Goal: Information Seeking & Learning: Find specific fact

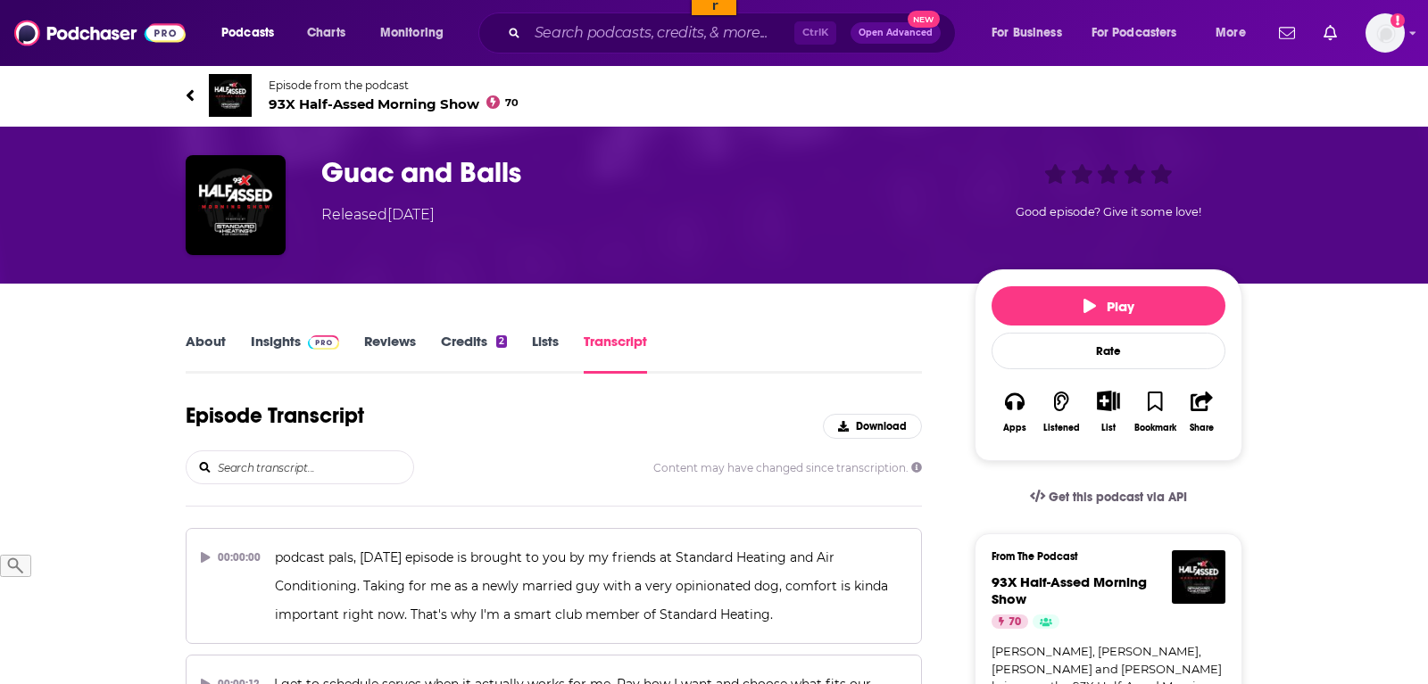
click at [222, 467] on input "search" at bounding box center [314, 467] width 197 height 32
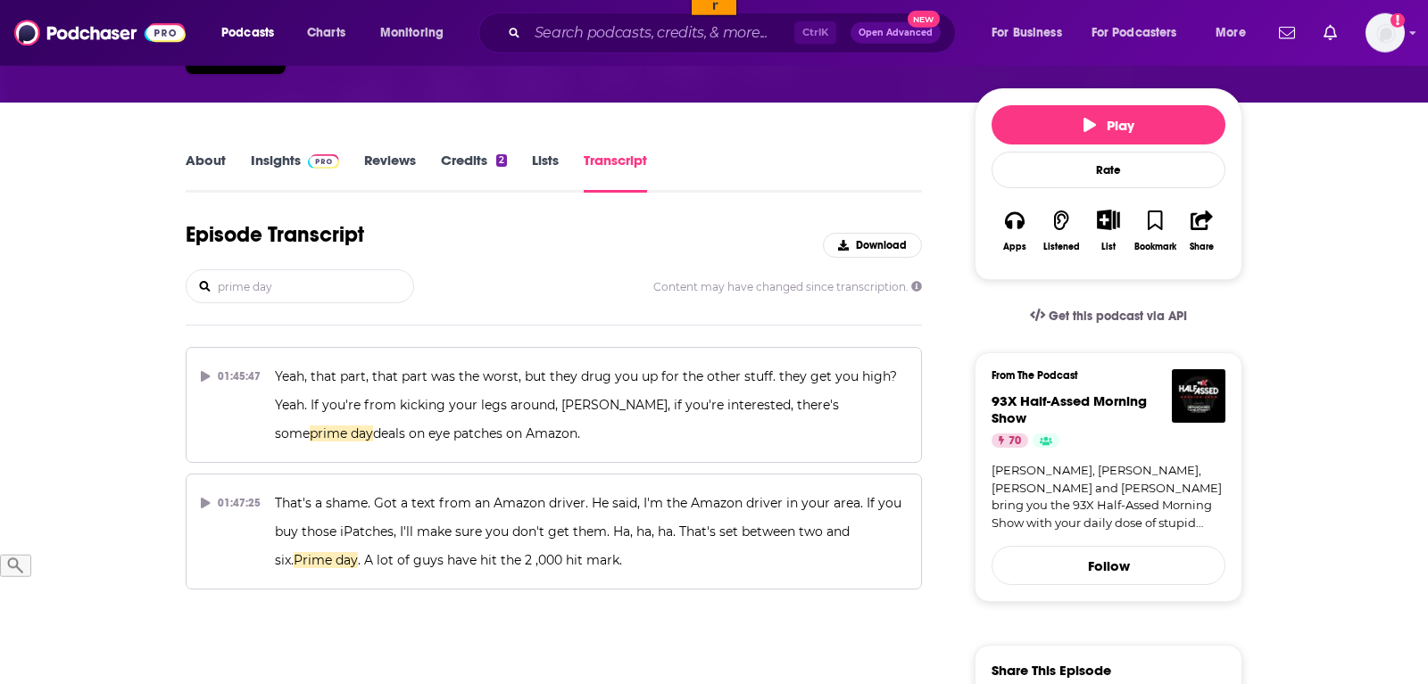
scroll to position [182, 0]
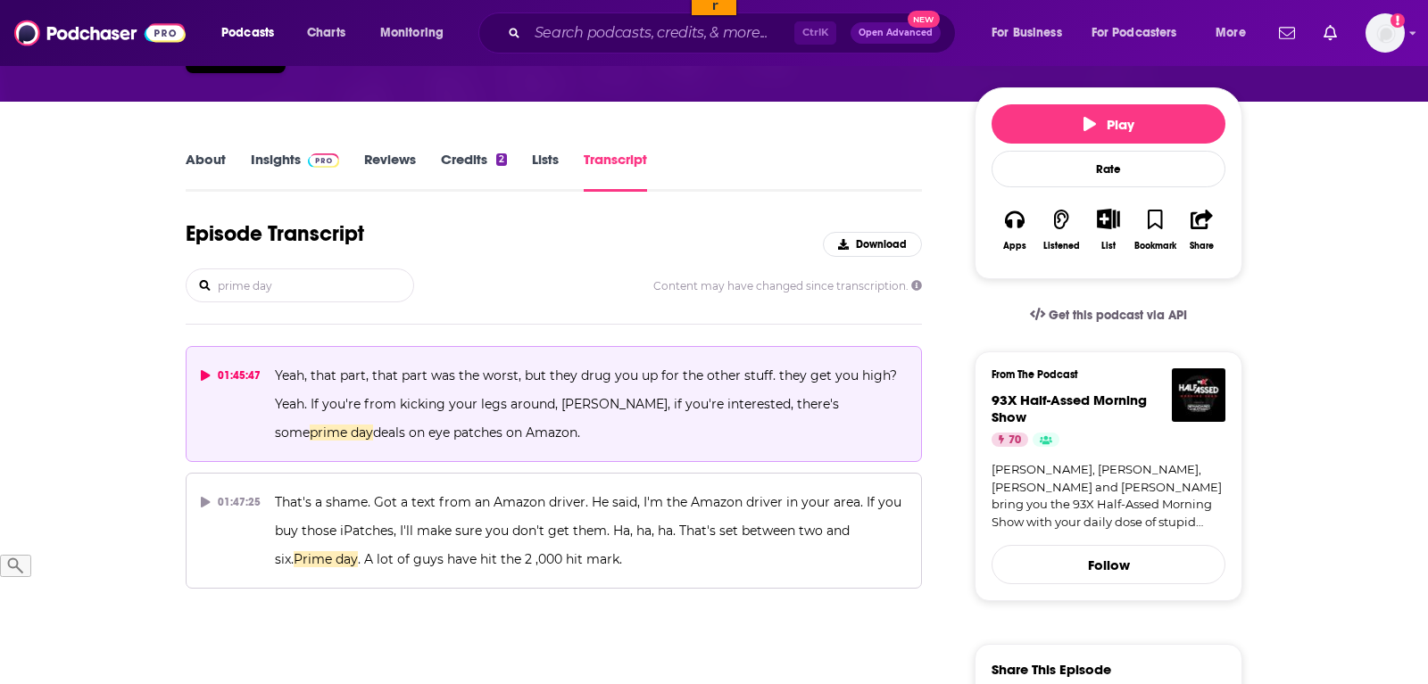
type input "prime day"
click at [205, 371] on div "01:45:47" at bounding box center [231, 375] width 60 height 29
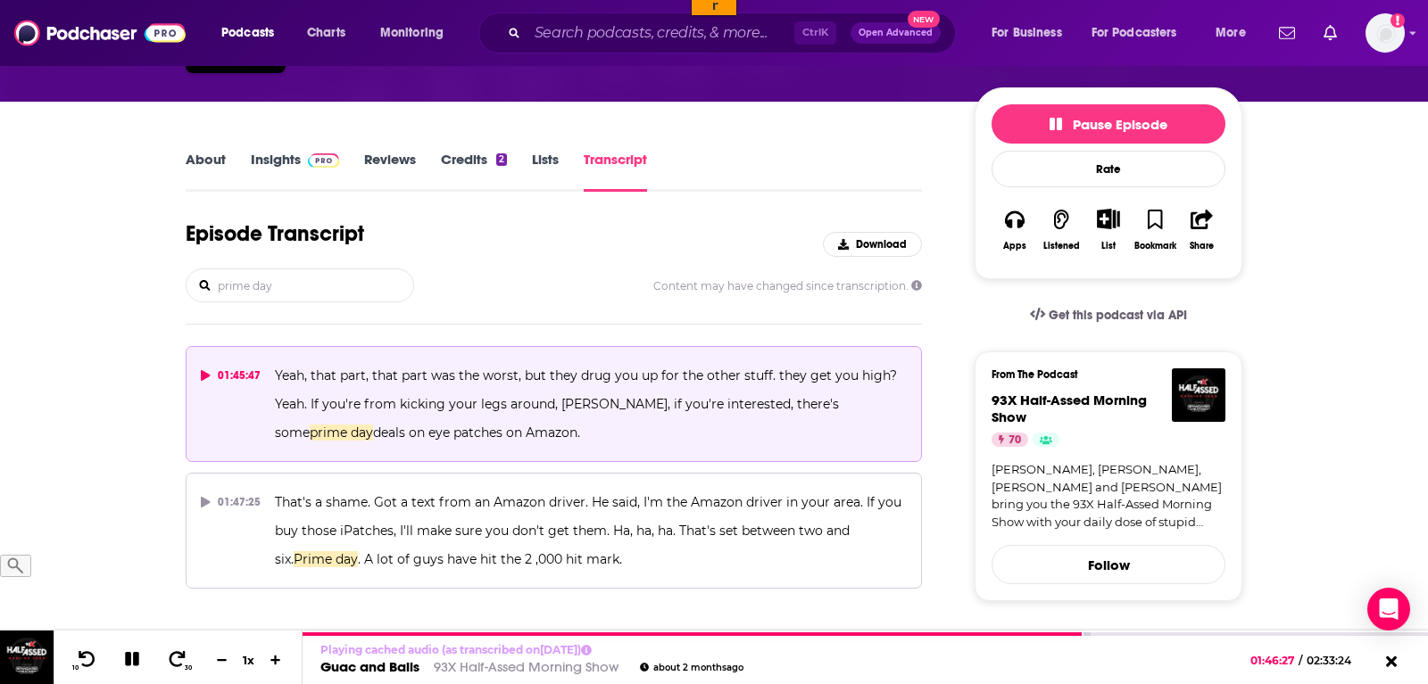
drag, startPoint x: 526, startPoint y: 435, endPoint x: 269, endPoint y: 377, distance: 264.1
click at [268, 377] on button "01:45:47 Yeah, that part, that part was the worst, but they drug you up for the…" at bounding box center [554, 404] width 736 height 116
copy span "Yeah, that part, that part was the worst, but they drug you up for the other st…"
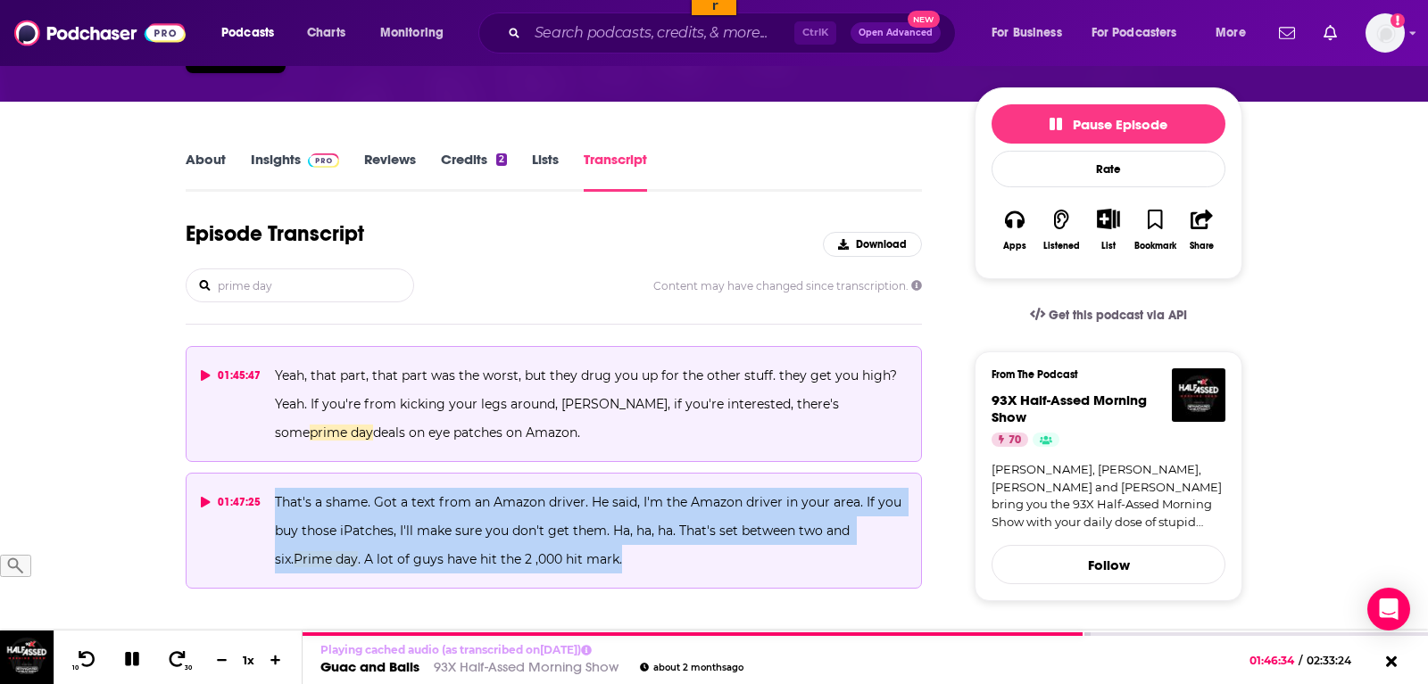
drag, startPoint x: 608, startPoint y: 554, endPoint x: 270, endPoint y: 501, distance: 342.4
click at [270, 501] on button "01:47:25 That's a shame. Got a text from an Amazon driver. He said, I'm the Ama…" at bounding box center [554, 531] width 736 height 116
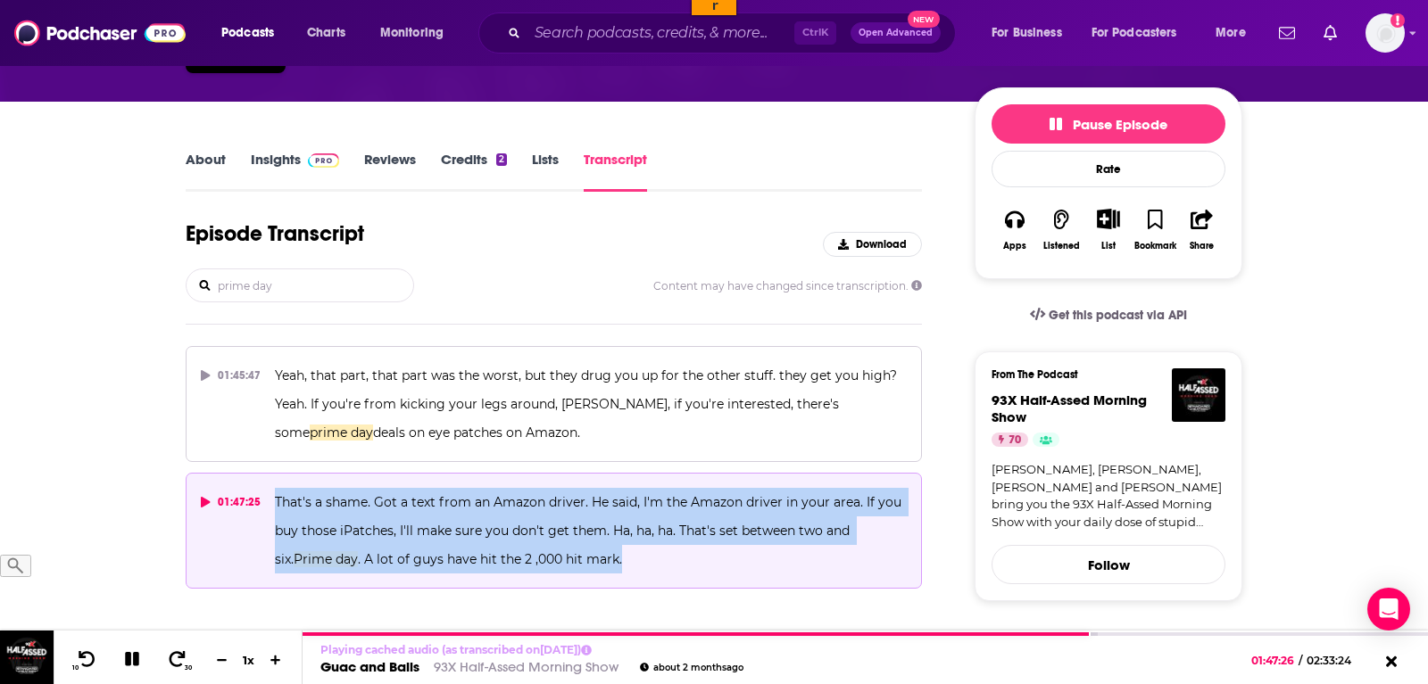
copy span "That's a shame. Got a text from an Amazon driver. He said, I'm the Amazon drive…"
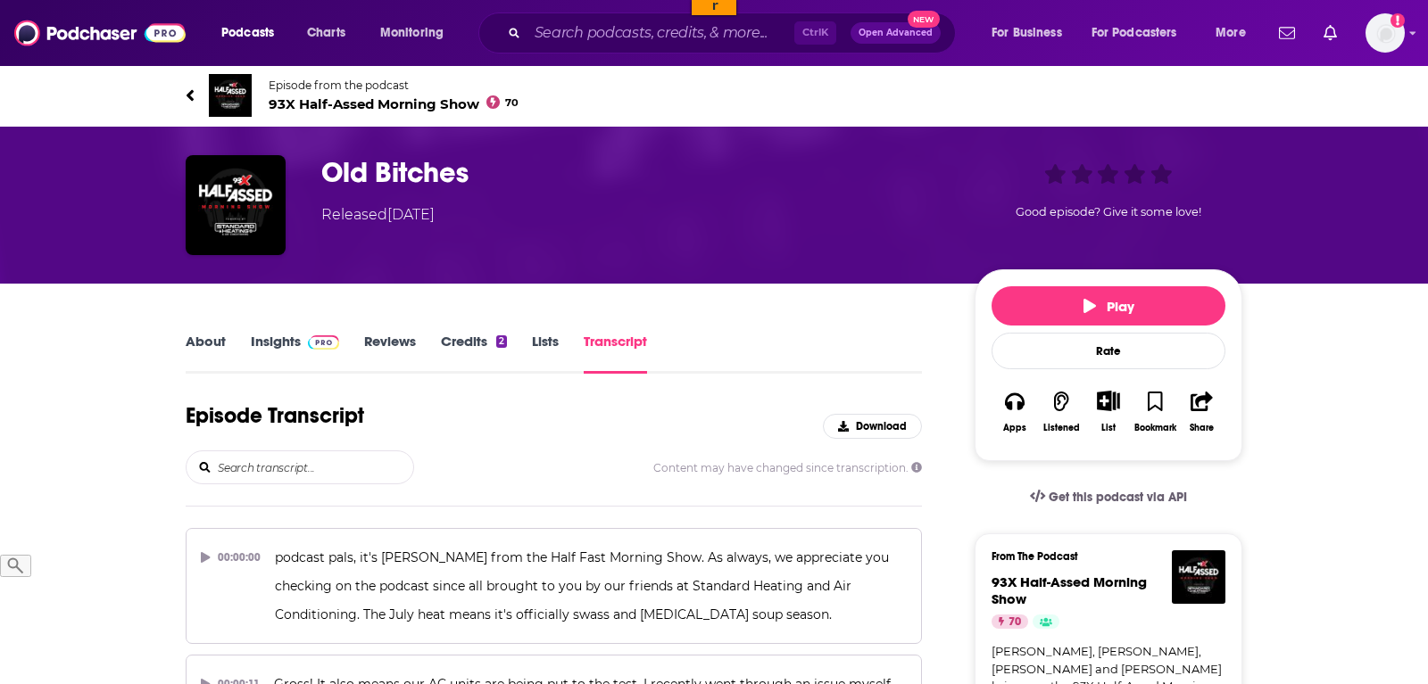
click at [327, 464] on input "search" at bounding box center [314, 467] width 197 height 32
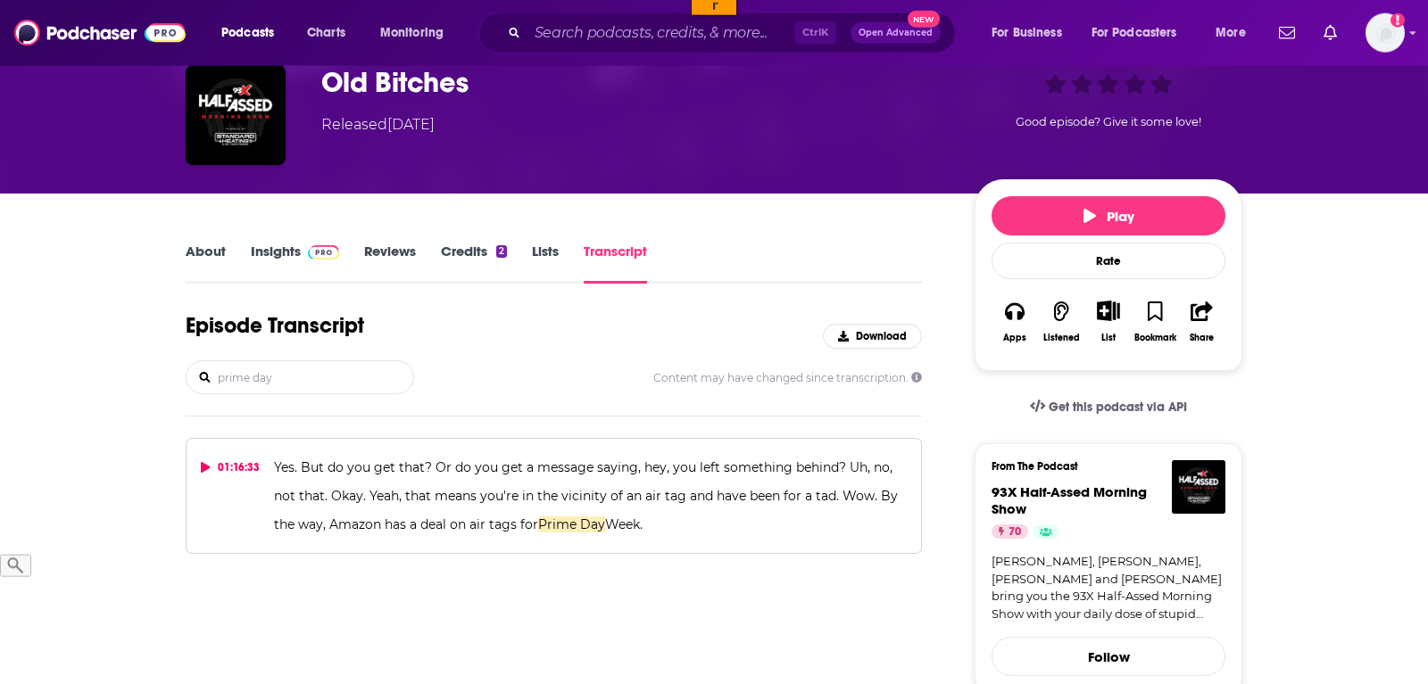
scroll to position [91, 0]
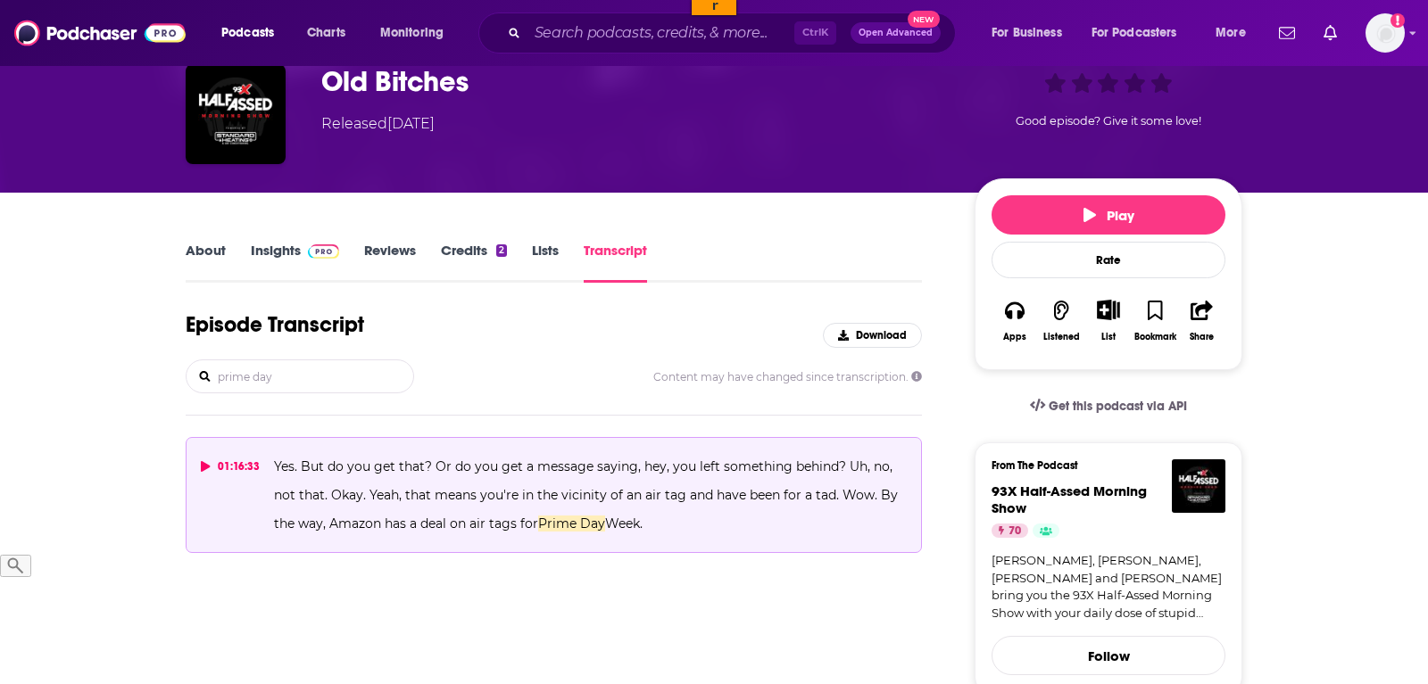
type input "prime day"
drag, startPoint x: 690, startPoint y: 538, endPoint x: 269, endPoint y: 465, distance: 426.6
click at [269, 465] on button "01:16:33 Yes. But do you get that? Or do you get a message saying, hey, you lef…" at bounding box center [554, 495] width 736 height 116
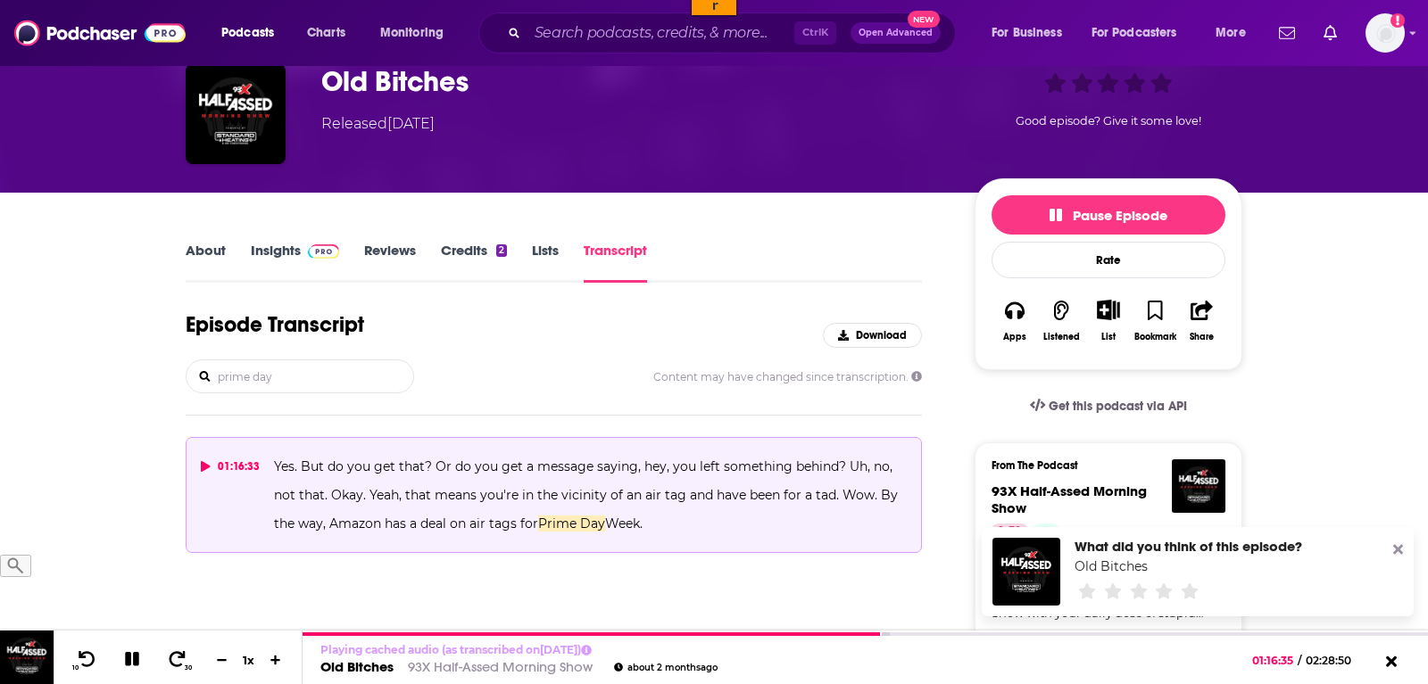
copy span "Yes. But do you get that? Or do you get a message saying, hey, you left somethi…"
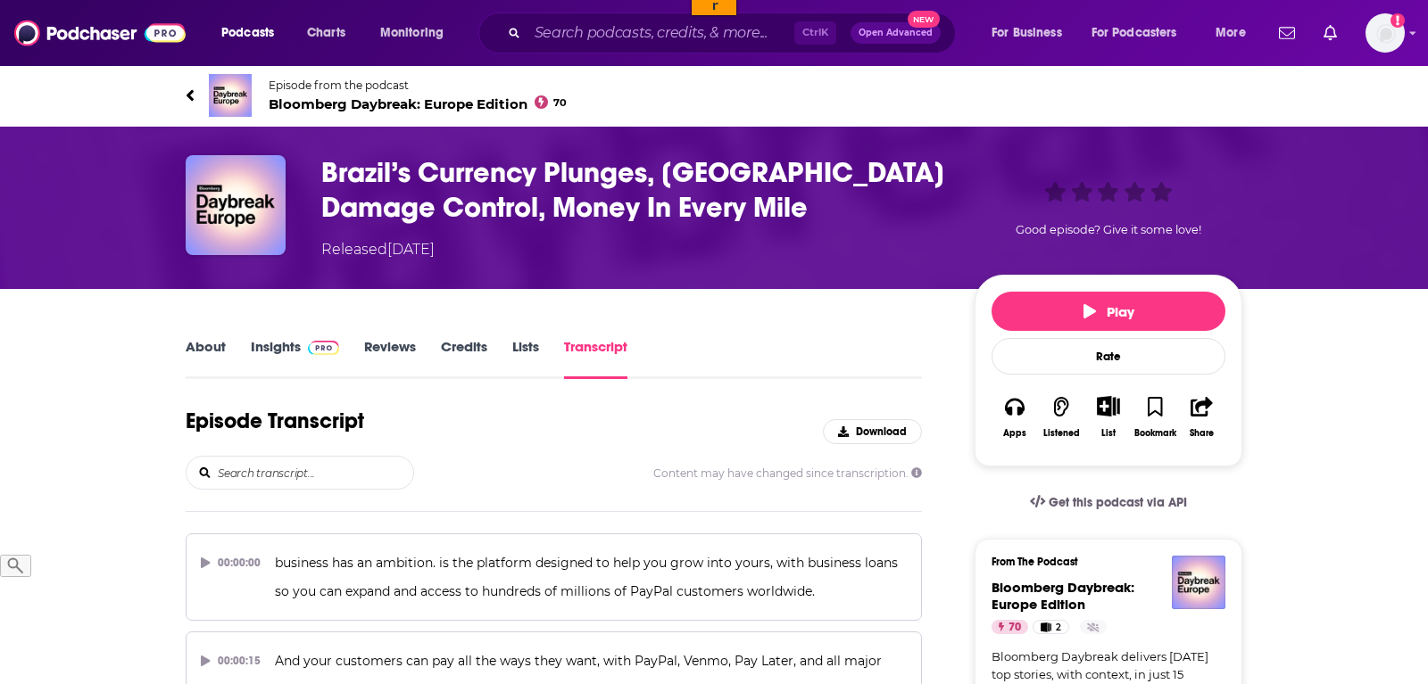
click at [275, 478] on input "search" at bounding box center [314, 473] width 197 height 32
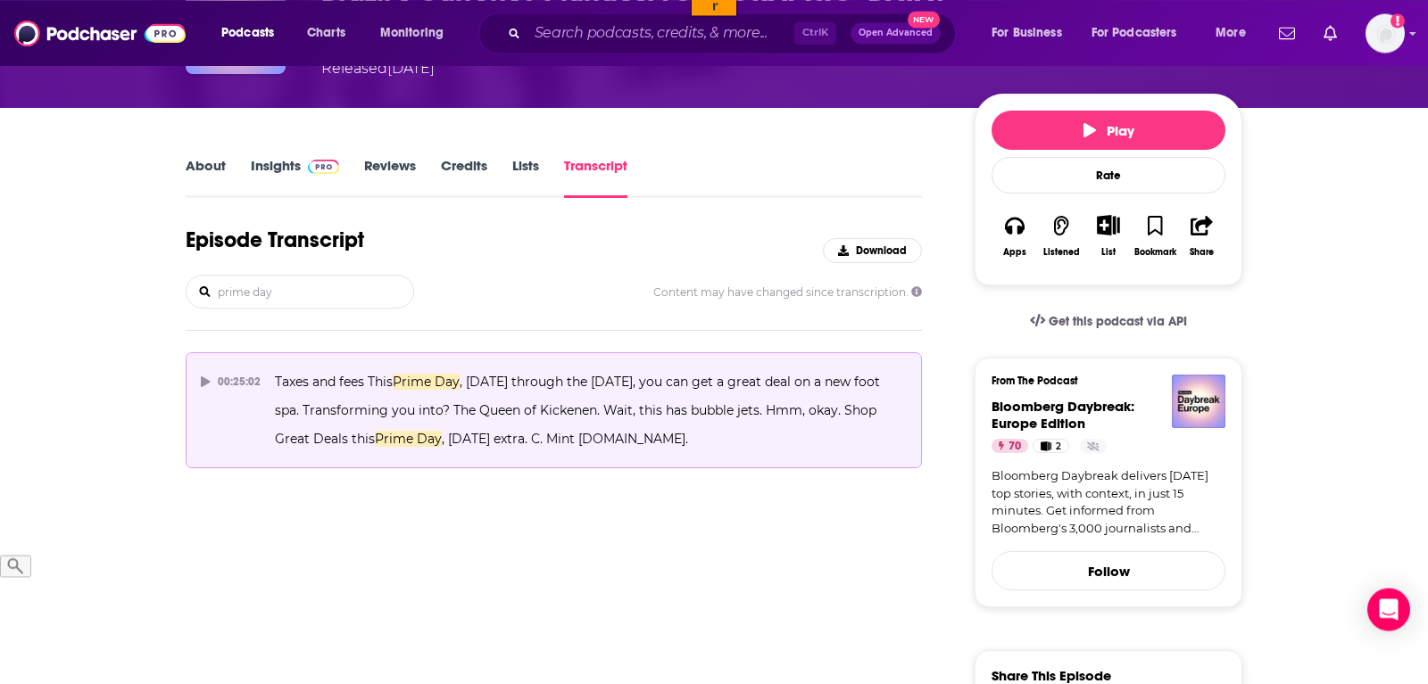
scroll to position [182, 0]
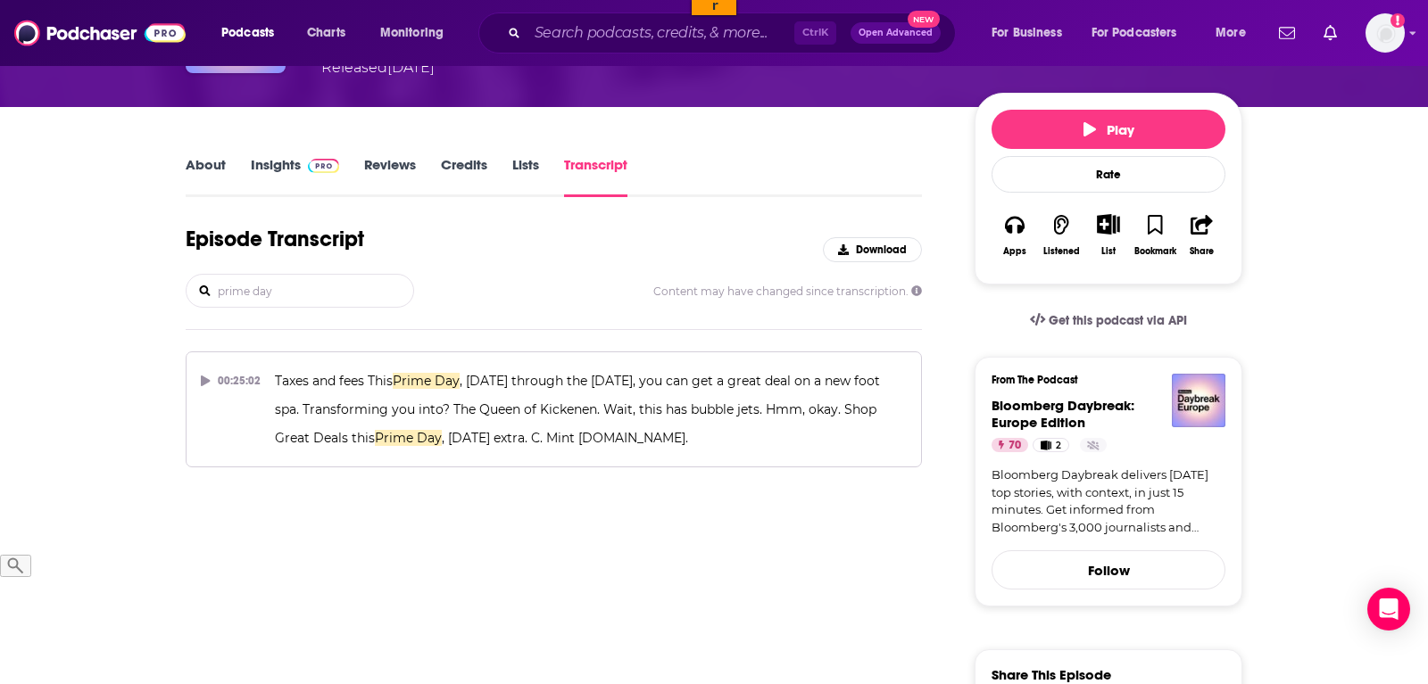
type input "prime day"
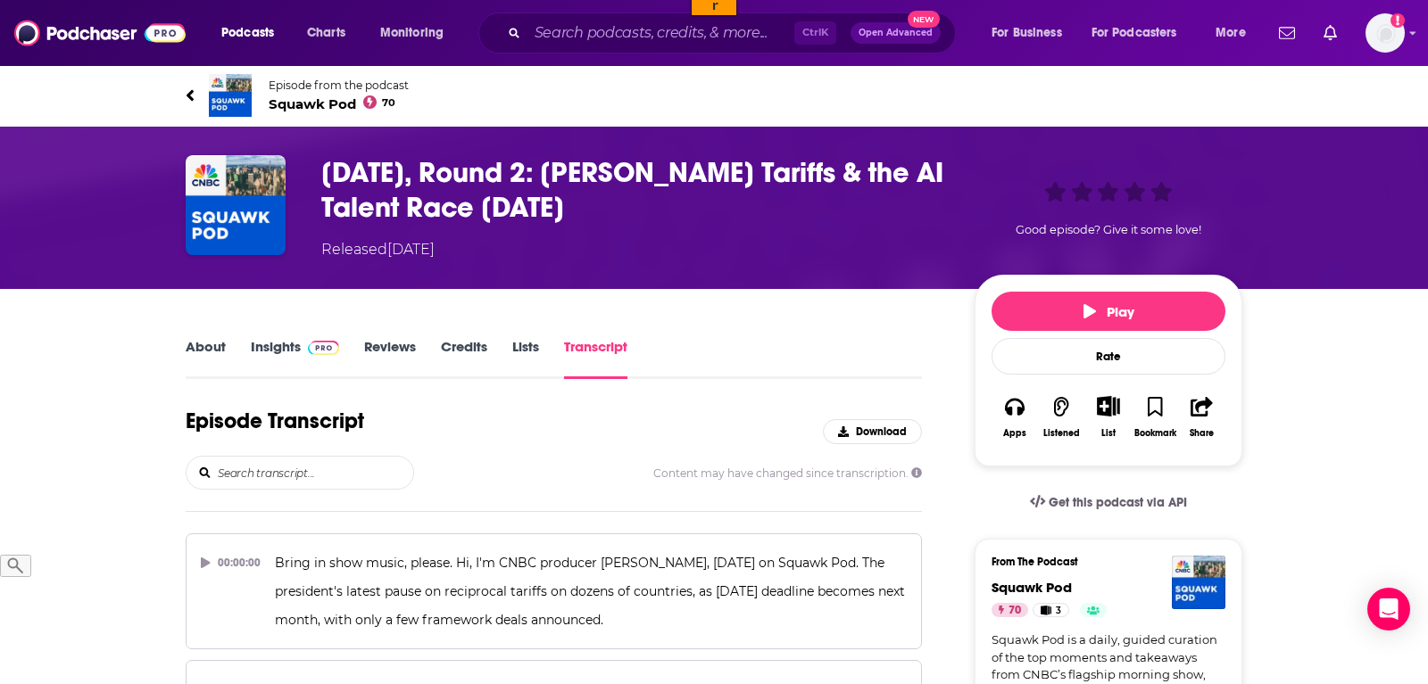
click at [296, 463] on input "search" at bounding box center [314, 473] width 197 height 32
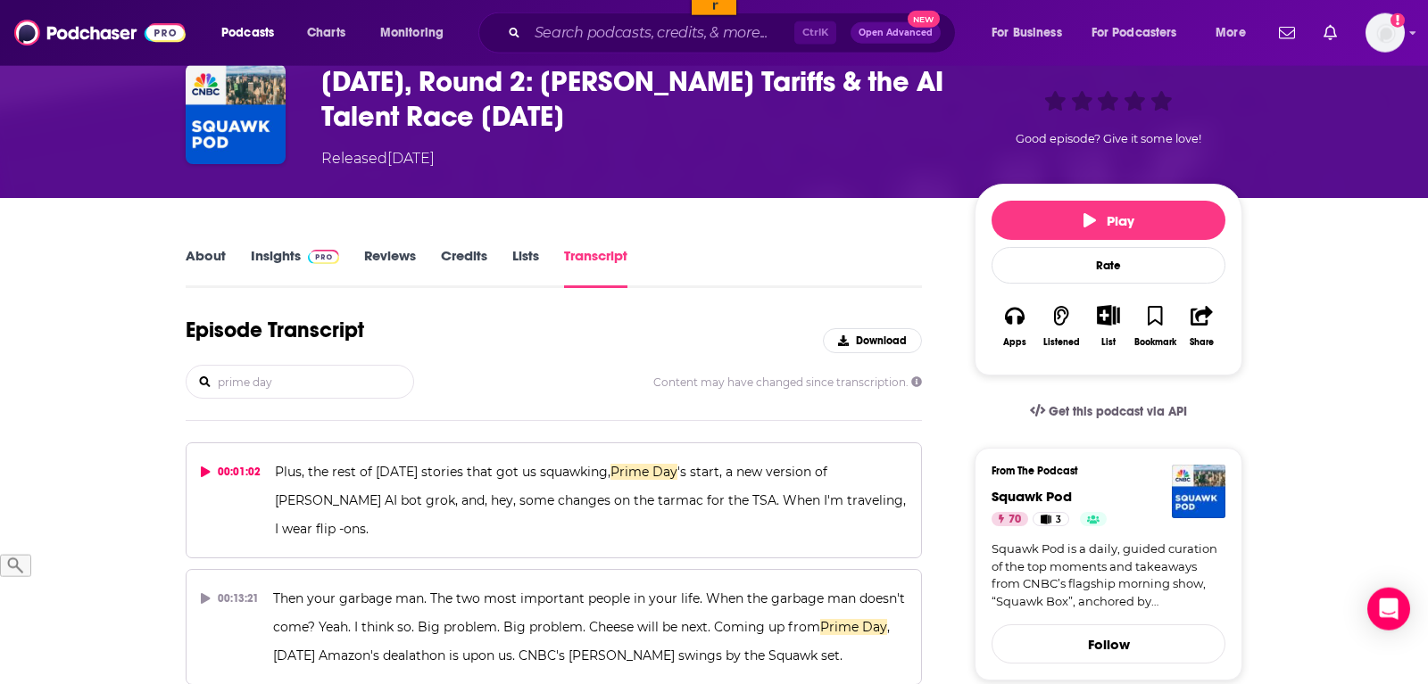
scroll to position [182, 0]
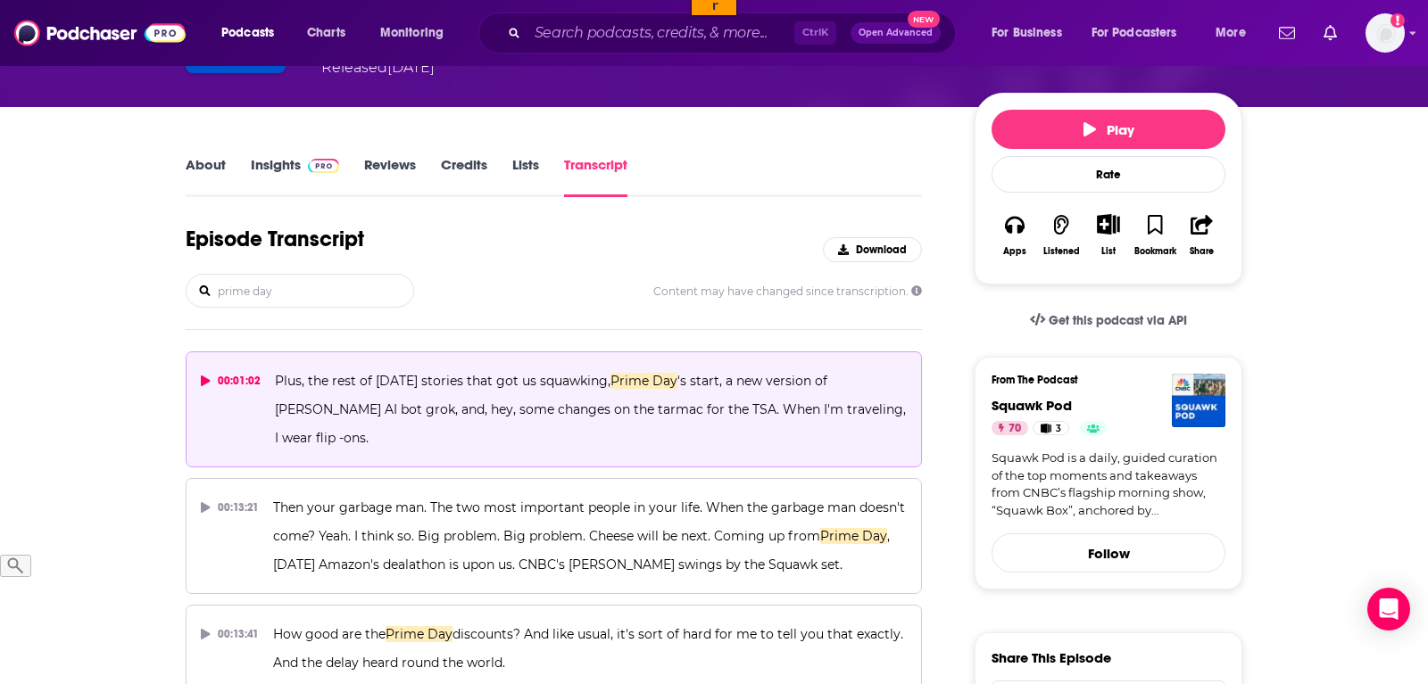
type input "prime day"
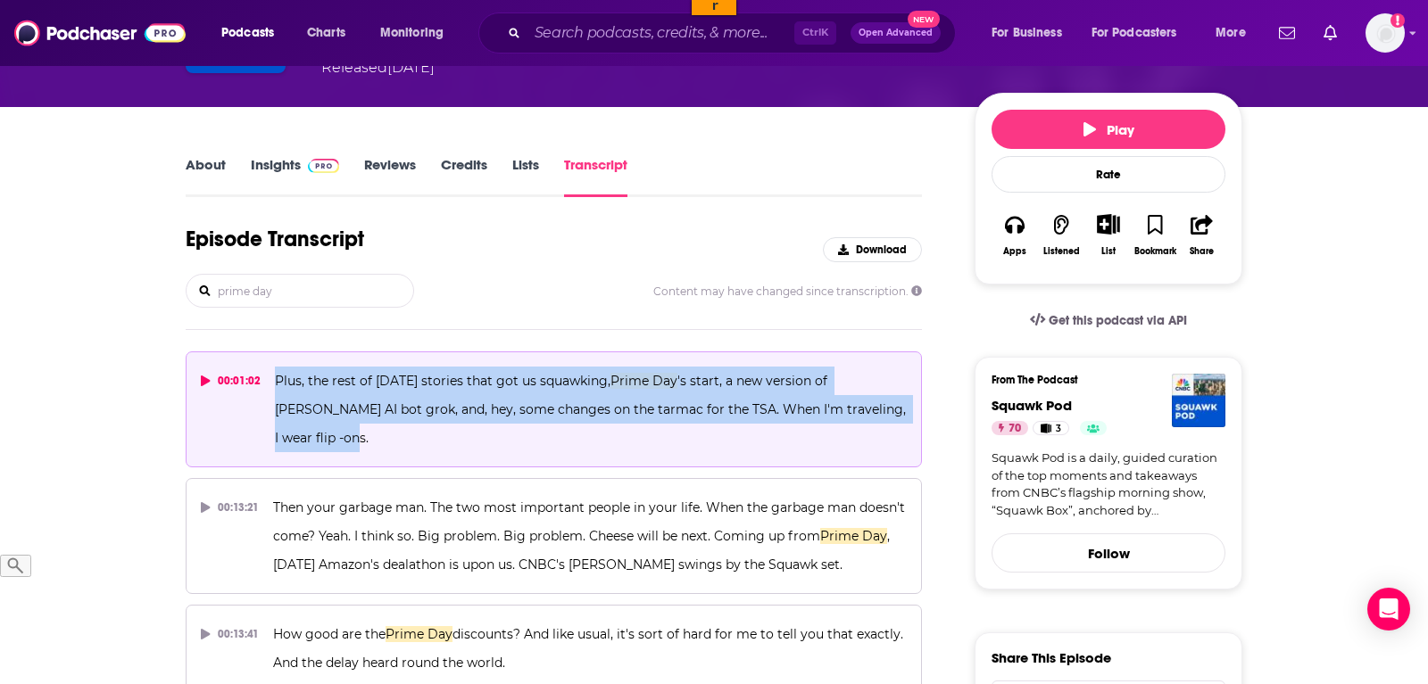
drag, startPoint x: 890, startPoint y: 403, endPoint x: 269, endPoint y: 379, distance: 621.4
click at [269, 379] on button "00:01:02 Plus, the rest of today's stories that got us squawking, Prime Day 's …" at bounding box center [554, 410] width 736 height 116
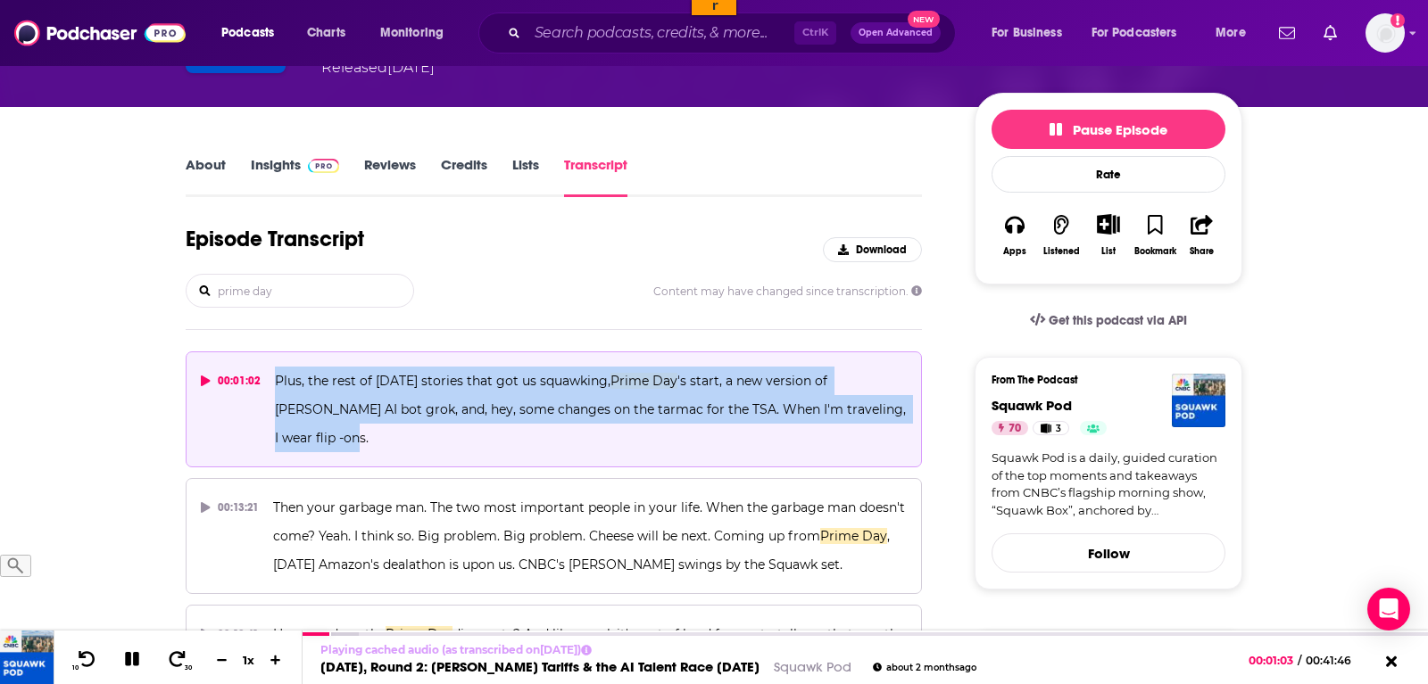
copy span "Plus, the rest of today's stories that got us squawking, Prime Day 's start, a …"
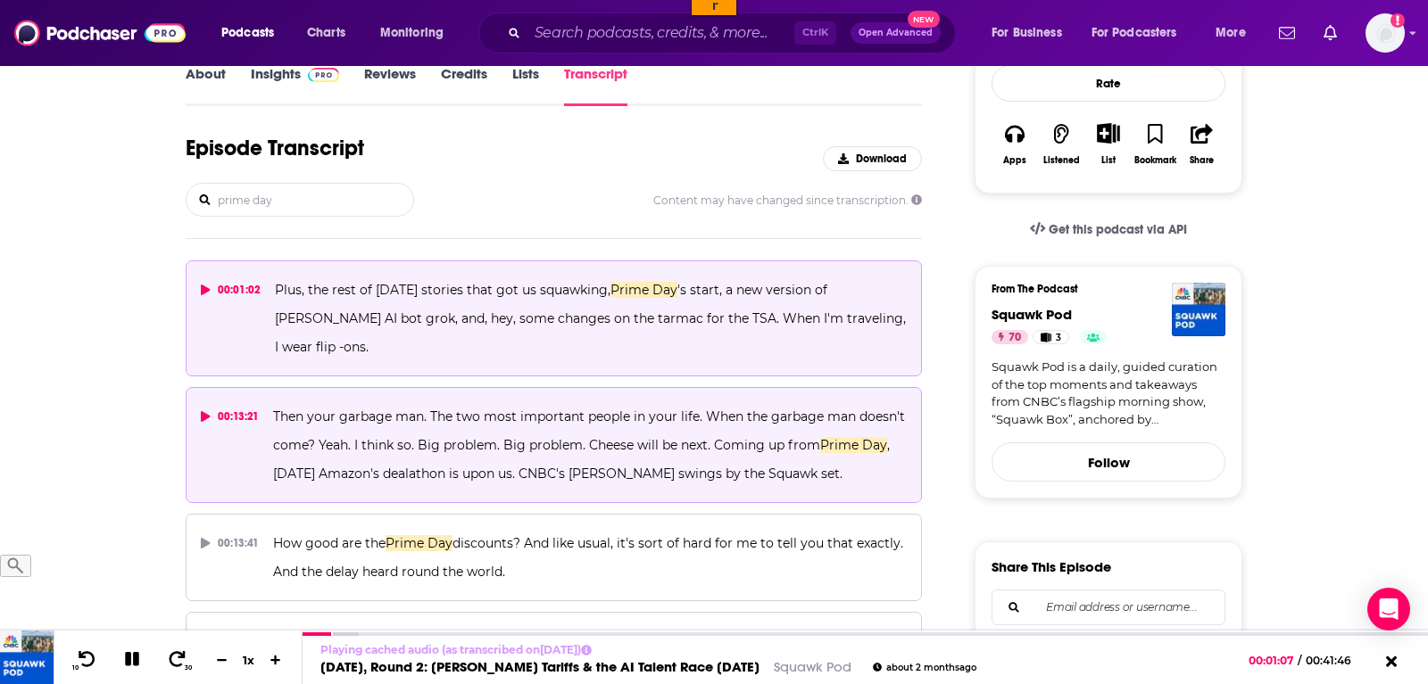
click at [660, 432] on p "Then your garbage man. The two most important people in your life. When the gar…" at bounding box center [589, 445] width 633 height 86
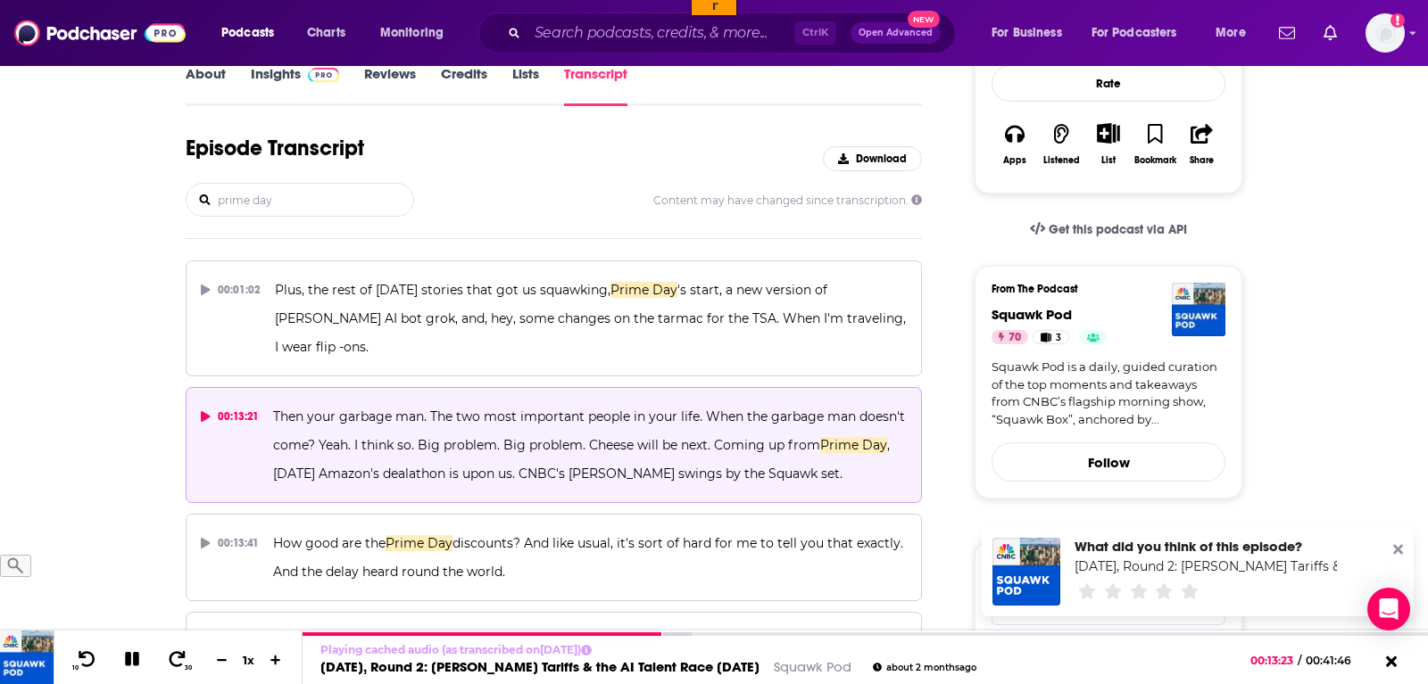
drag, startPoint x: 877, startPoint y: 446, endPoint x: 267, endPoint y: 386, distance: 613.2
click at [267, 387] on button "00:13:21 Then your garbage man. The two most important people in your life. Whe…" at bounding box center [554, 445] width 736 height 116
click at [853, 437] on p "Then your garbage man. The two most important people in your life. When the gar…" at bounding box center [589, 445] width 633 height 86
drag, startPoint x: 714, startPoint y: 413, endPoint x: 848, endPoint y: 454, distance: 140.8
click at [848, 454] on p "Then your garbage man. The two most important people in your life. When the gar…" at bounding box center [589, 445] width 633 height 86
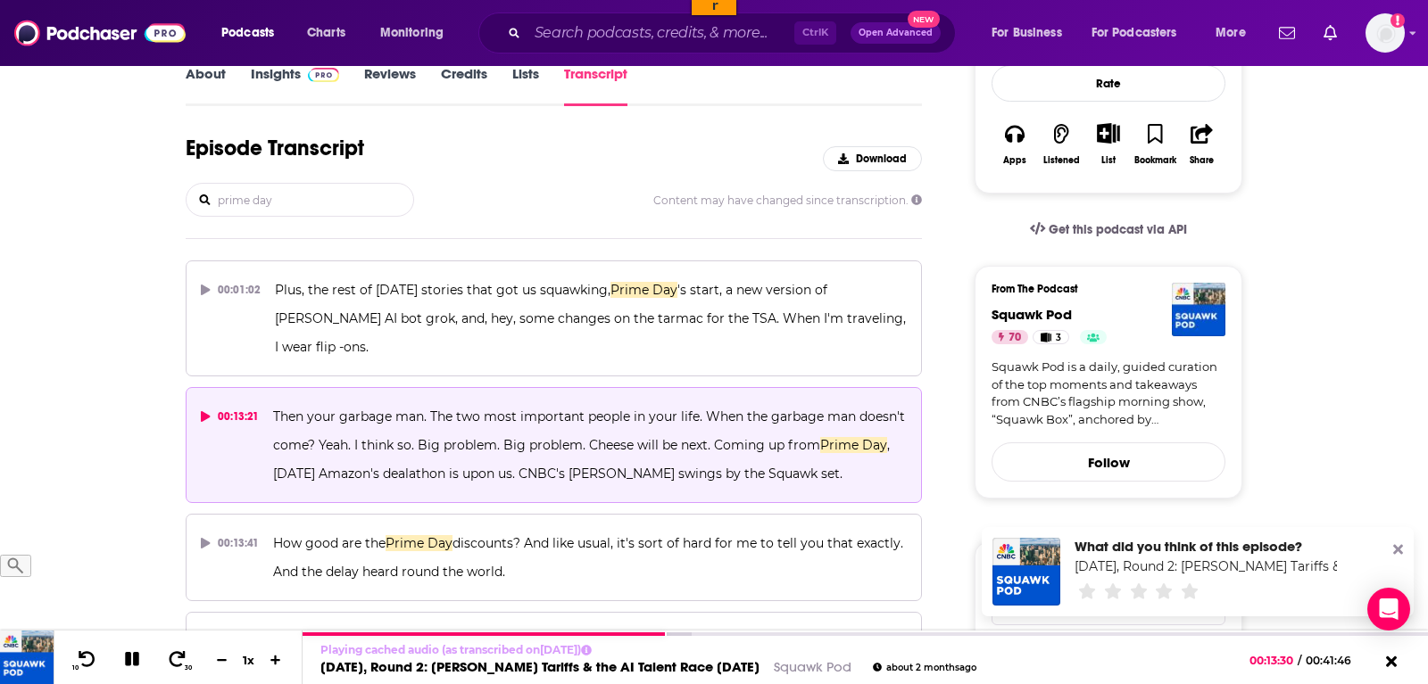
copy span "Coming up from Prime Day , today's Amazon's dealathon is upon us. CNBC's Courtn…"
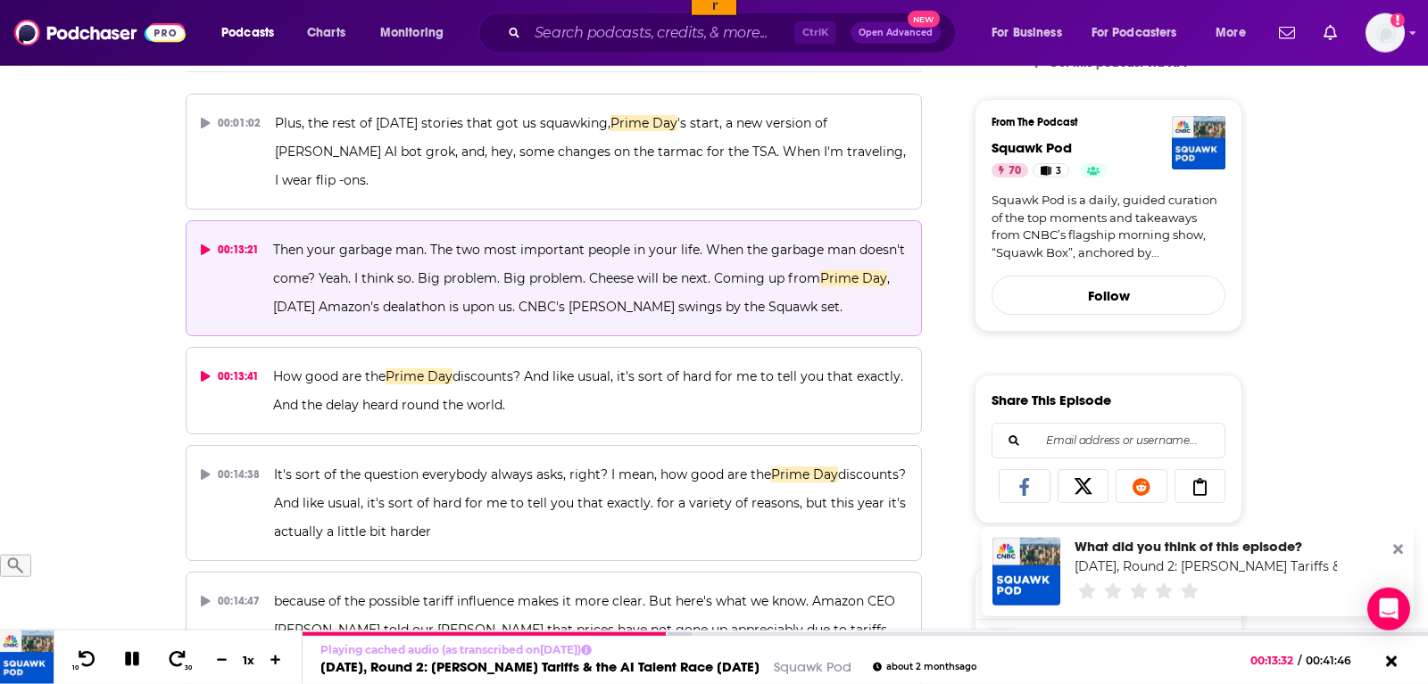
scroll to position [455, 0]
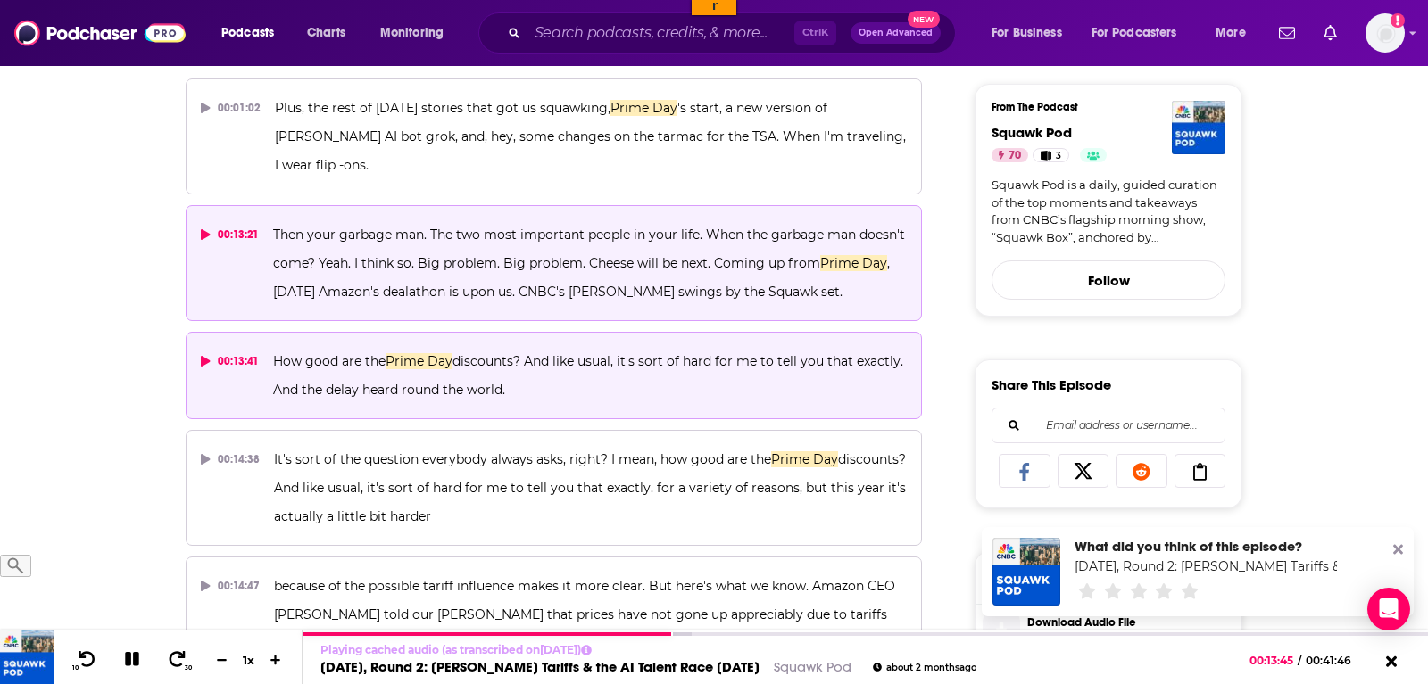
drag, startPoint x: 541, startPoint y: 360, endPoint x: 273, endPoint y: 333, distance: 269.1
click at [273, 347] on p "How good are the Prime Day discounts? And like usual, it's sort of hard for me …" at bounding box center [589, 375] width 633 height 57
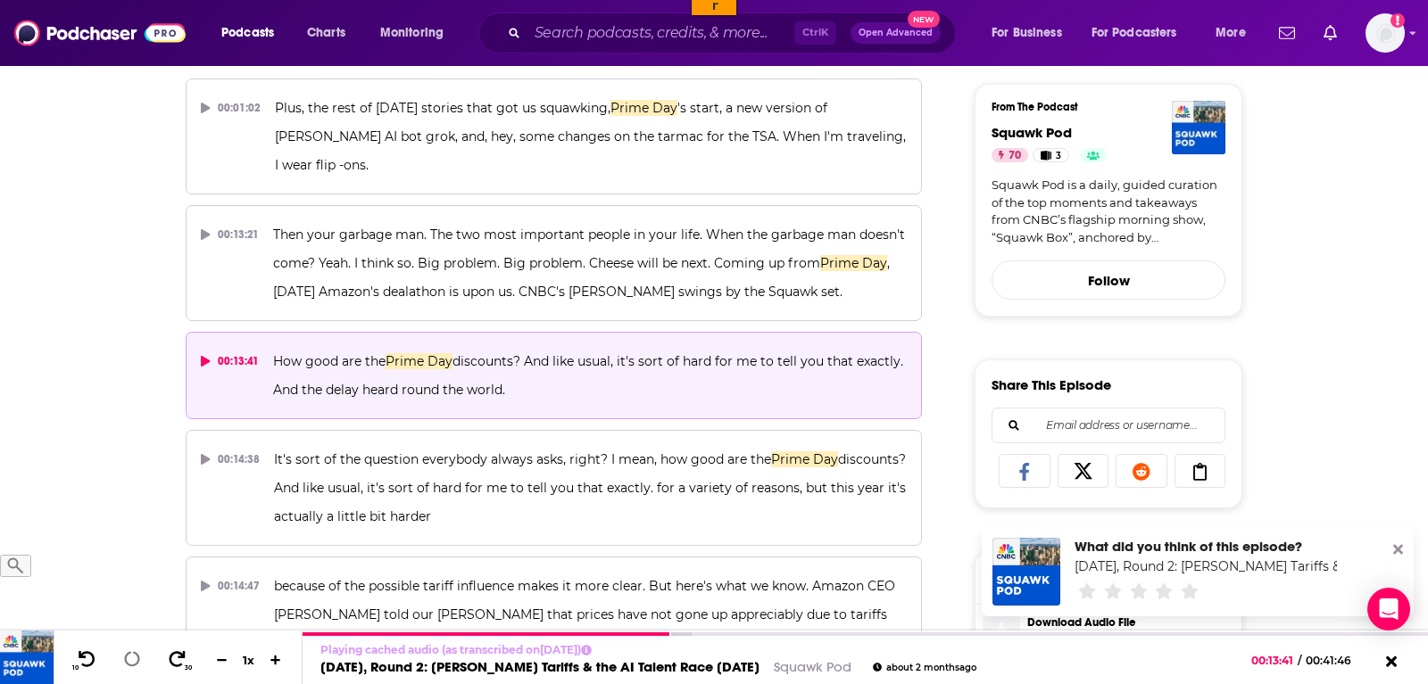
copy span "How good are the Prime Day discounts? And like usual, it's sort of hard for me …"
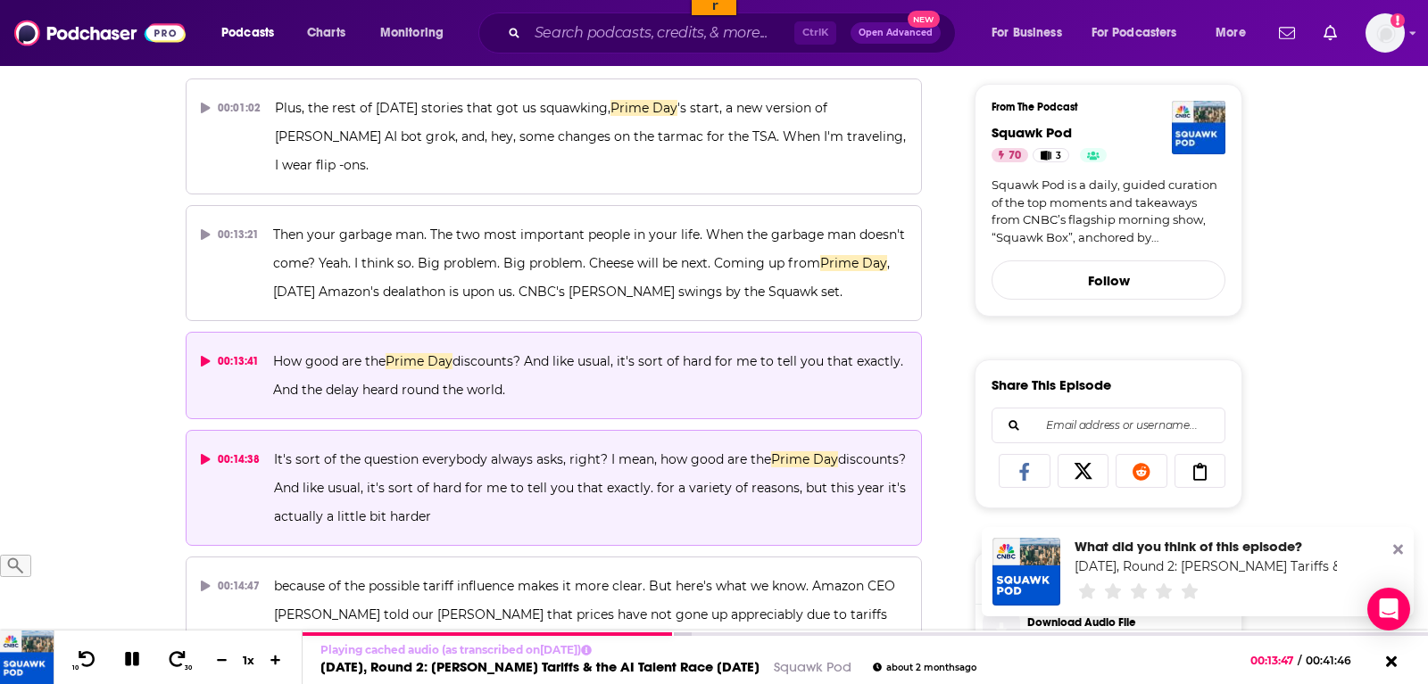
drag, startPoint x: 462, startPoint y: 492, endPoint x: 261, endPoint y: 436, distance: 208.2
click at [261, 436] on button "00:14:38 It's sort of the question everybody always asks, right? I mean, how go…" at bounding box center [554, 488] width 736 height 116
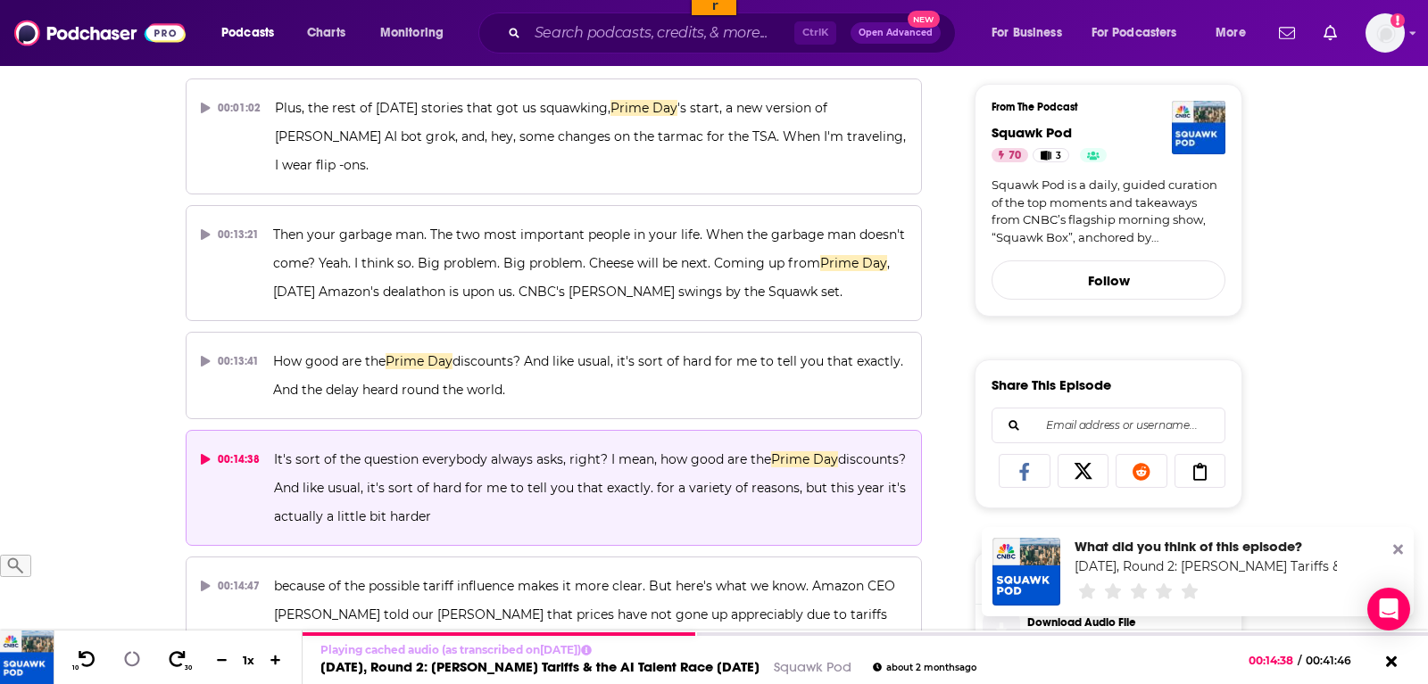
copy button "It's sort of the question everybody always asks, right? I mean, how good are th…"
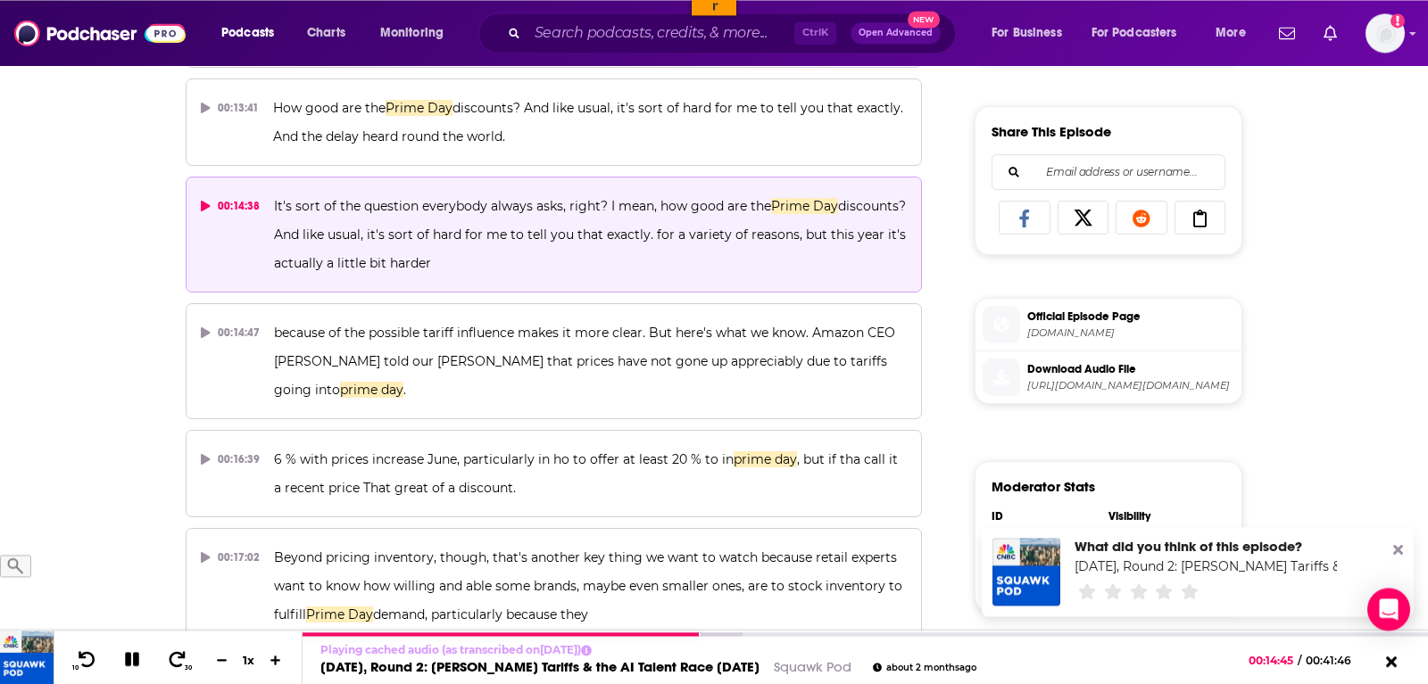
scroll to position [728, 0]
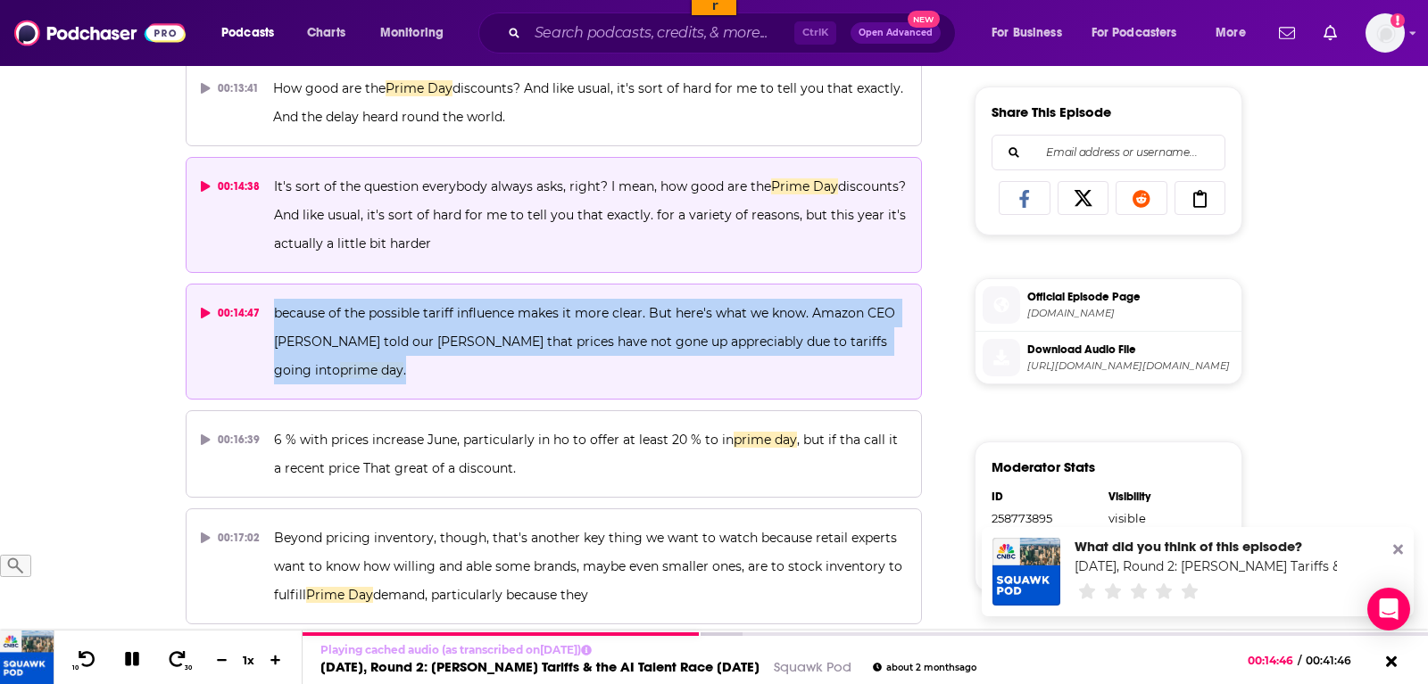
drag, startPoint x: 365, startPoint y: 344, endPoint x: 269, endPoint y: 269, distance: 121.4
click at [269, 284] on button "00:14:47 because of the possible tariff influence makes it more clear. But here…" at bounding box center [554, 342] width 736 height 116
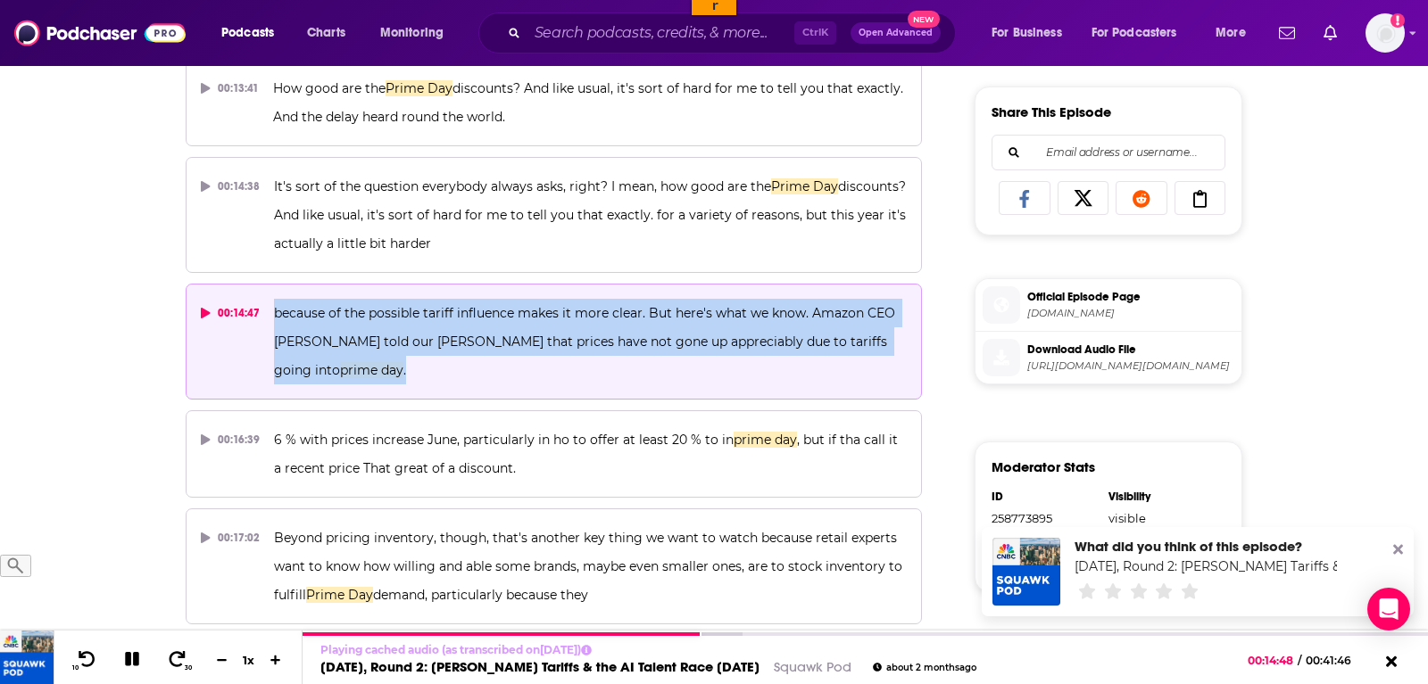
copy span "because of the possible tariff influence makes it more clear. But here's what w…"
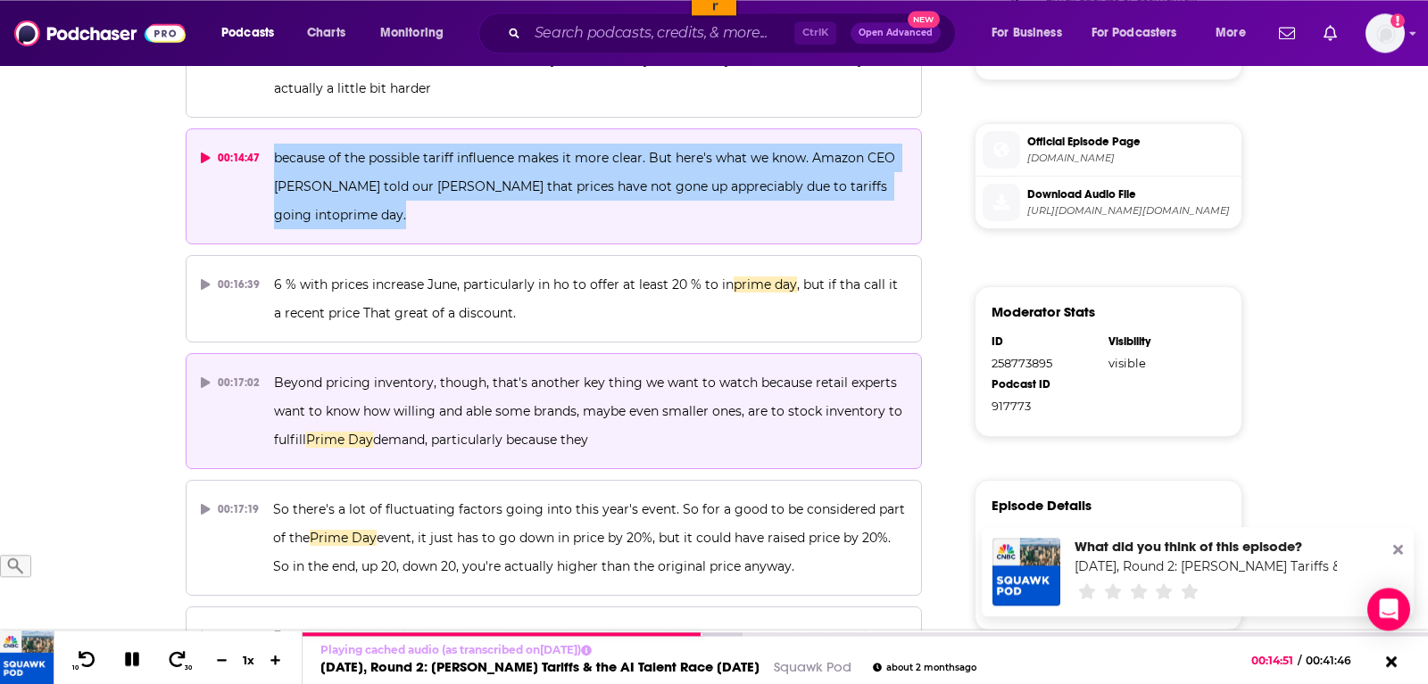
scroll to position [910, 0]
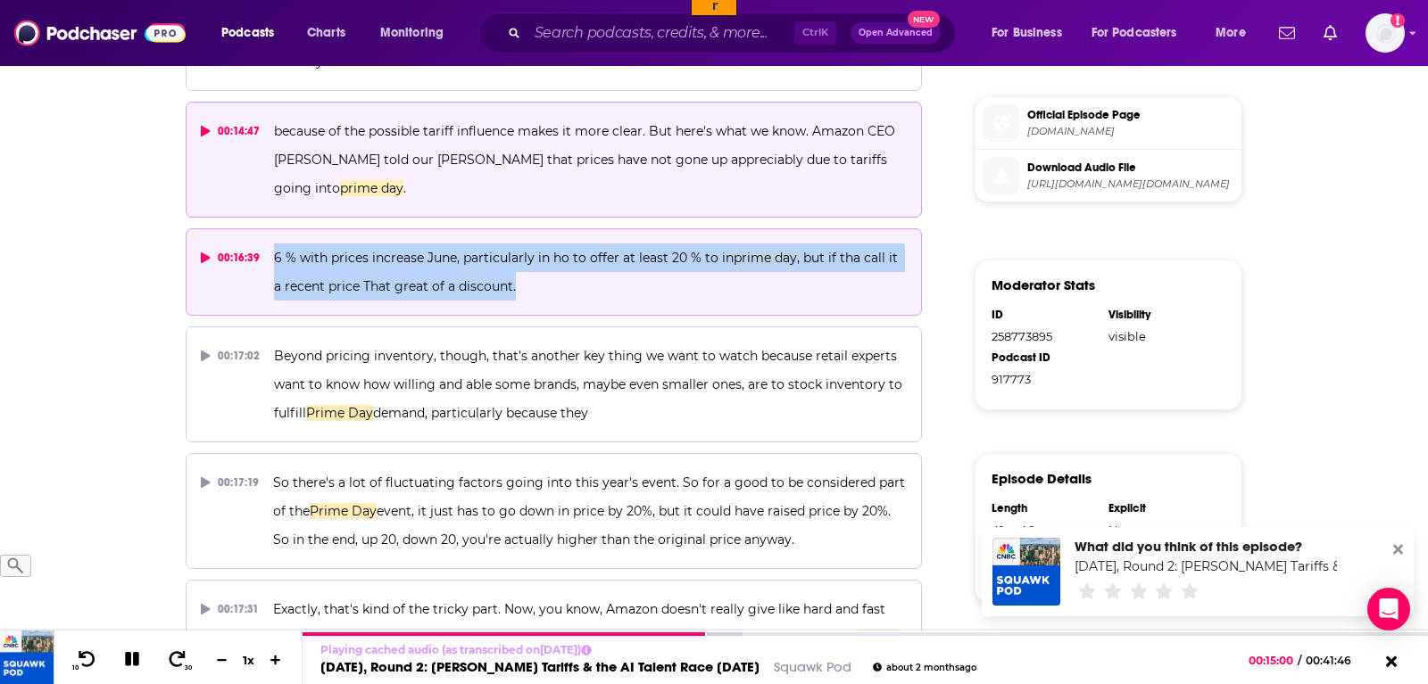
drag, startPoint x: 512, startPoint y: 252, endPoint x: 272, endPoint y: 223, distance: 241.7
click at [272, 228] on button "00:16:39 6 % with prices increase June, particularly in ho to offer at least 20…" at bounding box center [554, 271] width 736 height 87
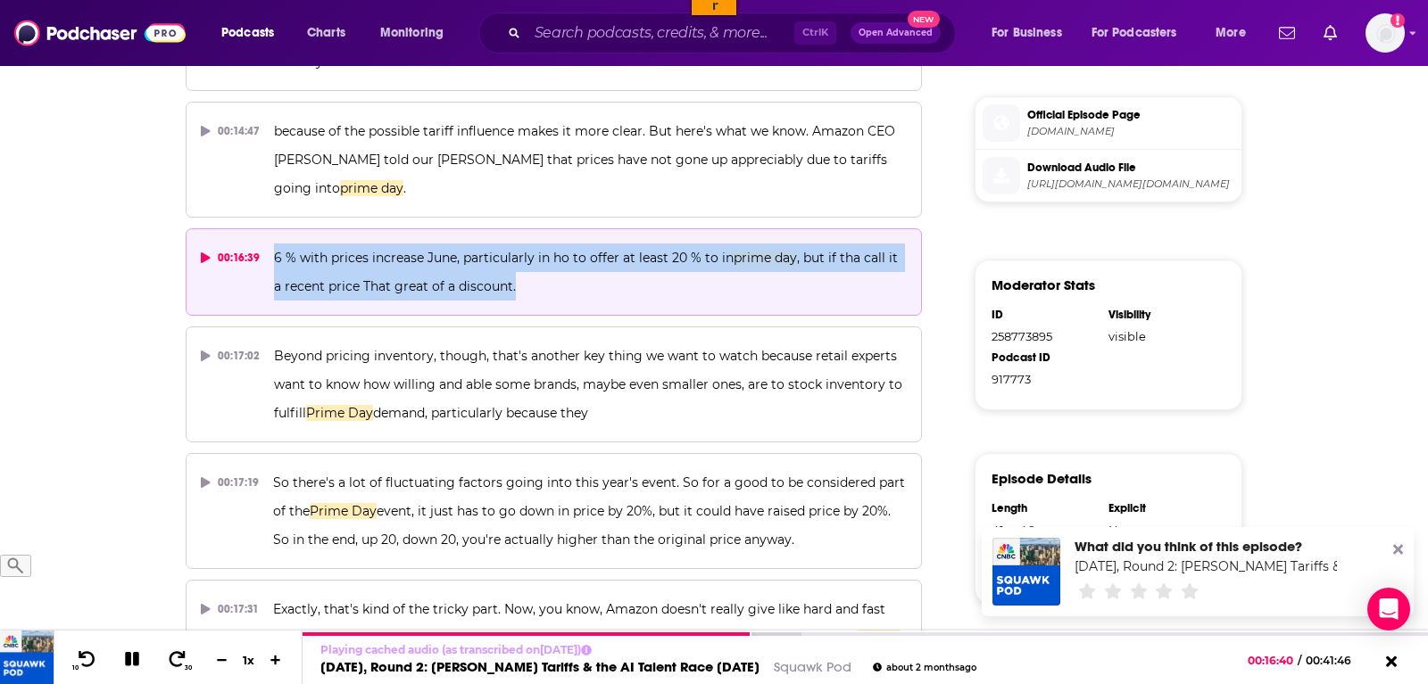
copy span "6 % with prices increase June, particularly in ho to offer at least 20 % to in …"
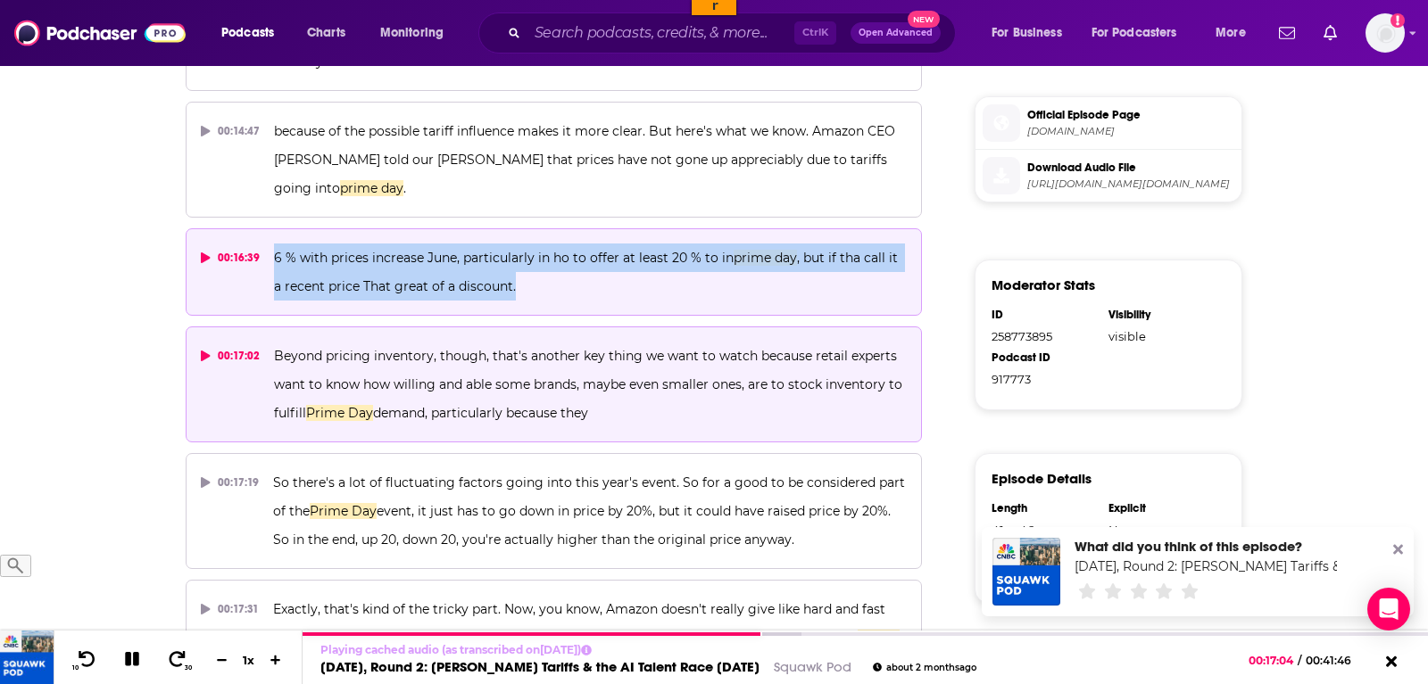
drag, startPoint x: 605, startPoint y: 384, endPoint x: 272, endPoint y: 328, distance: 337.4
click at [274, 342] on p "Beyond pricing inventory, though, that's another key thing we want to watch bec…" at bounding box center [590, 385] width 633 height 86
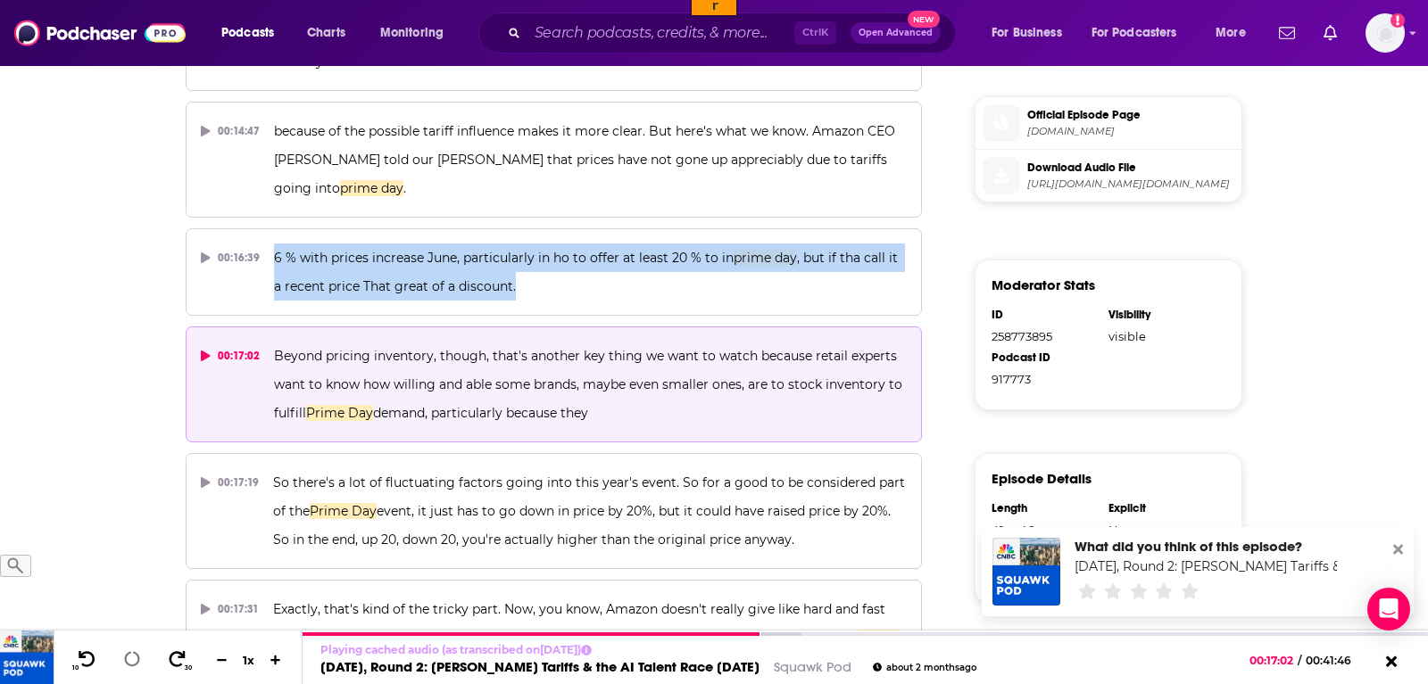
copy span "Beyond pricing inventory, though, that's another key thing we want to watch bec…"
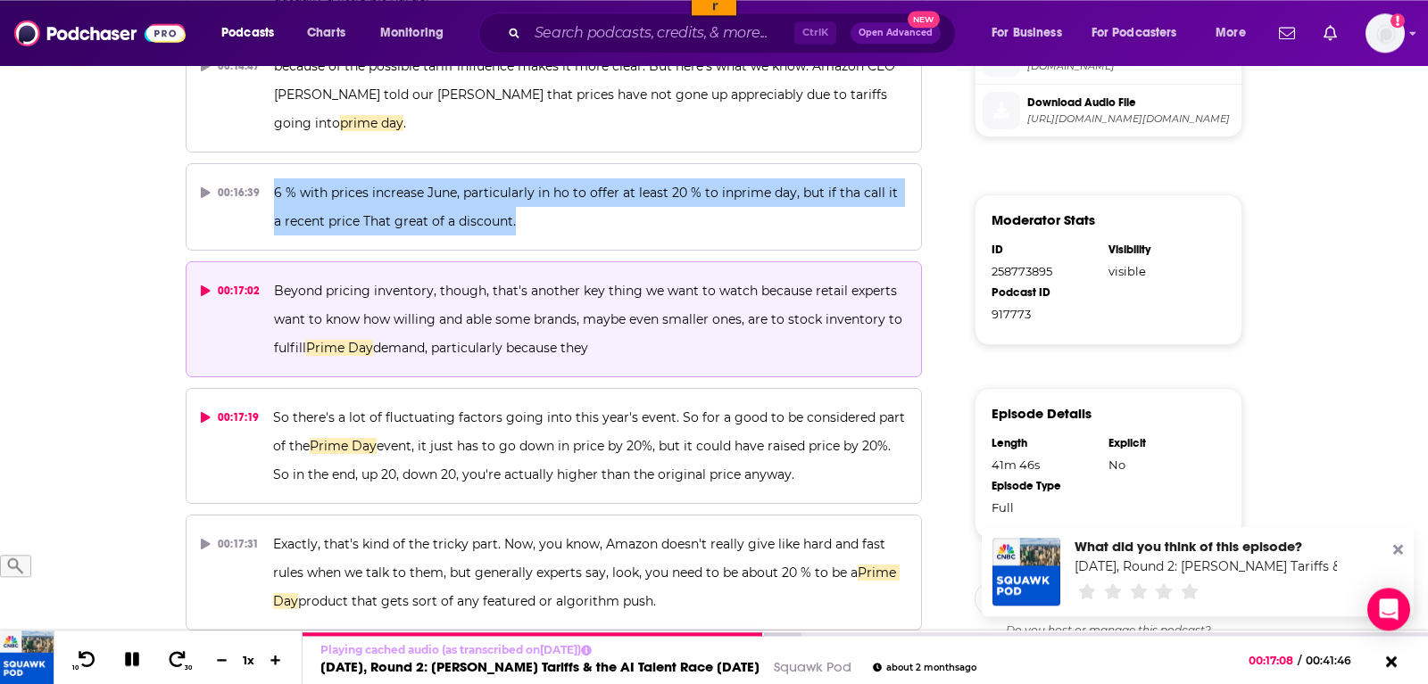
scroll to position [1003, 0]
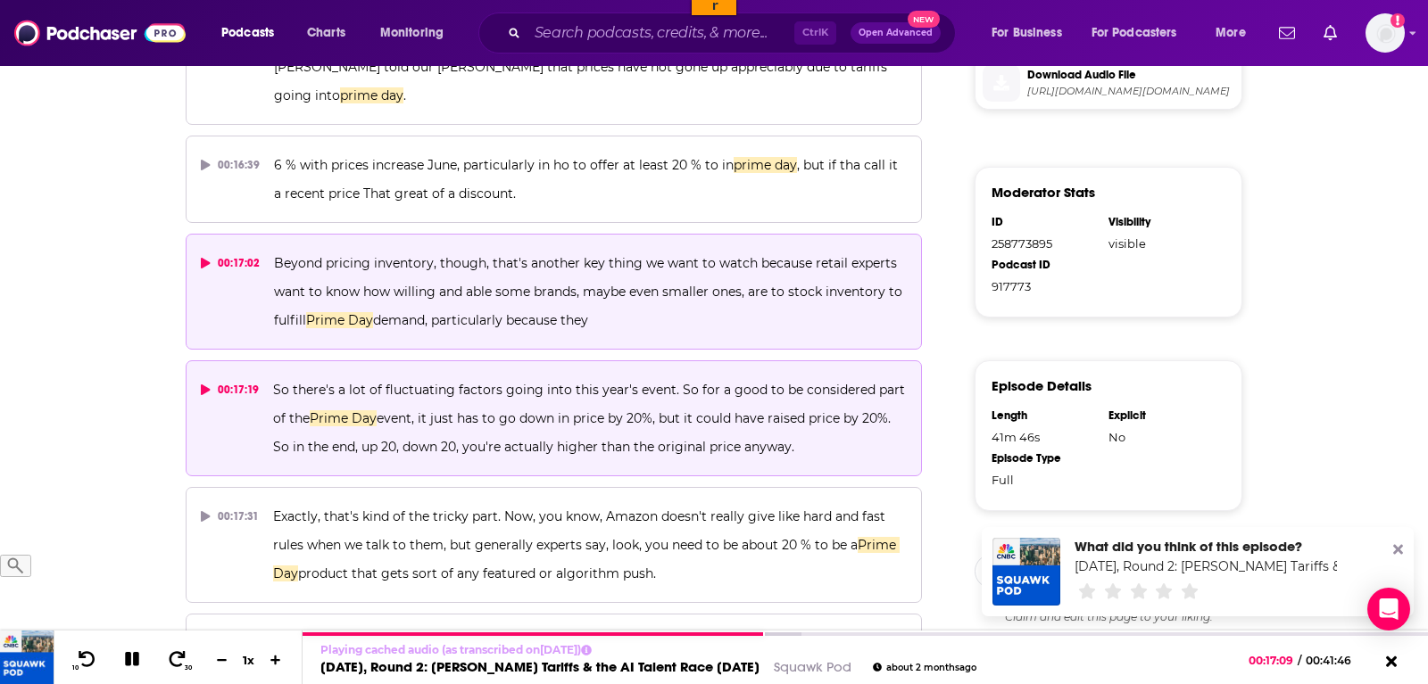
click at [830, 415] on p "So there's a lot of fluctuating factors going into this year's event. So for a …" at bounding box center [589, 419] width 633 height 86
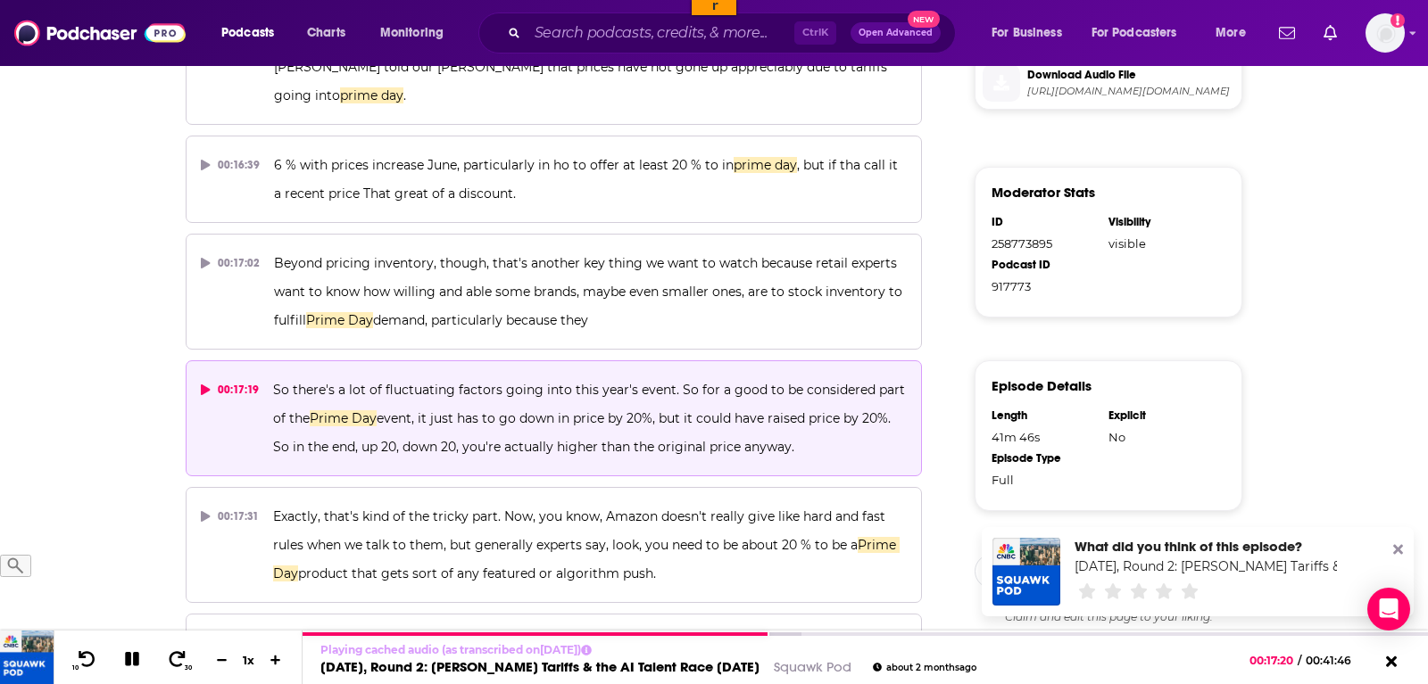
drag, startPoint x: 830, startPoint y: 425, endPoint x: 263, endPoint y: 359, distance: 570.4
click at [263, 360] on button "00:17:19 So there's a lot of fluctuating factors going into this year's event. …" at bounding box center [554, 418] width 736 height 116
copy button "So there's a lot of fluctuating factors going into this year's event. So for a …"
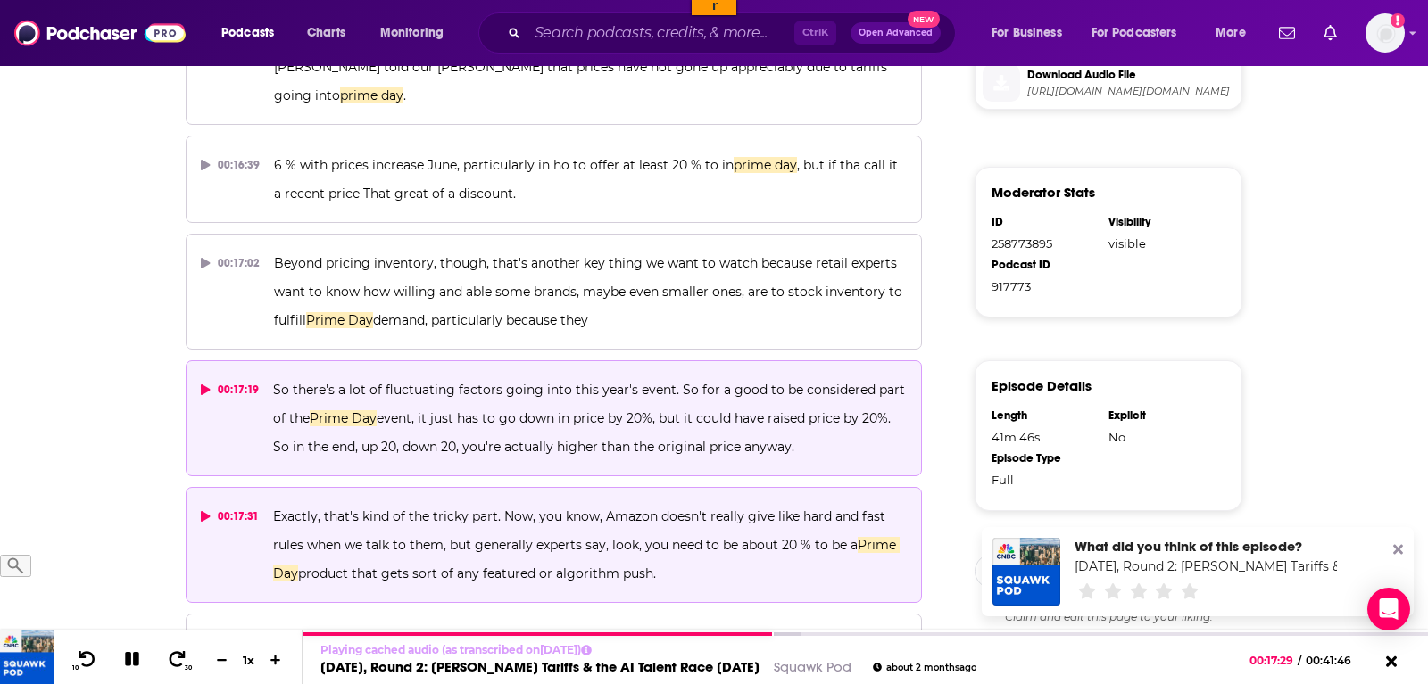
drag, startPoint x: 690, startPoint y: 548, endPoint x: 268, endPoint y: 486, distance: 426.5
click at [268, 487] on button "00:17:31 Exactly, that's kind of the tricky part. Now, you know, Amazon doesn't…" at bounding box center [554, 545] width 736 height 116
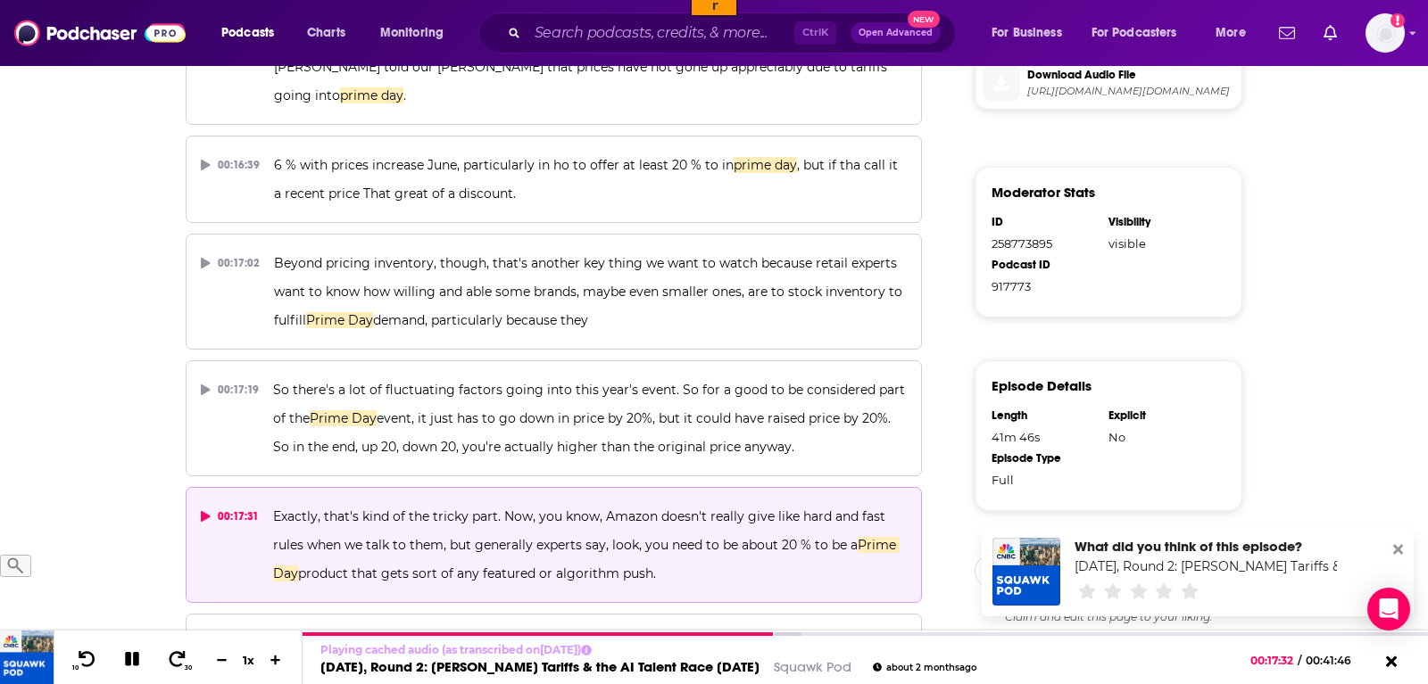
copy span "Exactly, that's kind of the tricky part. Now, you know, Amazon doesn't really g…"
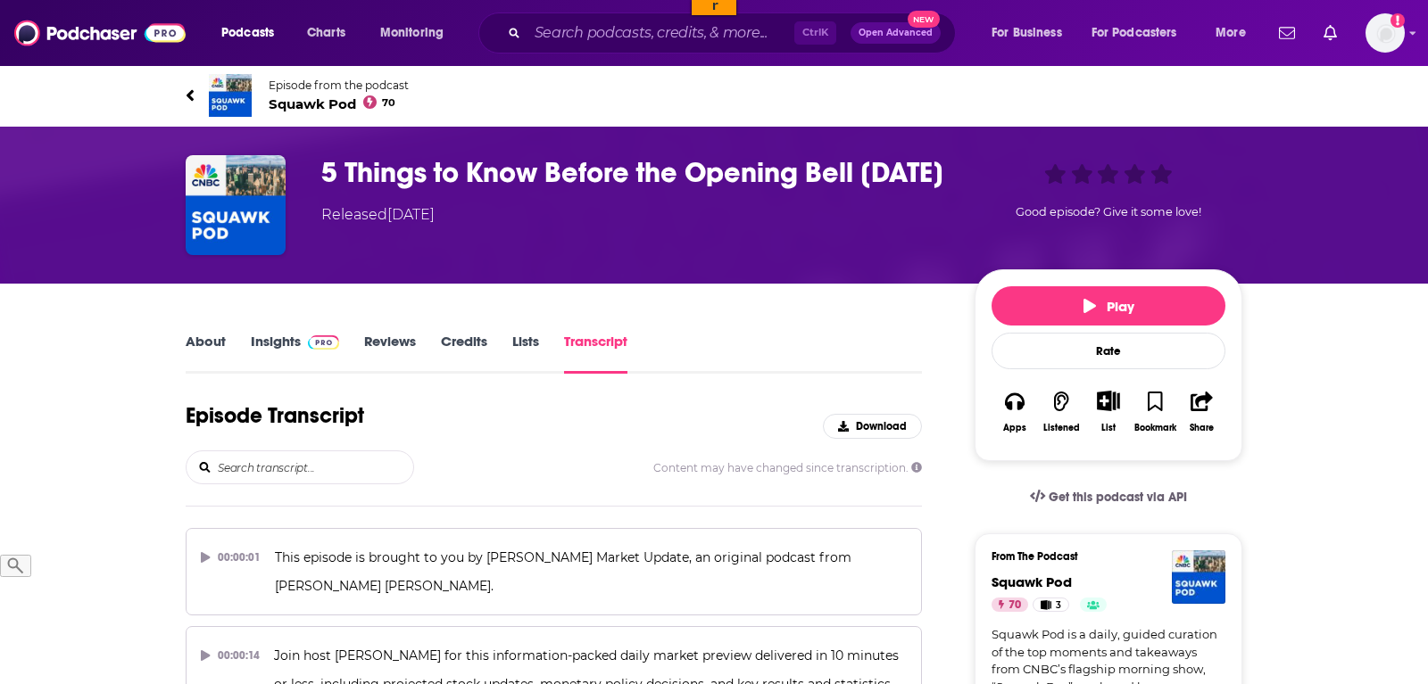
drag, startPoint x: 249, startPoint y: 456, endPoint x: 261, endPoint y: 471, distance: 19.6
click at [251, 458] on div at bounding box center [300, 468] width 228 height 34
click at [262, 473] on input "search" at bounding box center [314, 467] width 197 height 32
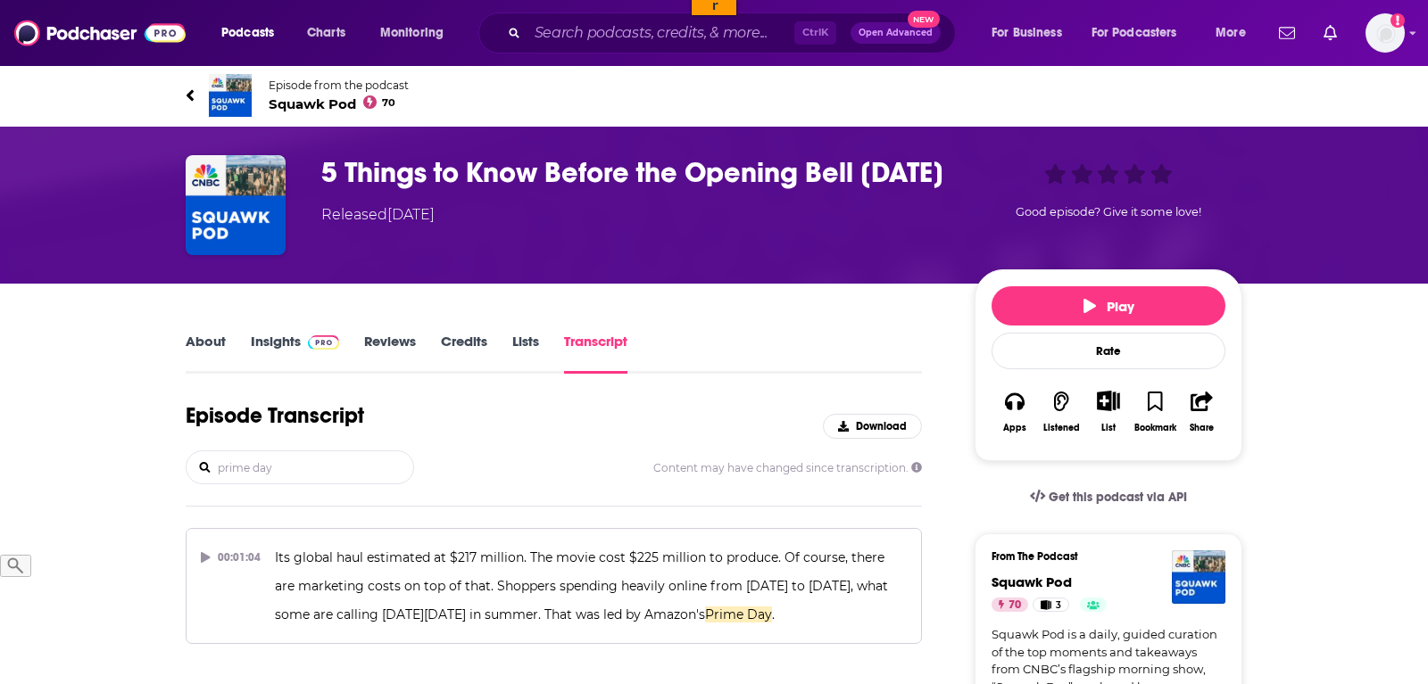
scroll to position [273, 0]
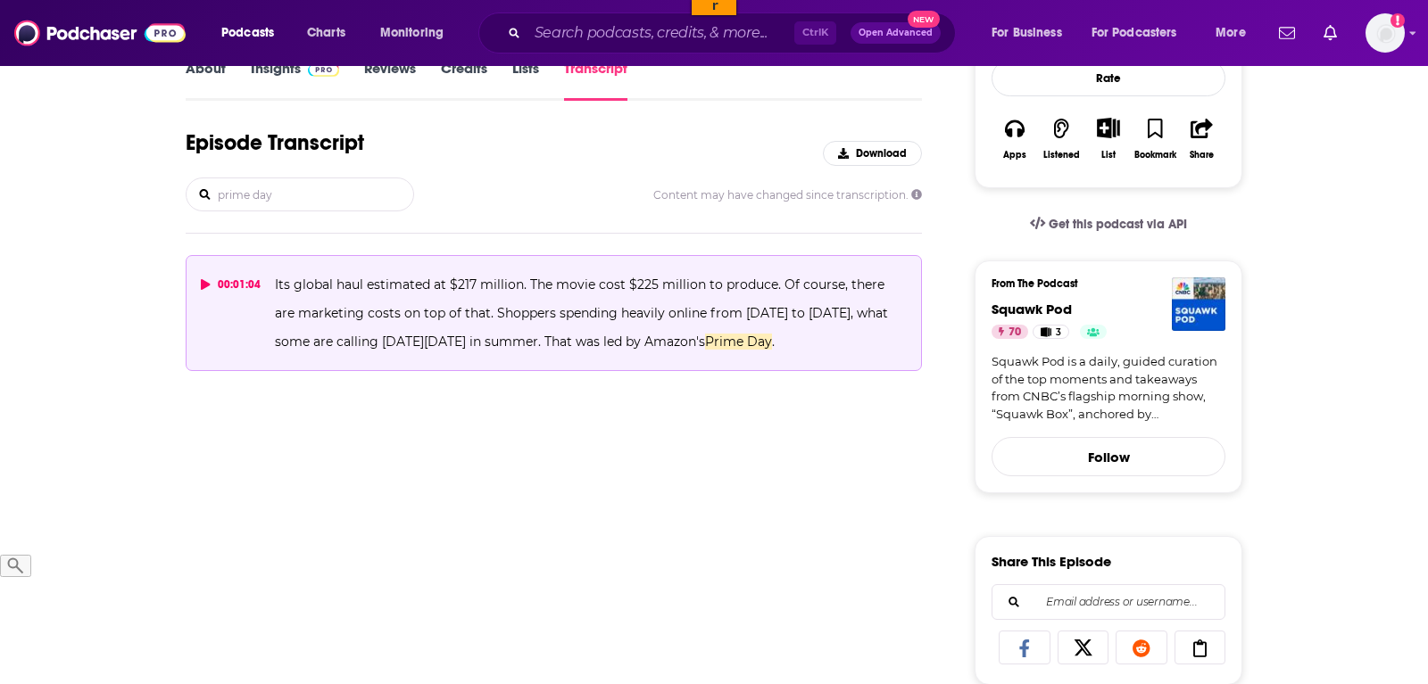
type input "prime day"
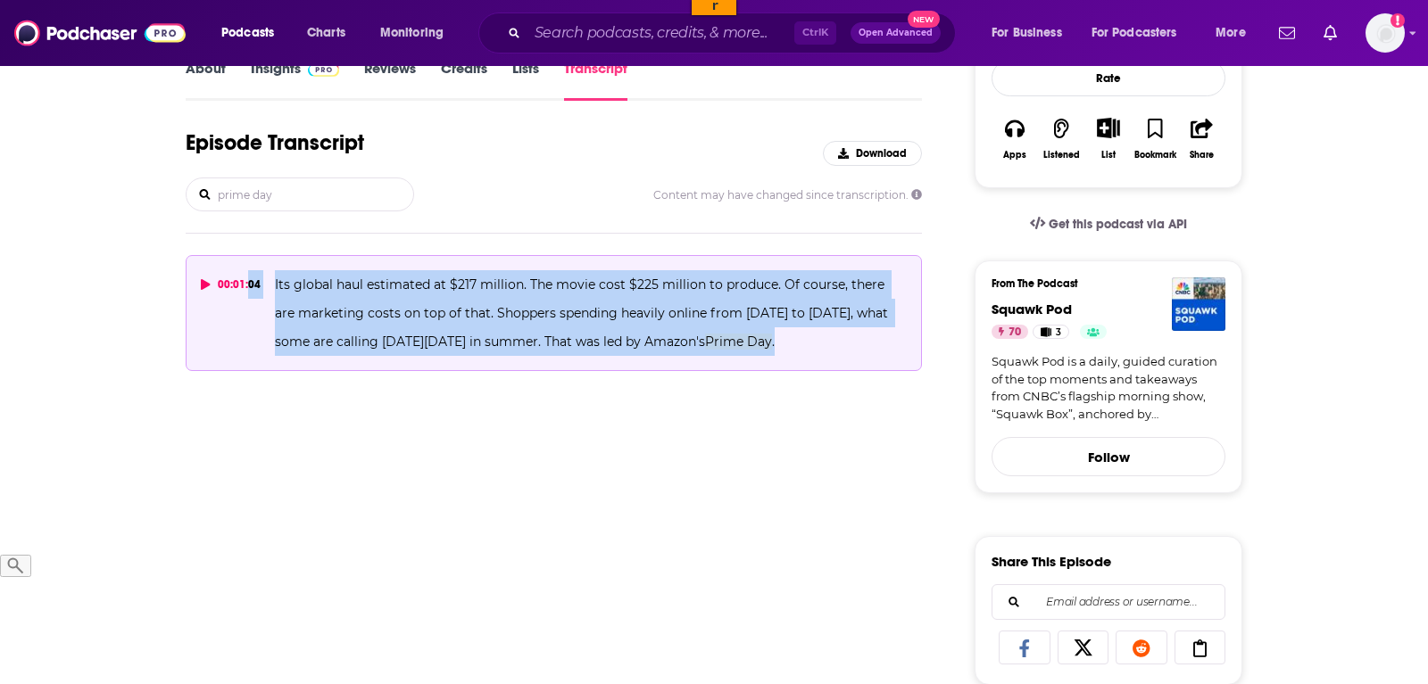
drag, startPoint x: 782, startPoint y: 348, endPoint x: 245, endPoint y: 287, distance: 540.5
click at [245, 287] on button "00:01:04 Its global haul estimated at $217 million. The movie cost $225 million…" at bounding box center [554, 313] width 736 height 116
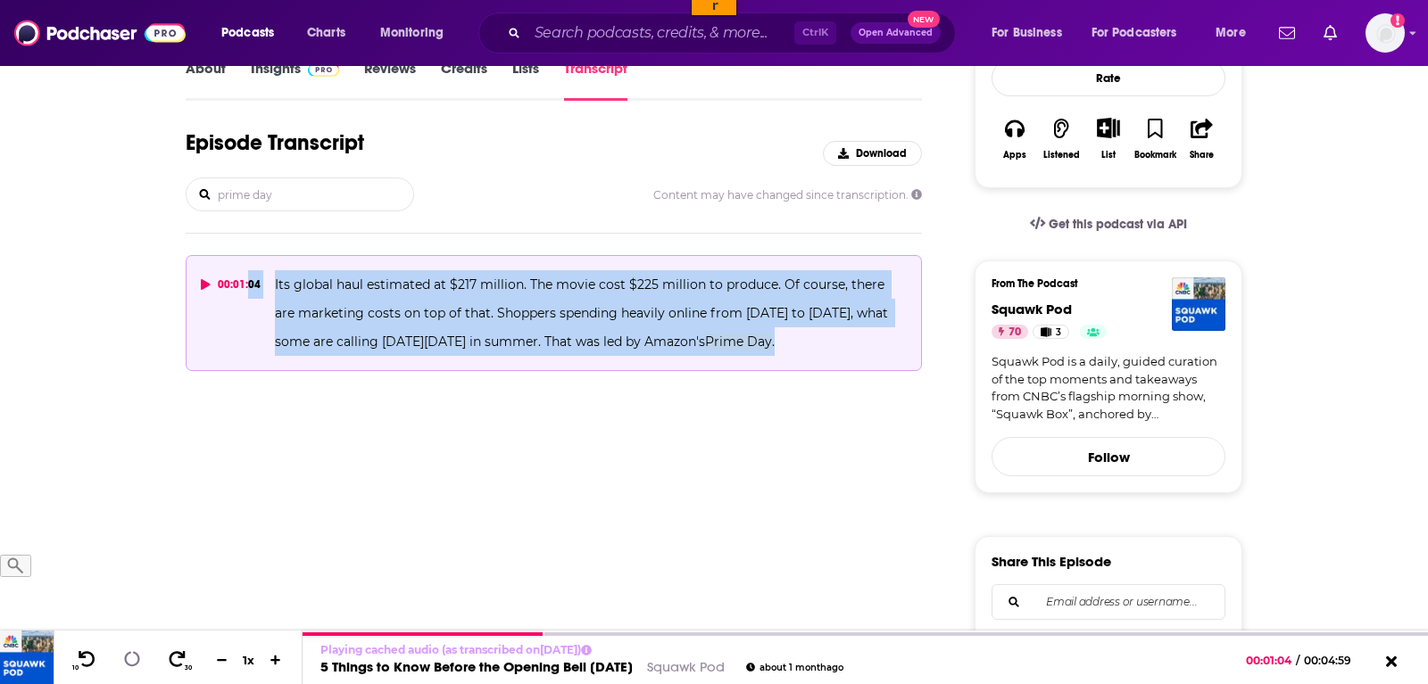
copy button "04 Its global haul estimated at $217 million. The movie cost $225 million to pr…"
click at [743, 347] on span "Prime Day" at bounding box center [738, 342] width 67 height 16
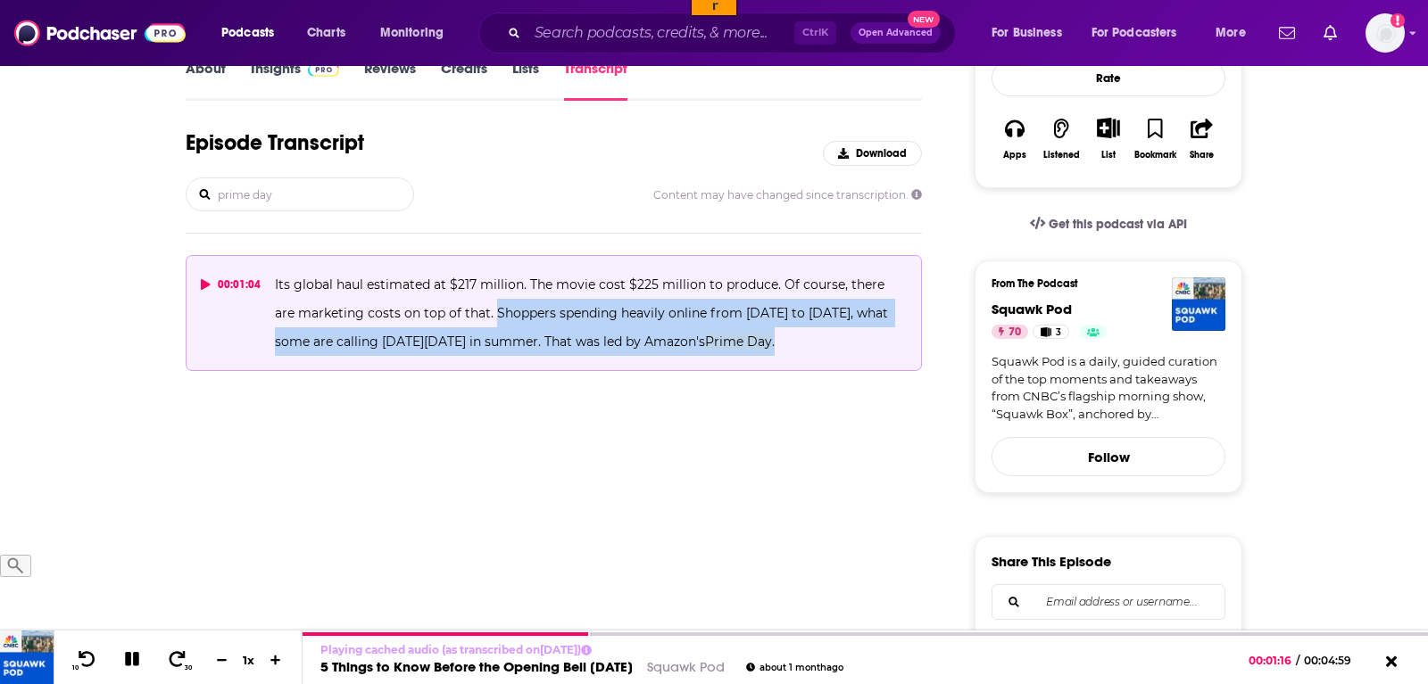
drag, startPoint x: 787, startPoint y: 344, endPoint x: 468, endPoint y: 315, distance: 319.9
click at [468, 315] on p "Its global haul estimated at $217 million. The movie cost $225 million to produ…" at bounding box center [591, 313] width 632 height 86
copy span "Shoppers spending heavily online from last Tuesday to Friday, what some are cal…"
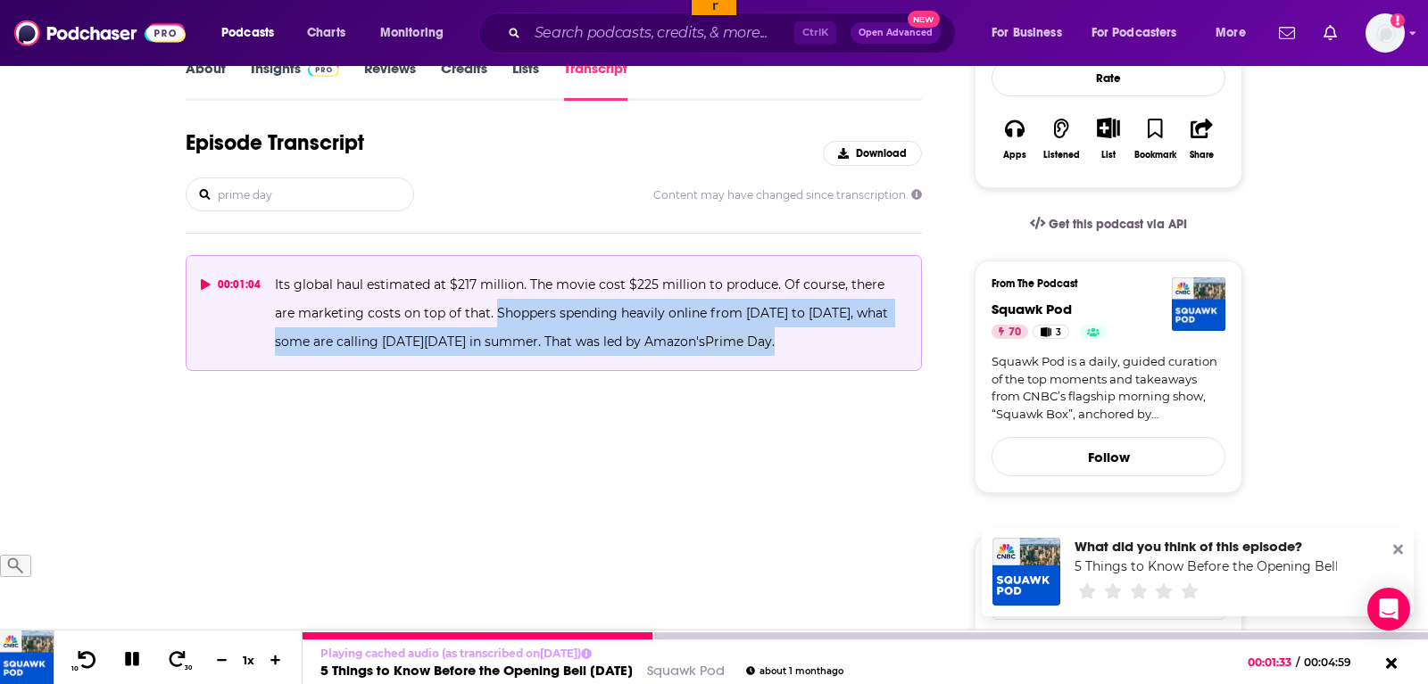
click at [84, 659] on icon at bounding box center [87, 659] width 22 height 18
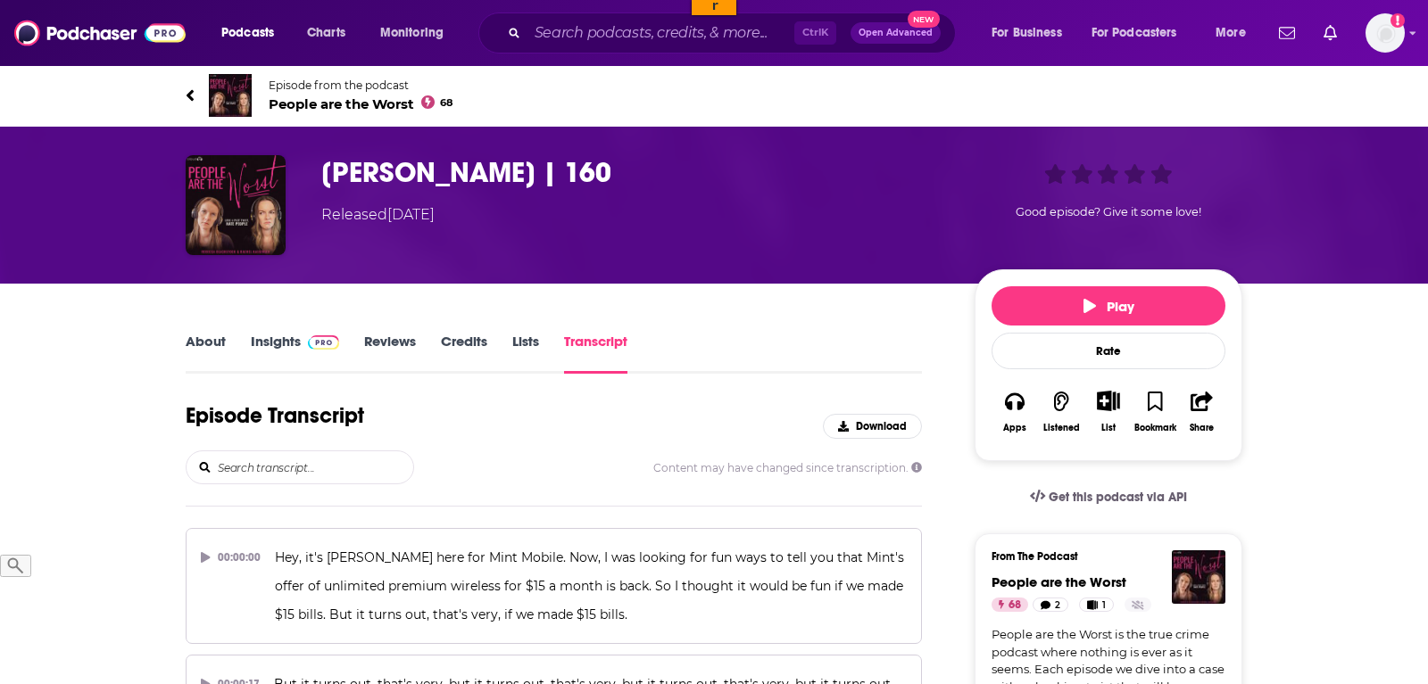
click at [291, 469] on input "search" at bounding box center [314, 467] width 197 height 32
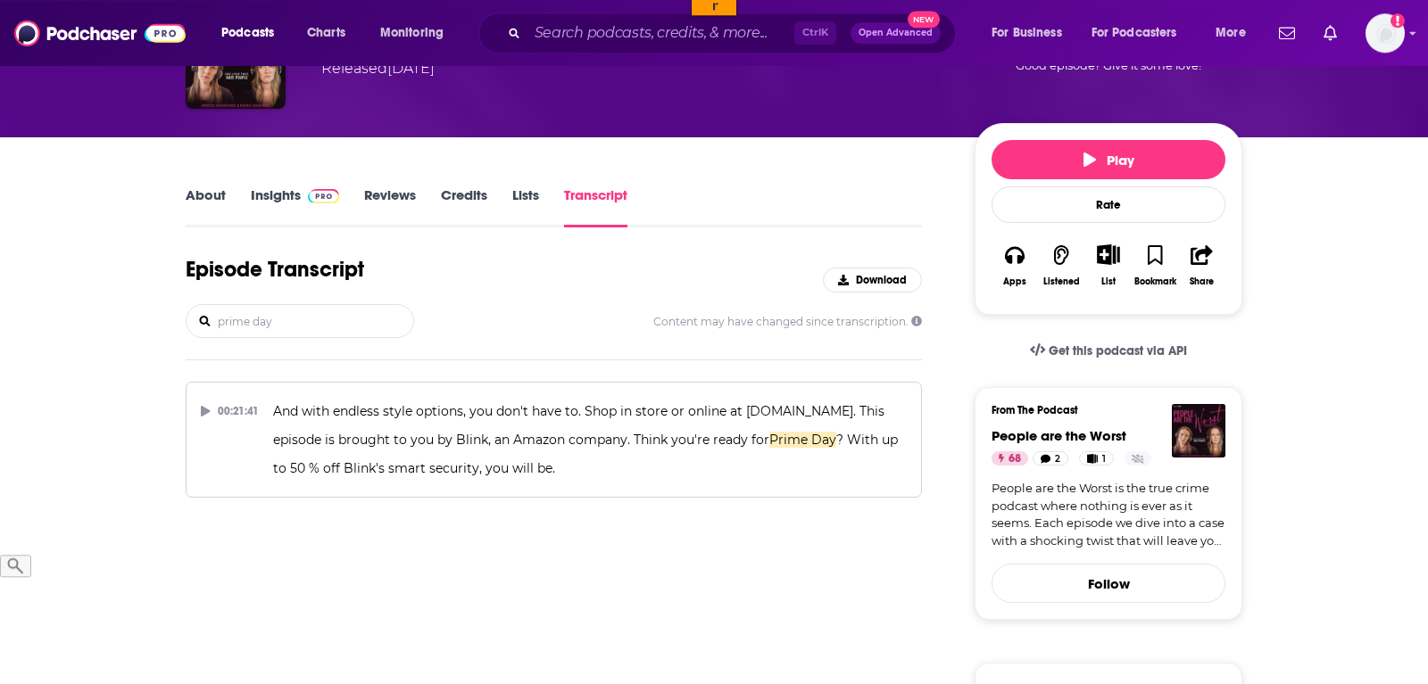
scroll to position [273, 0]
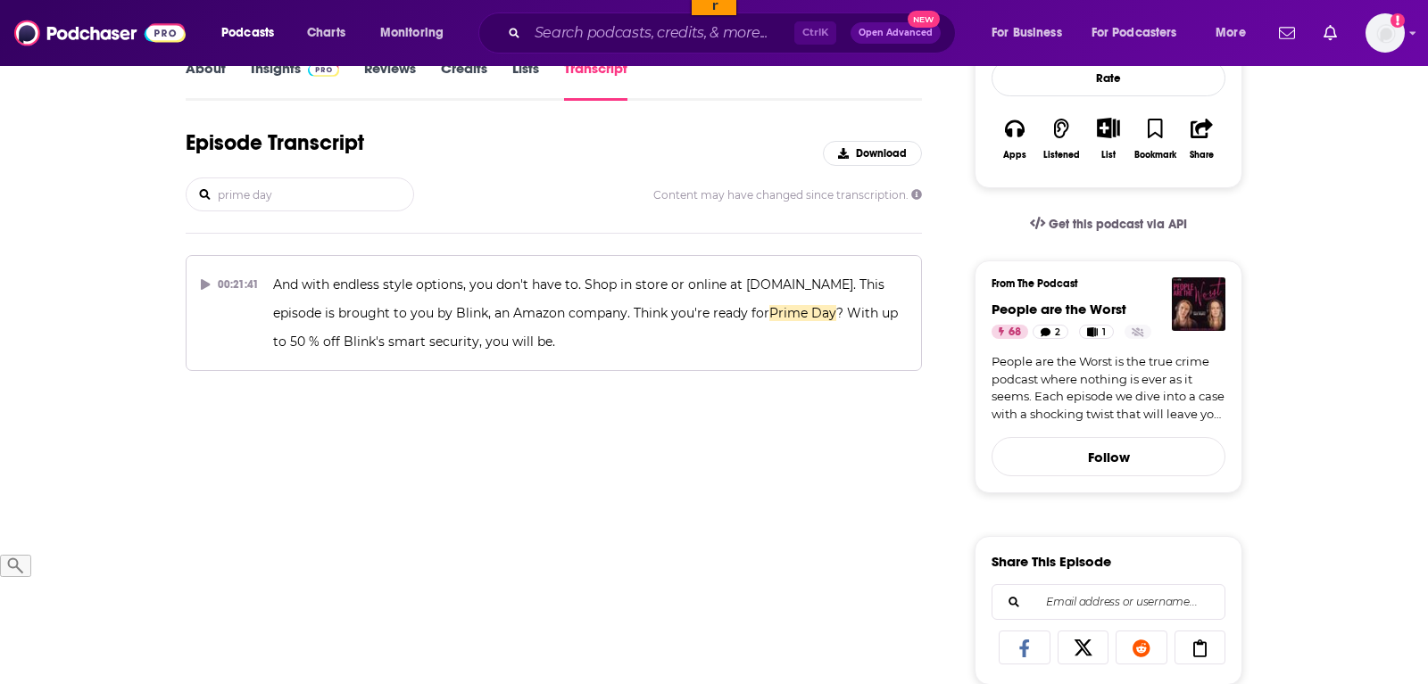
type input "prime day"
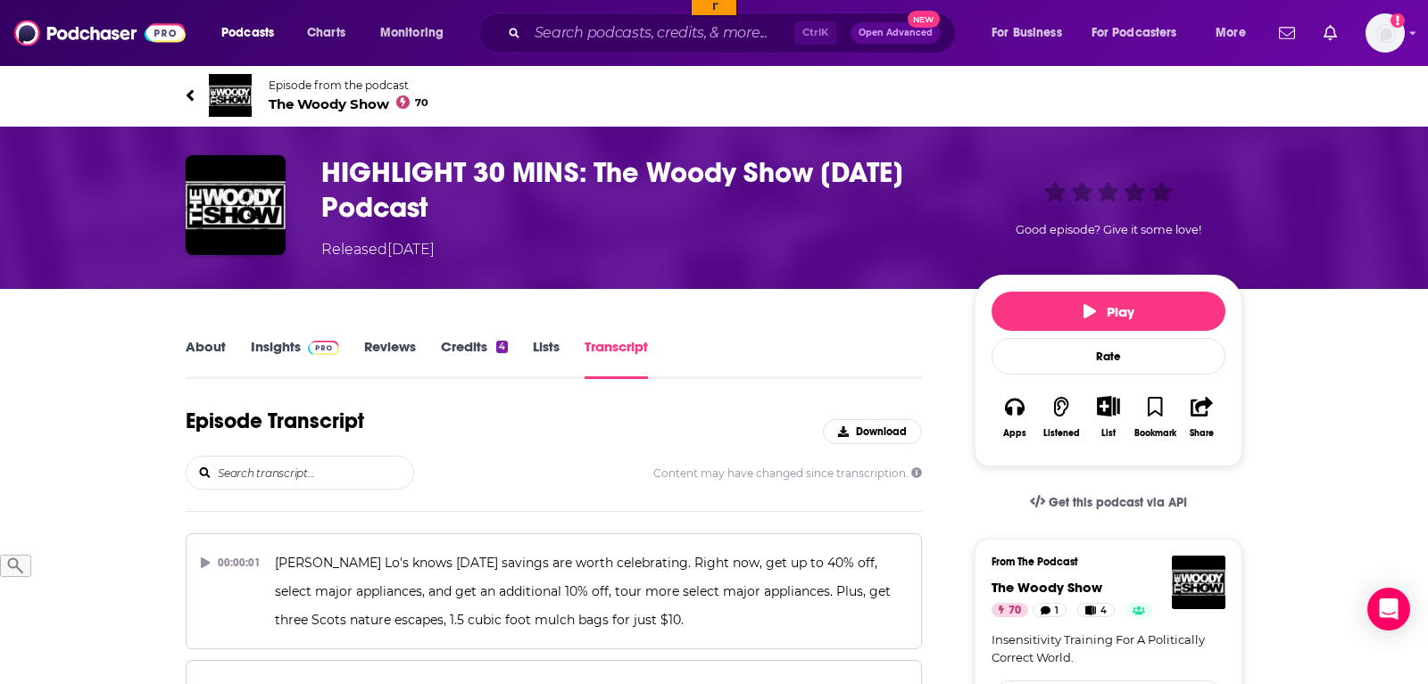
click at [282, 469] on input "search" at bounding box center [314, 473] width 197 height 32
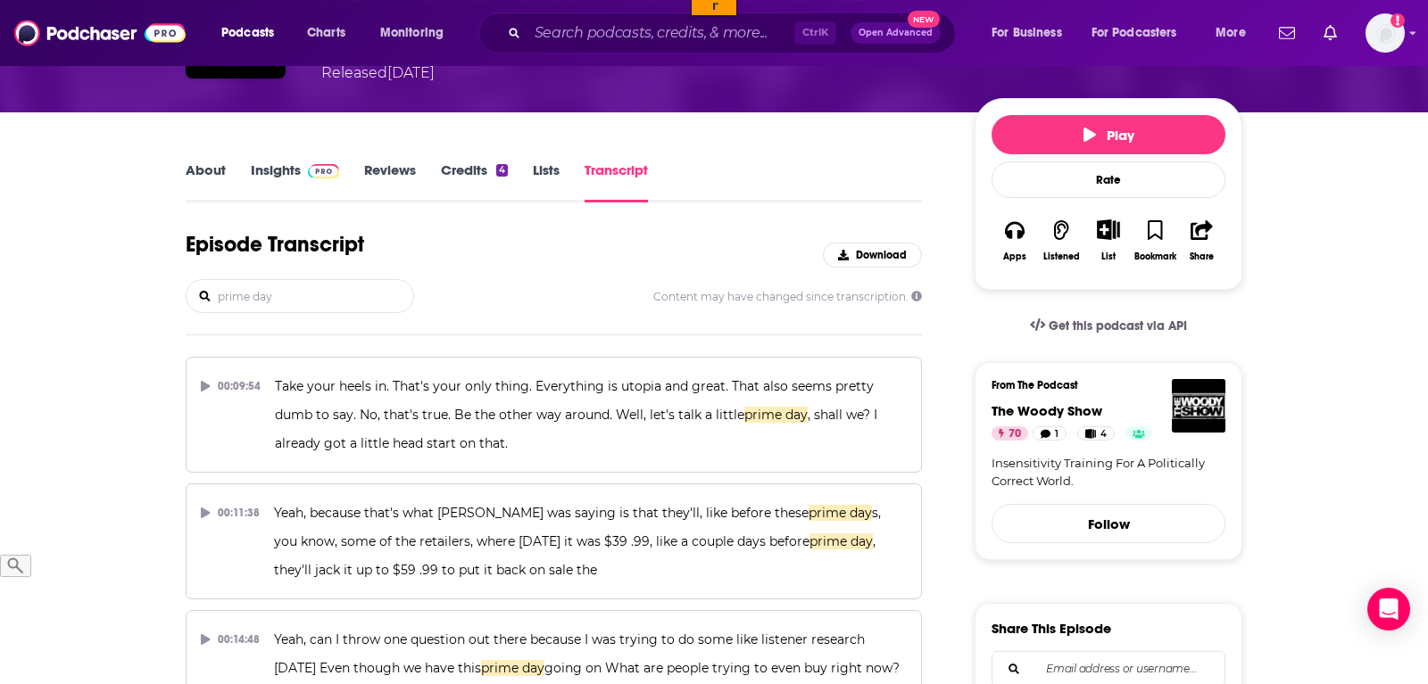
scroll to position [182, 0]
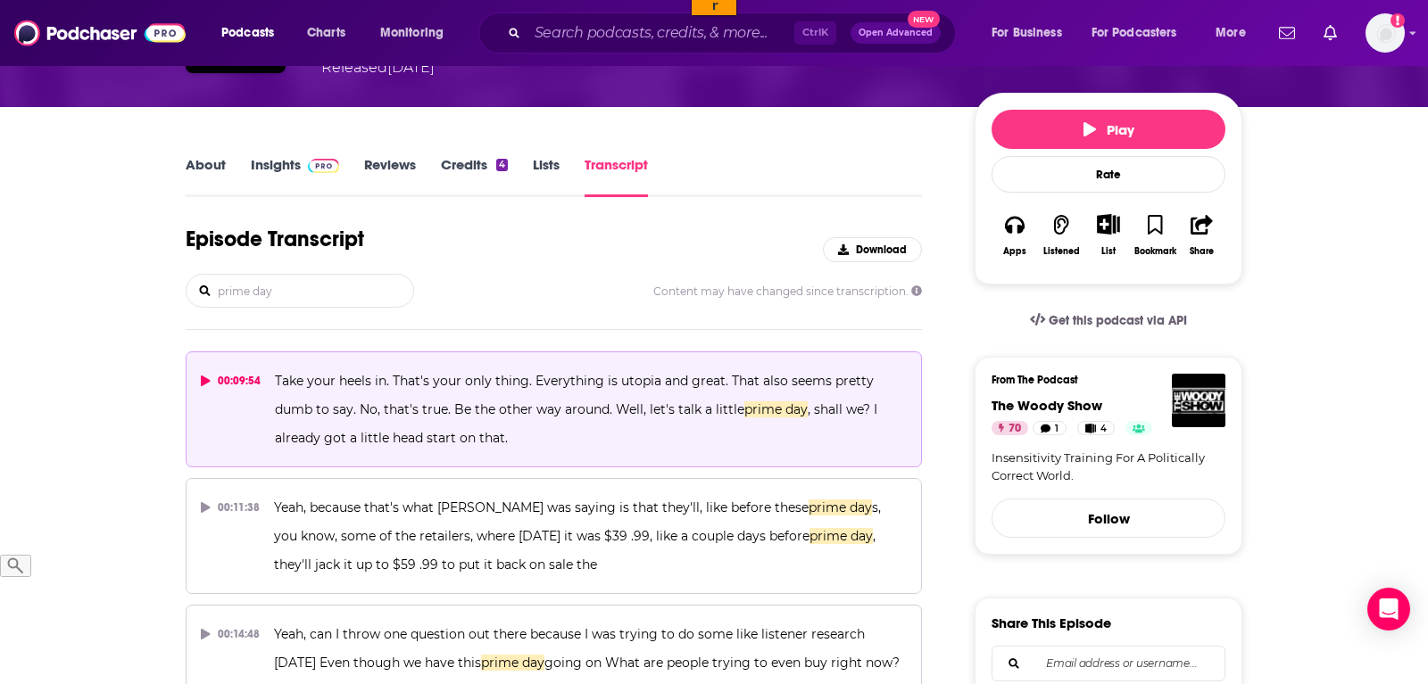
type input "prime day"
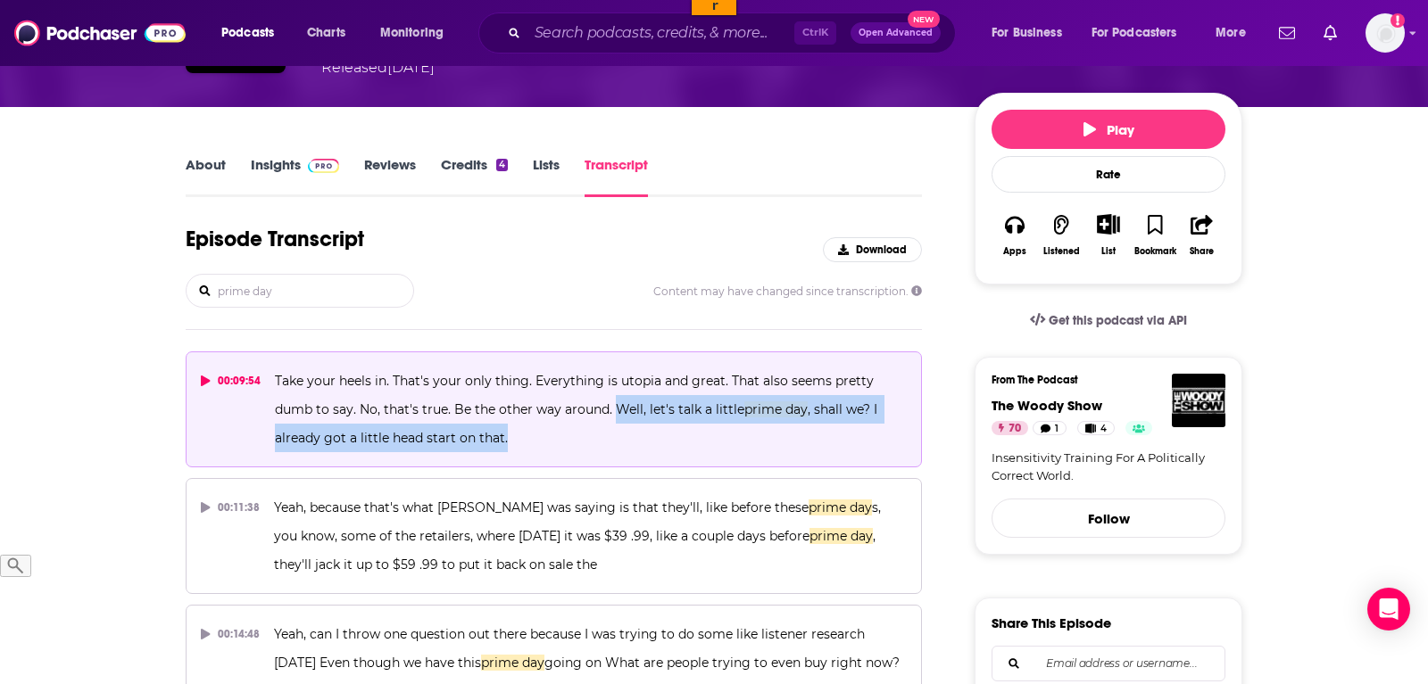
drag, startPoint x: 570, startPoint y: 433, endPoint x: 617, endPoint y: 411, distance: 51.9
click at [617, 411] on p "Take your heels in. That's your only thing. Everything is utopia and great. Tha…" at bounding box center [591, 410] width 632 height 86
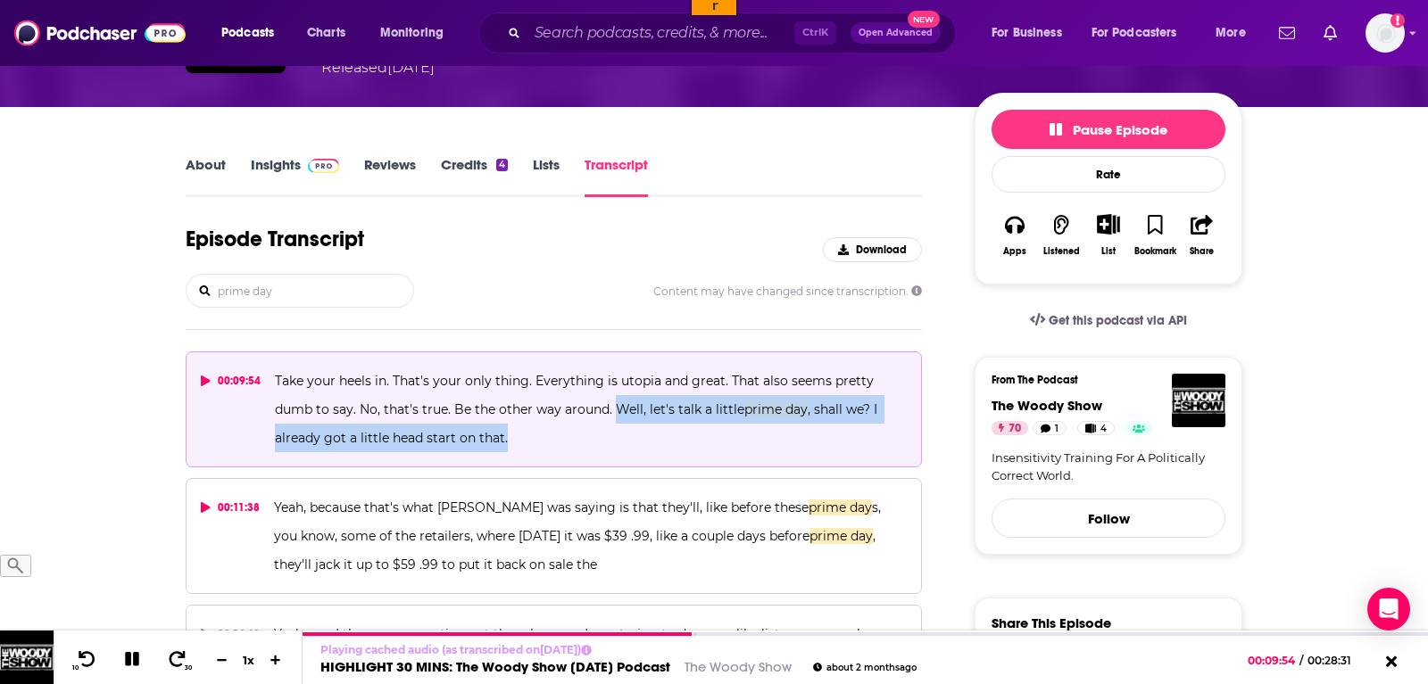
copy span "Well, let's talk a little prime day , shall we? I already got a little head sta…"
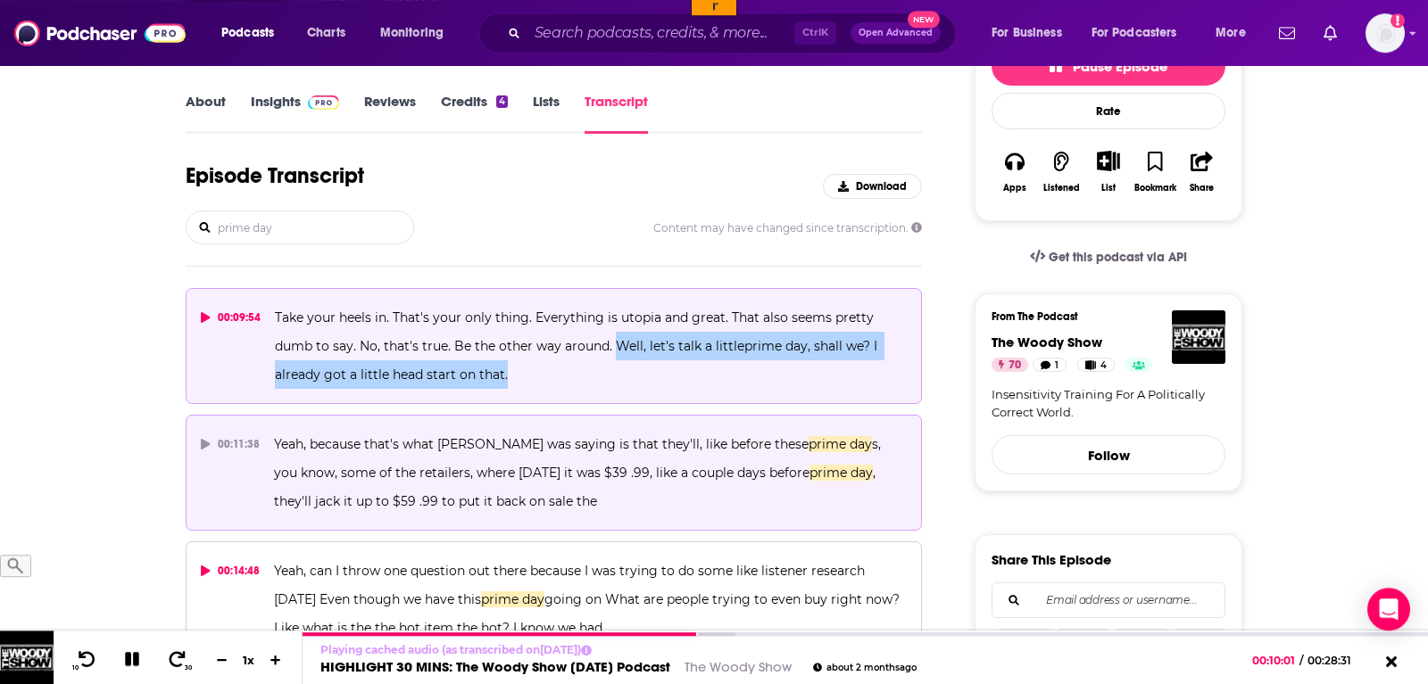
scroll to position [273, 0]
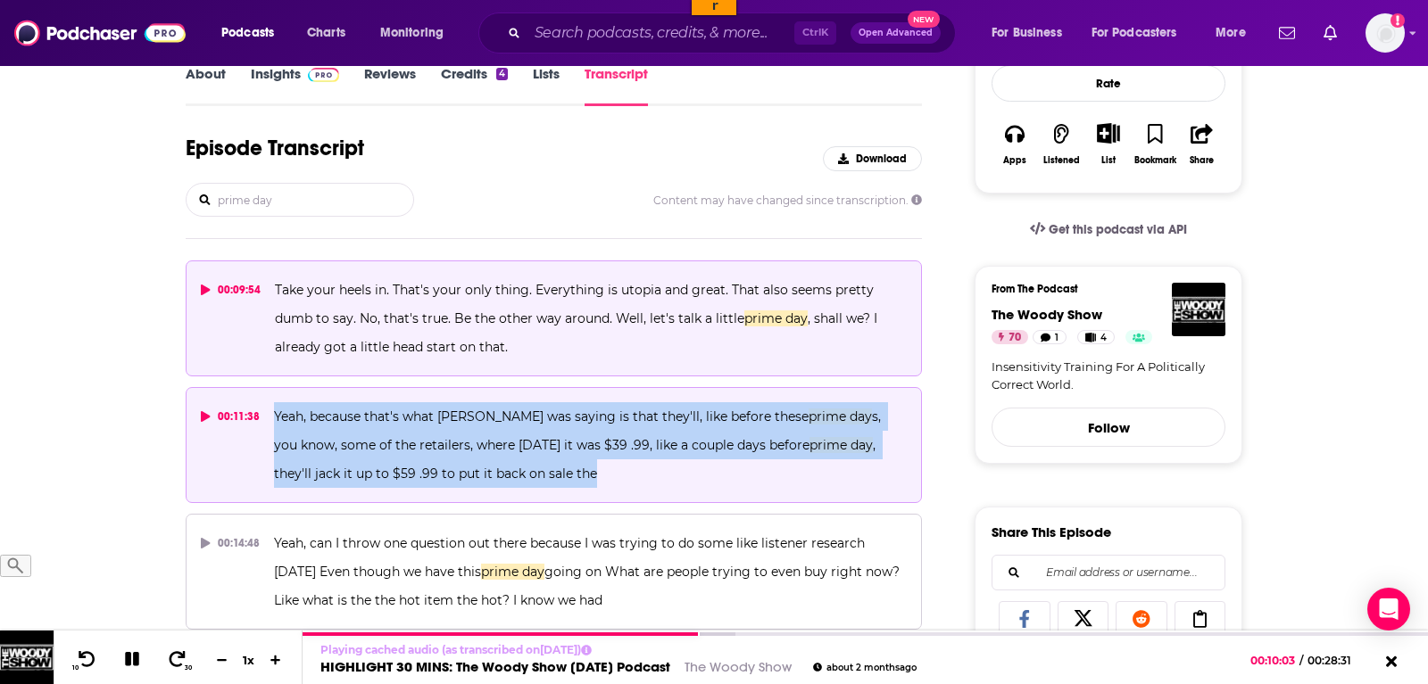
drag, startPoint x: 522, startPoint y: 474, endPoint x: 270, endPoint y: 423, distance: 256.7
click at [270, 423] on button "00:11:38 Yeah, because that's what Gina was saying is that they'll, like before…" at bounding box center [554, 445] width 736 height 116
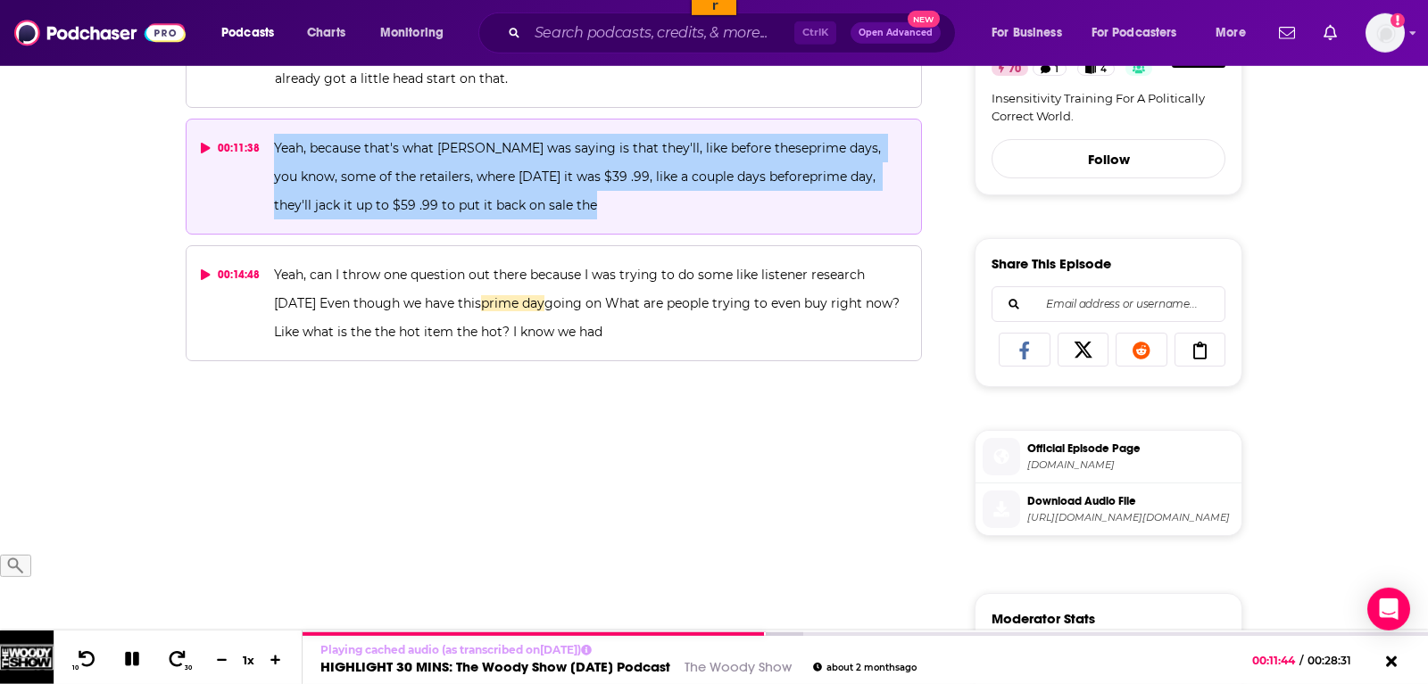
scroll to position [546, 0]
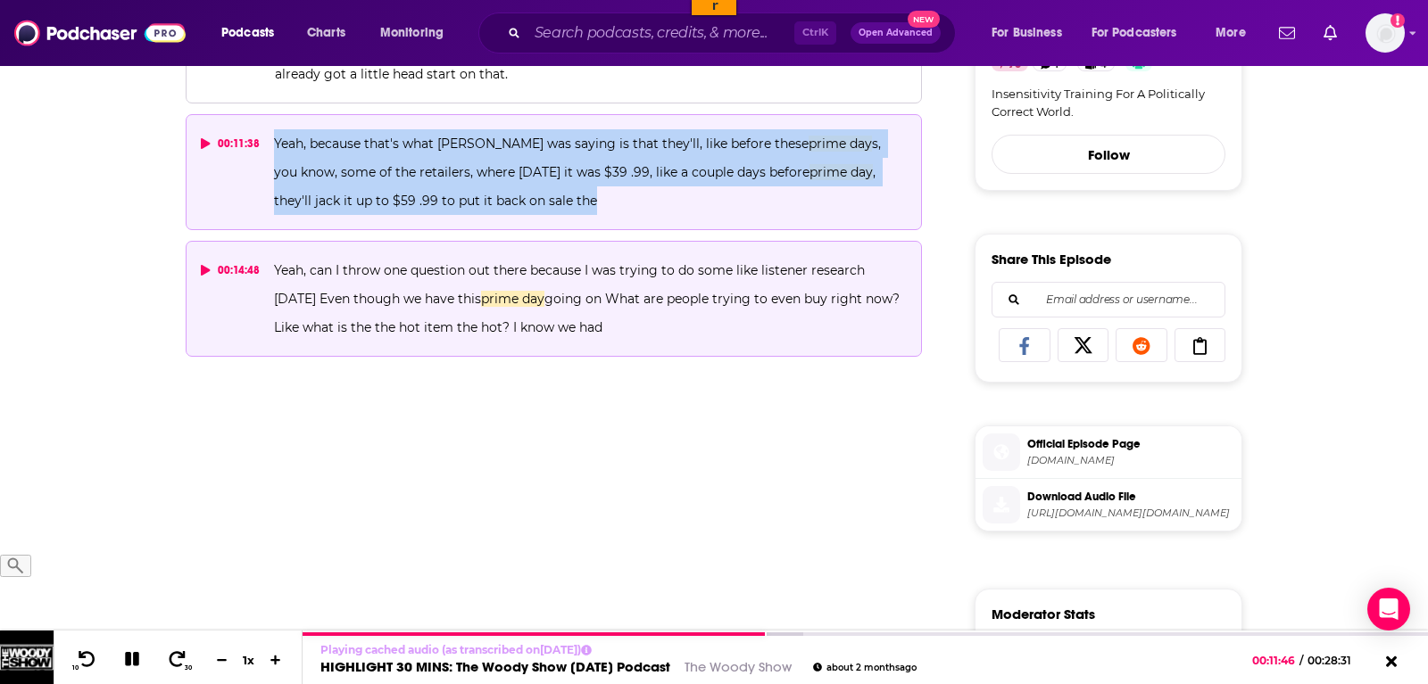
drag, startPoint x: 657, startPoint y: 328, endPoint x: 267, endPoint y: 269, distance: 394.5
click at [267, 269] on button "00:14:48 Yeah, can I throw one question out there because I was trying to do so…" at bounding box center [554, 299] width 736 height 116
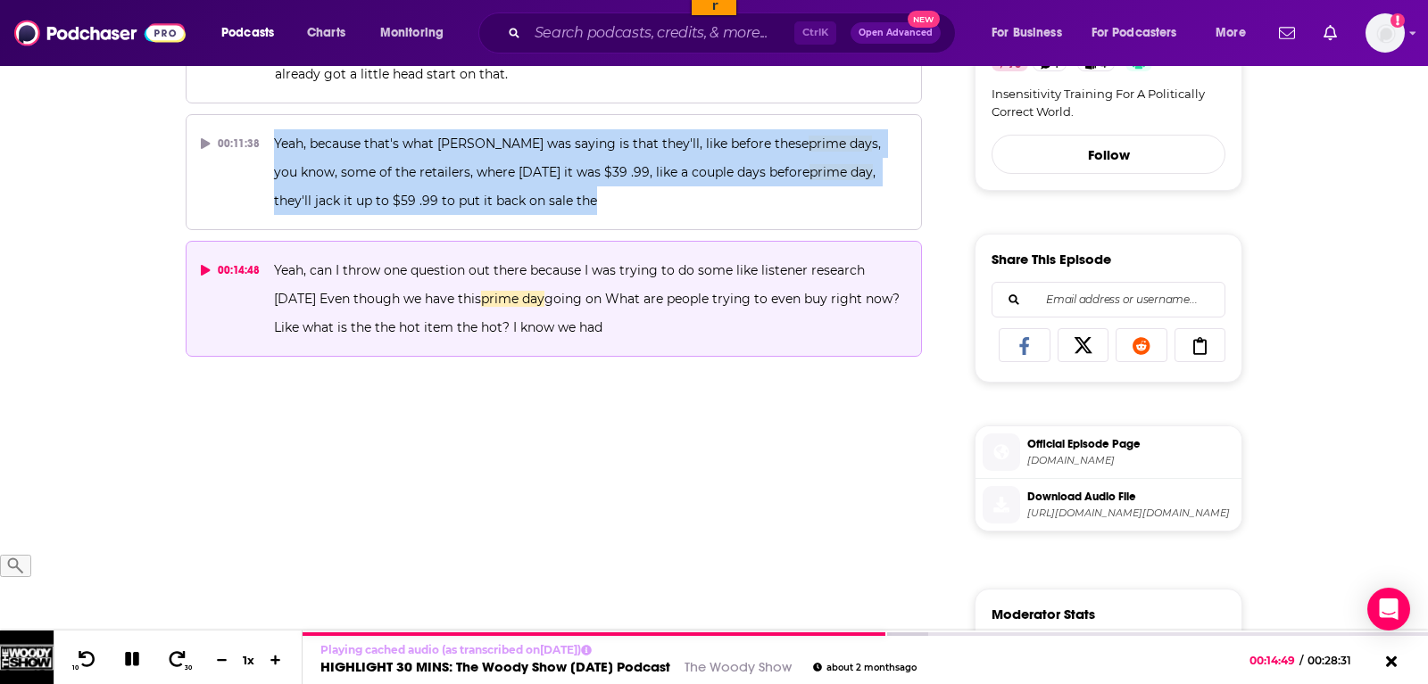
copy span "Yeah, can I throw one question out there because I was trying to do some like l…"
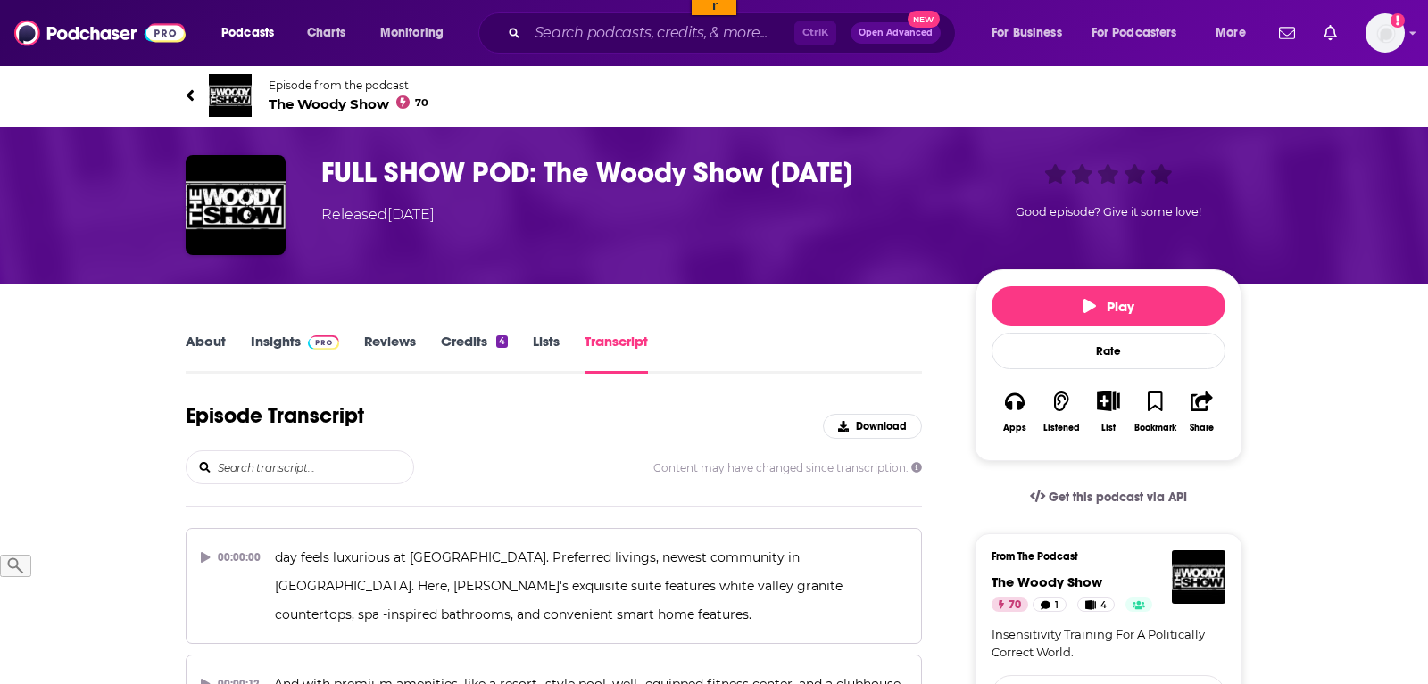
click at [293, 484] on input "search" at bounding box center [314, 467] width 197 height 32
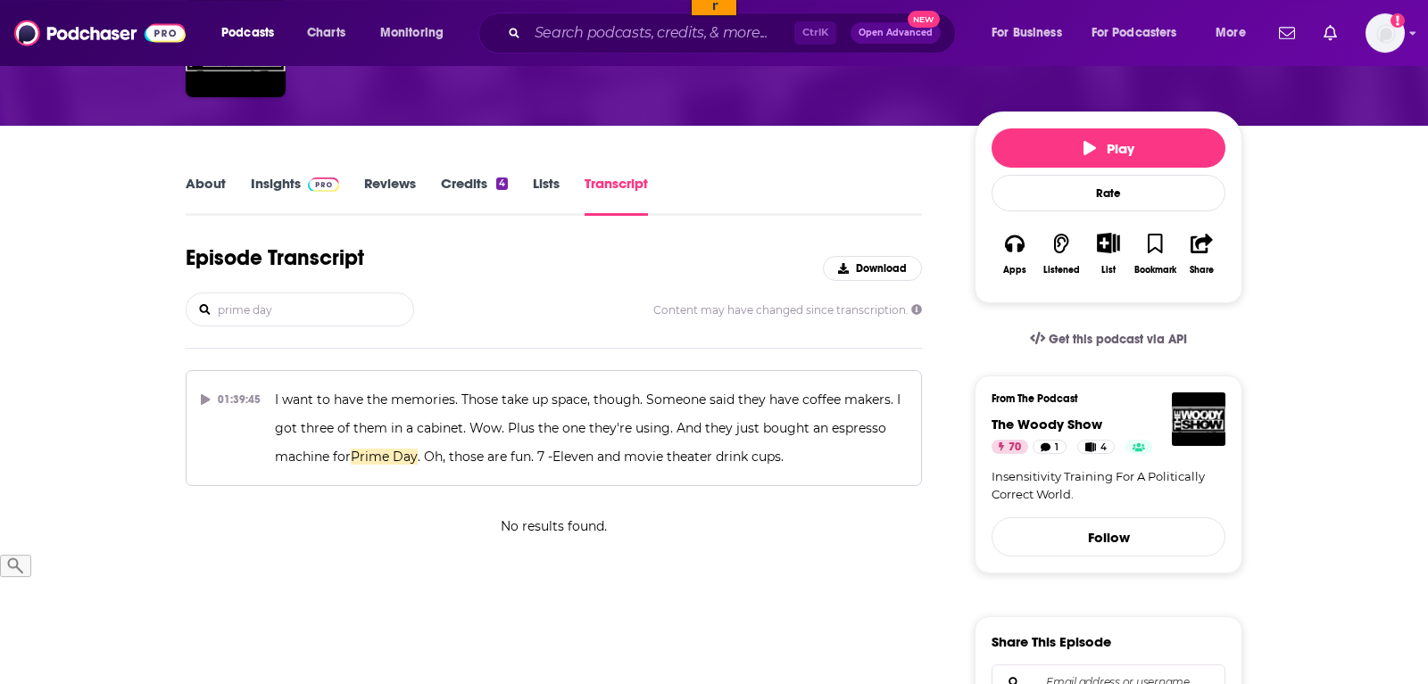
scroll to position [182, 0]
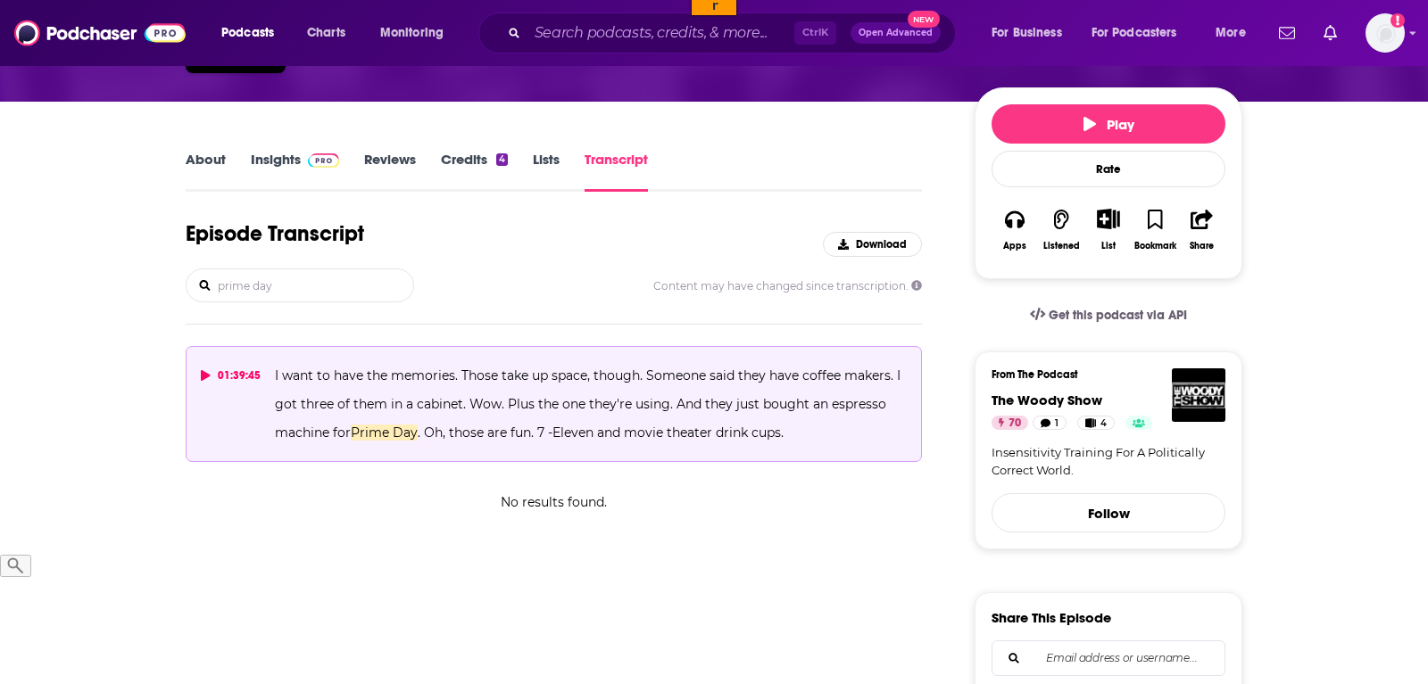
type input "prime day"
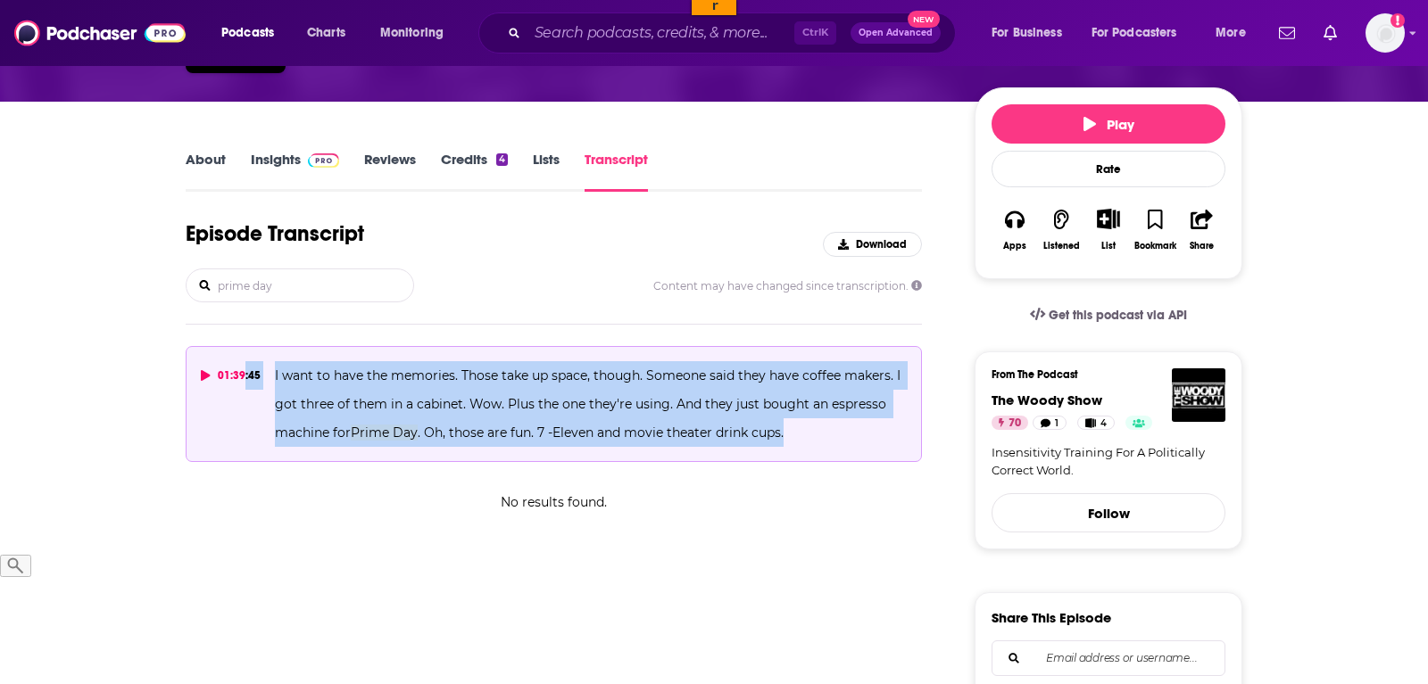
drag, startPoint x: 824, startPoint y: 438, endPoint x: 244, endPoint y: 369, distance: 583.1
click at [244, 369] on button "01:39:45 I want to have the memories. Those take up space, though. Someone said…" at bounding box center [554, 404] width 736 height 116
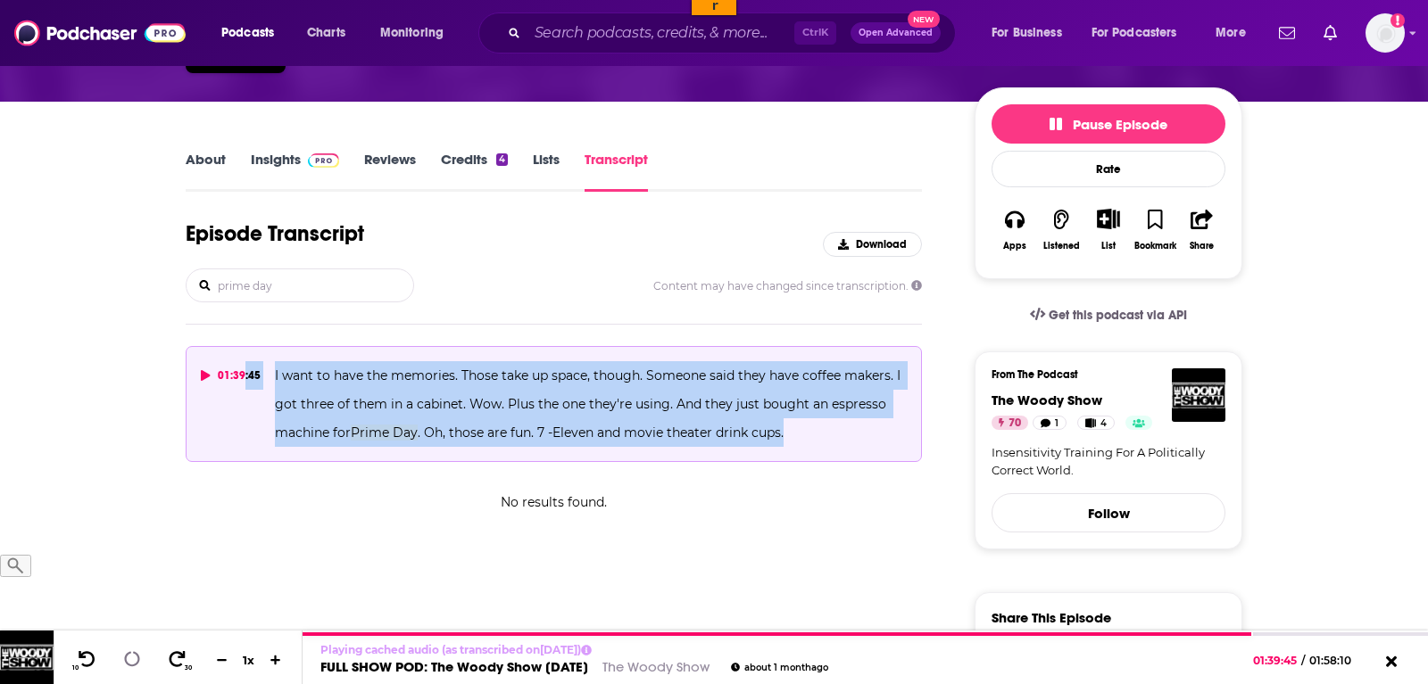
copy button ":45 I want to have the memories. Those take up space, though. Someone said they…"
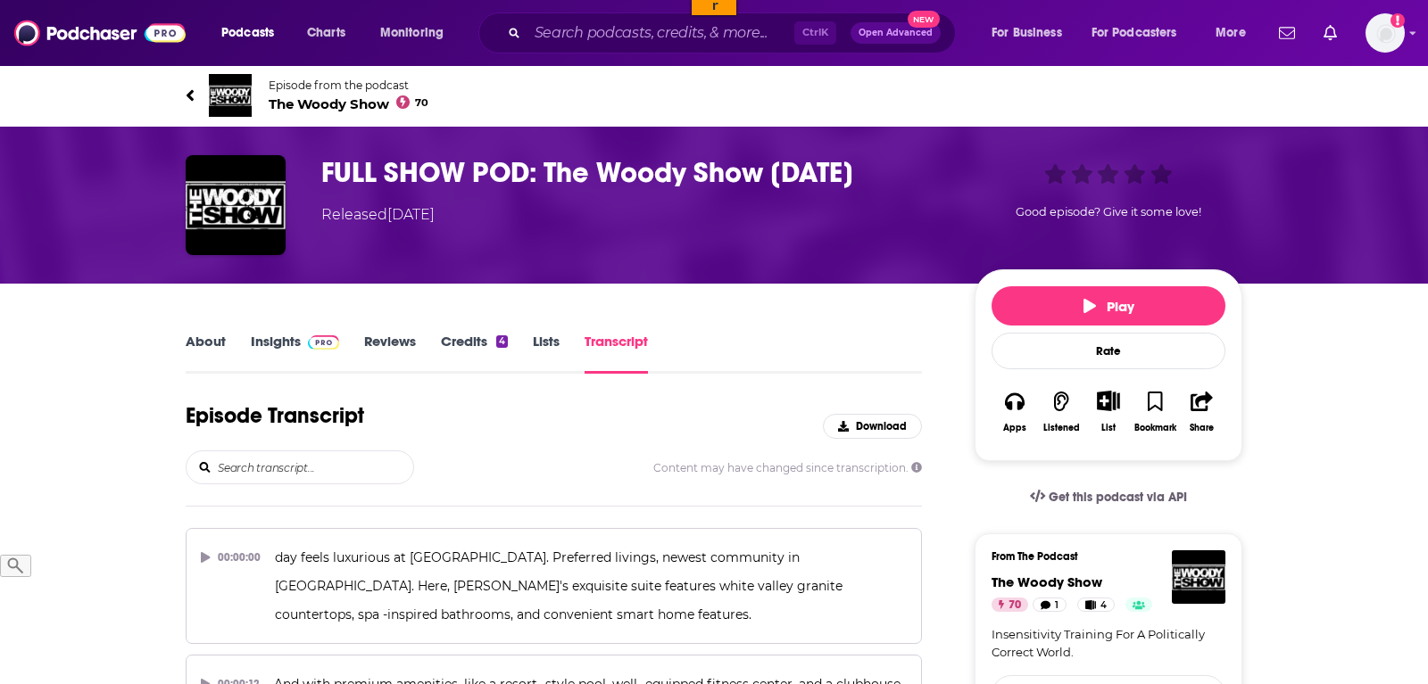
click at [304, 477] on input "search" at bounding box center [314, 467] width 197 height 32
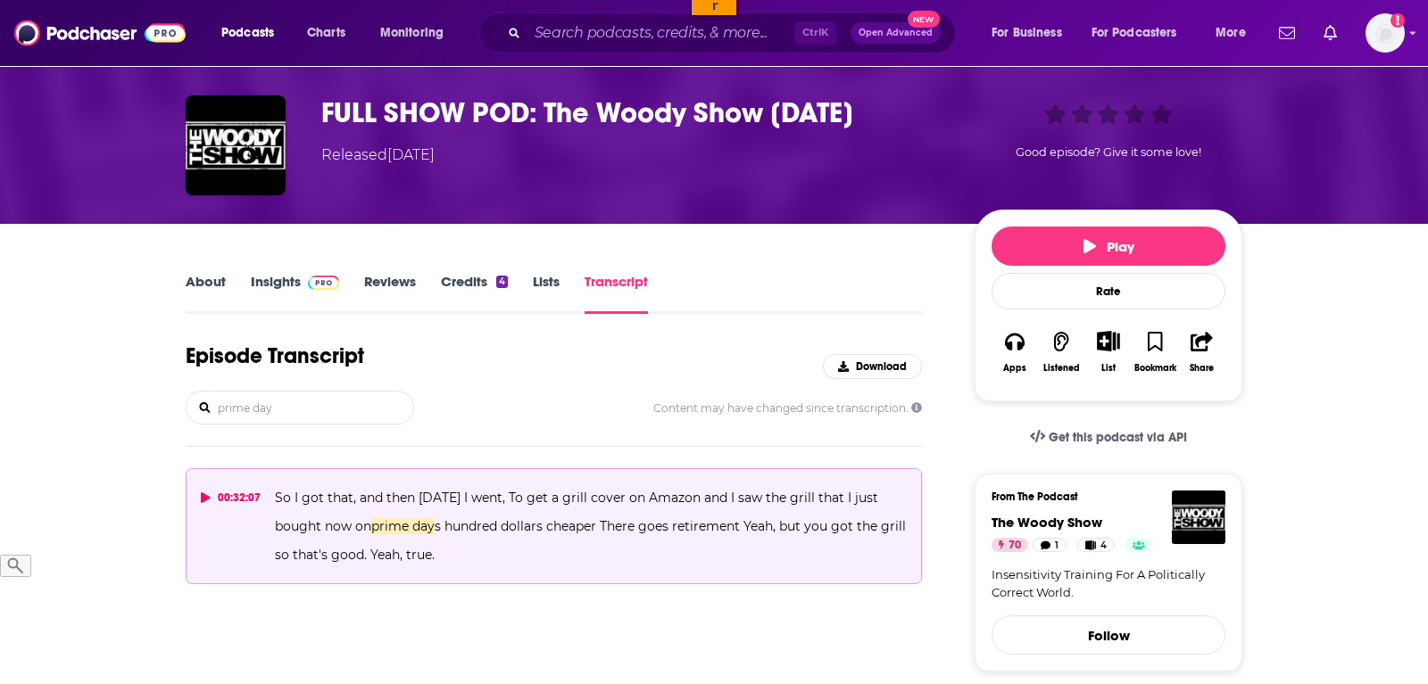
scroll to position [91, 0]
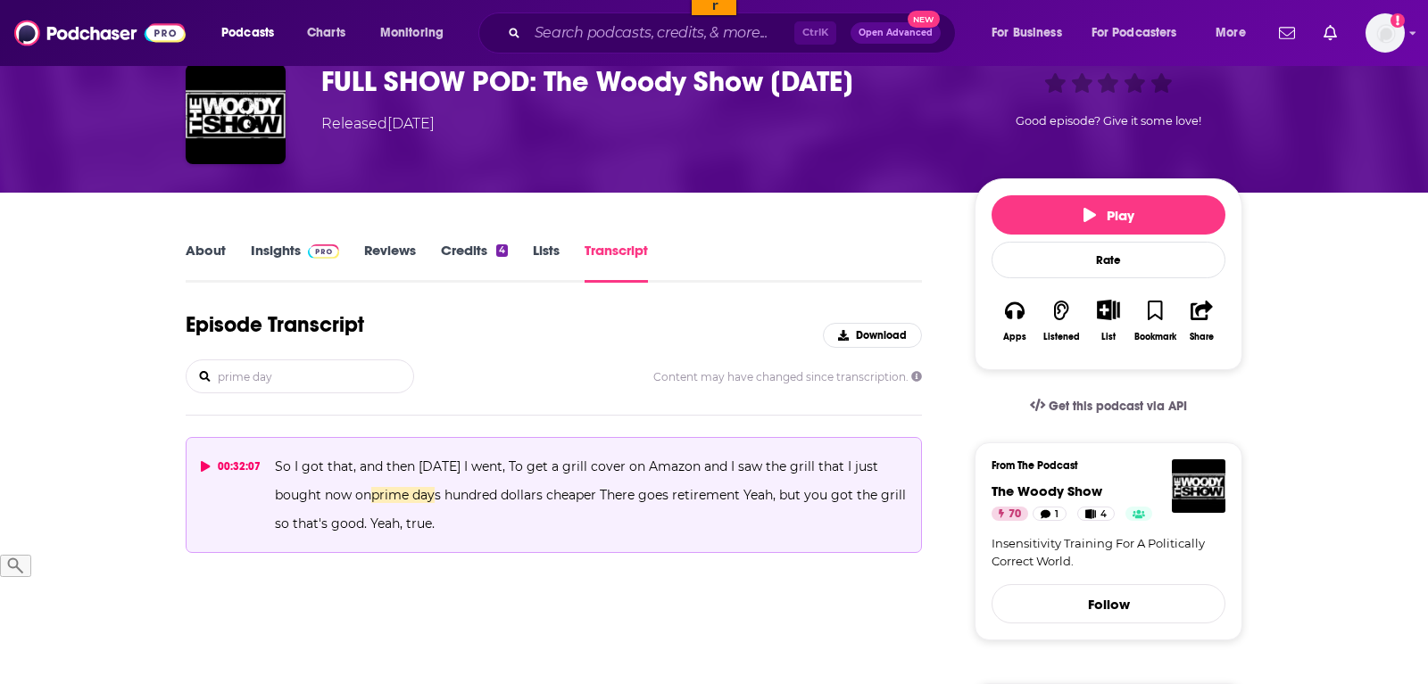
type input "prime day"
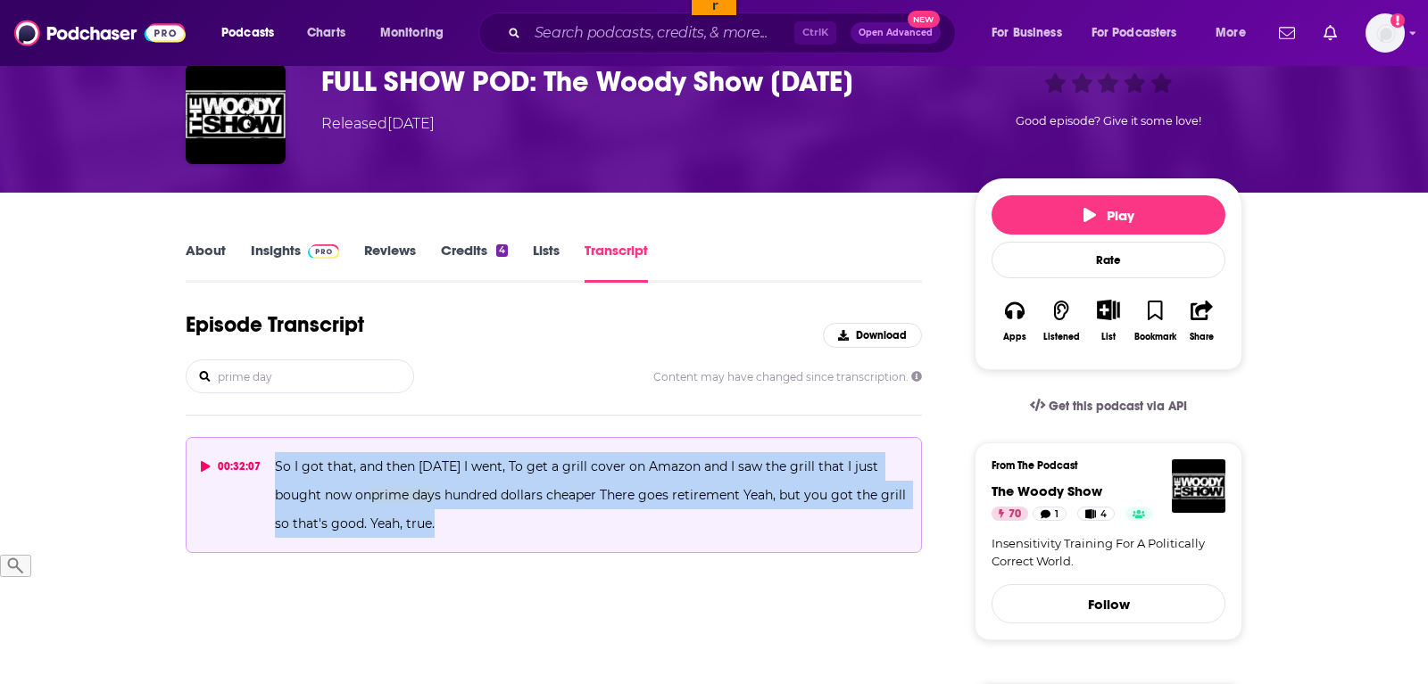
drag, startPoint x: 522, startPoint y: 534, endPoint x: 275, endPoint y: 473, distance: 254.7
click at [275, 473] on p "So I got that, and then yesterday I went, To get a grill cover on Amazon and I …" at bounding box center [591, 495] width 632 height 86
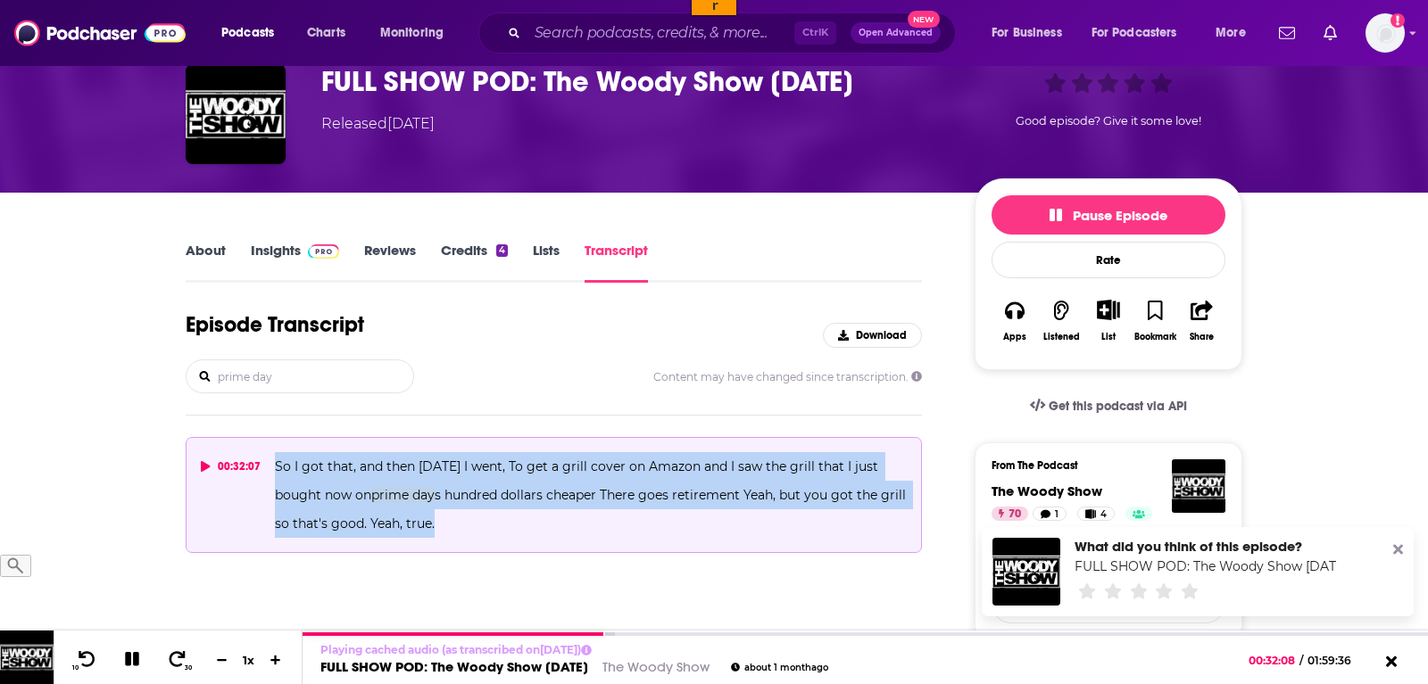
copy span "So I got that, and then yesterday I went, To get a grill cover on Amazon and I …"
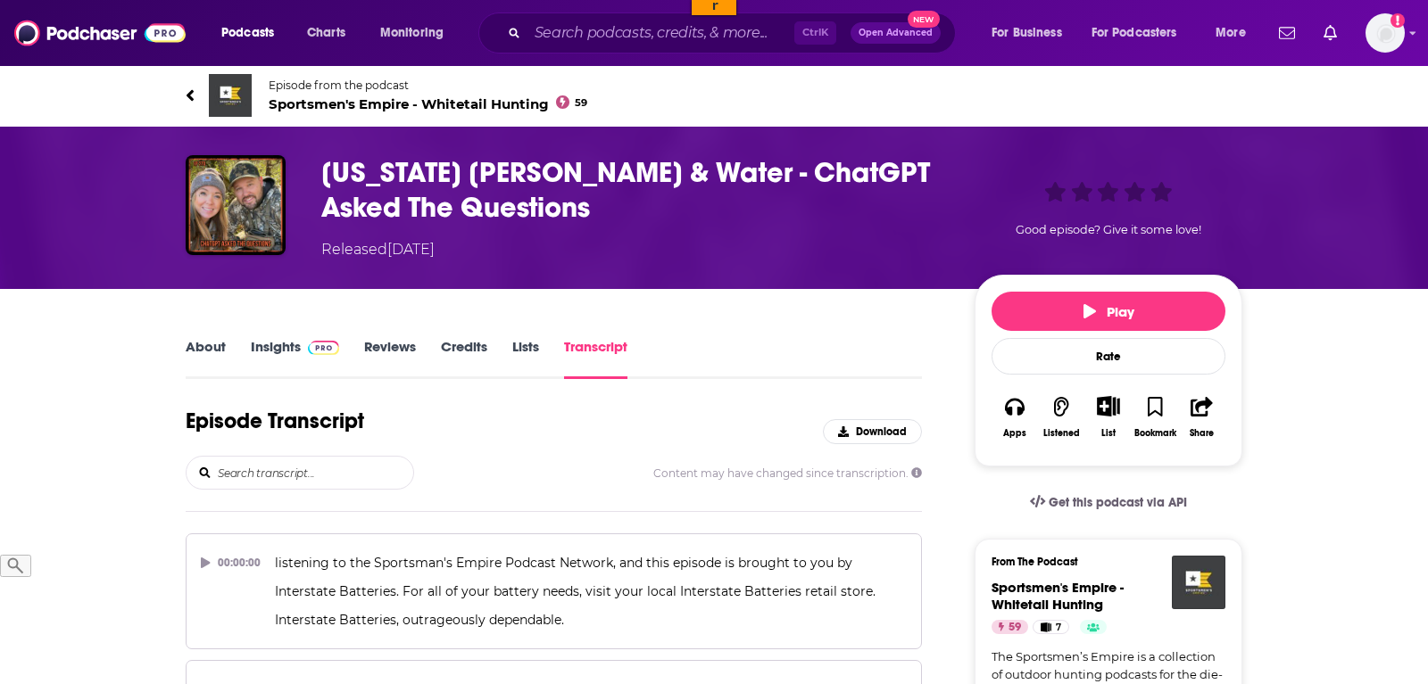
click at [295, 471] on input "search" at bounding box center [314, 473] width 197 height 32
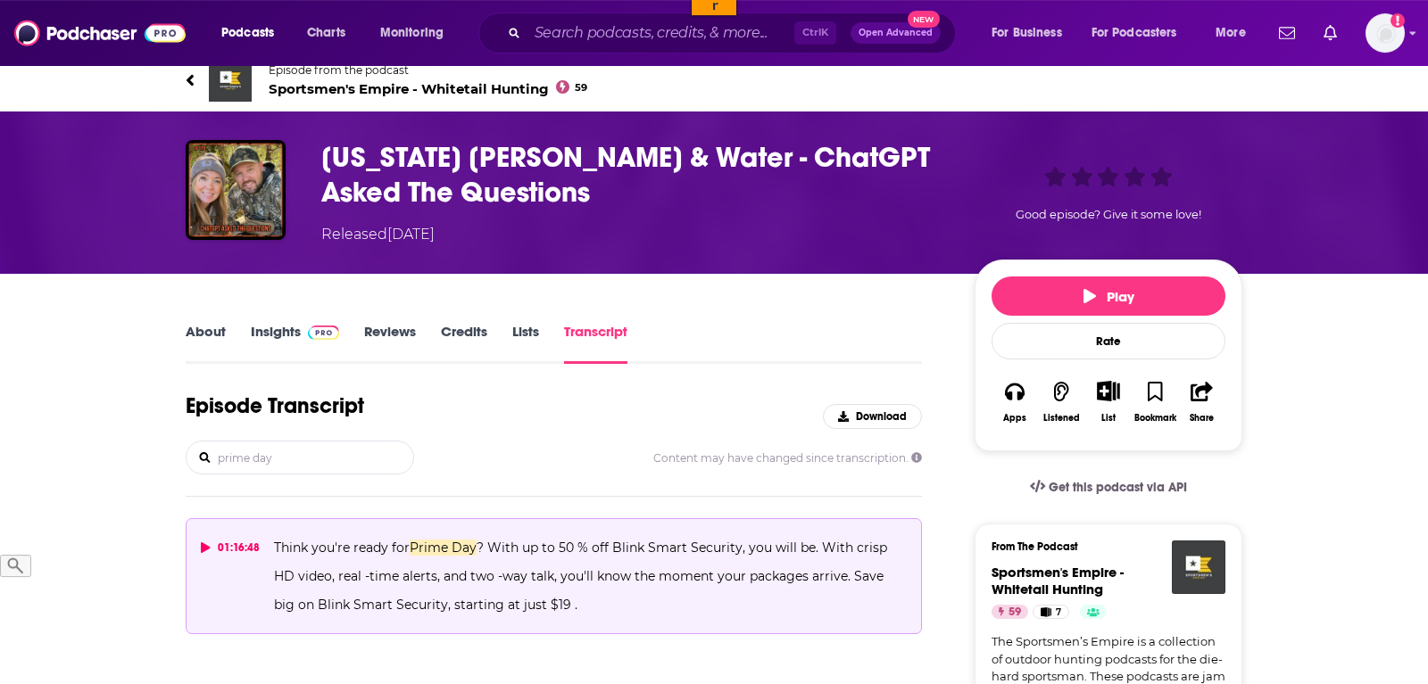
scroll to position [273, 0]
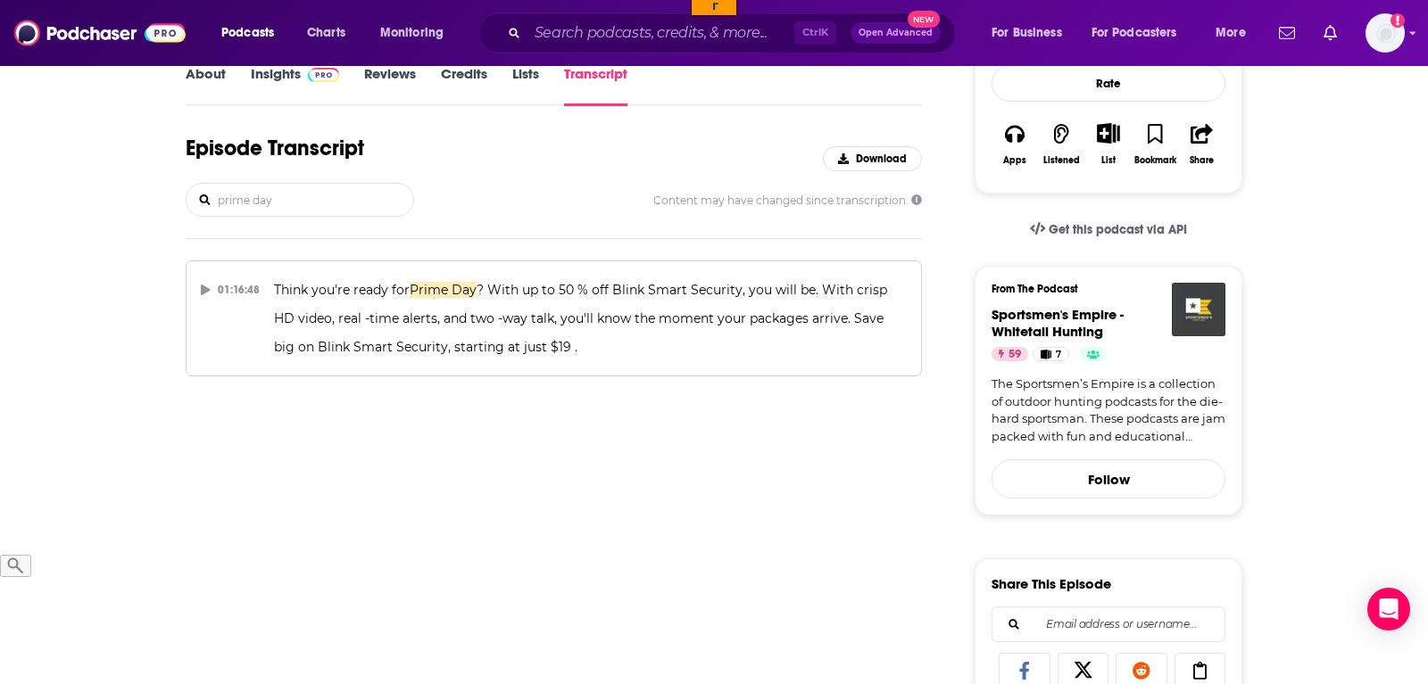
type input "prime day"
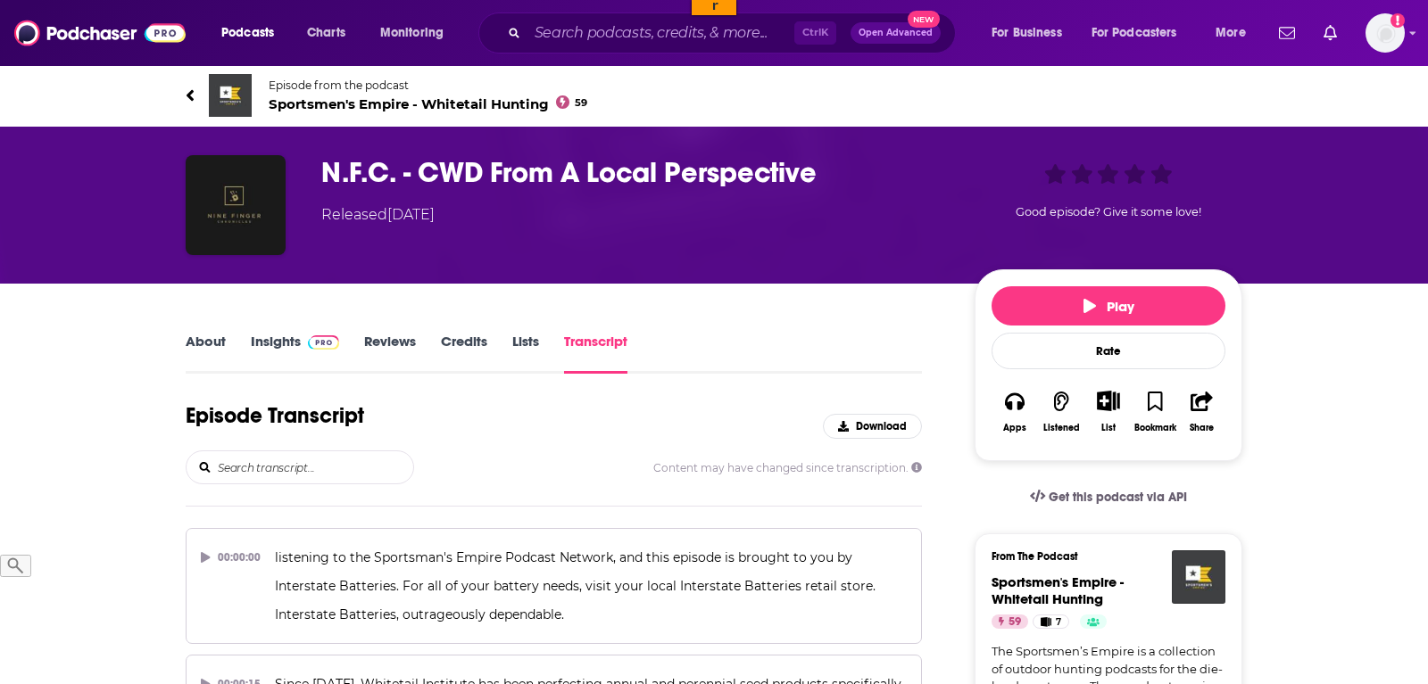
click at [281, 469] on input "search" at bounding box center [314, 467] width 197 height 32
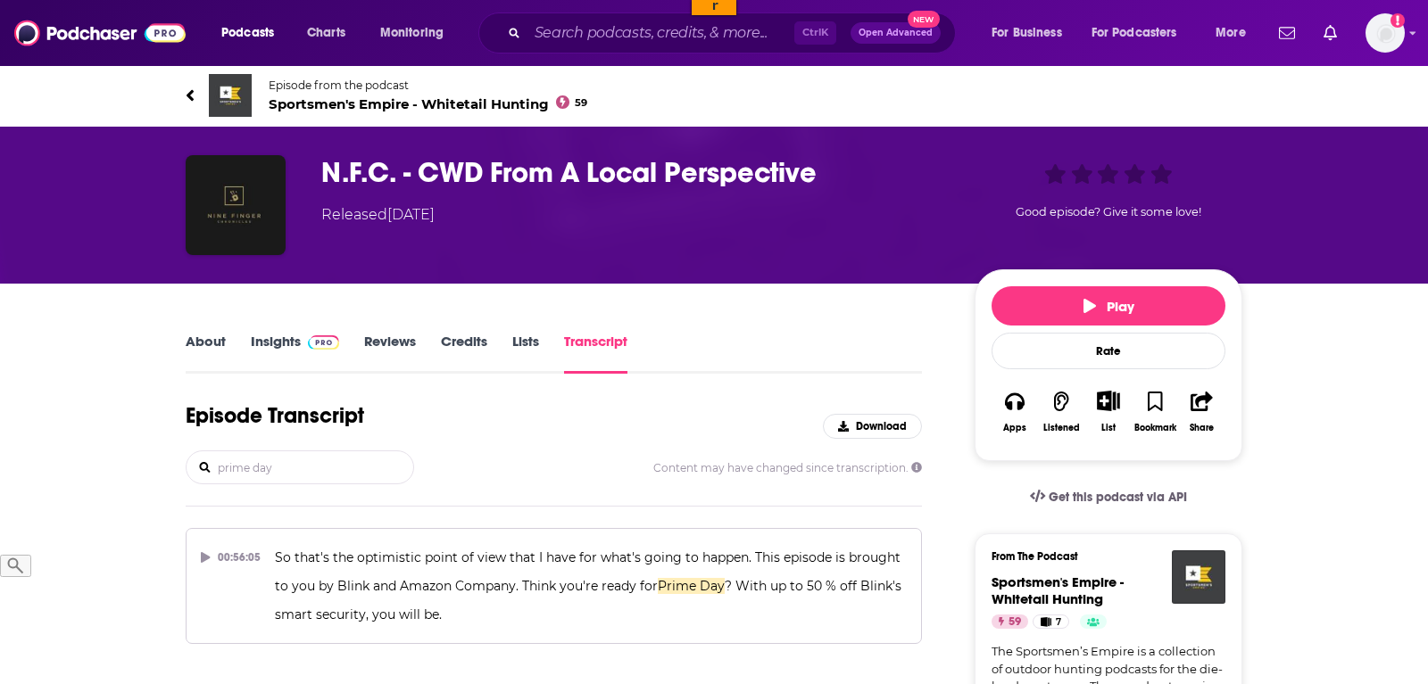
type input "prime day"
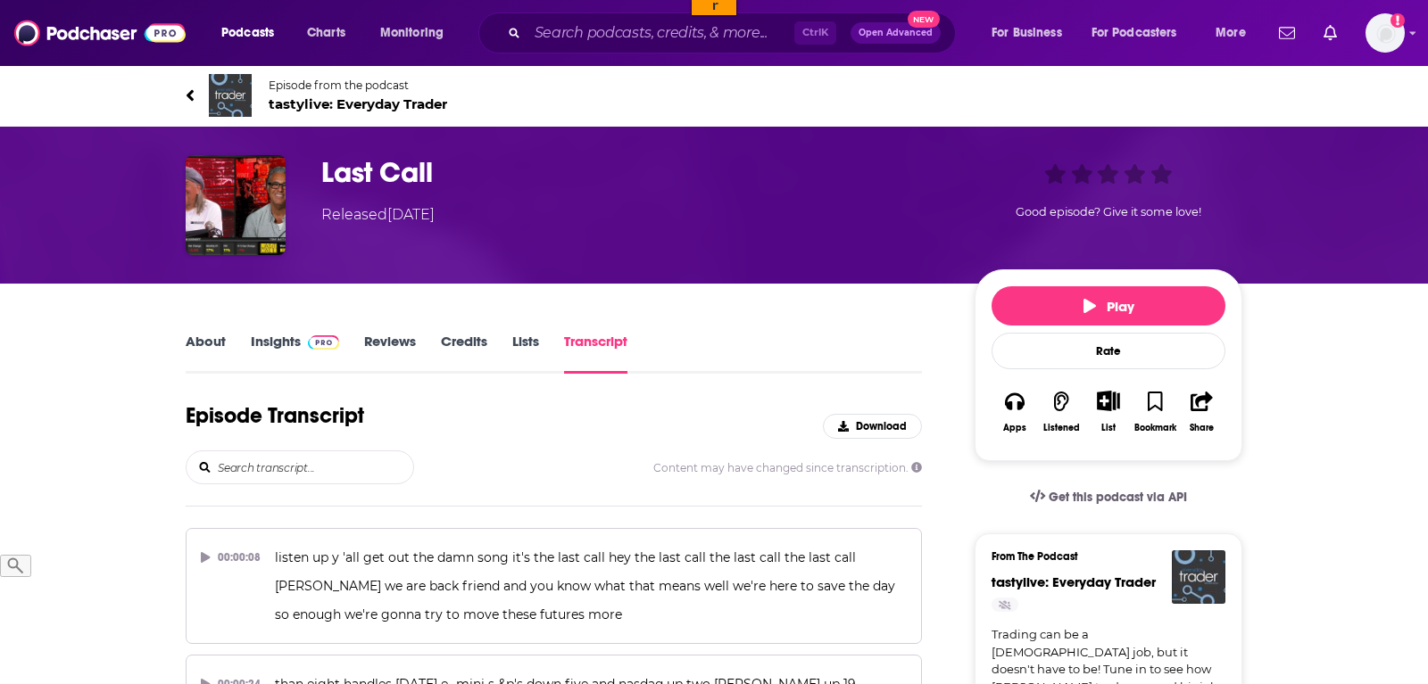
click at [269, 469] on input "search" at bounding box center [314, 467] width 197 height 32
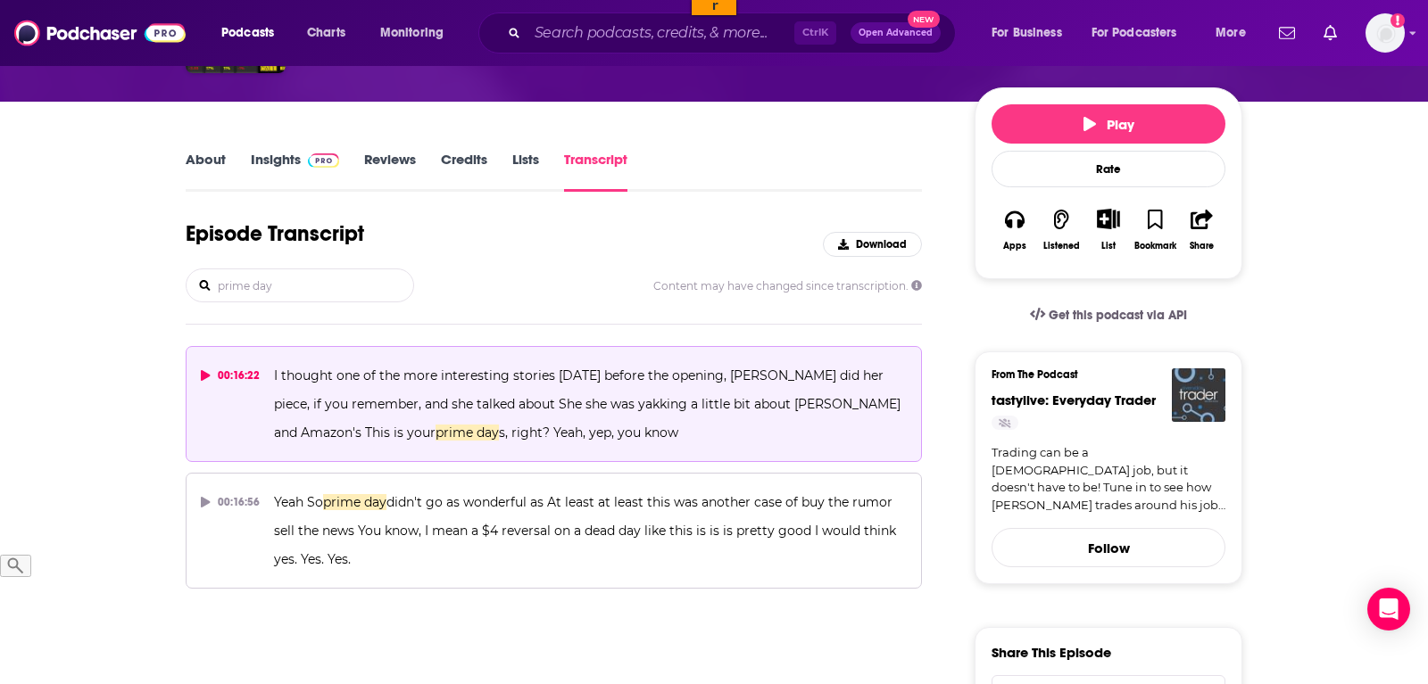
type input "prime day"
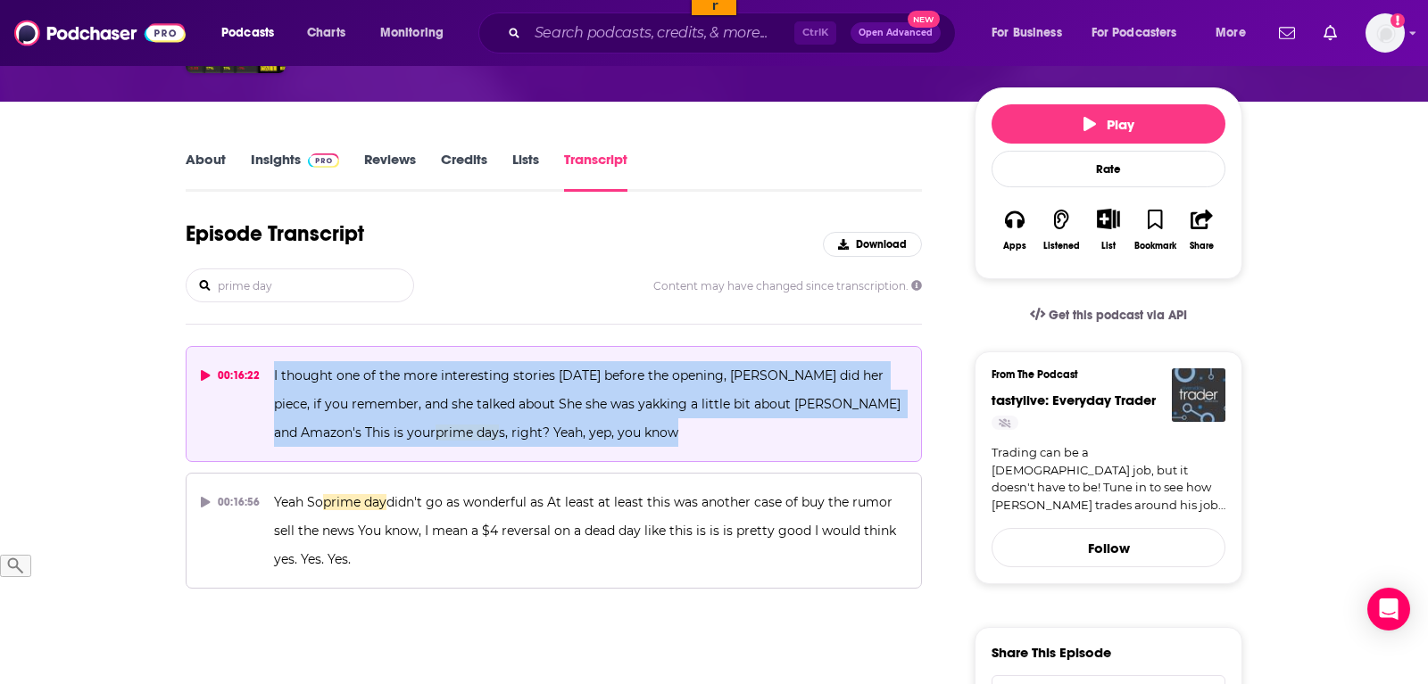
drag, startPoint x: 564, startPoint y: 429, endPoint x: 259, endPoint y: 375, distance: 310.0
click at [259, 375] on button "00:16:22 I thought one of the more interesting stories today before the opening…" at bounding box center [554, 404] width 736 height 116
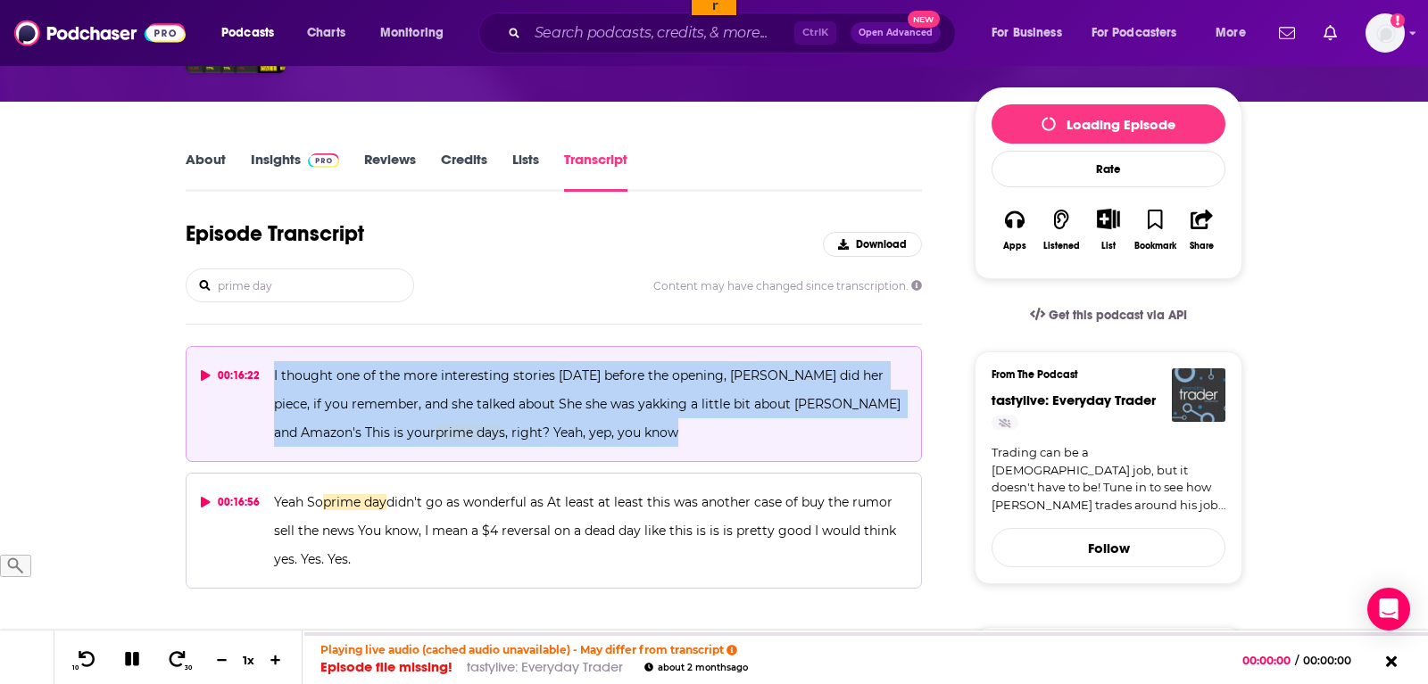
copy button "I thought one of the more interesting stories today before the opening, Veneta …"
click at [208, 377] on icon at bounding box center [205, 375] width 9 height 11
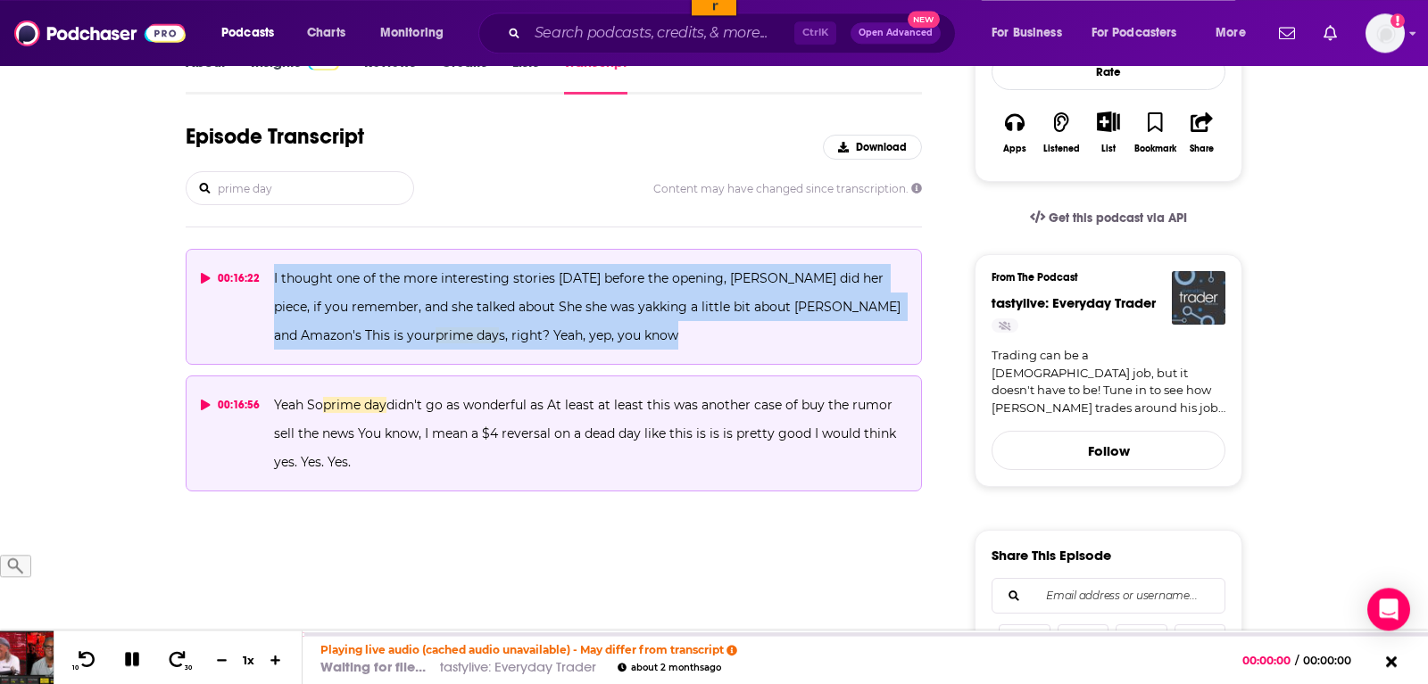
scroll to position [364, 0]
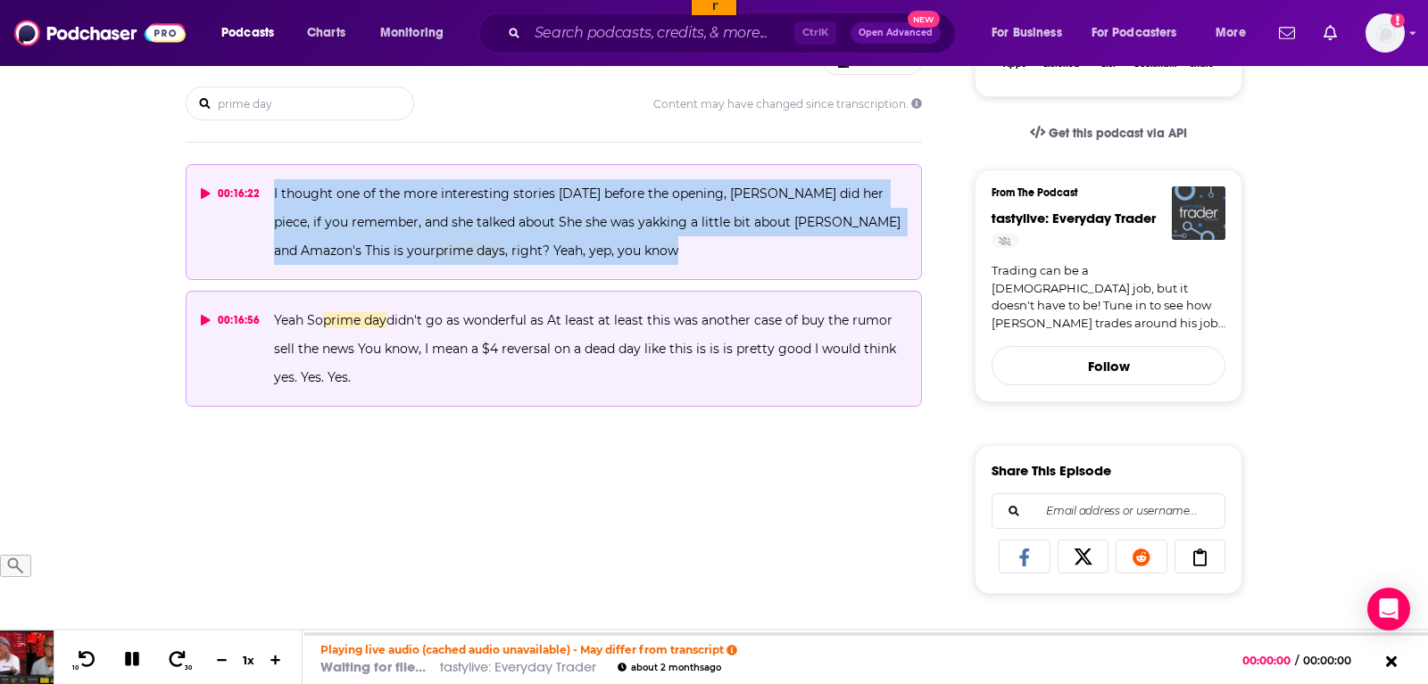
drag, startPoint x: 359, startPoint y: 379, endPoint x: 269, endPoint y: 315, distance: 109.9
click at [269, 315] on button "00:16:56 Yeah So prime day didn't go as wonderful as At least at least this was…" at bounding box center [554, 349] width 736 height 116
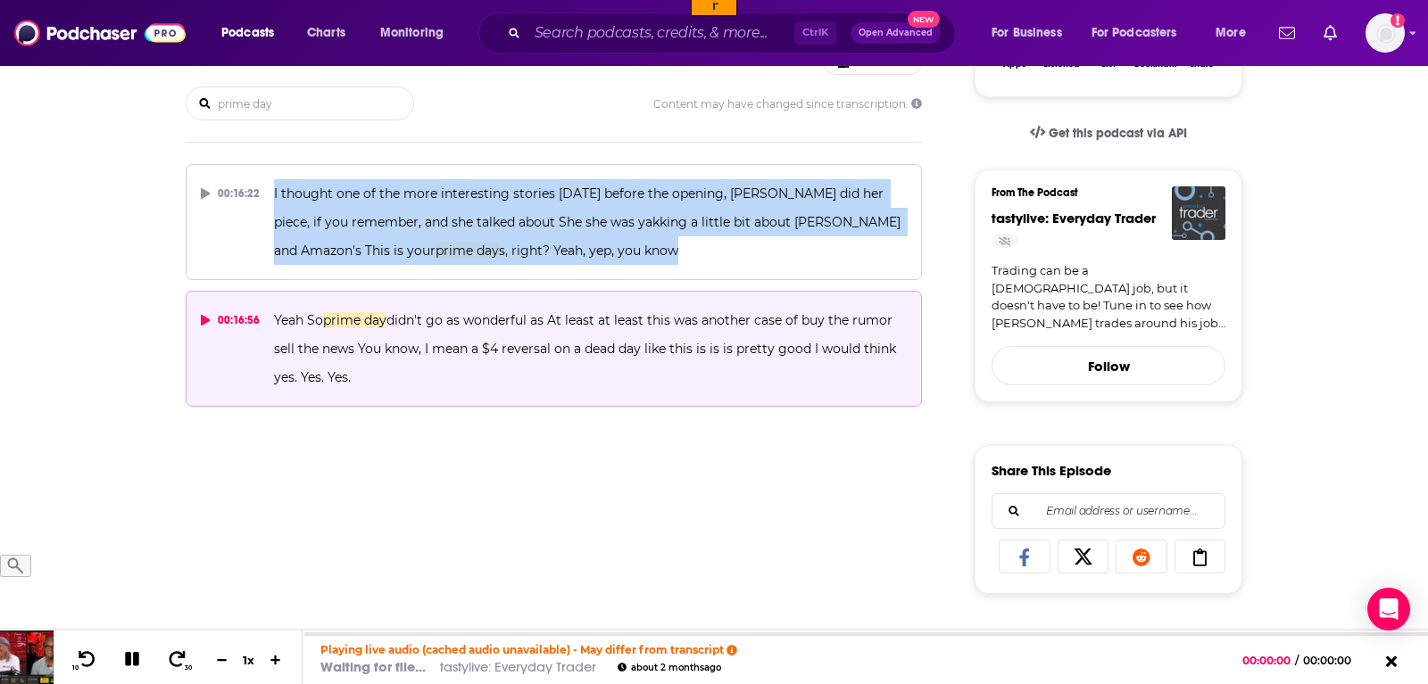
copy span "Yeah So prime day didn't go as wonderful as At least at least this was another …"
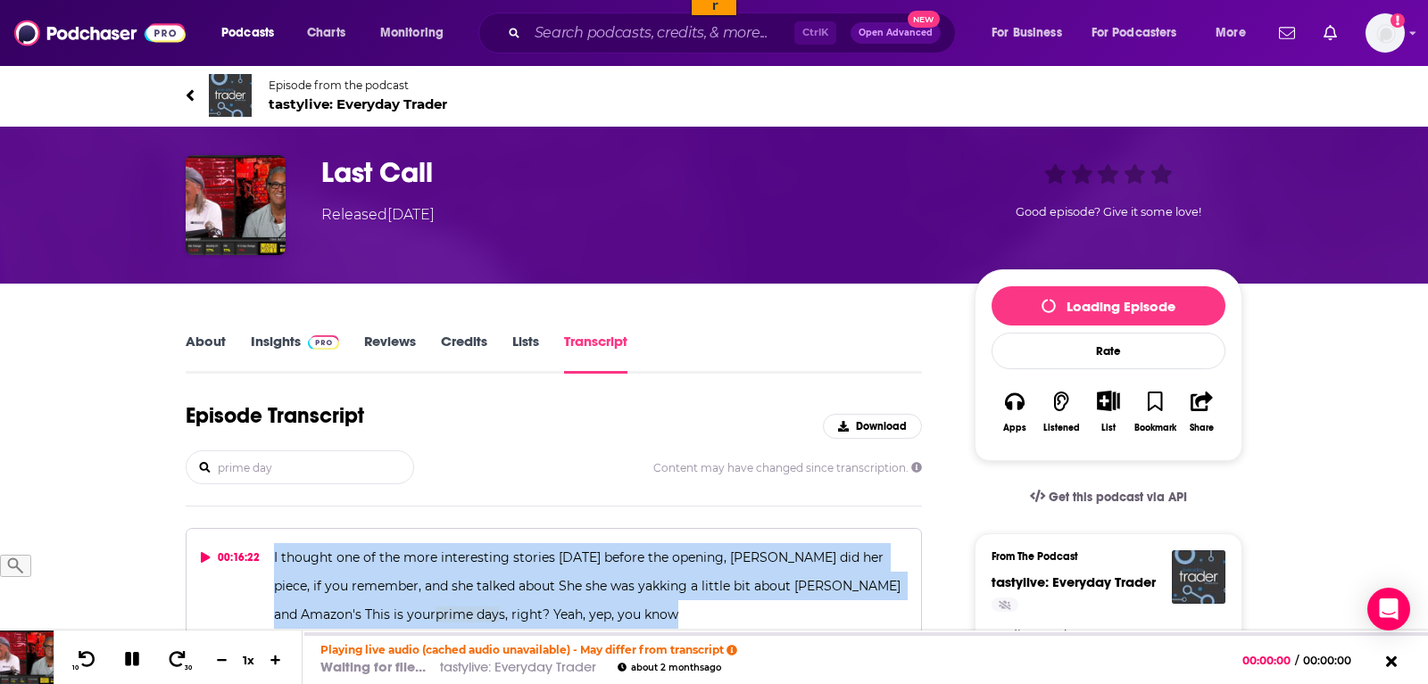
scroll to position [273, 0]
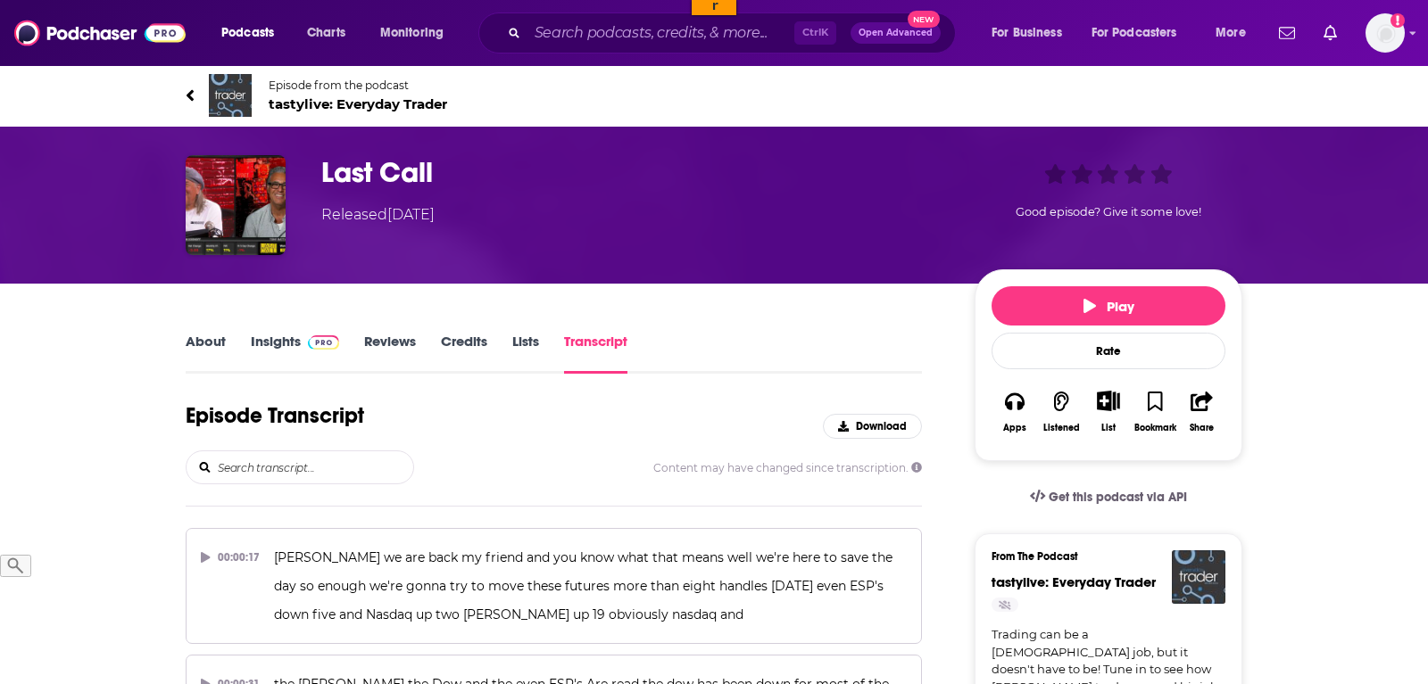
click at [263, 475] on input "search" at bounding box center [314, 467] width 197 height 32
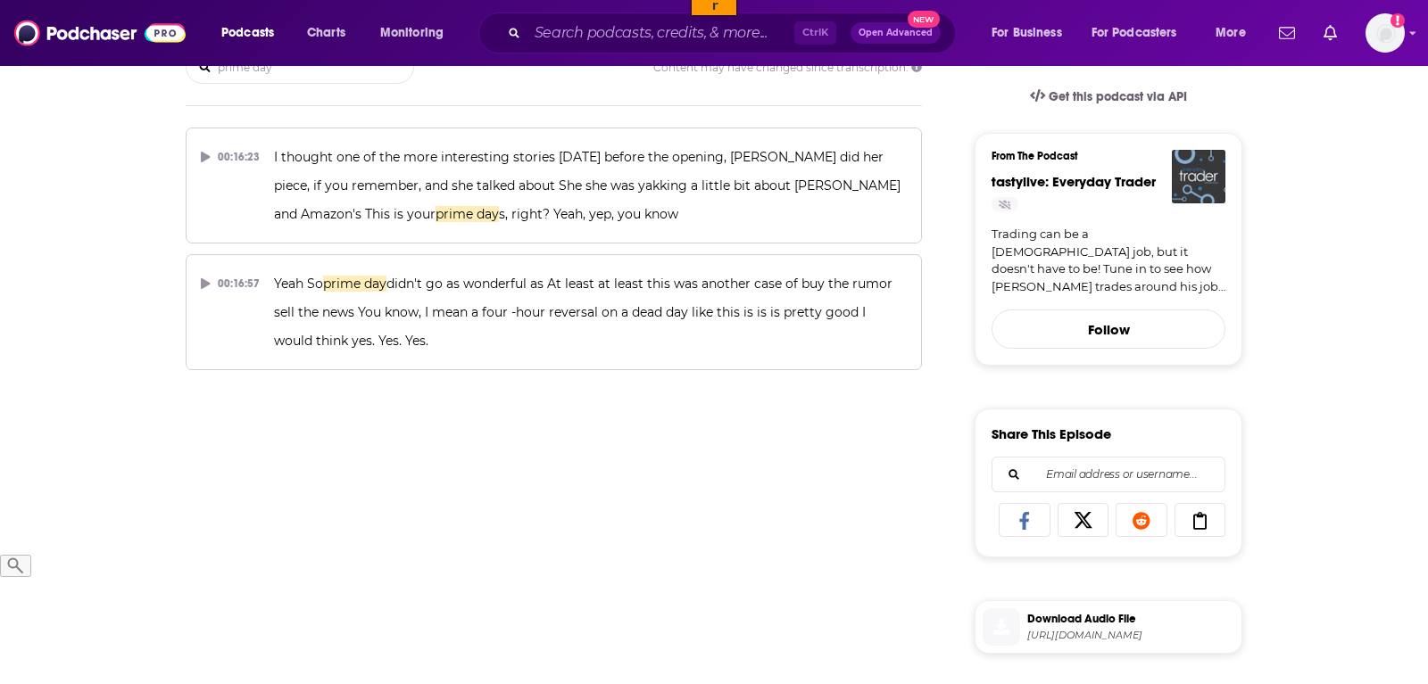
scroll to position [455, 0]
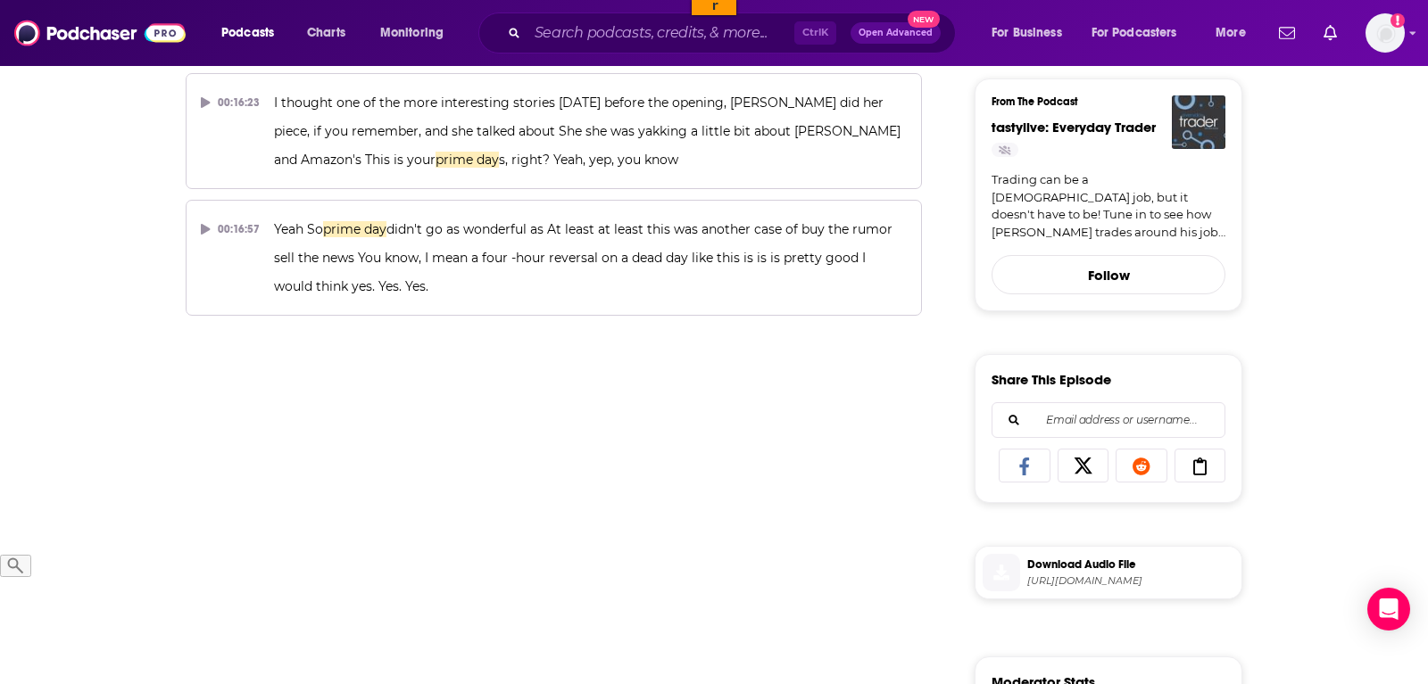
type input "prime day"
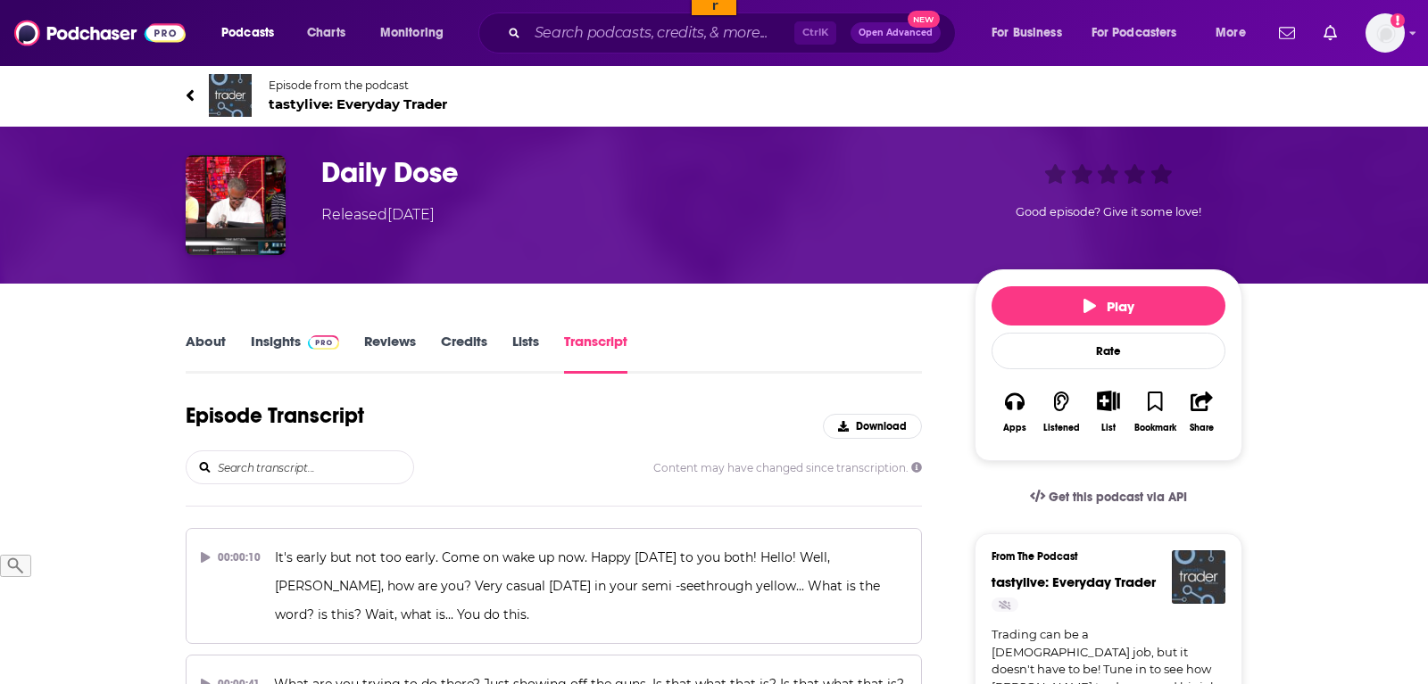
click at [252, 466] on input "search" at bounding box center [314, 467] width 197 height 32
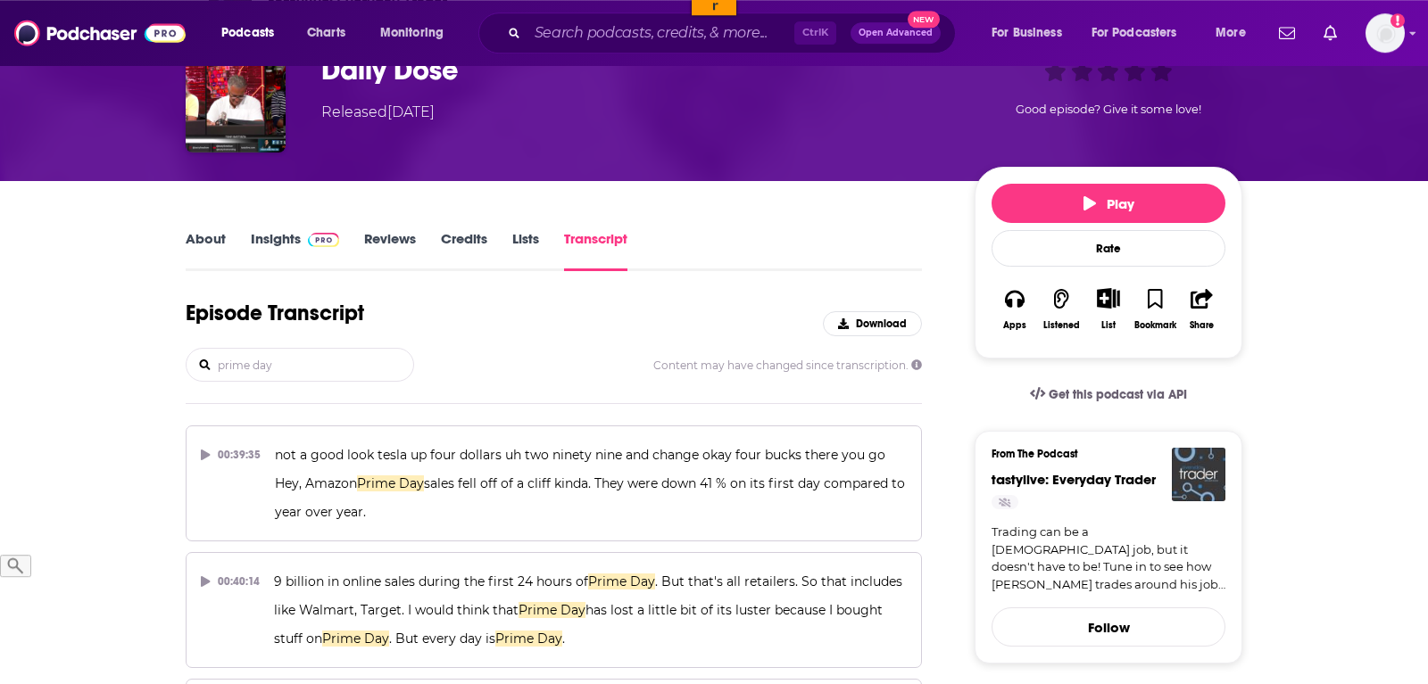
scroll to position [273, 0]
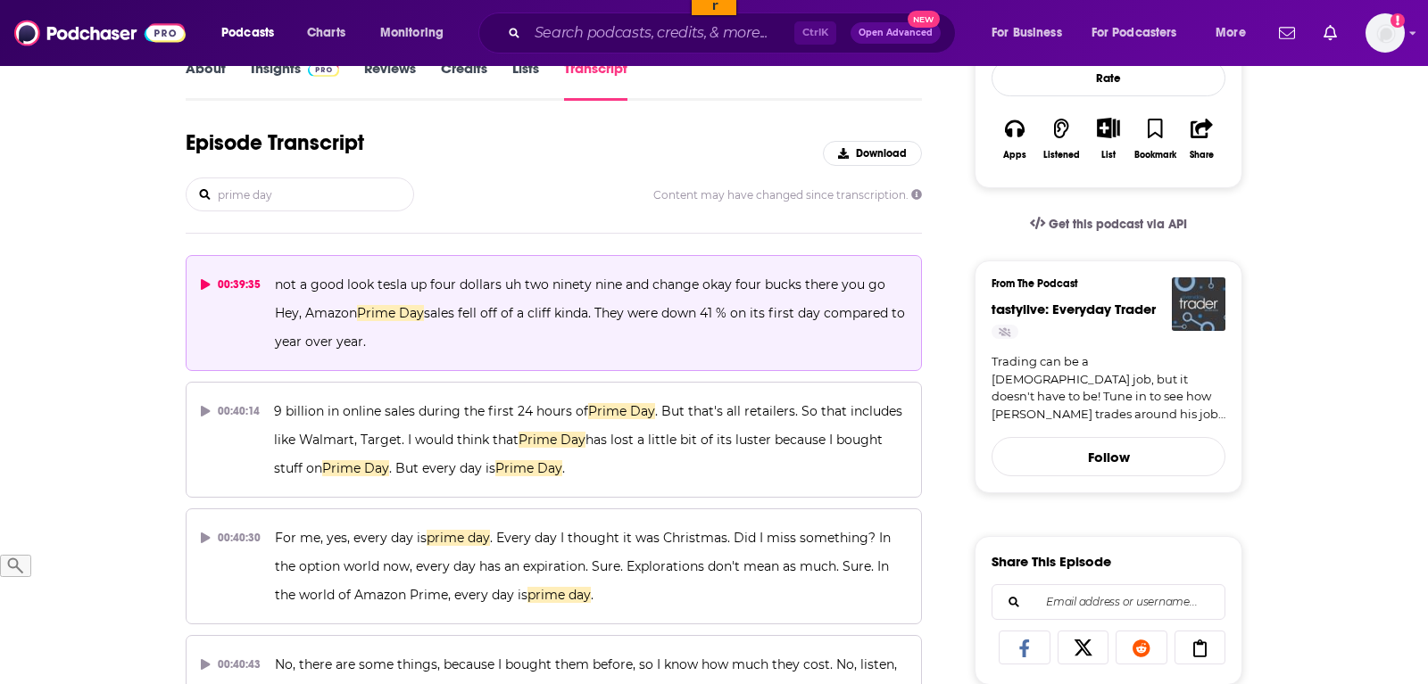
type input "prime day"
drag, startPoint x: 422, startPoint y: 344, endPoint x: 265, endPoint y: 310, distance: 160.6
click at [265, 310] on button "00:39:35 not a good look tesla up four dollars uh two ninety nine and change ok…" at bounding box center [554, 313] width 736 height 116
click at [312, 336] on span "sales fell off of a cliff kinda. They were down 41 % on its first day compared …" at bounding box center [591, 327] width 633 height 45
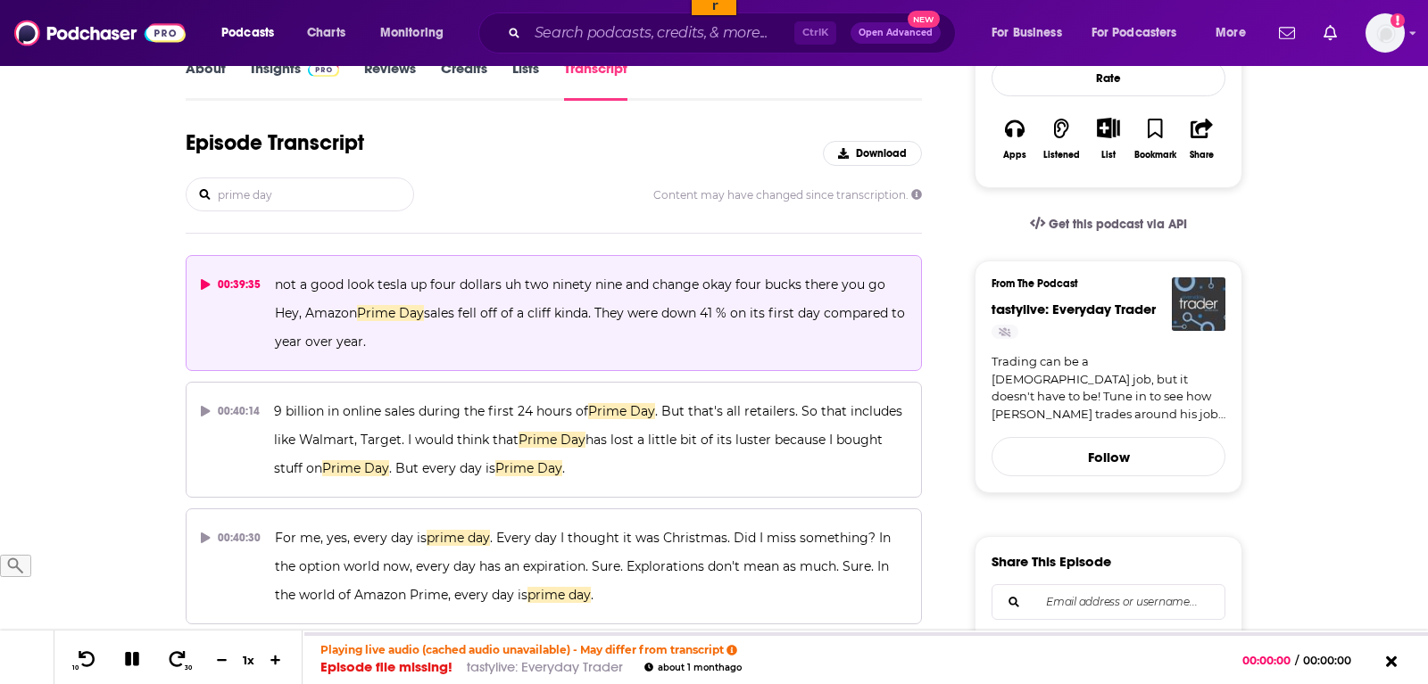
drag, startPoint x: 273, startPoint y: 318, endPoint x: 363, endPoint y: 346, distance: 94.5
click at [363, 346] on p "not a good look tesla up four dollars uh two ninety nine and change okay four b…" at bounding box center [591, 313] width 632 height 86
copy span "Hey, Amazon Prime Day sales fell off of a cliff kinda. They were down 41 % on i…"
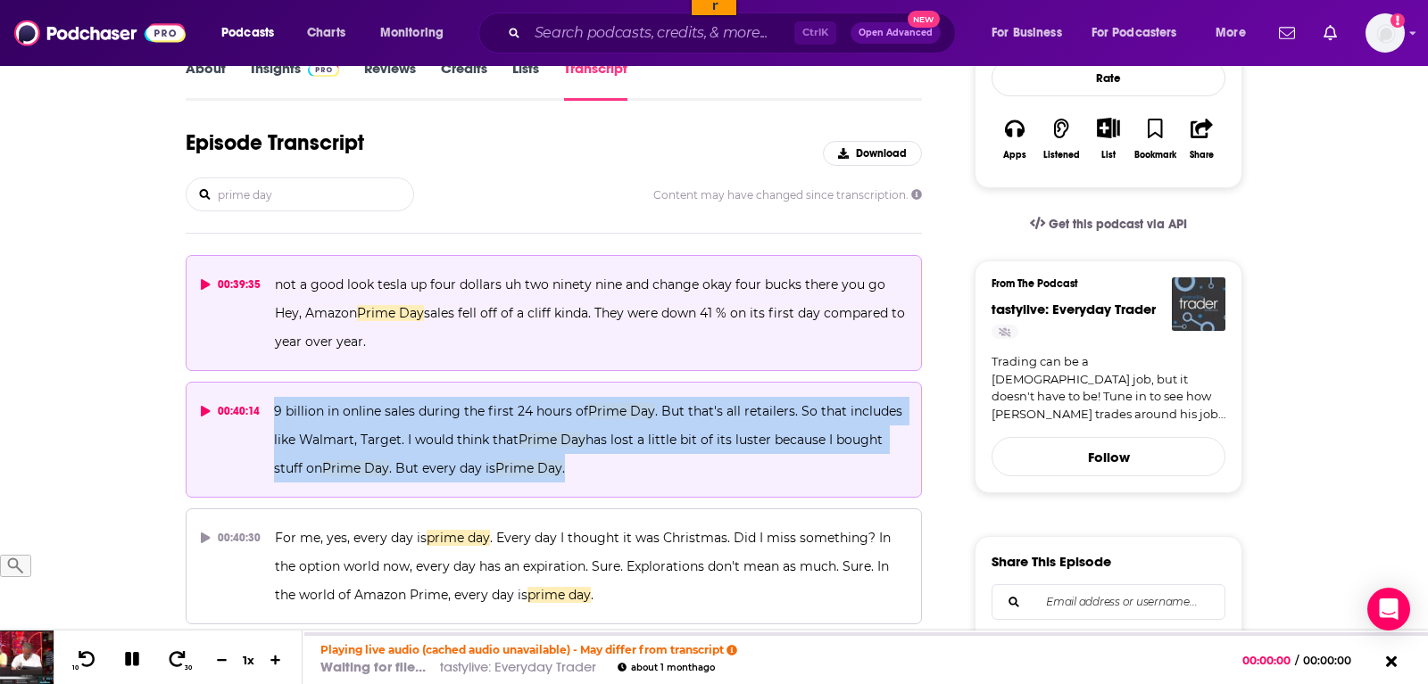
drag, startPoint x: 579, startPoint y: 475, endPoint x: 270, endPoint y: 405, distance: 316.5
click at [270, 405] on button "00:40:14 9 billion in online sales during the first 24 hours of Prime Day . But…" at bounding box center [554, 440] width 736 height 116
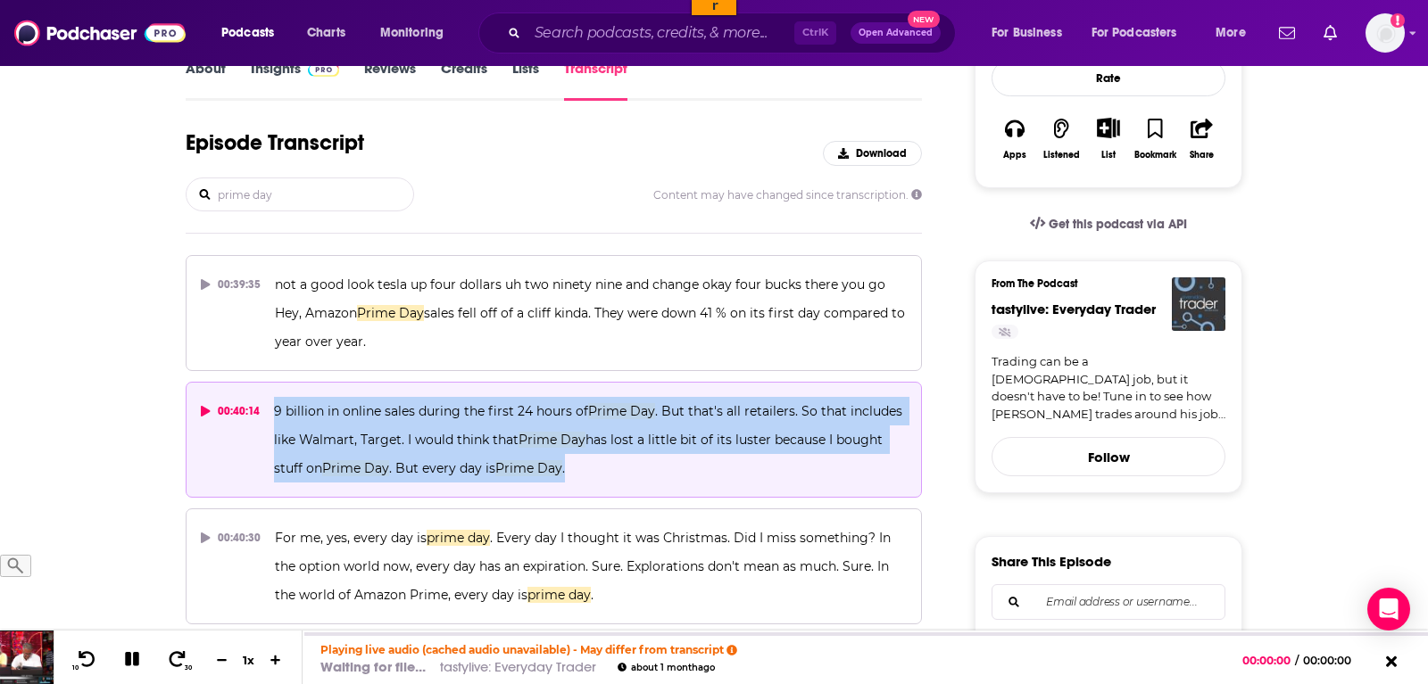
copy span "9 billion in online sales during the first 24 hours of Prime Day . But that's a…"
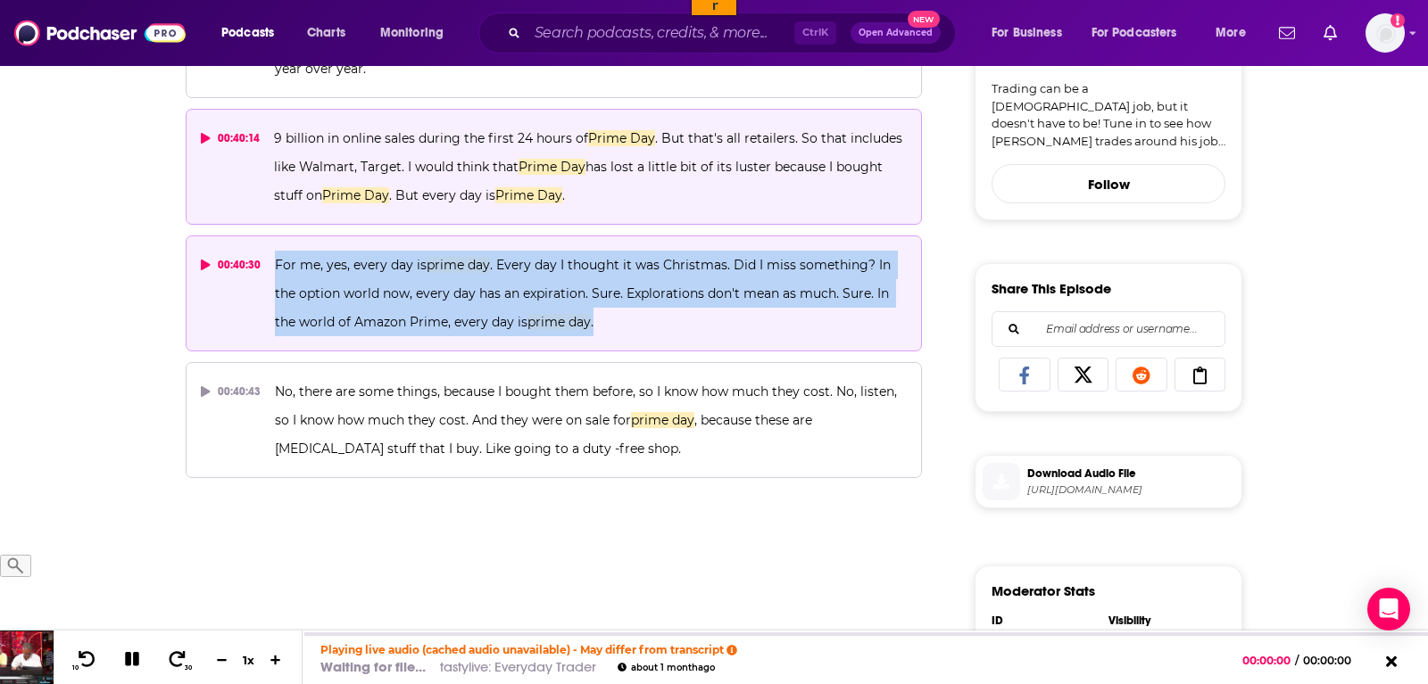
drag, startPoint x: 620, startPoint y: 329, endPoint x: 263, endPoint y: 276, distance: 360.9
click at [263, 276] on button "00:40:30 For me, yes, every day is prime day . Every day I thought it was Chris…" at bounding box center [554, 294] width 736 height 116
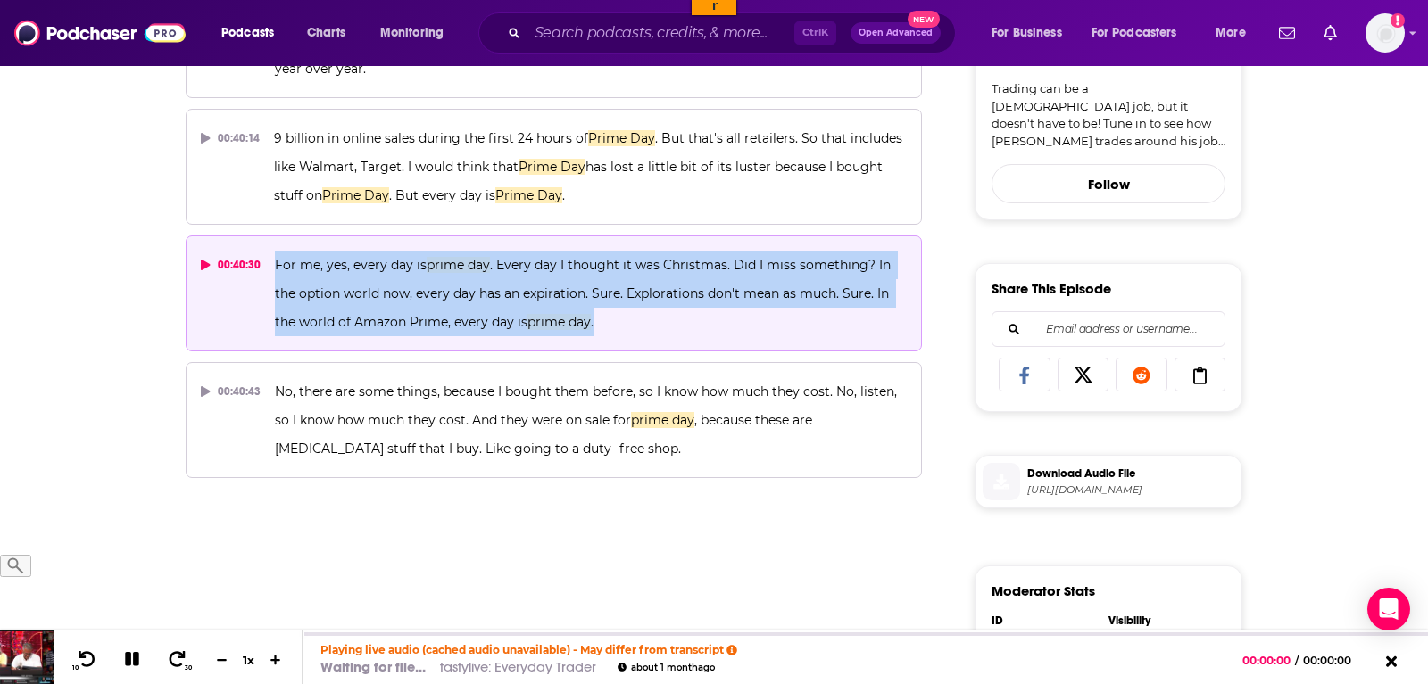
copy button "For me, yes, every day is prime day . Every day I thought it was Christmas. Did…"
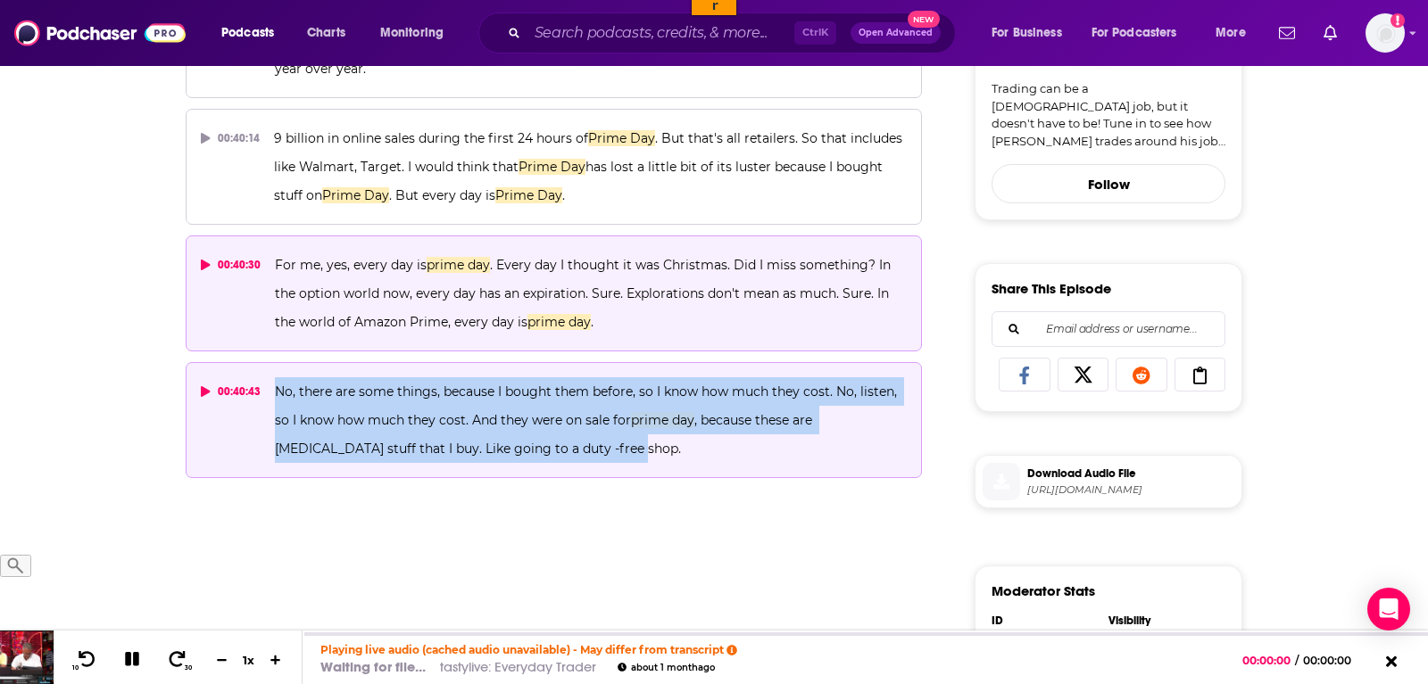
drag, startPoint x: 559, startPoint y: 451, endPoint x: 260, endPoint y: 389, distance: 306.2
click at [260, 389] on button "00:40:43 No, there are some things, because I bought them before, so I know how…" at bounding box center [554, 420] width 736 height 116
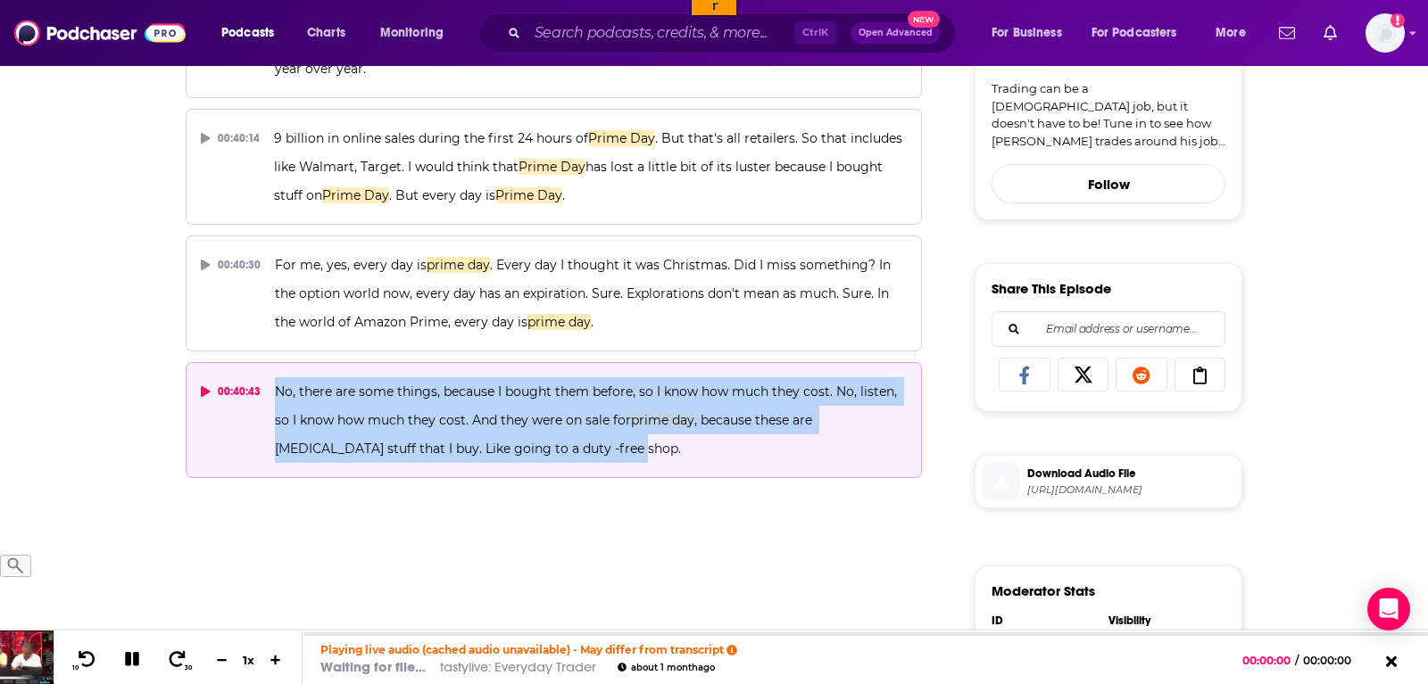
copy button "No, there are some things, because I bought them before, so I know how much the…"
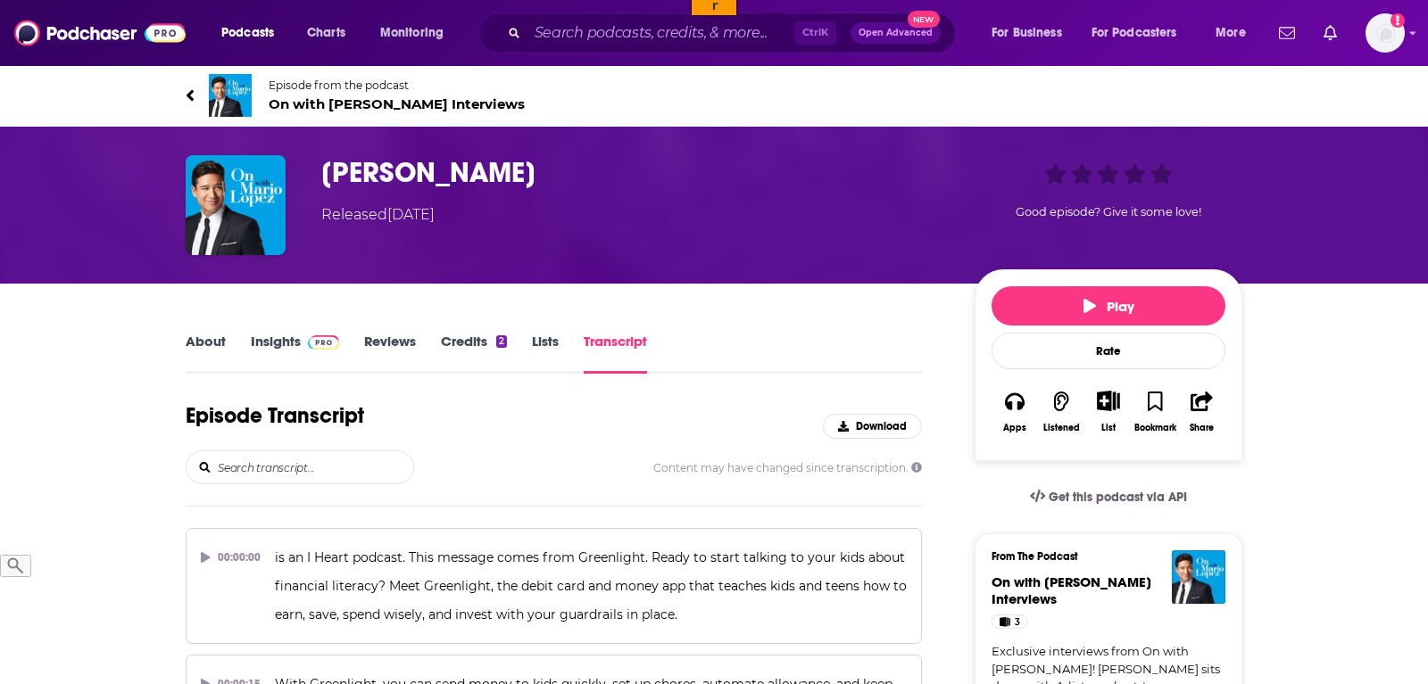
click at [259, 458] on input "search" at bounding box center [314, 467] width 197 height 32
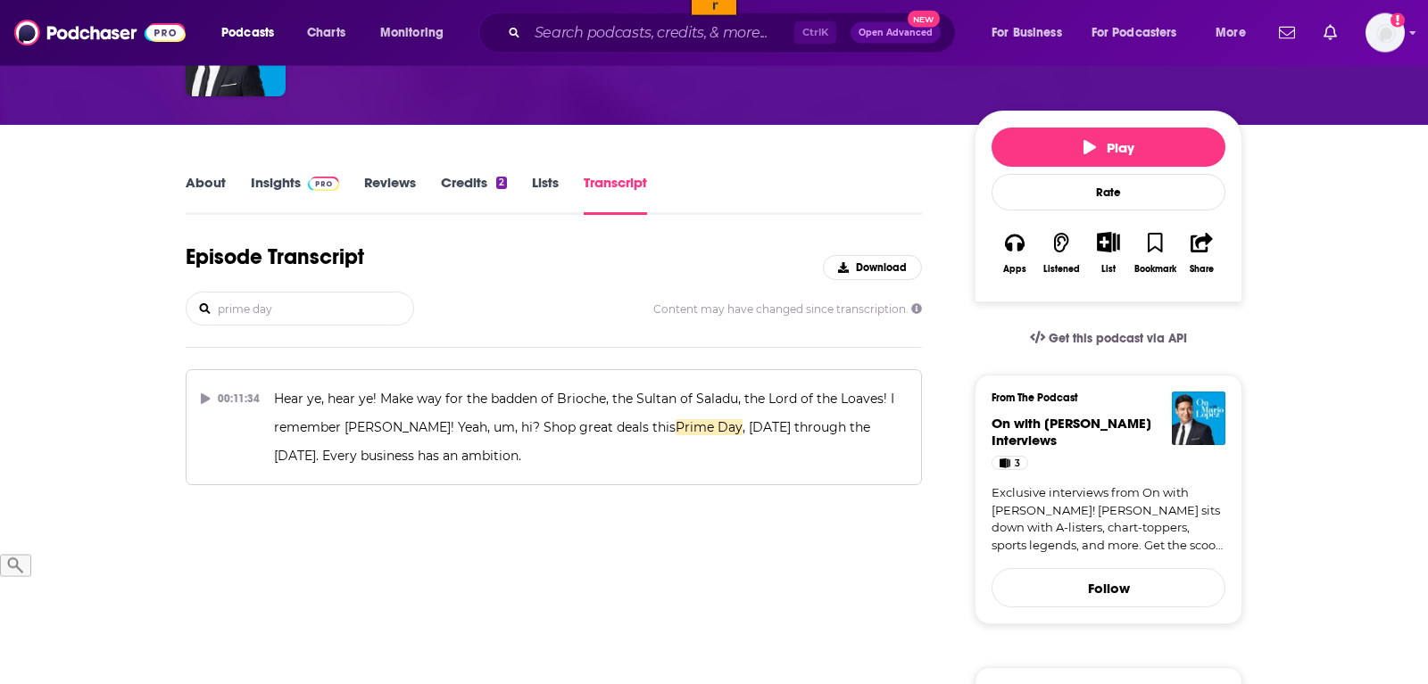
scroll to position [182, 0]
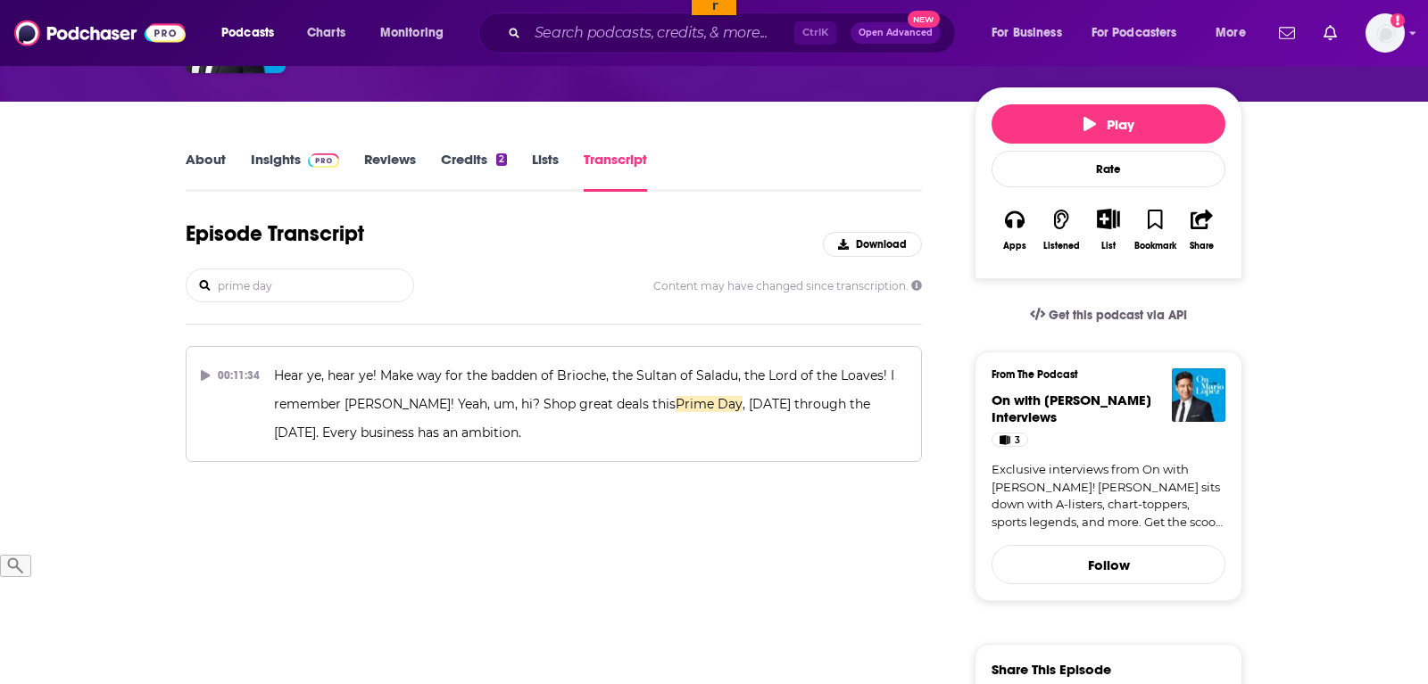
type input "prime day"
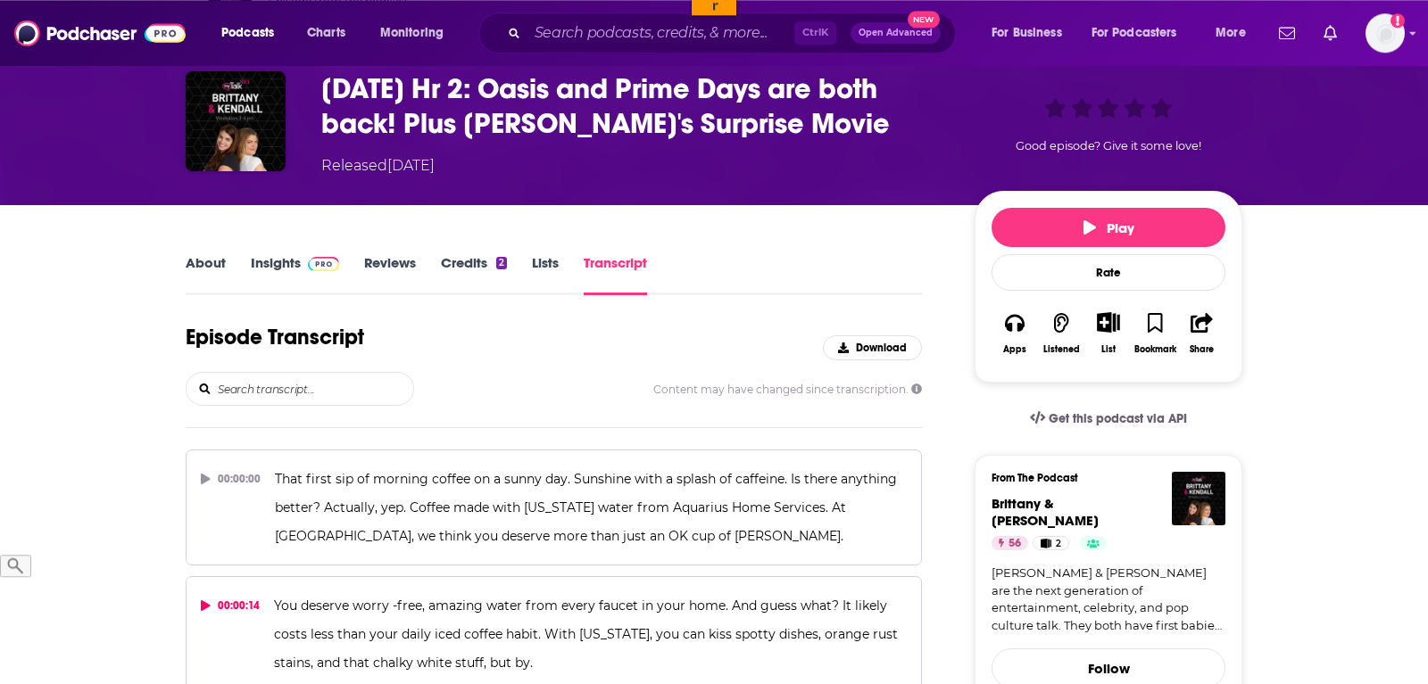
scroll to position [182, 0]
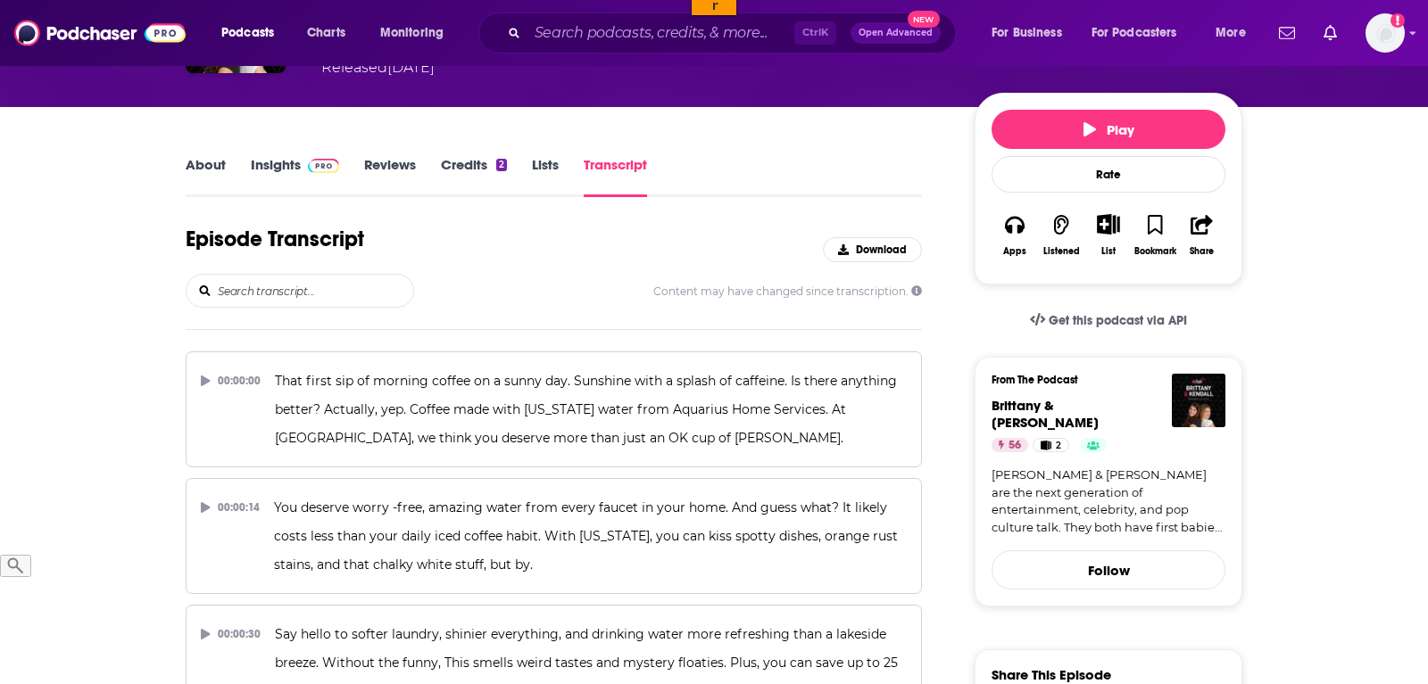
click at [292, 299] on input "search" at bounding box center [314, 291] width 197 height 32
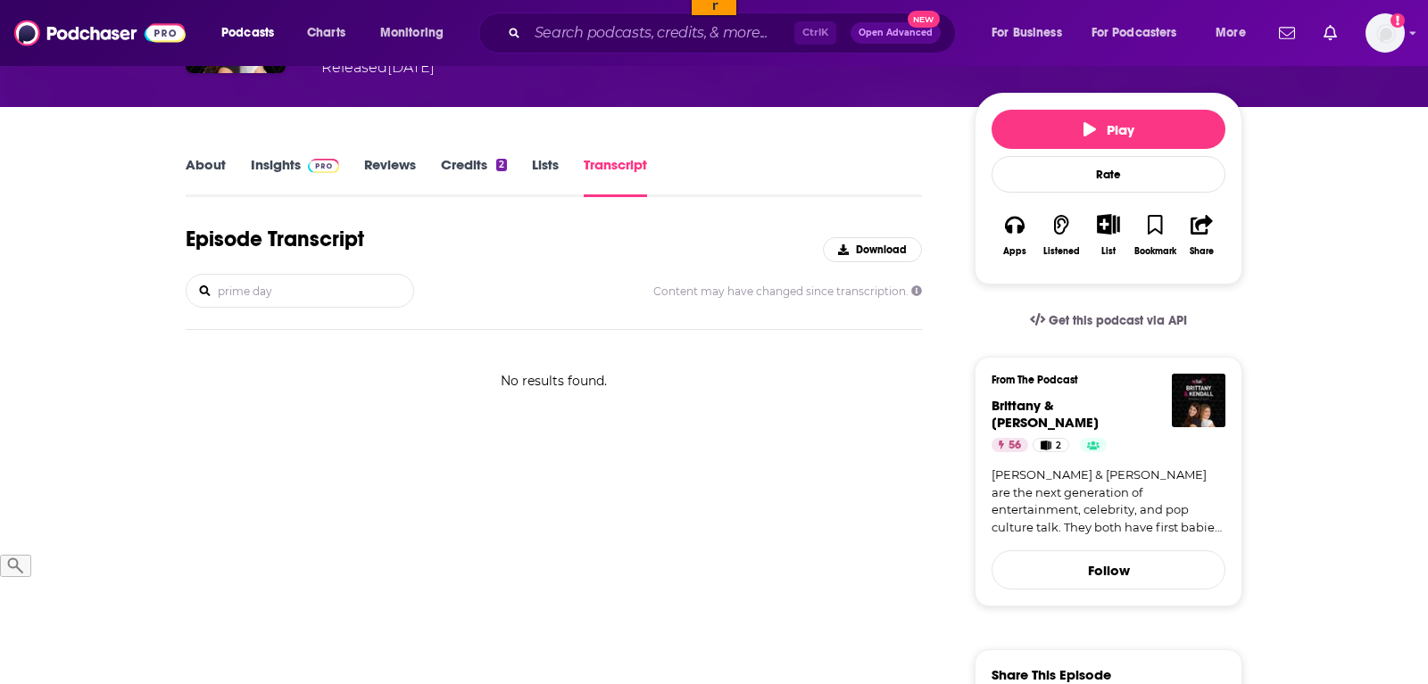
click at [292, 299] on input "prime day" at bounding box center [314, 291] width 197 height 32
click at [267, 300] on input "prime day" at bounding box center [314, 291] width 197 height 32
click at [282, 261] on div "Episode Transcript Download" at bounding box center [554, 250] width 736 height 48
drag, startPoint x: 254, startPoint y: 296, endPoint x: 86, endPoint y: 257, distance: 173.1
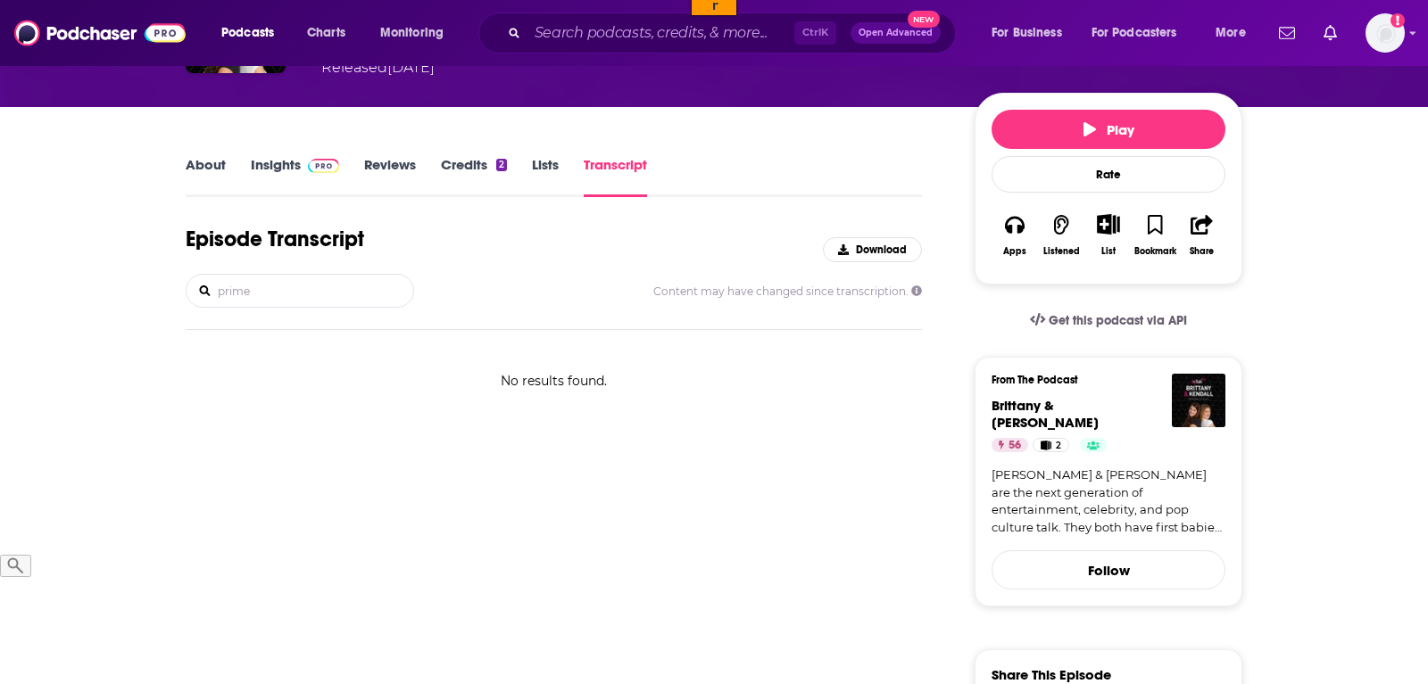
click at [216, 275] on input "prime" at bounding box center [314, 291] width 197 height 32
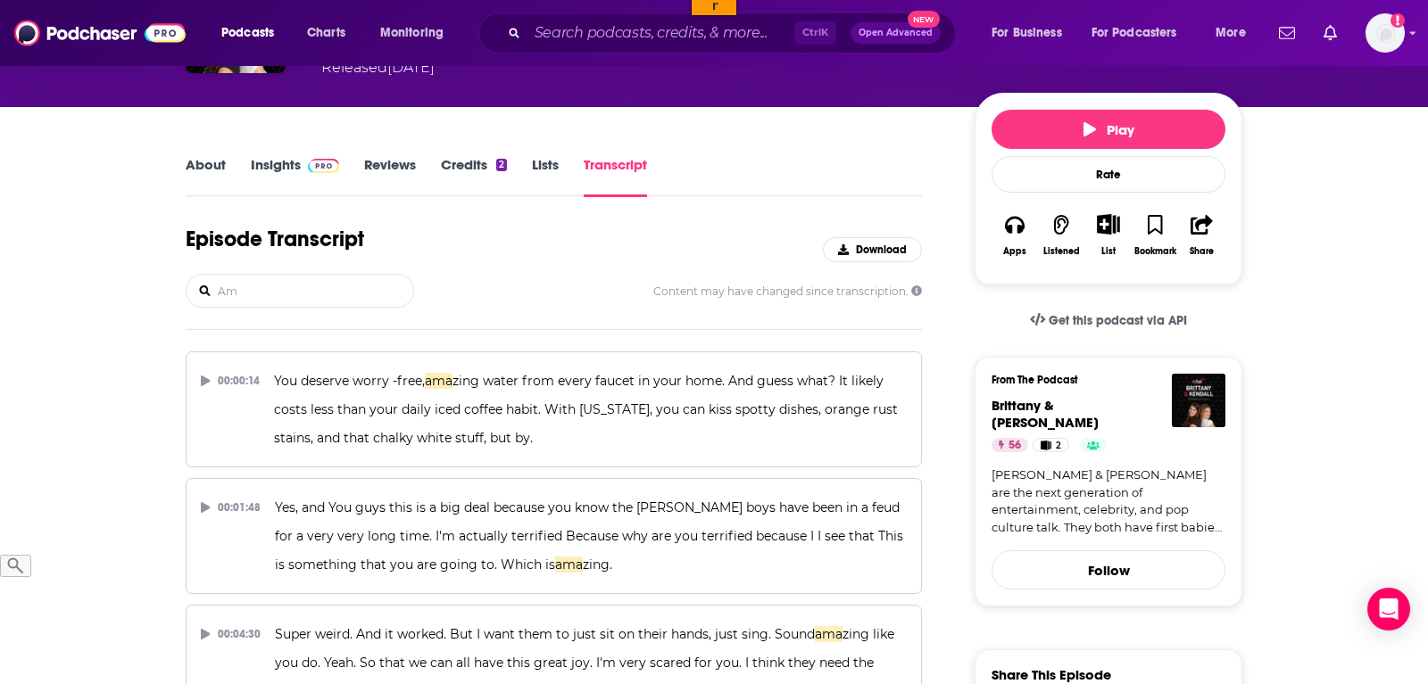
type input "A"
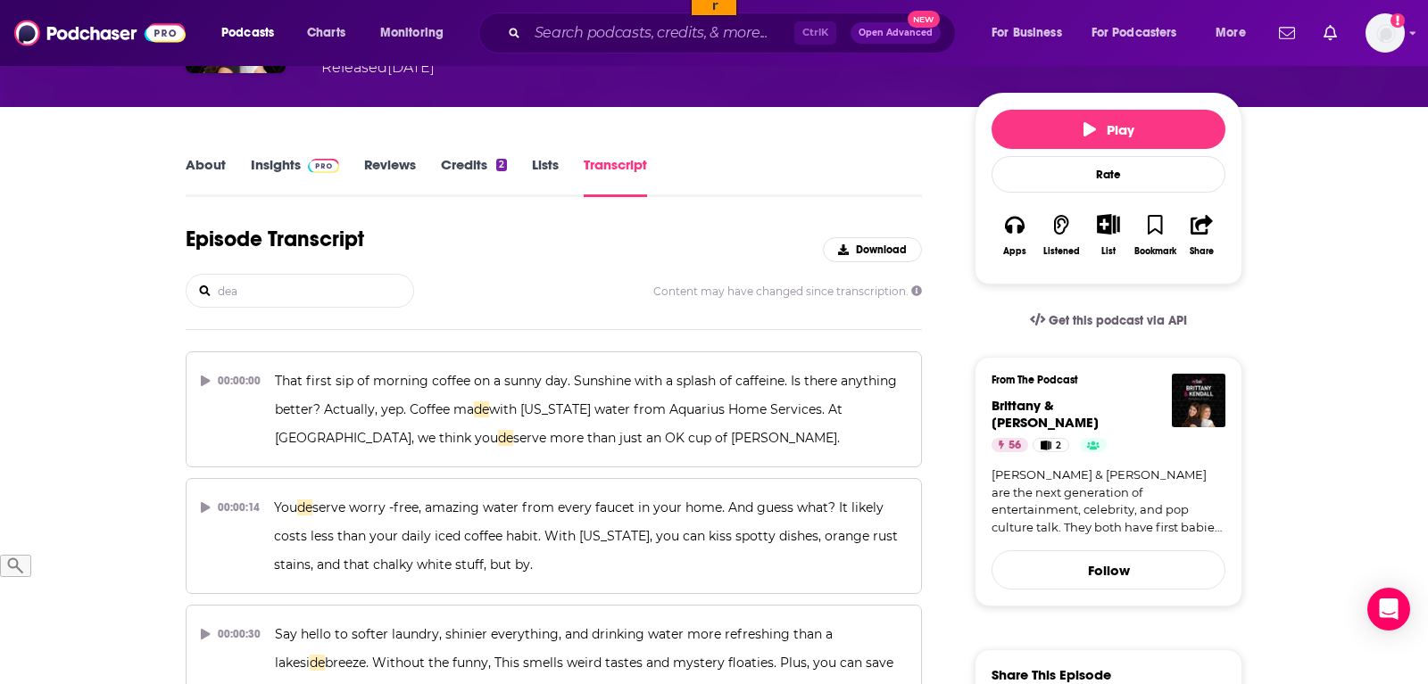
type input "deal"
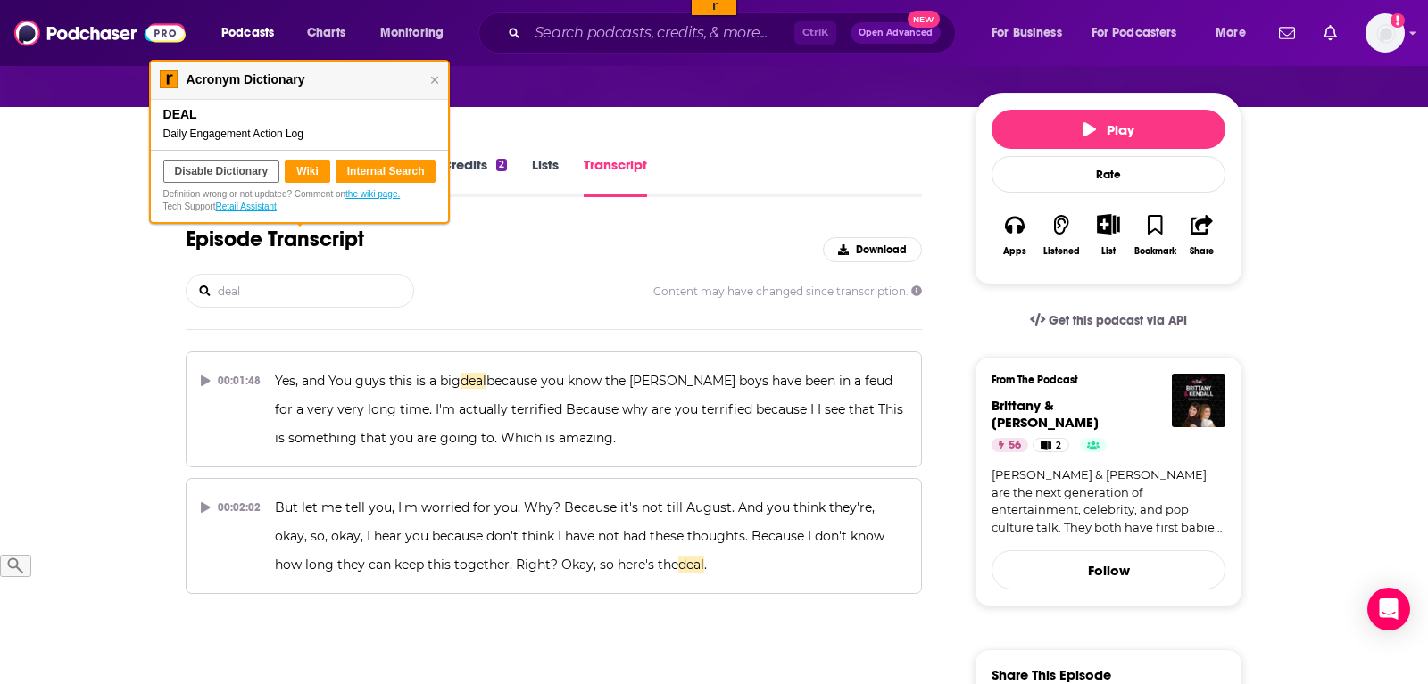
drag, startPoint x: 254, startPoint y: 294, endPoint x: 155, endPoint y: 292, distance: 99.1
click at [216, 292] on input "deal" at bounding box center [314, 291] width 197 height 32
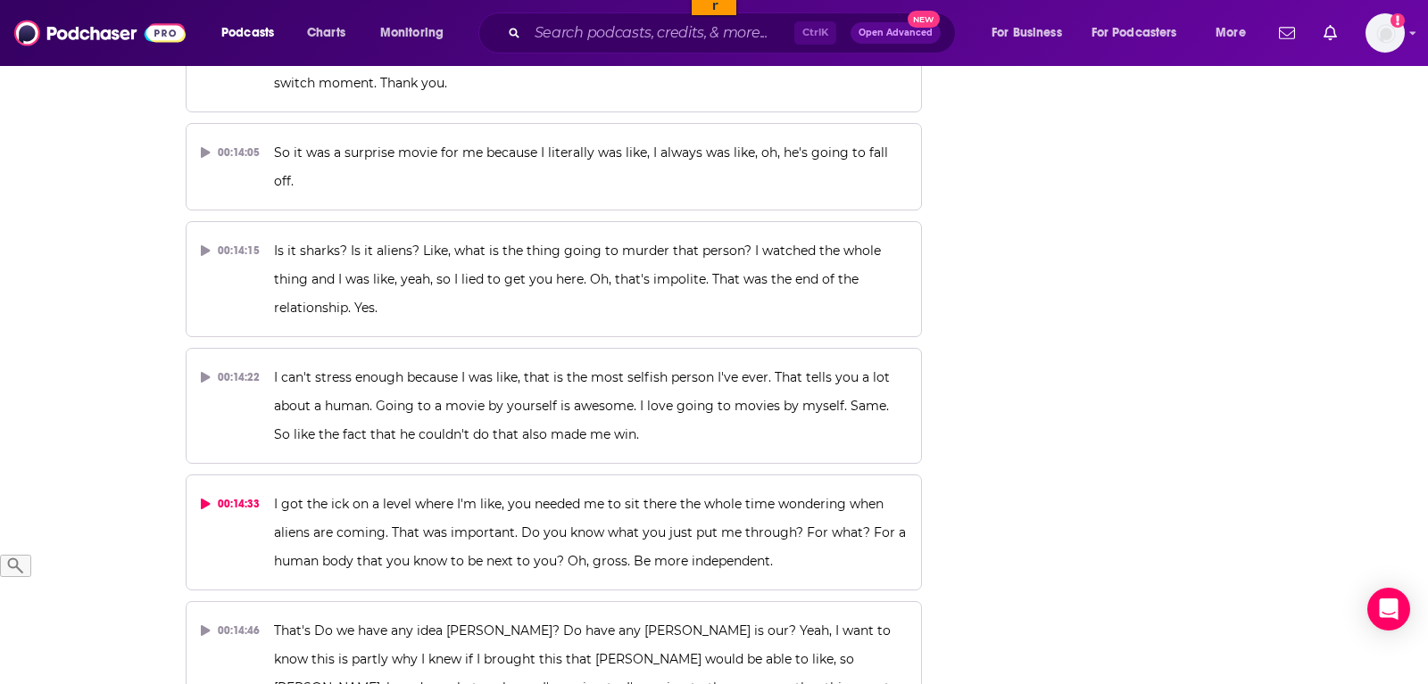
scroll to position [8463, 0]
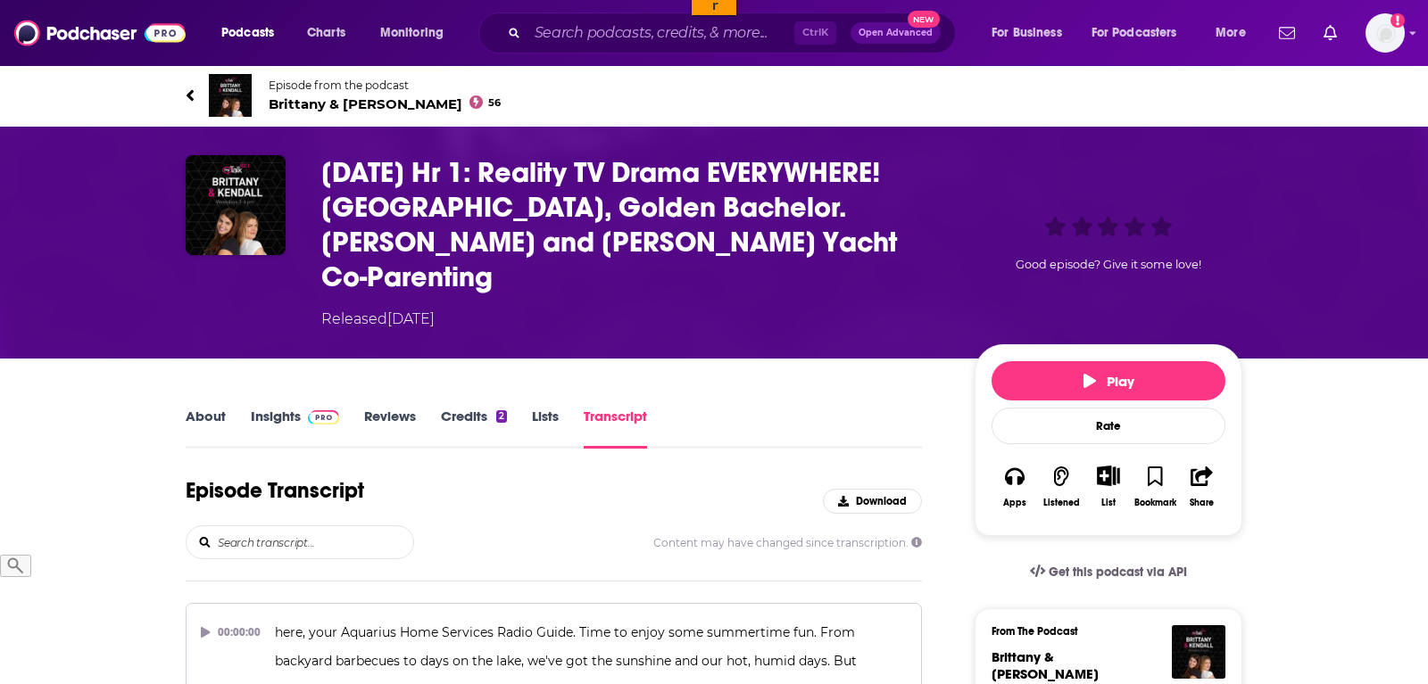
click at [272, 542] on input "search" at bounding box center [314, 542] width 197 height 32
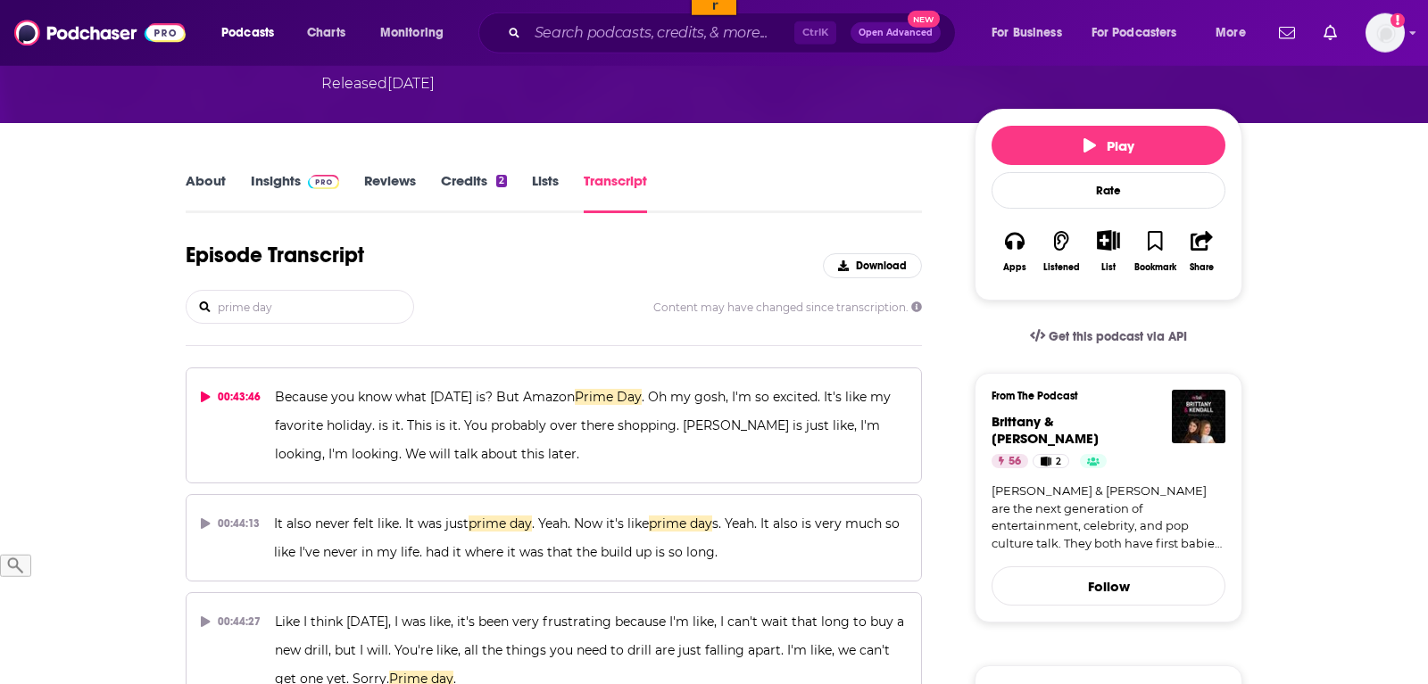
scroll to position [273, 0]
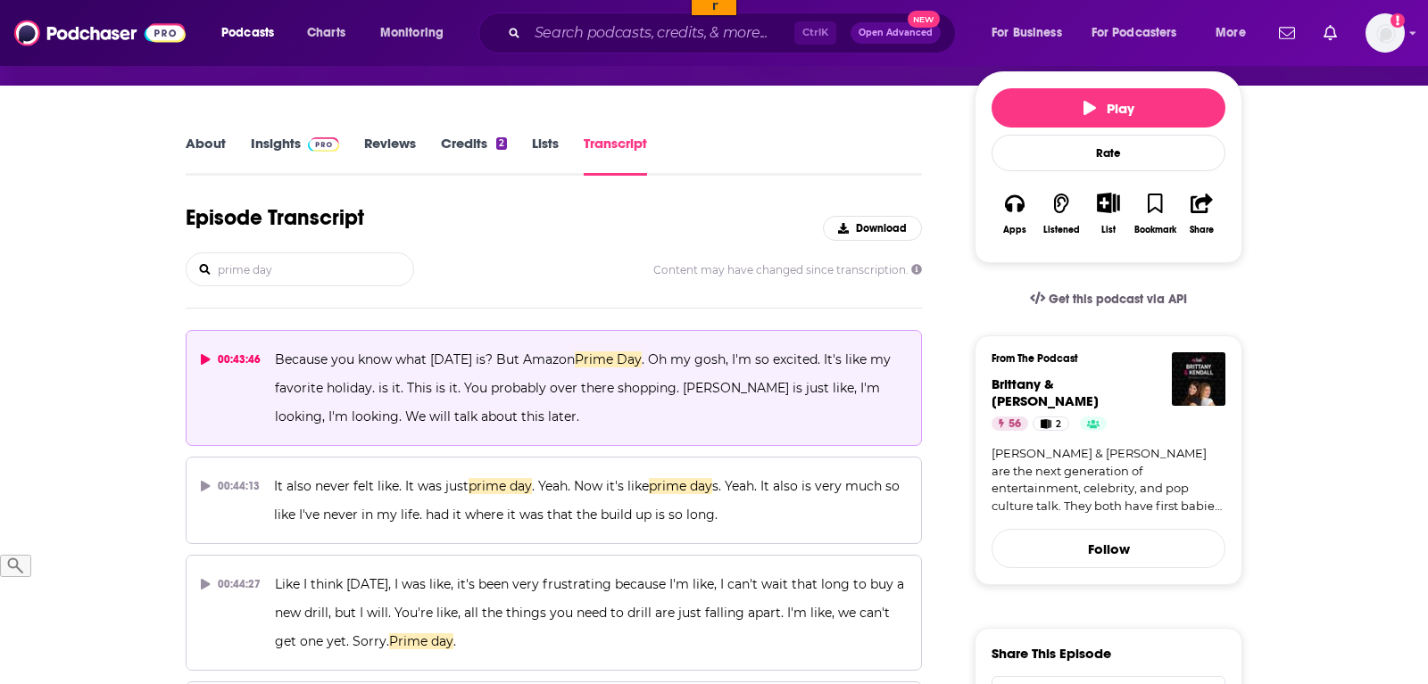
type input "prime day"
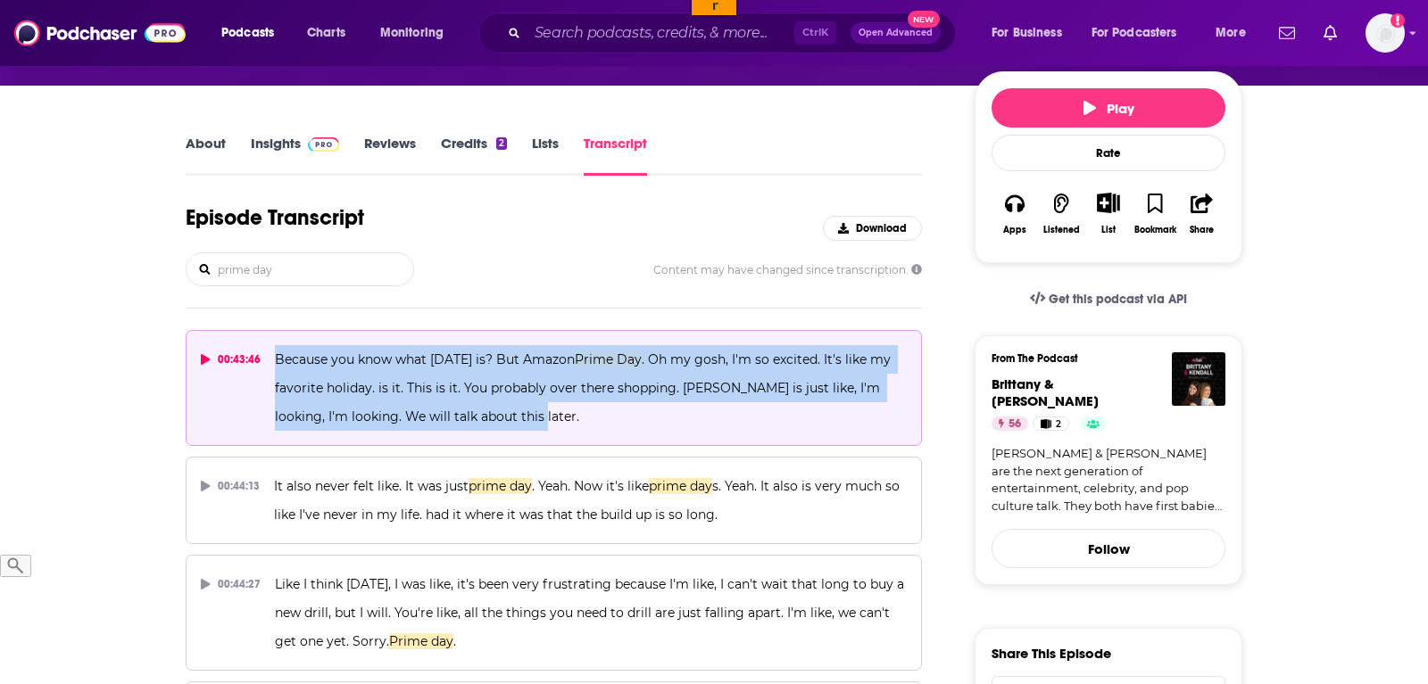
drag, startPoint x: 522, startPoint y: 410, endPoint x: 268, endPoint y: 354, distance: 260.4
click at [268, 354] on button "00:43:46 Because you know what tomorrow is? But Amazon Prime Day . Oh my gosh, …" at bounding box center [554, 388] width 736 height 116
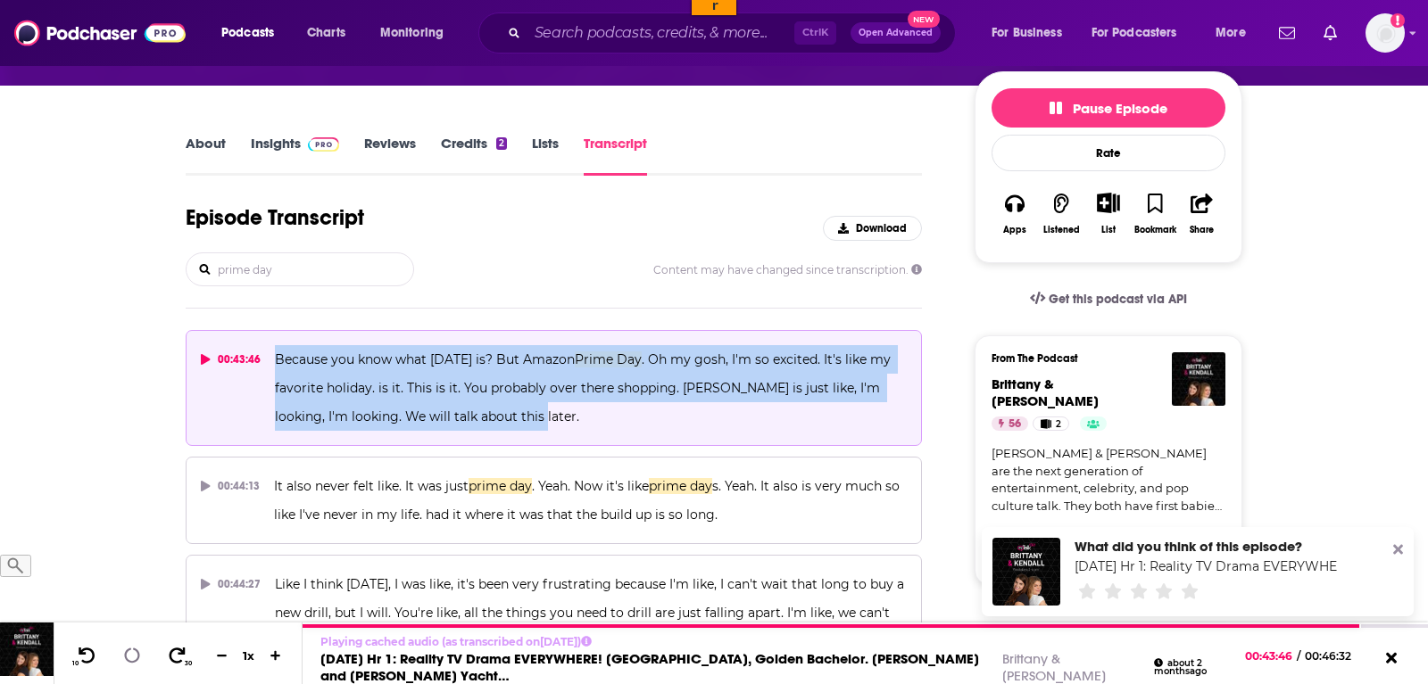
copy span "Because you know what tomorrow is? But Amazon Prime Day . Oh my gosh, I'm so ex…"
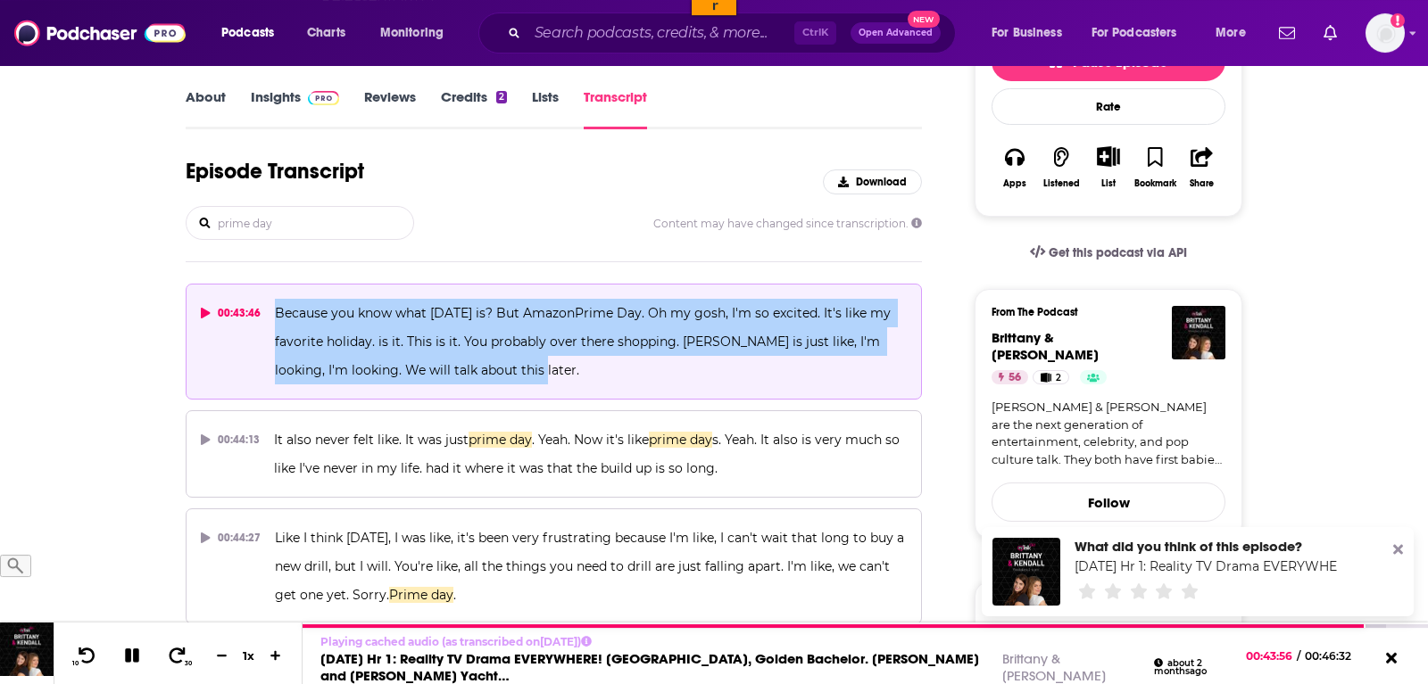
scroll to position [364, 0]
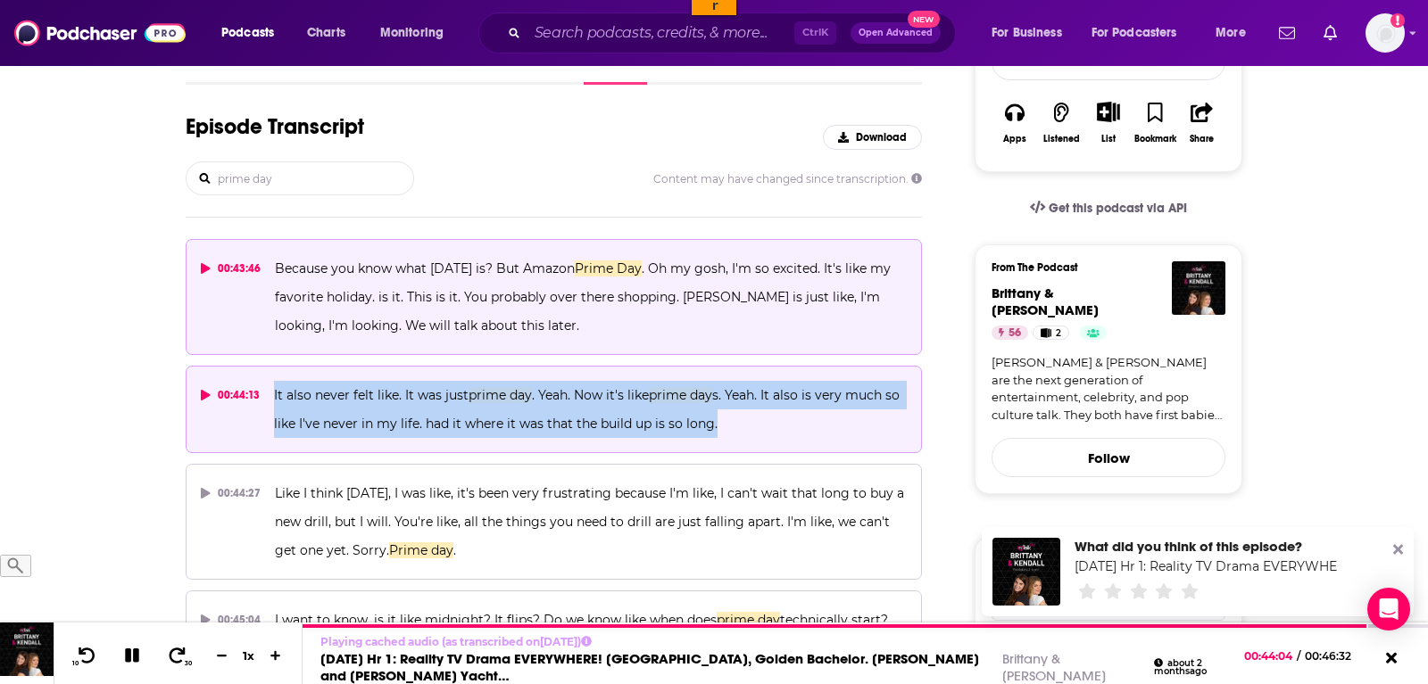
drag, startPoint x: 746, startPoint y: 427, endPoint x: 263, endPoint y: 389, distance: 484.2
click at [263, 389] on button "00:44:13 It also never felt like. It was just prime day . Yeah. Now it's like p…" at bounding box center [554, 409] width 736 height 87
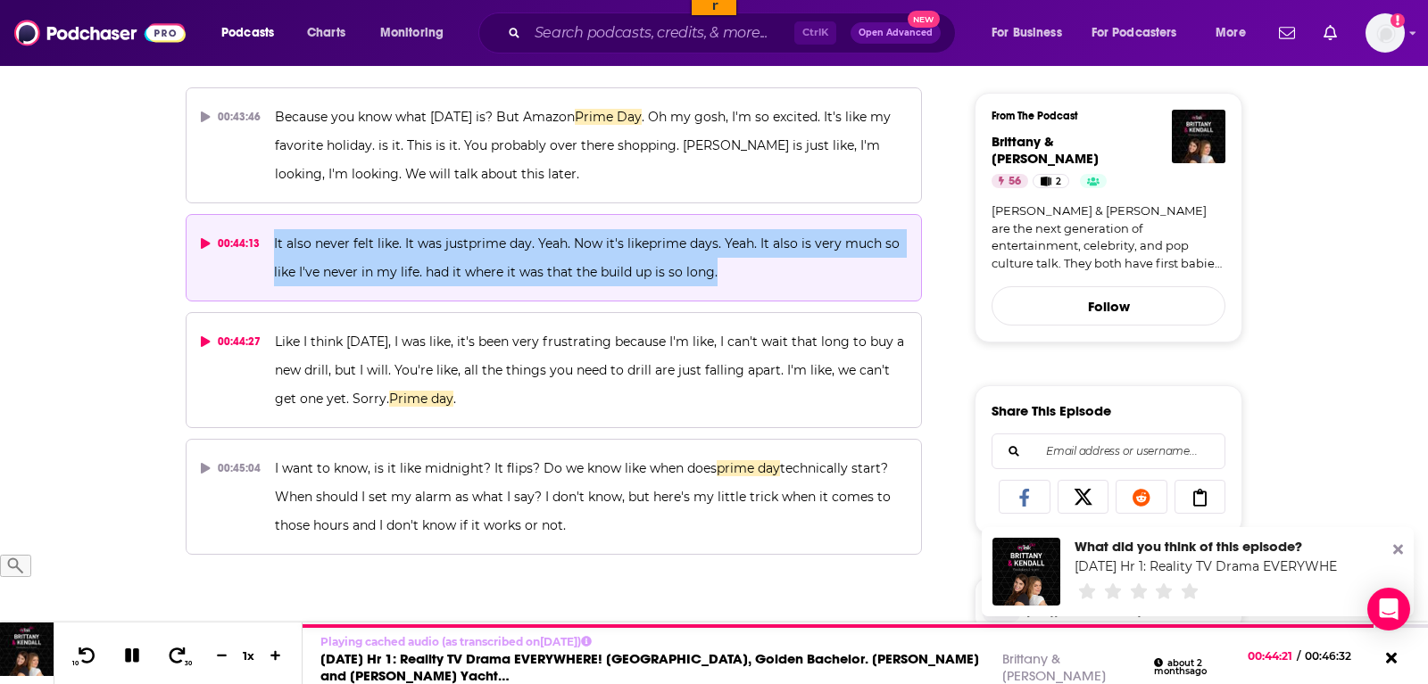
scroll to position [546, 0]
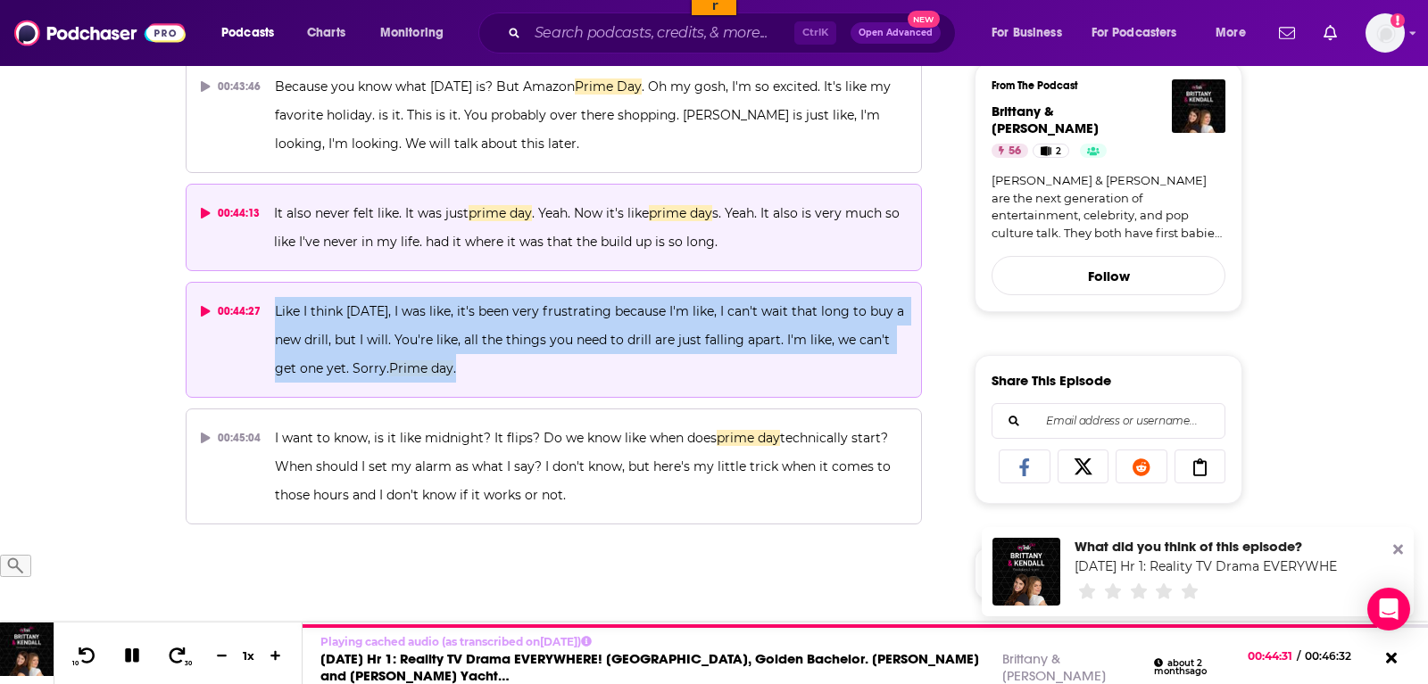
drag, startPoint x: 514, startPoint y: 372, endPoint x: 269, endPoint y: 313, distance: 252.3
click at [269, 313] on button "00:44:27 Like I think two months ago, I was like, it's been very frustrating be…" at bounding box center [554, 340] width 736 height 116
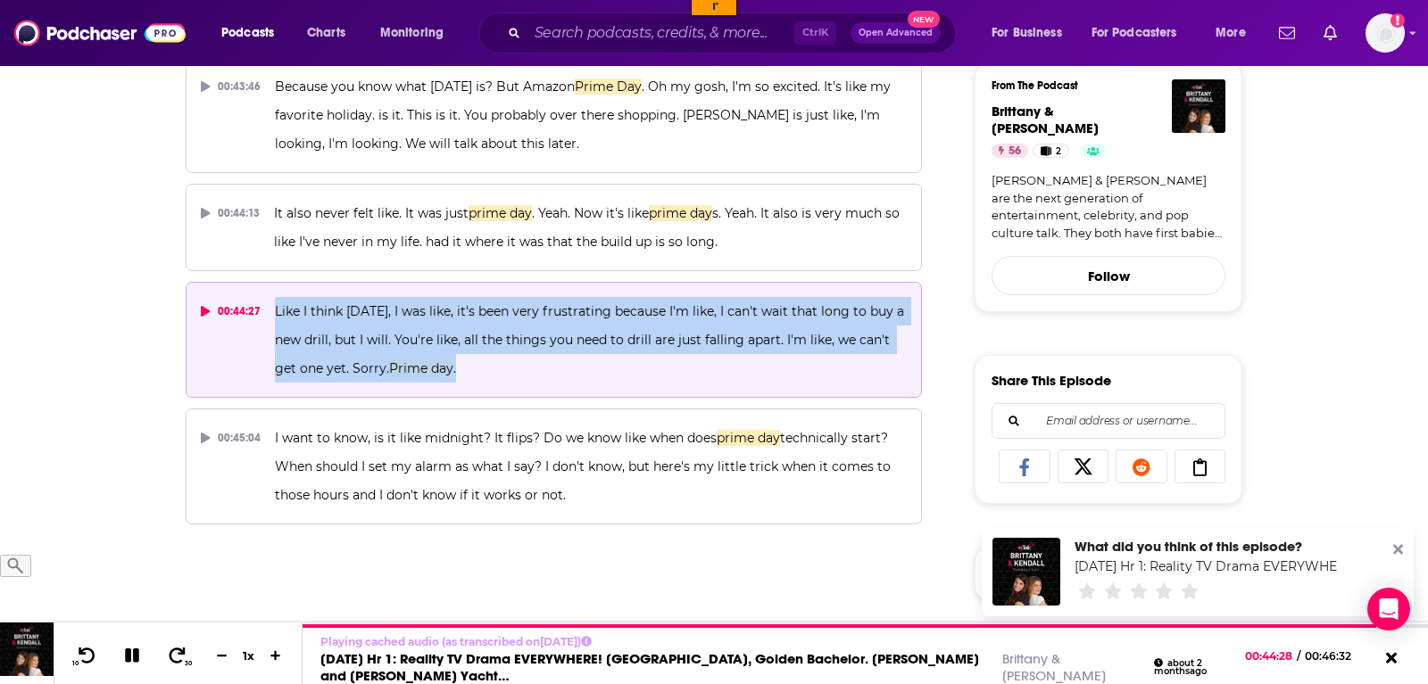
copy span "Like I think two months ago, I was like, it's been very frustrating because I'm…"
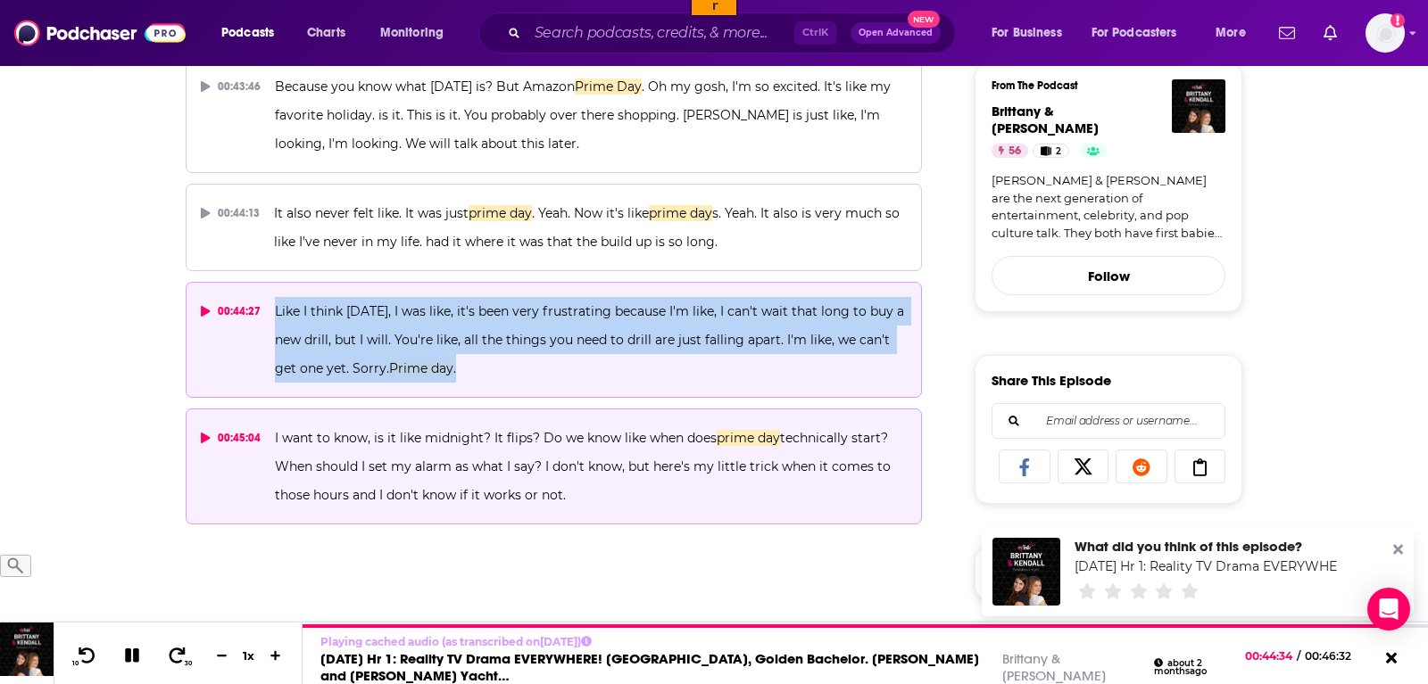
drag, startPoint x: 570, startPoint y: 498, endPoint x: 273, endPoint y: 438, distance: 303.1
click at [275, 438] on p "I want to know, is it like midnight? It flips? Do we know like when does prime …" at bounding box center [591, 467] width 632 height 86
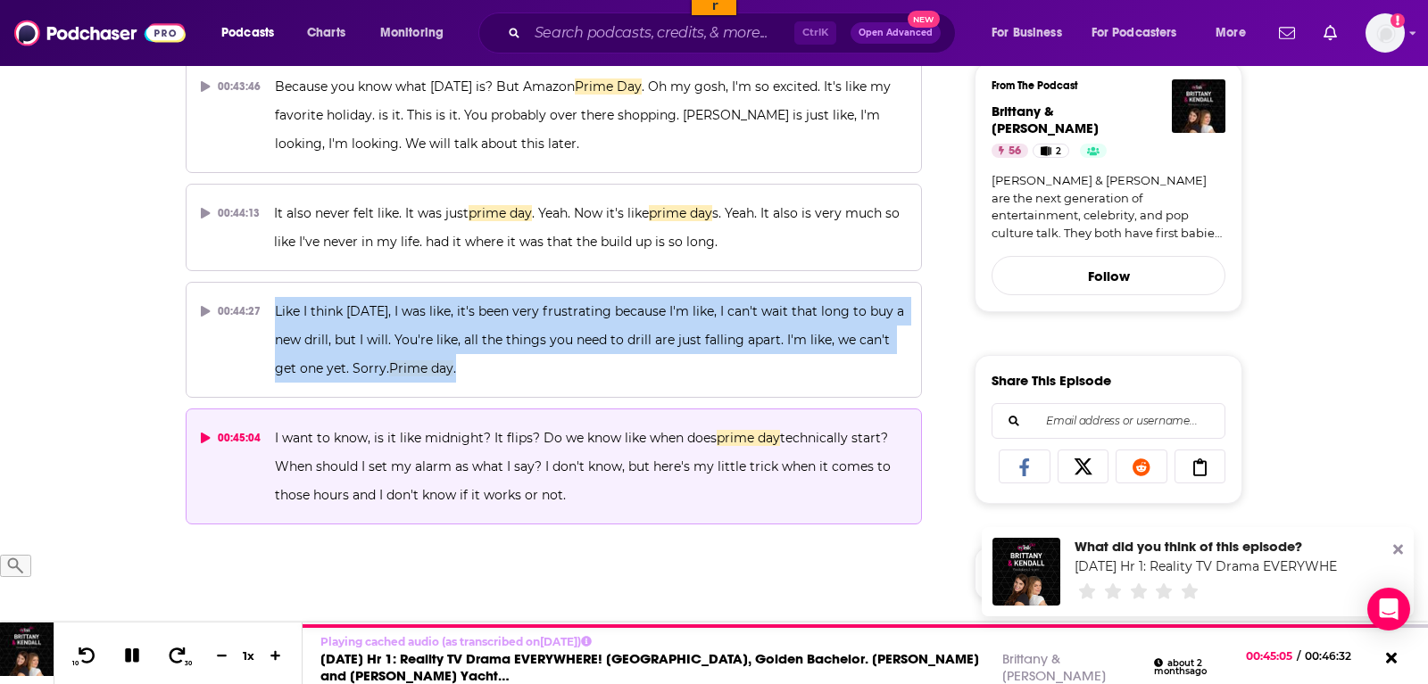
copy span "I want to know, is it like midnight? It flips? Do we know like when does prime …"
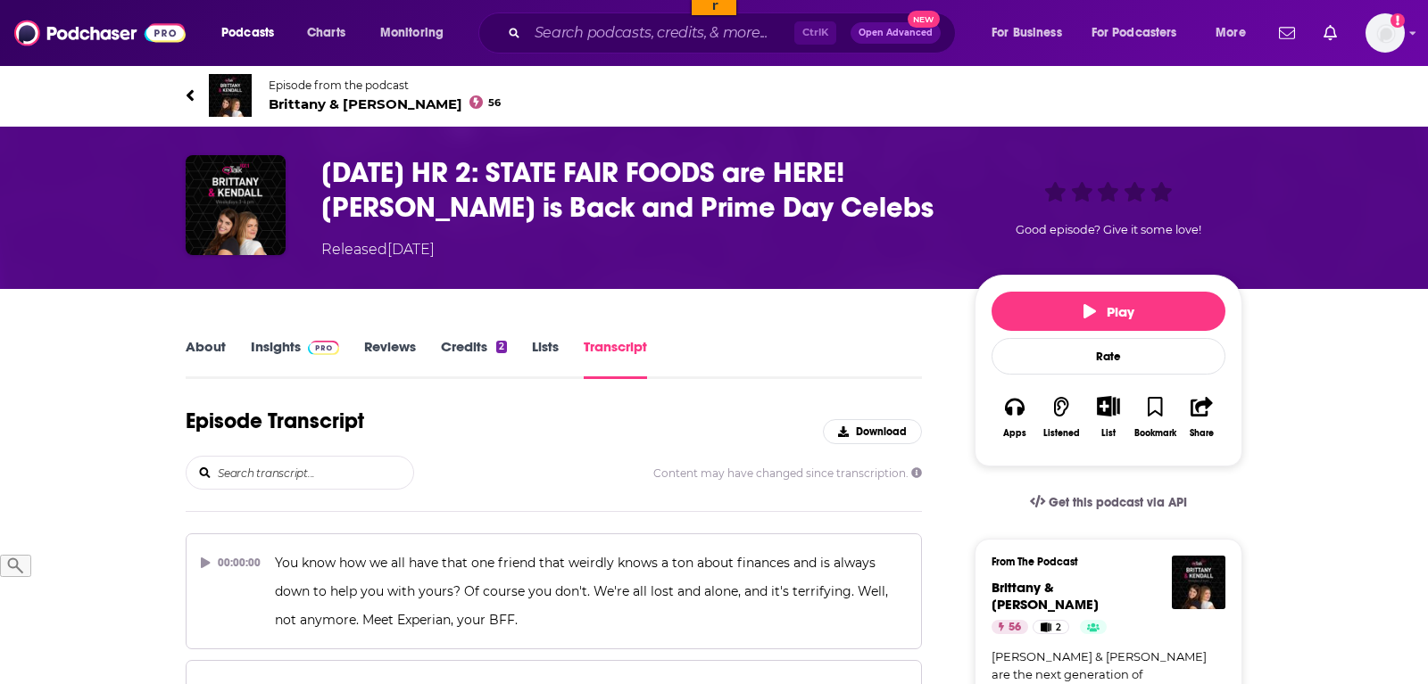
click at [337, 489] on input "search" at bounding box center [314, 473] width 197 height 32
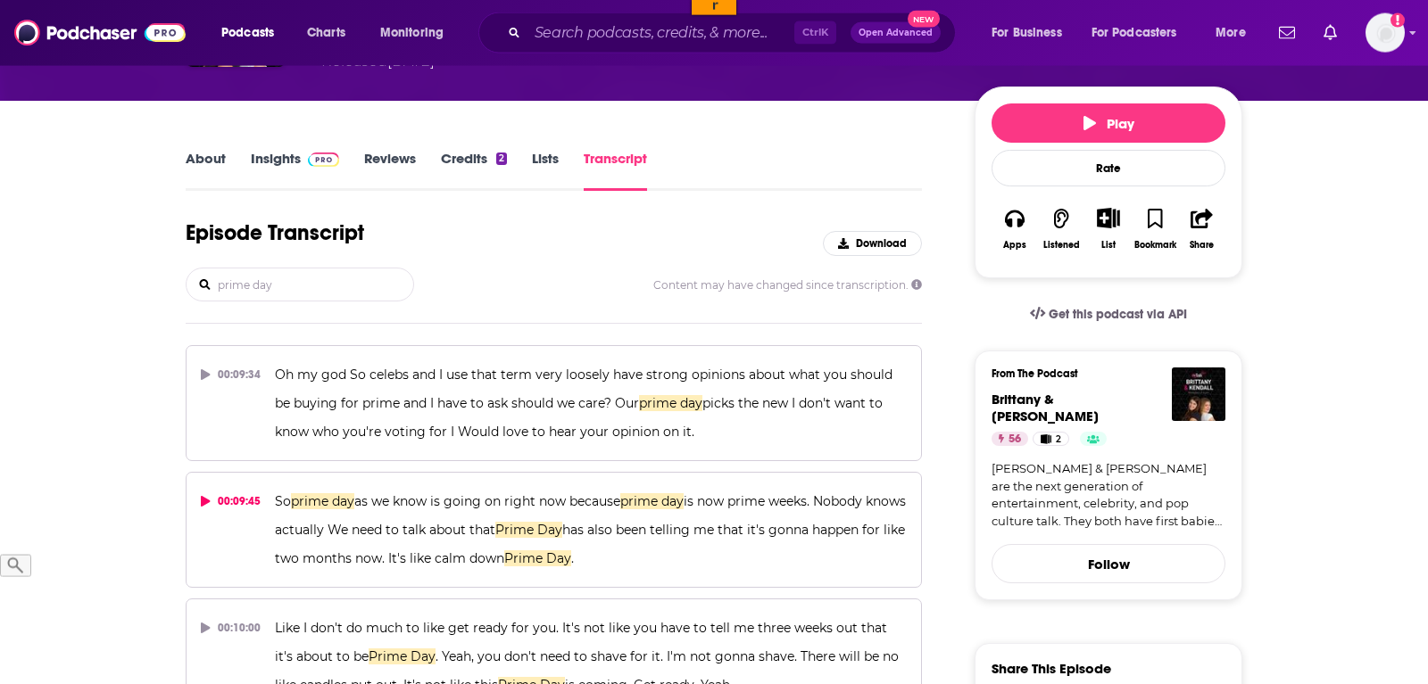
scroll to position [273, 0]
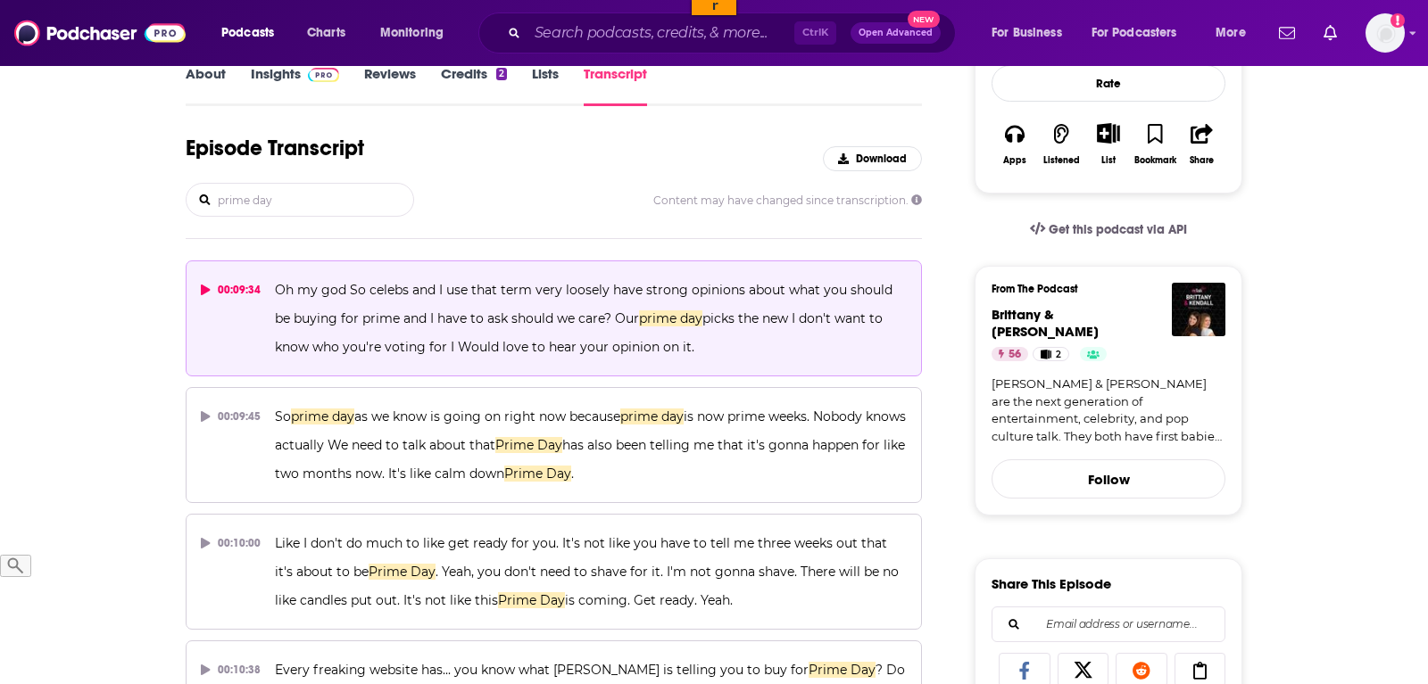
type input "prime day"
drag, startPoint x: 708, startPoint y: 385, endPoint x: 269, endPoint y: 319, distance: 443.0
click at [269, 319] on button "00:09:34 Oh my god So celebs and I use that term very loosely have strong opini…" at bounding box center [554, 319] width 736 height 116
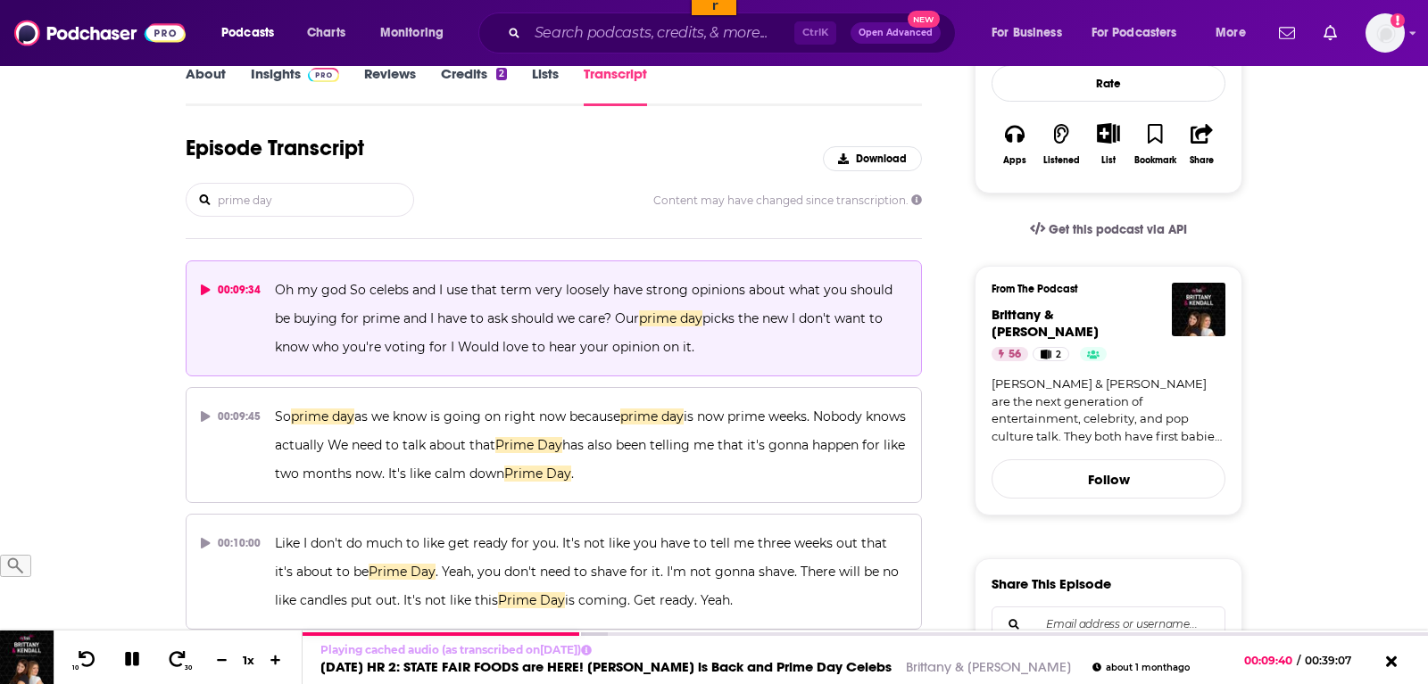
click at [722, 361] on p "Oh my god So celebs and I use that term very loosely have strong opinions about…" at bounding box center [591, 319] width 632 height 86
drag, startPoint x: 678, startPoint y: 389, endPoint x: 273, endPoint y: 321, distance: 410.7
click at [275, 321] on p "Oh my god So celebs and I use that term very loosely have strong opinions about…" at bounding box center [591, 319] width 632 height 86
copy span "Oh my god So celebs and I use that term very loosely have strong opinions about…"
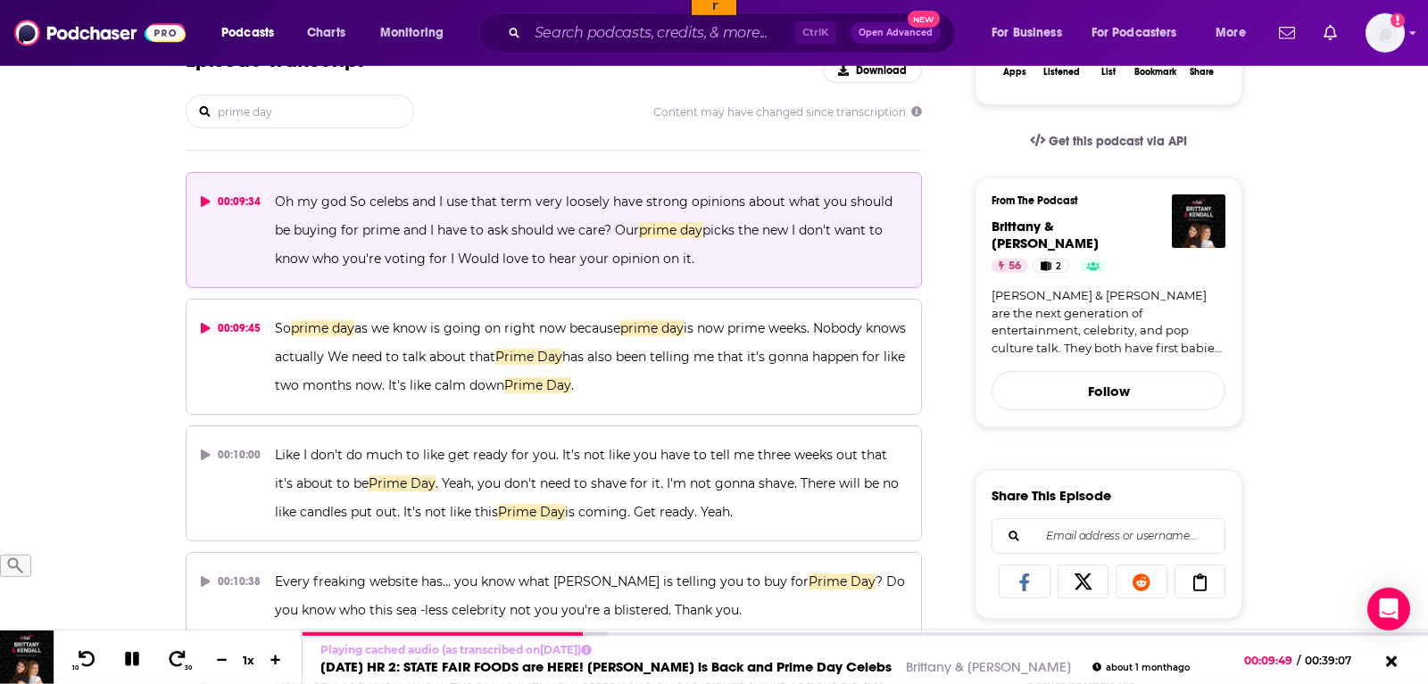
scroll to position [364, 0]
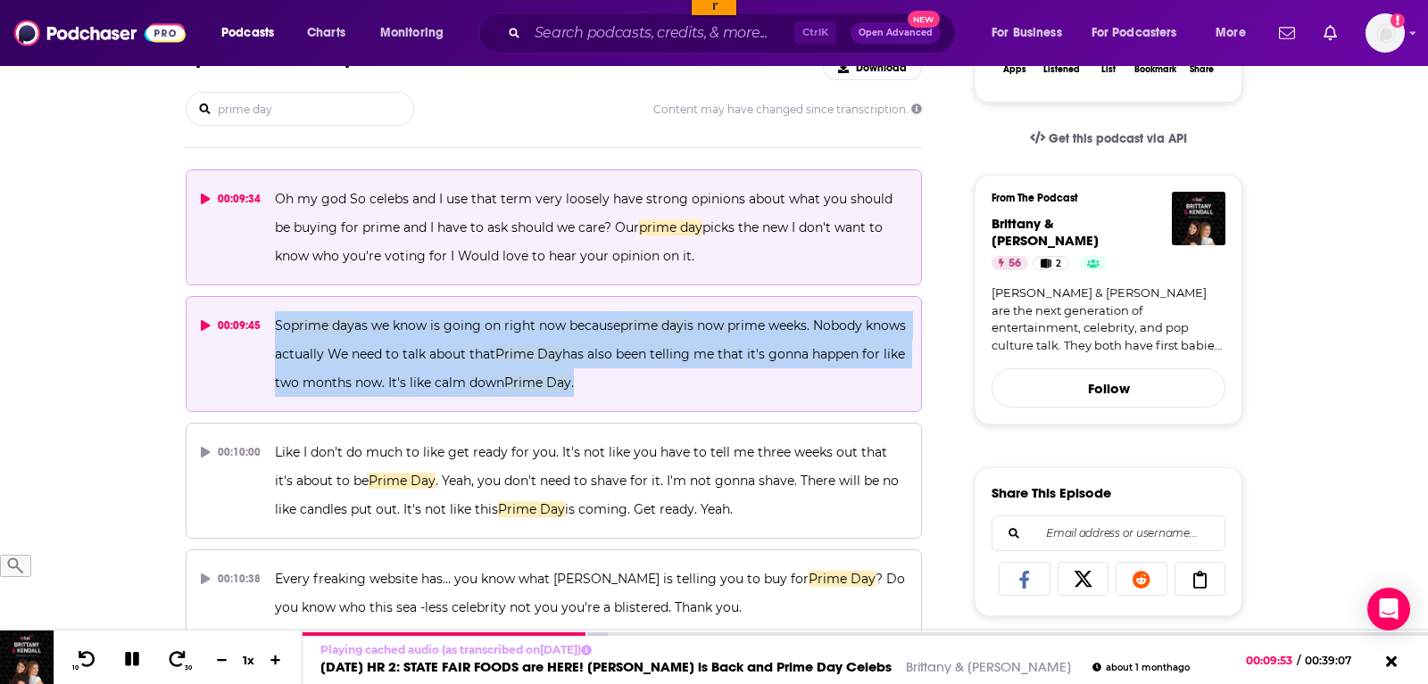
drag, startPoint x: 695, startPoint y: 422, endPoint x: 274, endPoint y: 352, distance: 427.0
click at [275, 352] on p "So prime day as we know is going on right now because prime day is now prime we…" at bounding box center [591, 354] width 632 height 86
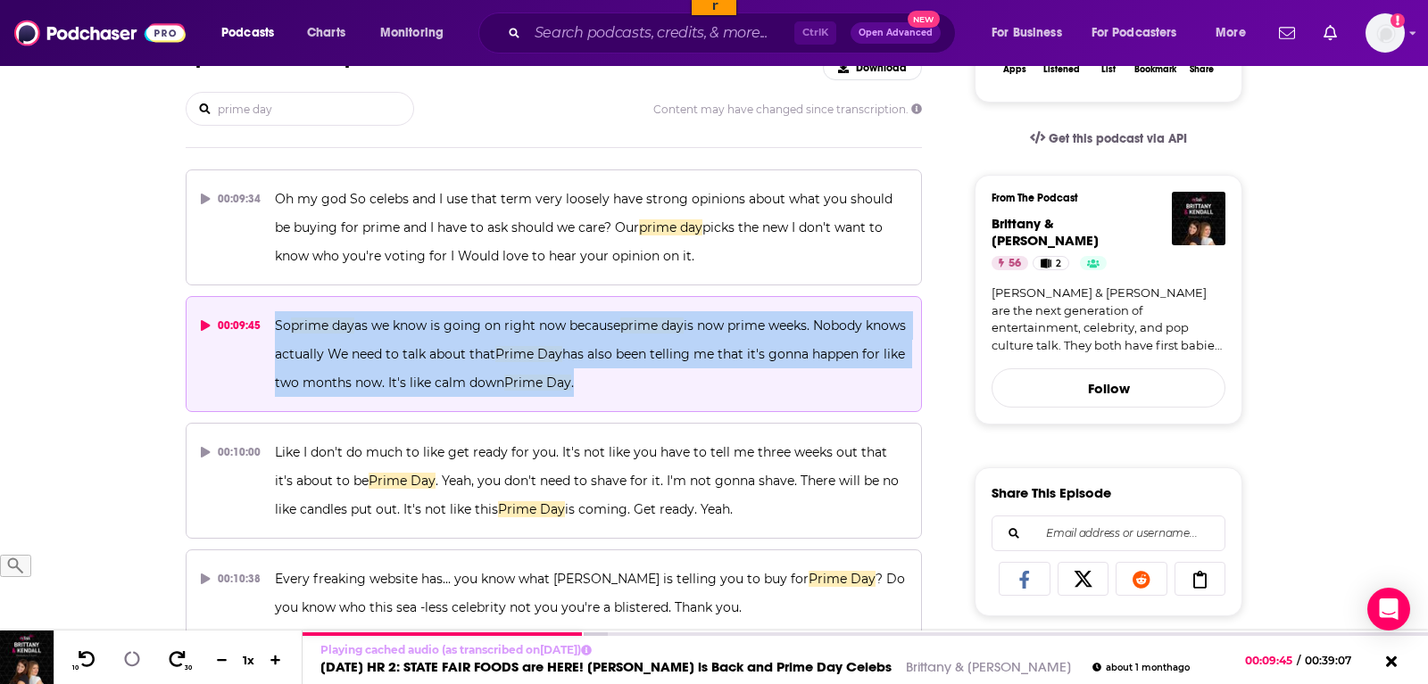
copy span "So prime day as we know is going on right now because prime day is now prime we…"
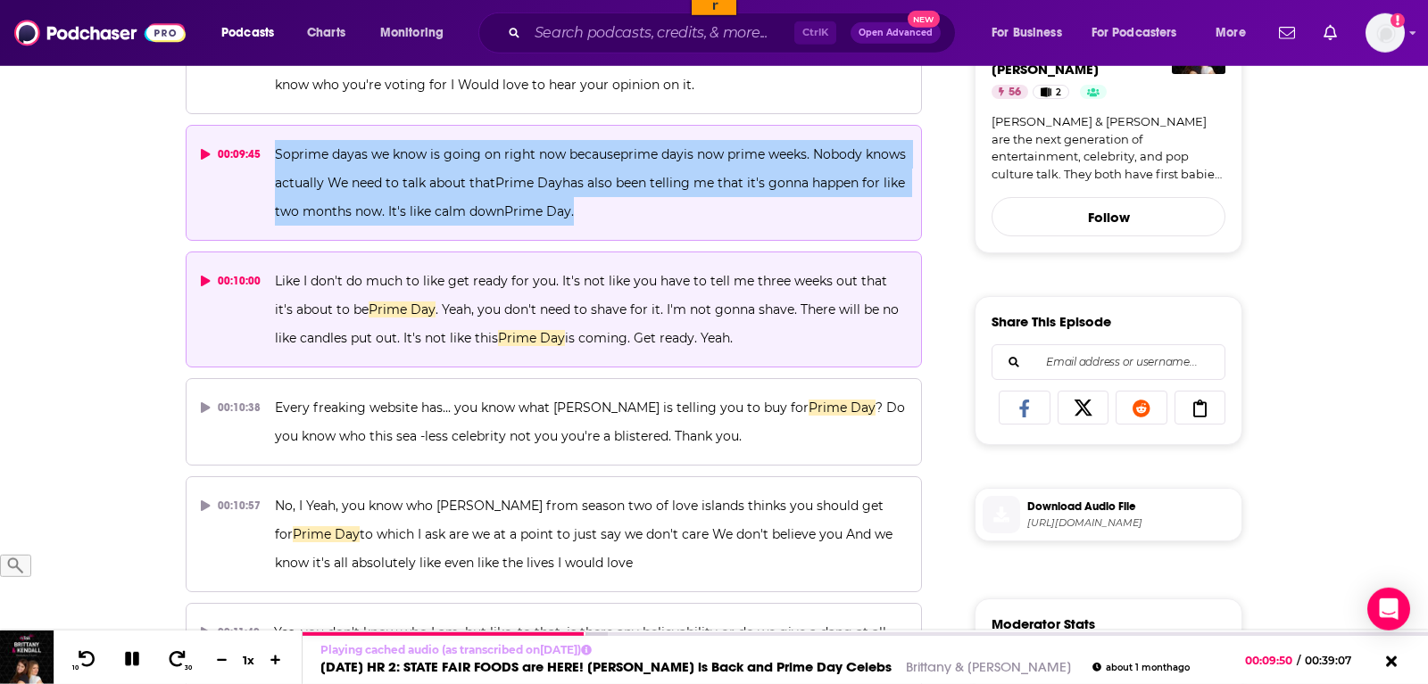
scroll to position [546, 0]
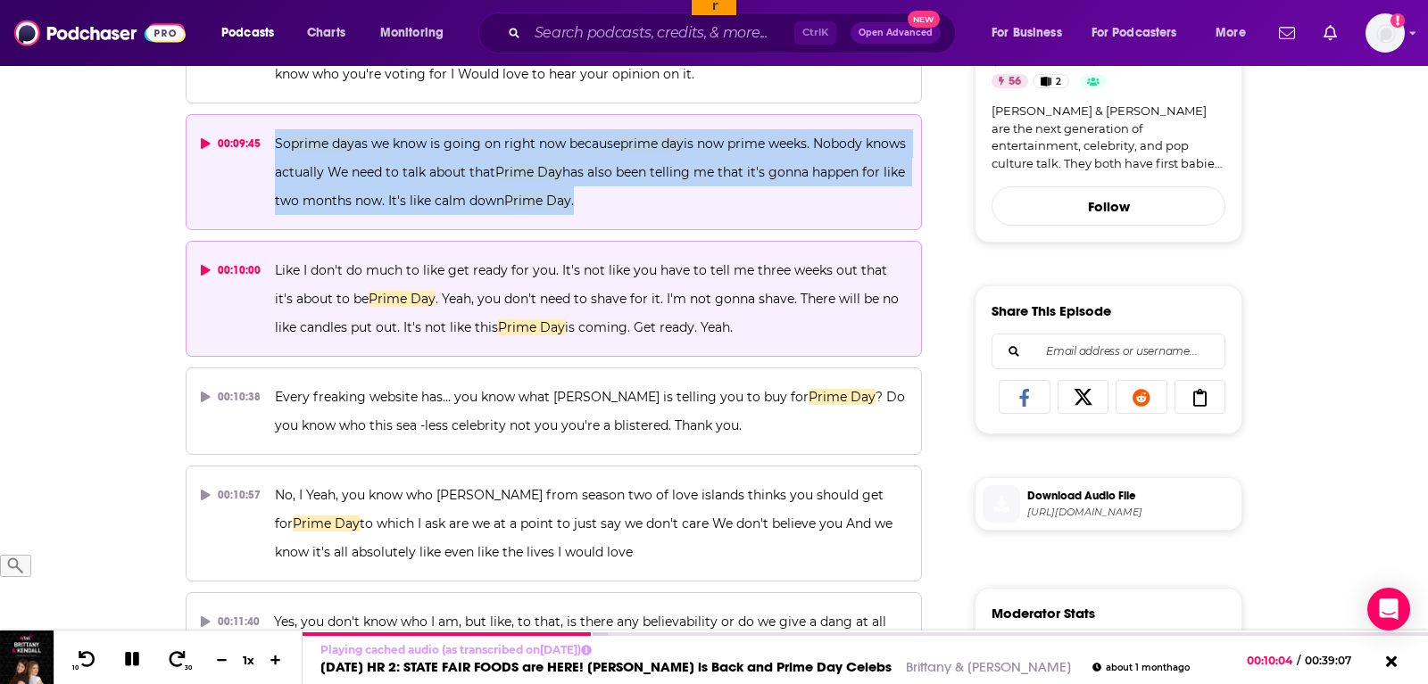
drag, startPoint x: 719, startPoint y: 364, endPoint x: 274, endPoint y: 306, distance: 449.0
click at [275, 306] on p "Like I don't do much to like get ready for you. It's not like you have to tell …" at bounding box center [591, 299] width 632 height 86
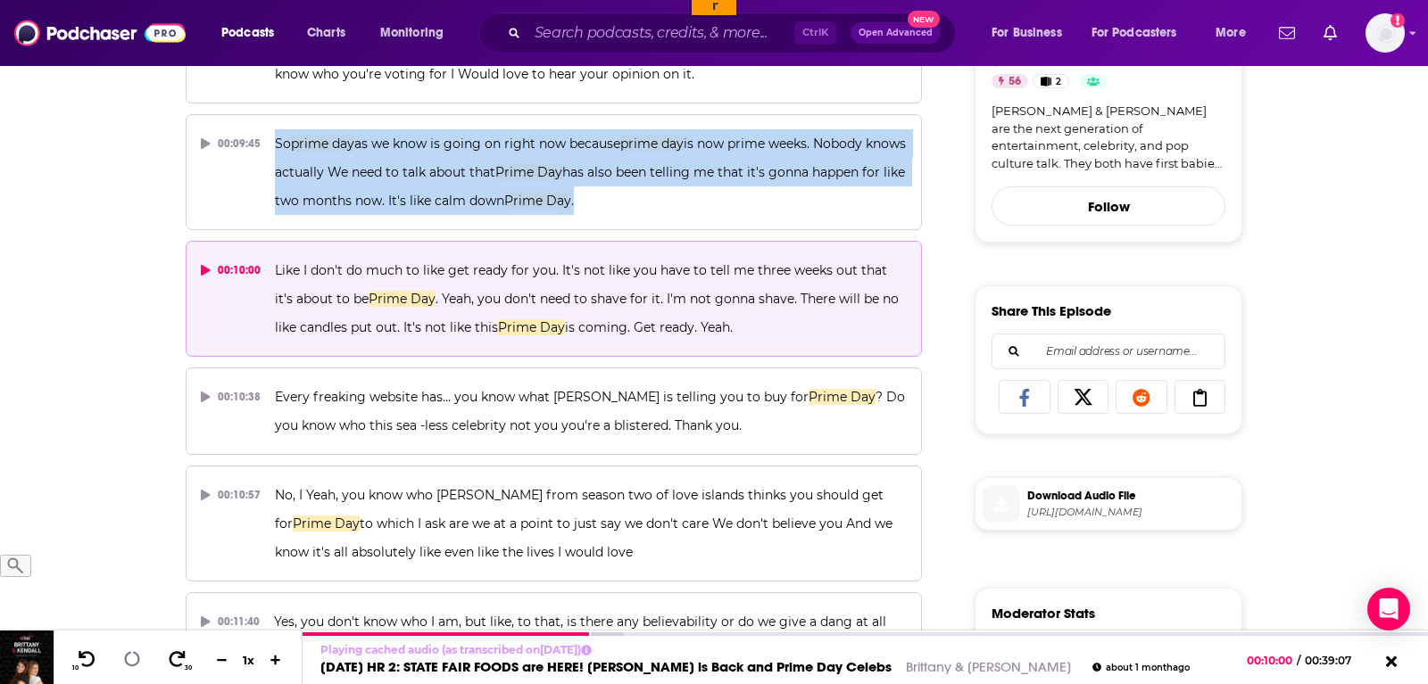
copy span "Like I don't do much to like get ready for you. It's not like you have to tell …"
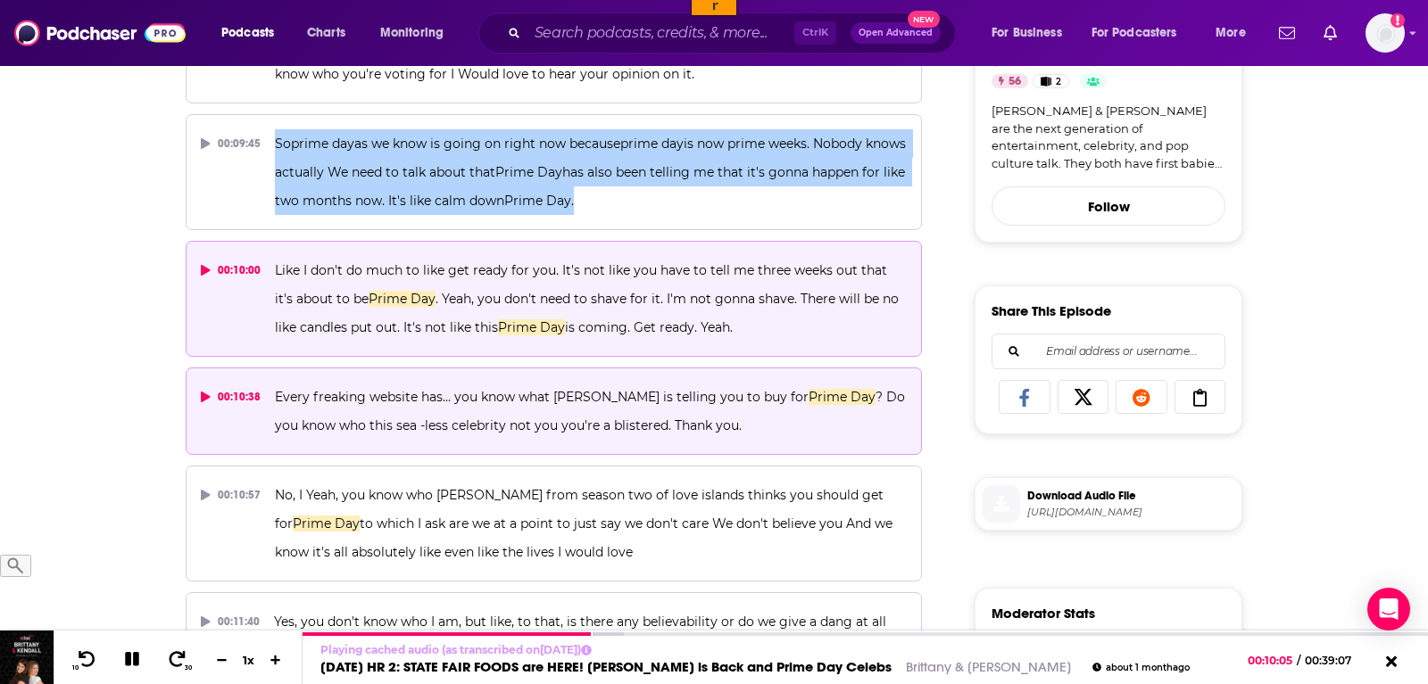
scroll to position [637, 0]
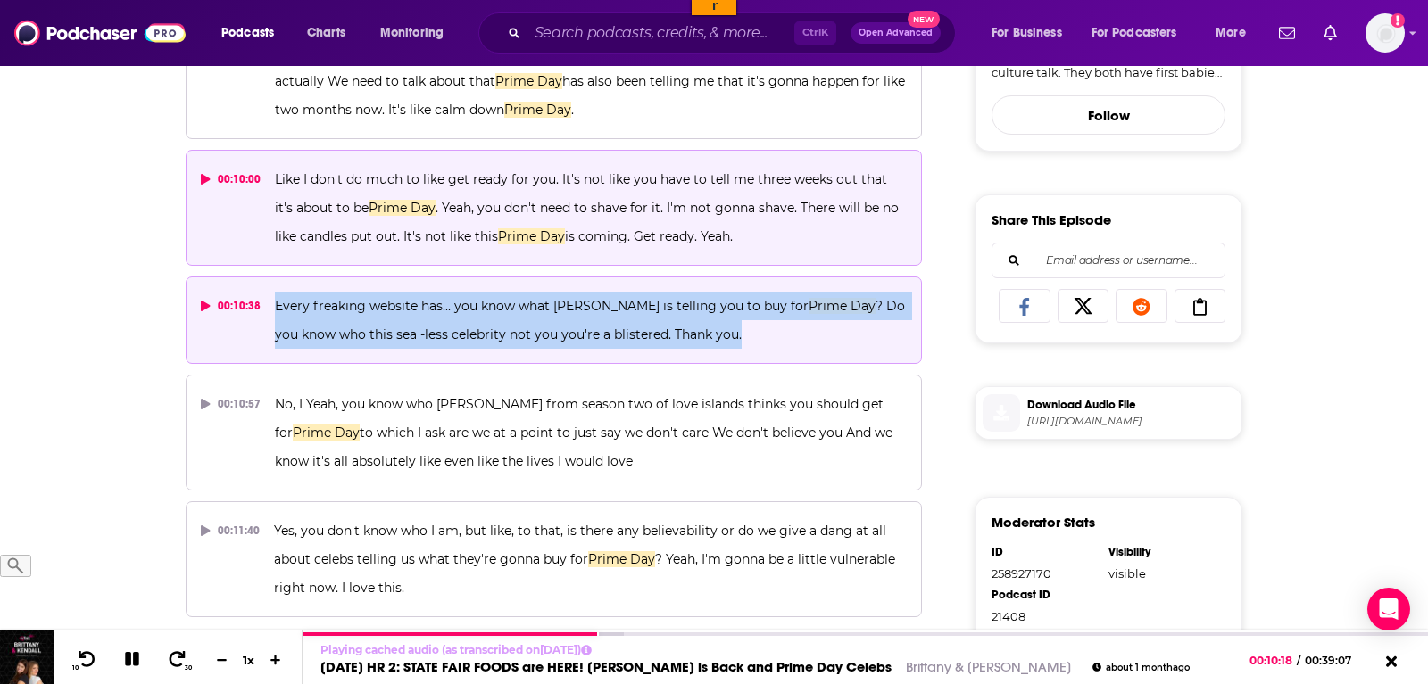
drag, startPoint x: 741, startPoint y: 370, endPoint x: 275, endPoint y: 336, distance: 467.0
click at [275, 336] on p "Every freaking website has... you know what Khadija Cooper is telling you to bu…" at bounding box center [591, 320] width 632 height 57
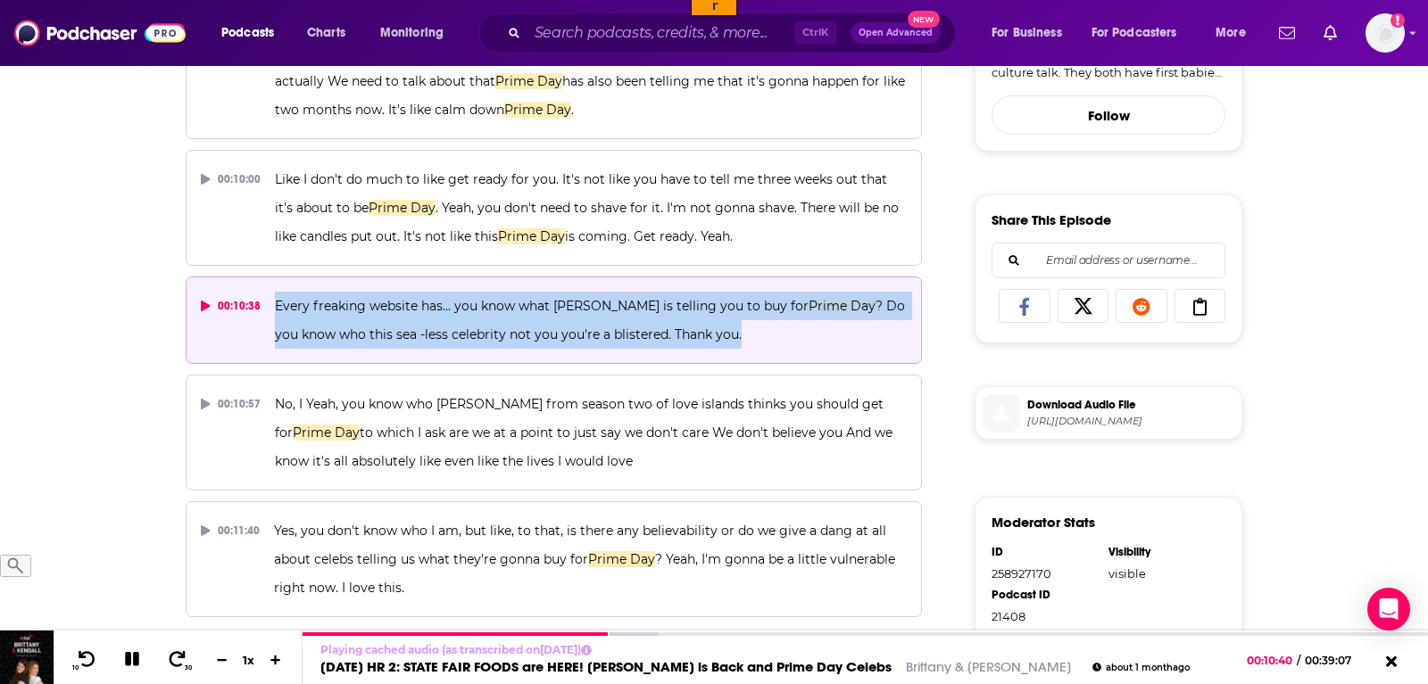
copy span "Every freaking website has... you know what Khadija Cooper is telling you to bu…"
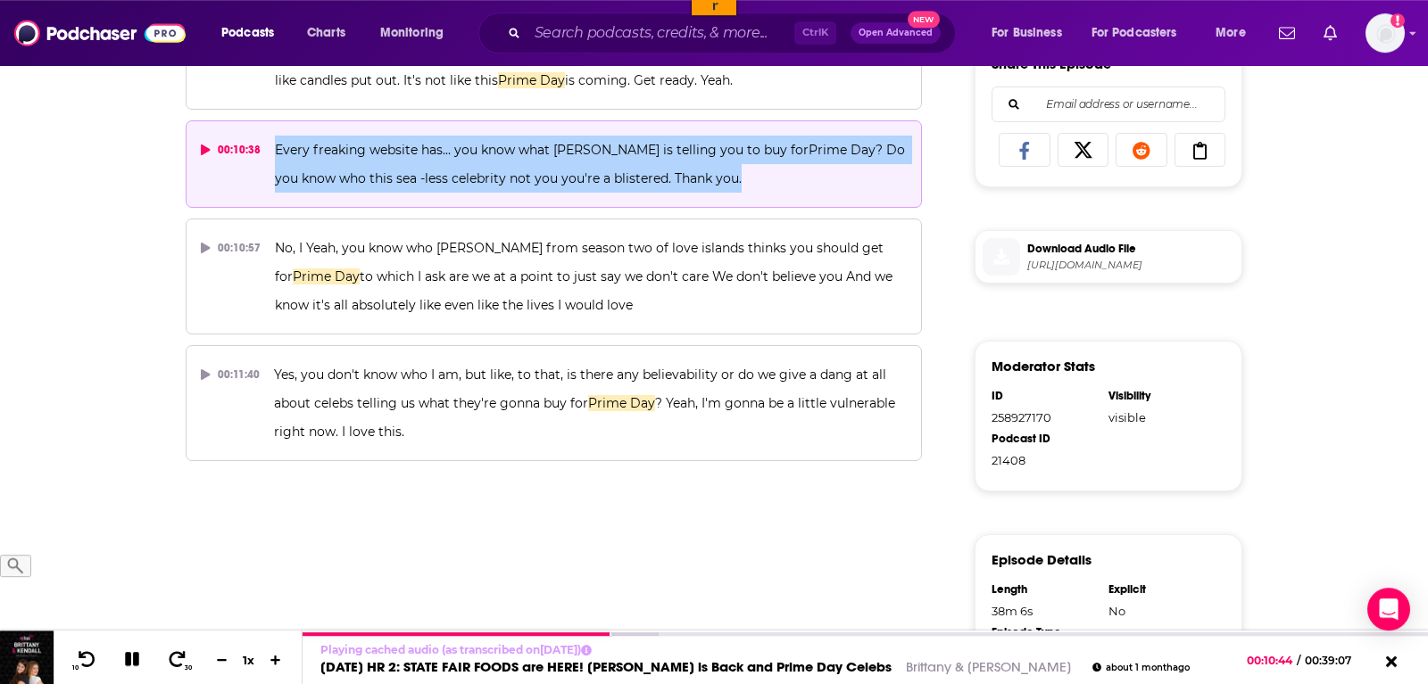
scroll to position [819, 0]
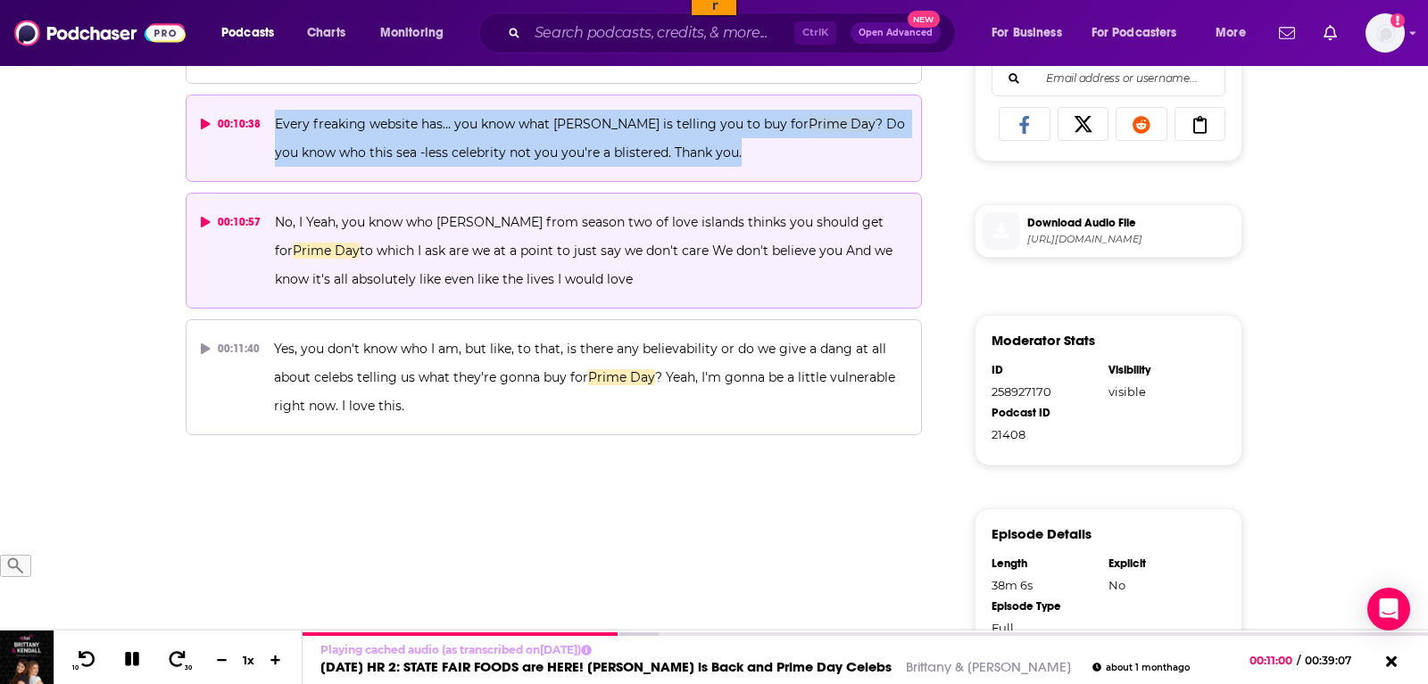
drag, startPoint x: 571, startPoint y: 321, endPoint x: 273, endPoint y: 258, distance: 304.7
click at [275, 258] on p "No, I Yeah, you know who Emily from season two of love islands thinks you shoul…" at bounding box center [591, 251] width 632 height 86
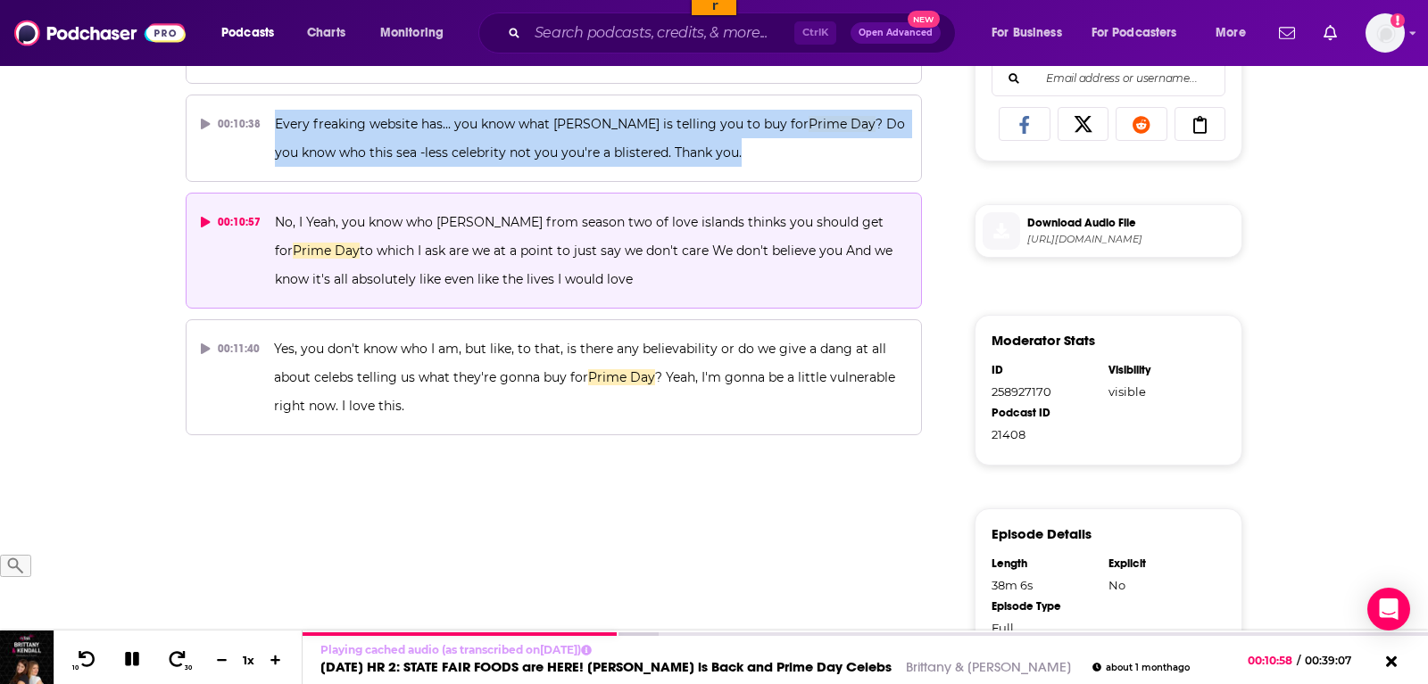
copy span "No, I Yeah, you know who Emily from season two of love islands thinks you shoul…"
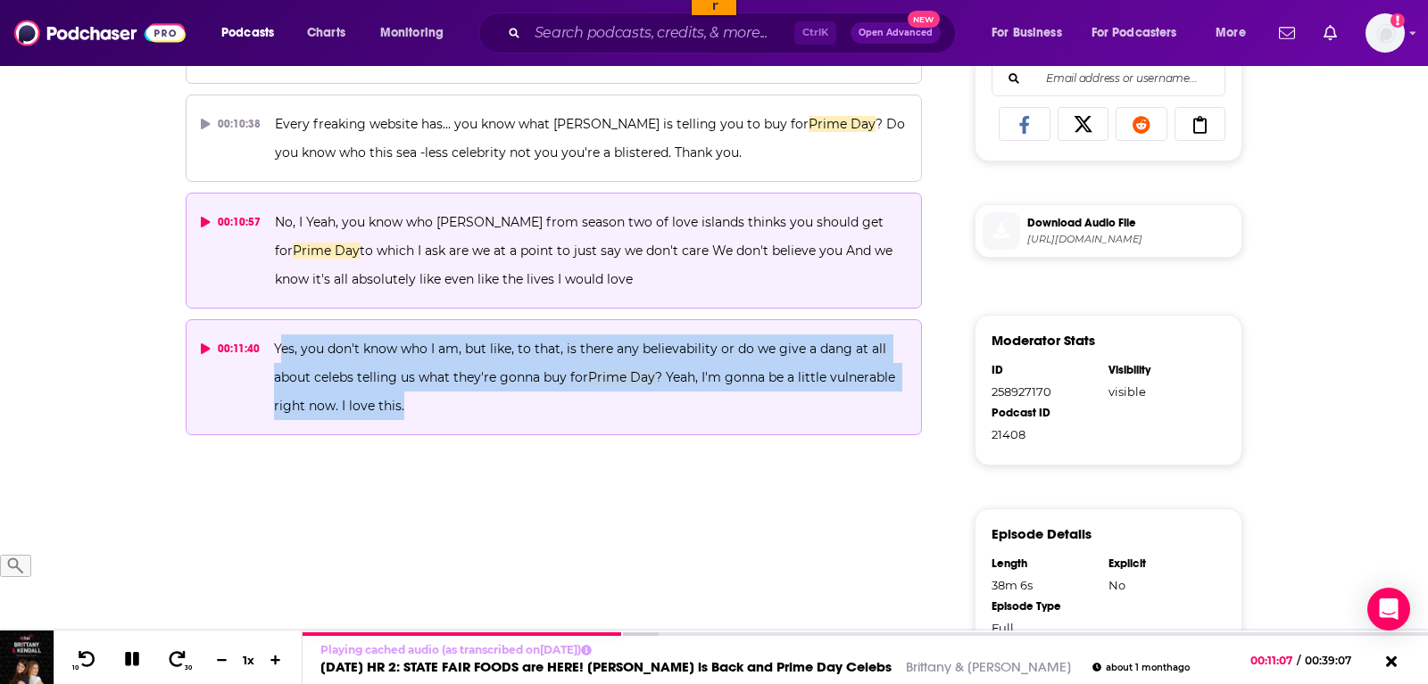
drag, startPoint x: 443, startPoint y: 444, endPoint x: 276, endPoint y: 384, distance: 178.4
click at [276, 384] on p "Yes, you don't know who I am, but like, to that, is there any believability or …" at bounding box center [590, 378] width 633 height 86
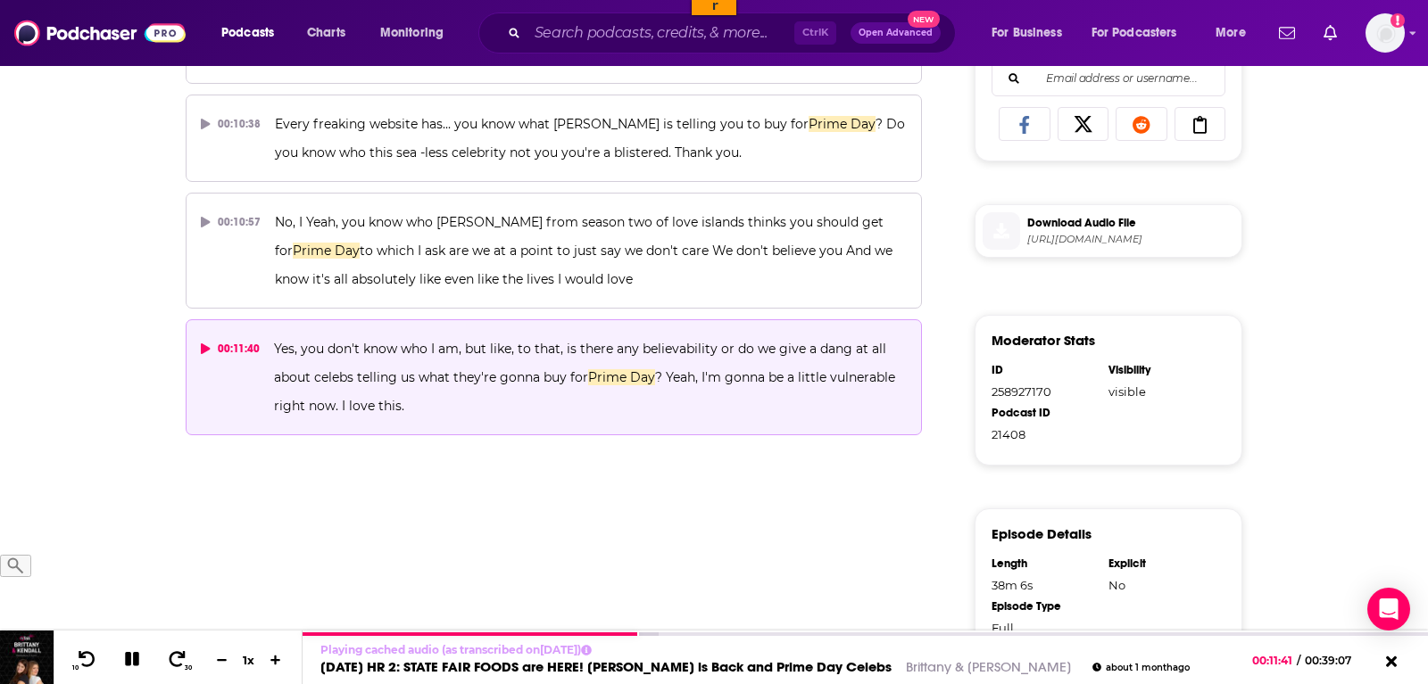
click at [349, 420] on p "Yes, you don't know who I am, but like, to that, is there any believability or …" at bounding box center [590, 378] width 633 height 86
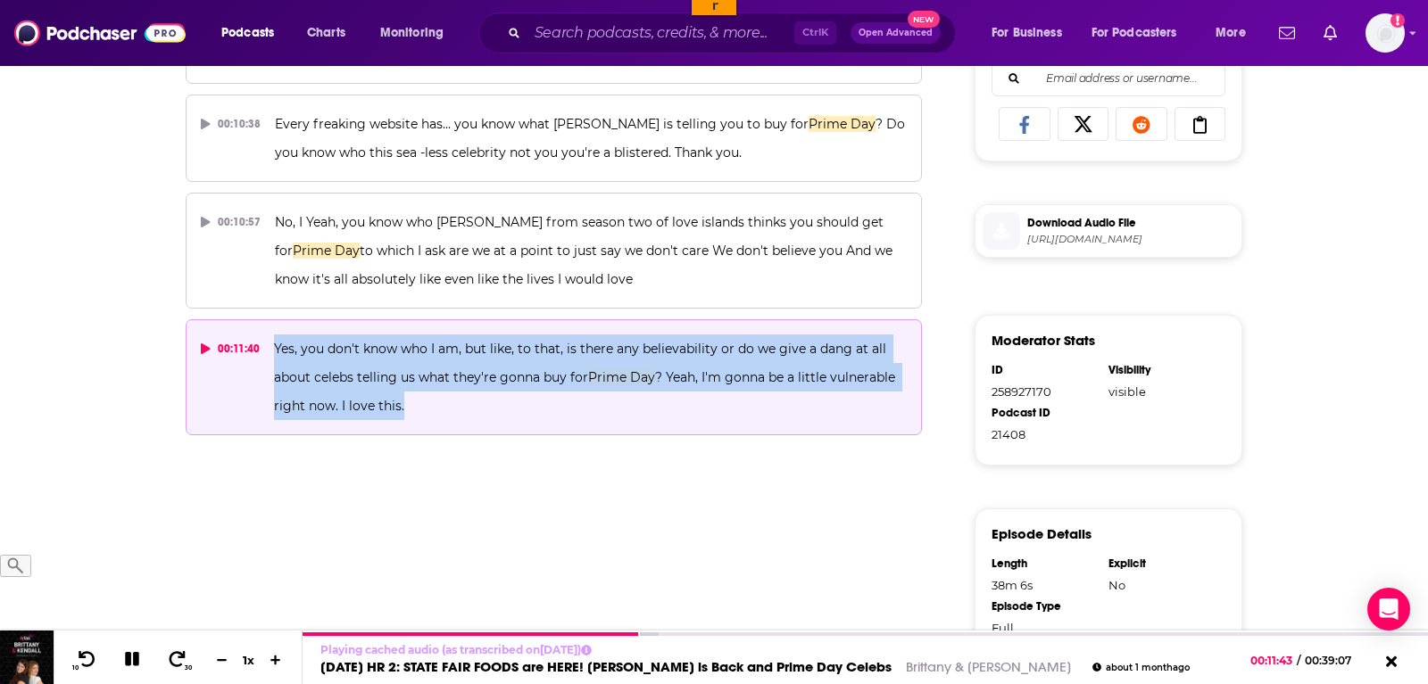
drag, startPoint x: 449, startPoint y: 449, endPoint x: 272, endPoint y: 383, distance: 188.6
click at [274, 383] on p "Yes, you don't know who I am, but like, to that, is there any believability or …" at bounding box center [590, 378] width 633 height 86
copy span "Yes, you don't know who I am, but like, to that, is there any believability or …"
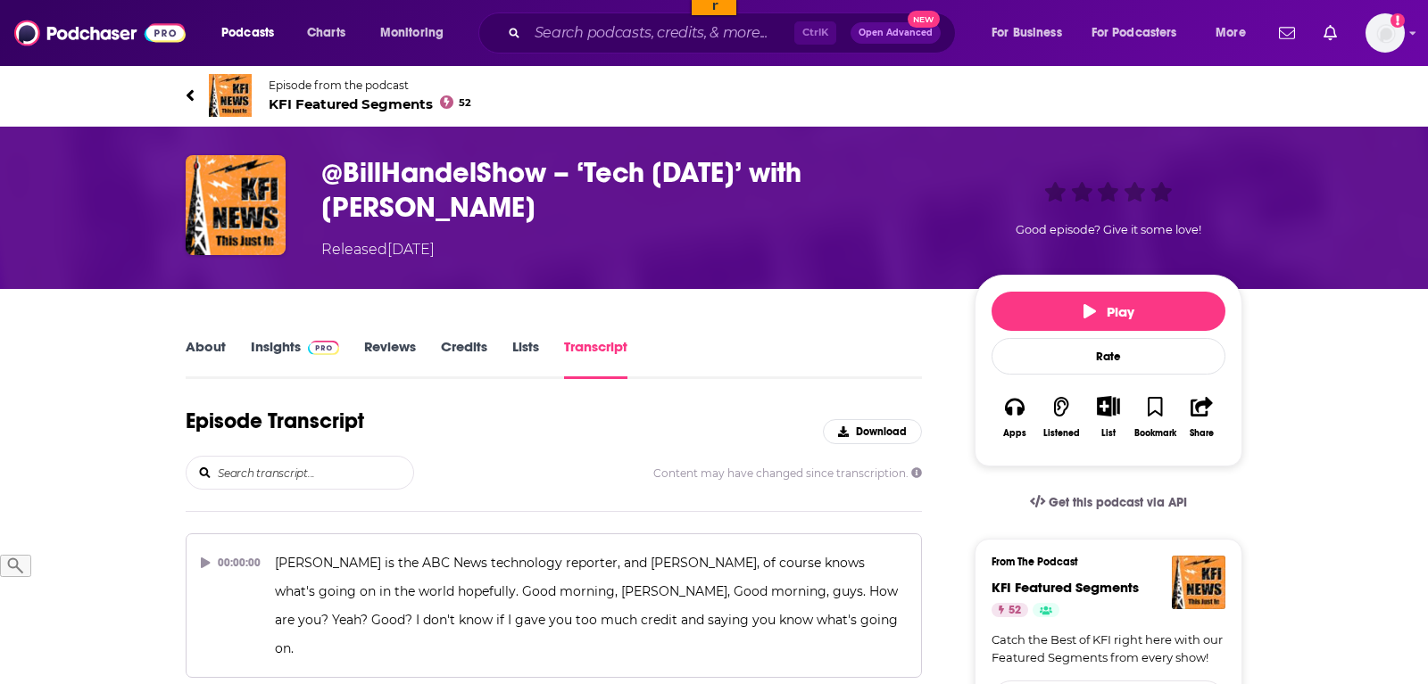
click at [282, 482] on input "search" at bounding box center [314, 473] width 197 height 32
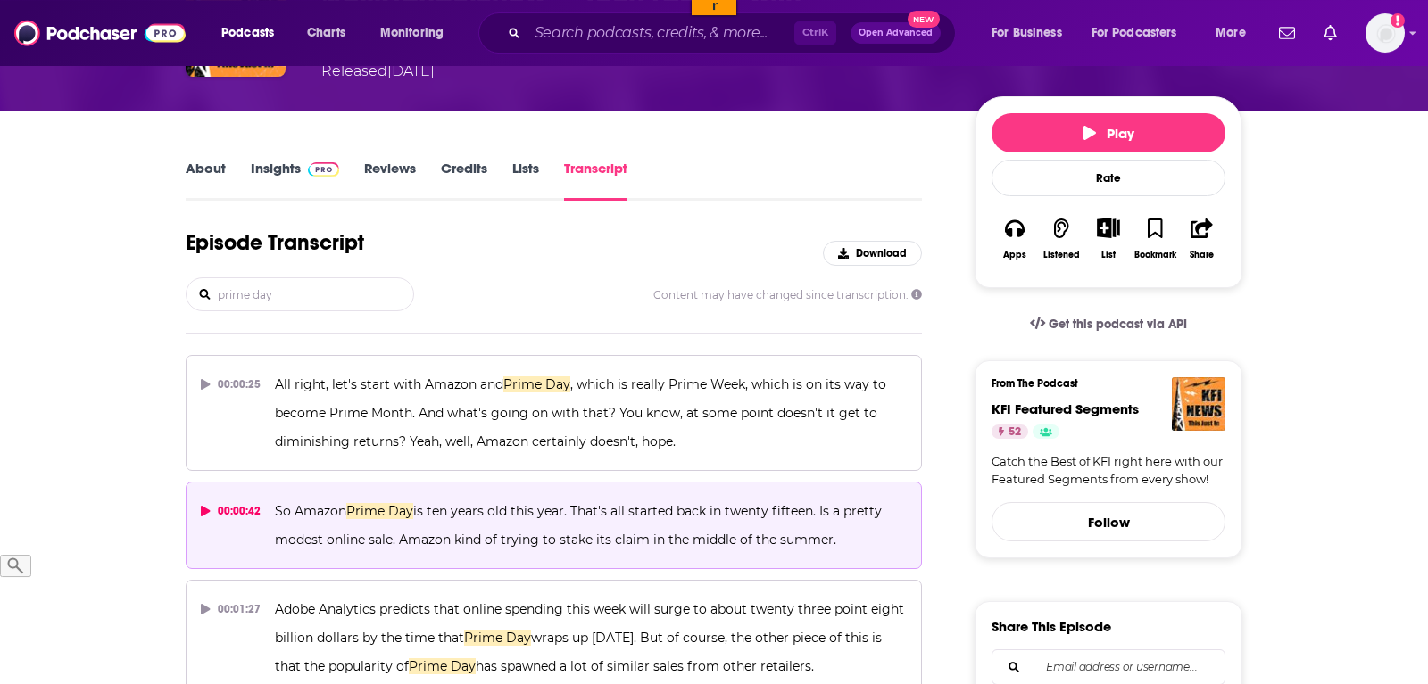
scroll to position [182, 0]
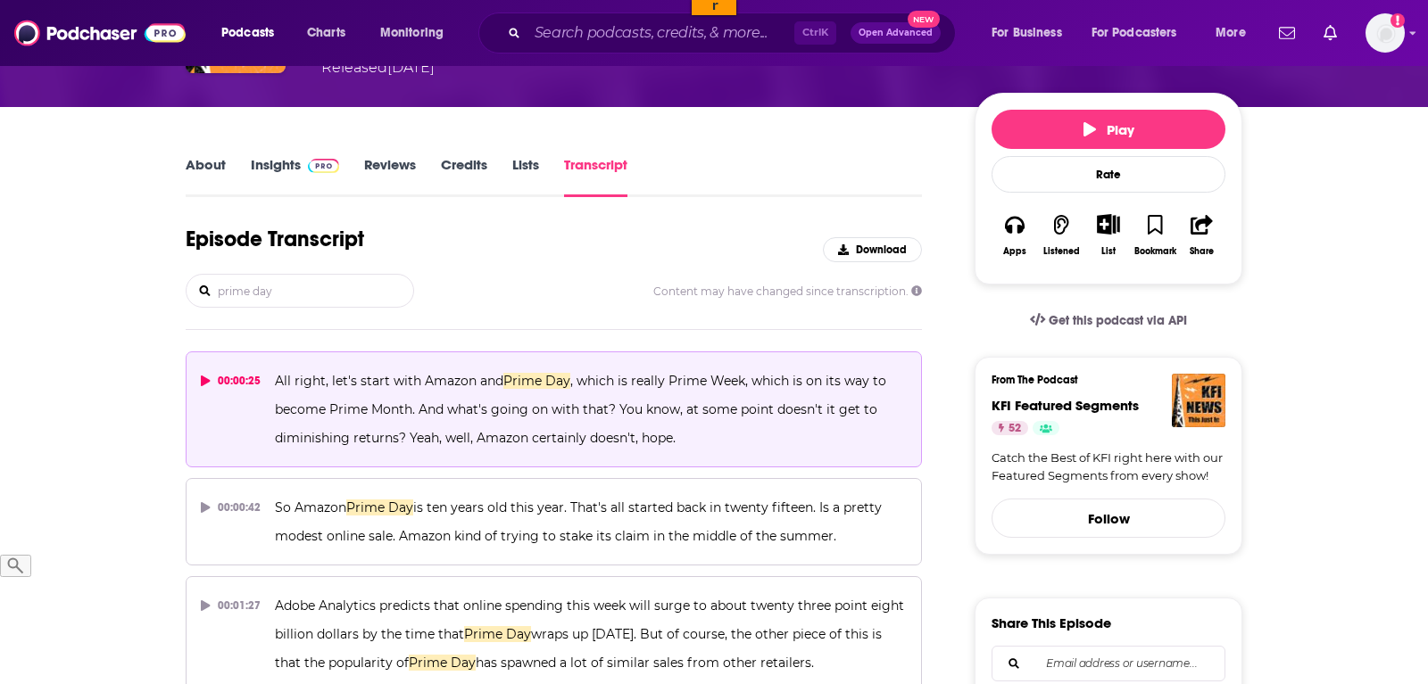
type input "prime day"
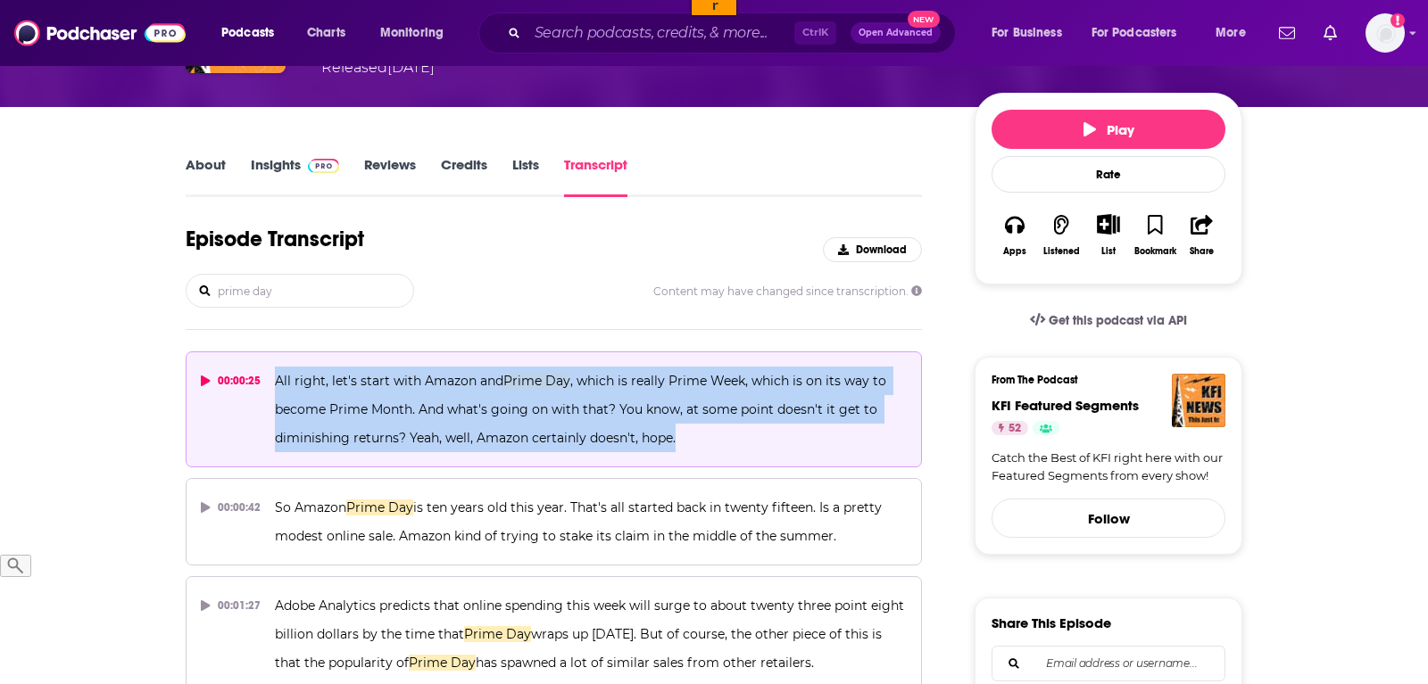
drag, startPoint x: 707, startPoint y: 441, endPoint x: 269, endPoint y: 374, distance: 443.2
click at [269, 374] on button "00:00:25 All right, let's start with Amazon and Prime Day , which is really Pri…" at bounding box center [554, 410] width 736 height 116
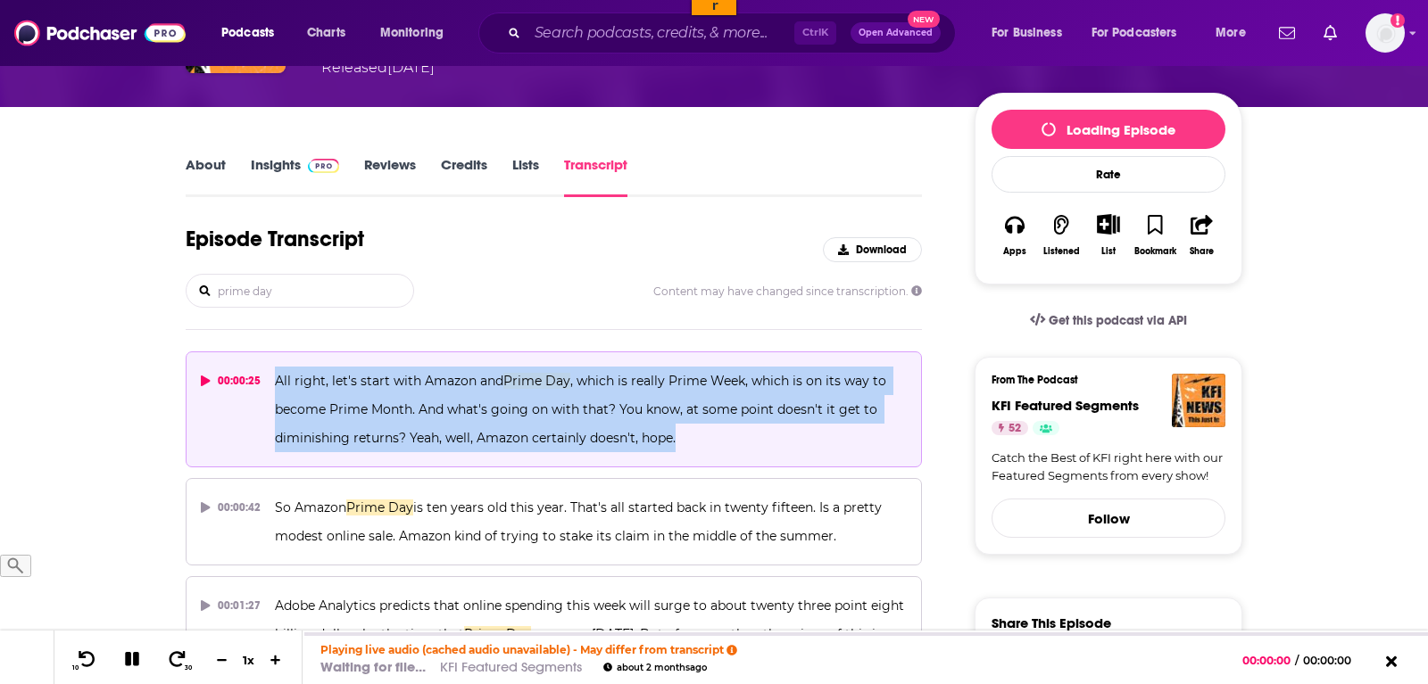
copy span "All right, let's start with Amazon and Prime Day , which is really Prime Week, …"
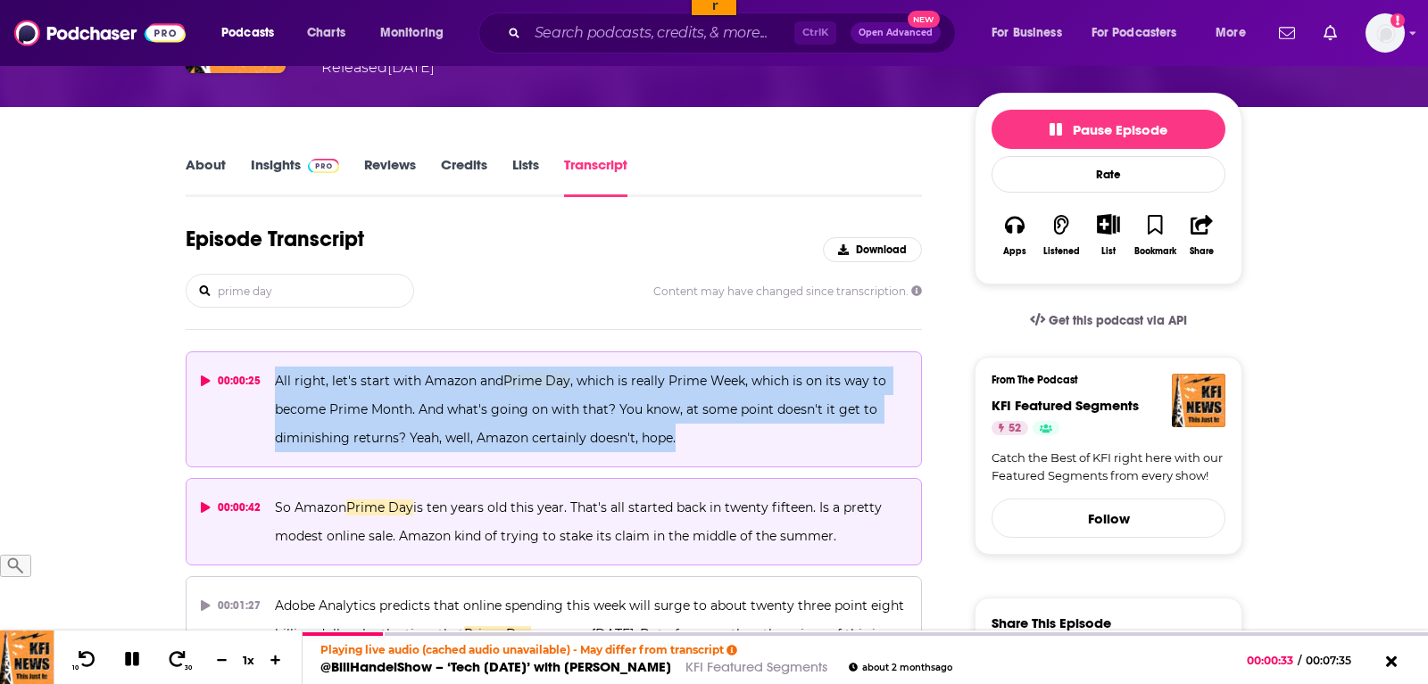
drag, startPoint x: 881, startPoint y: 536, endPoint x: 274, endPoint y: 501, distance: 607.8
click at [275, 501] on p "So Amazon Prime Day is ten years old this year. That's all started back in twen…" at bounding box center [591, 521] width 632 height 57
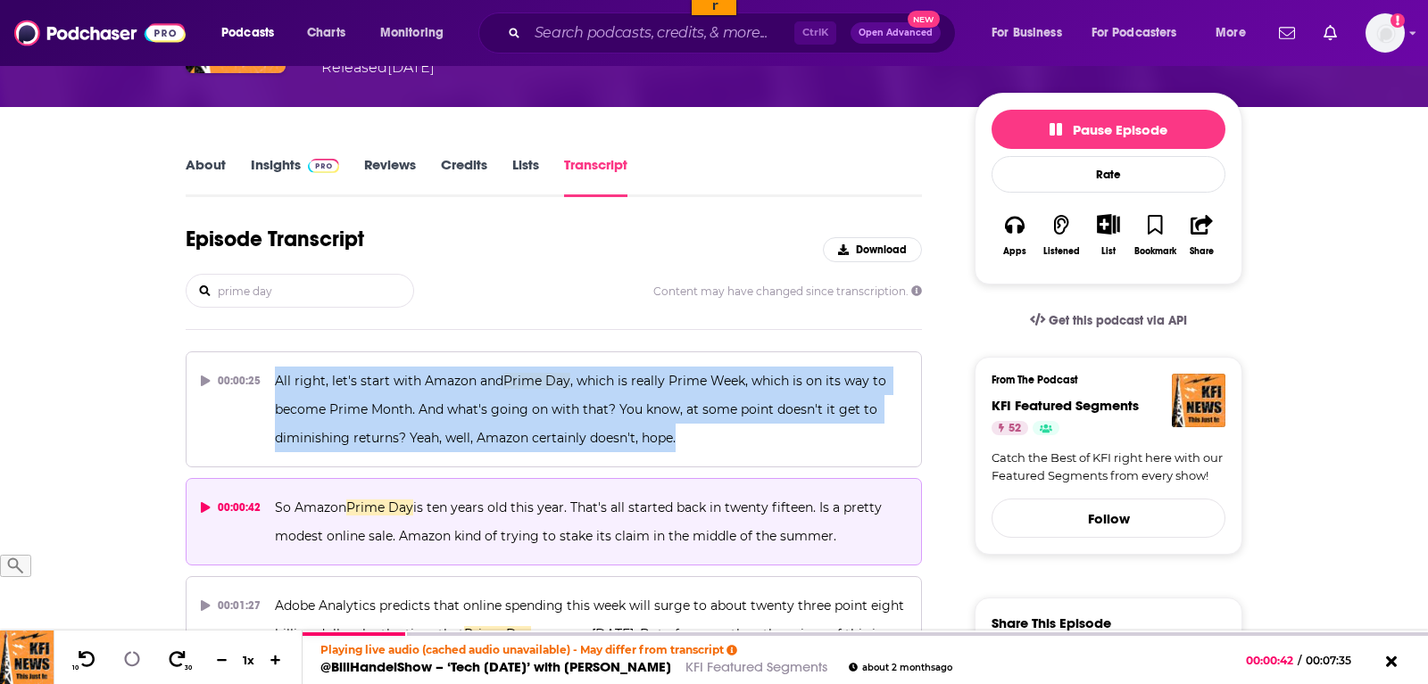
copy span "So Amazon Prime Day is ten years old this year. That's all started back in twen…"
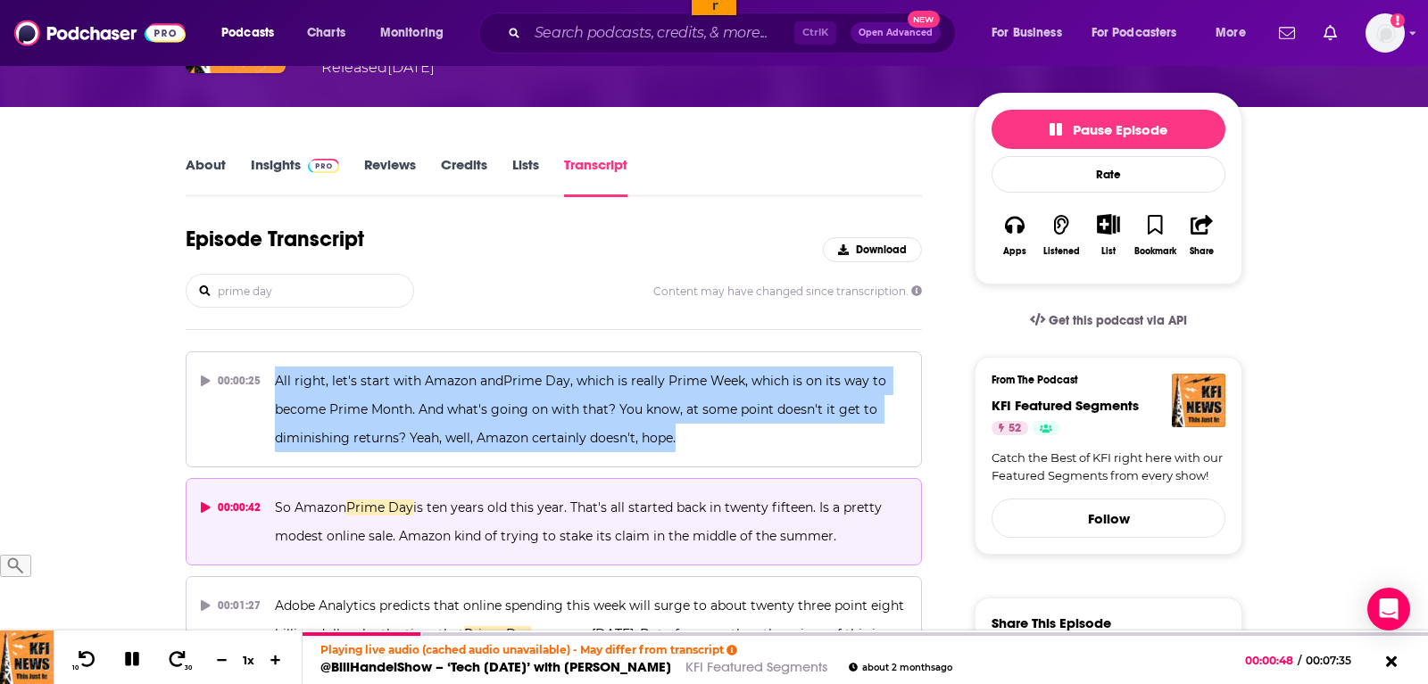
scroll to position [455, 0]
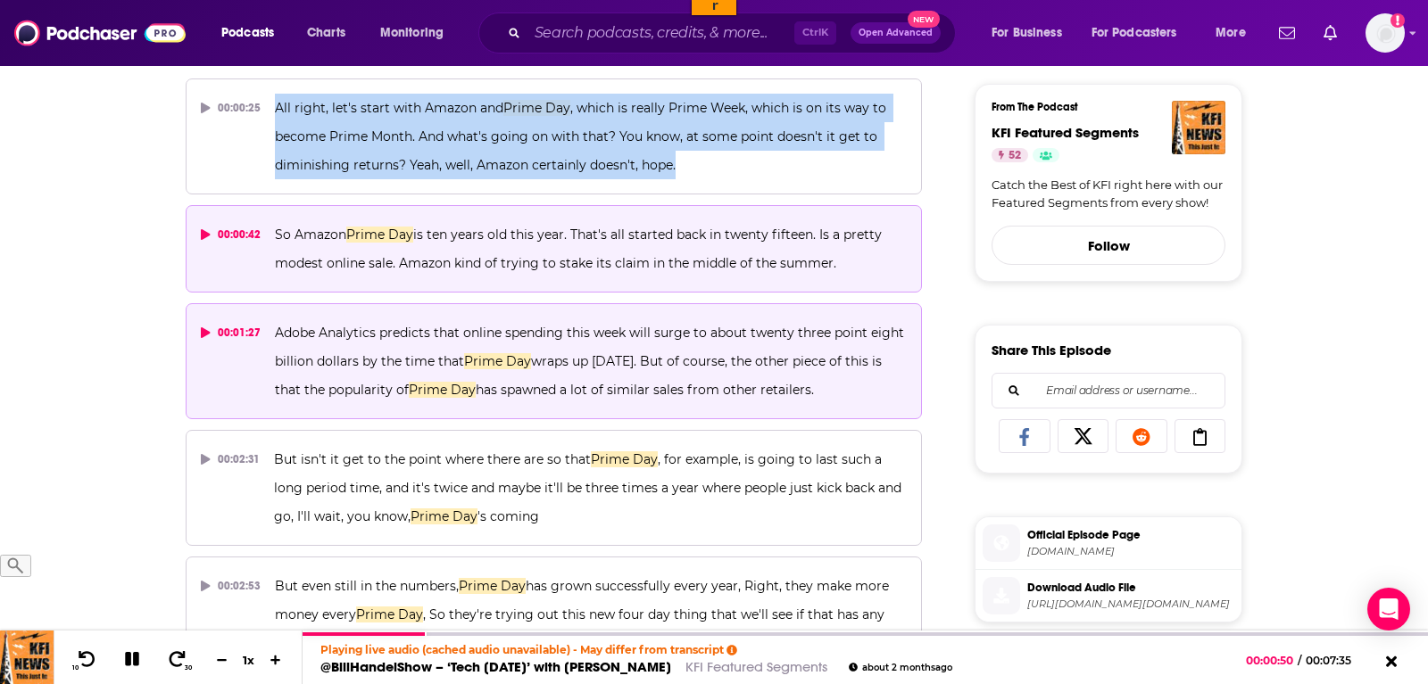
drag, startPoint x: 824, startPoint y: 393, endPoint x: 270, endPoint y: 315, distance: 559.5
click at [270, 315] on button "00:01:27 Adobe Analytics predicts that online spending this week will surge to …" at bounding box center [554, 361] width 736 height 116
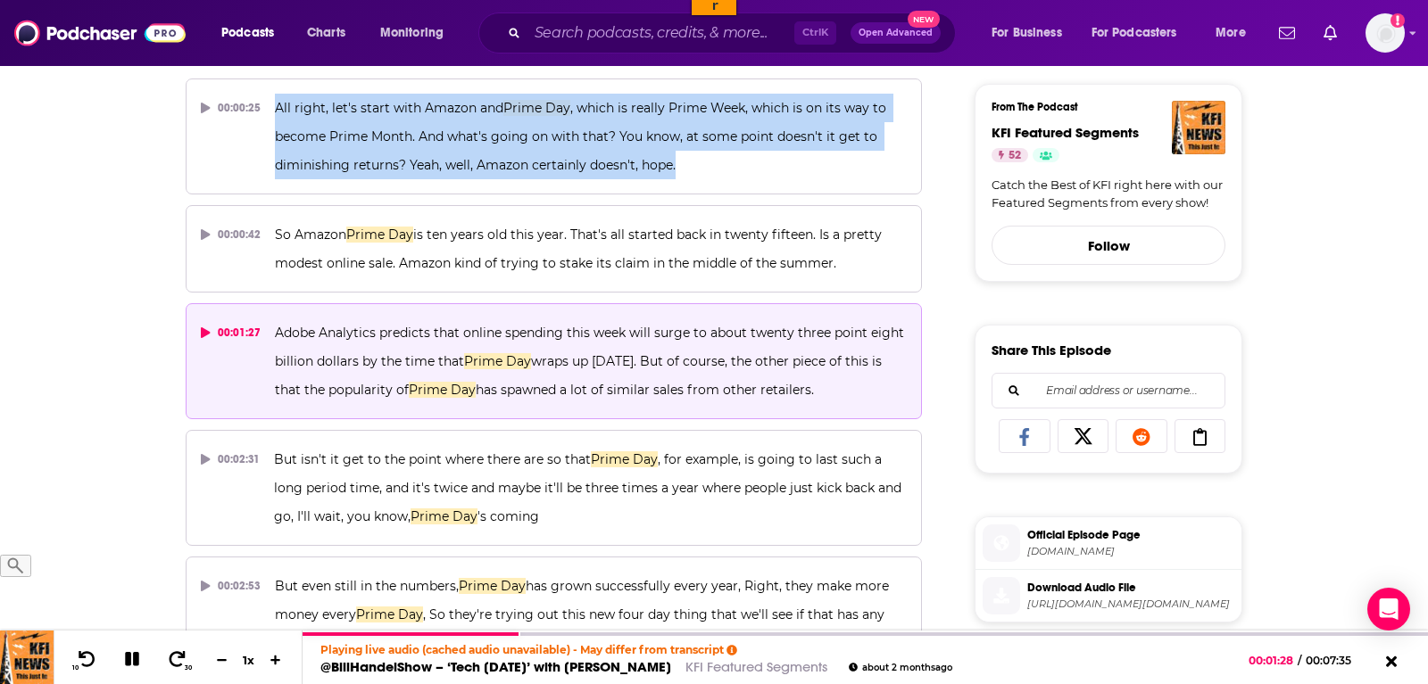
copy span "Adobe Analytics predicts that online spending this week will surge to about twe…"
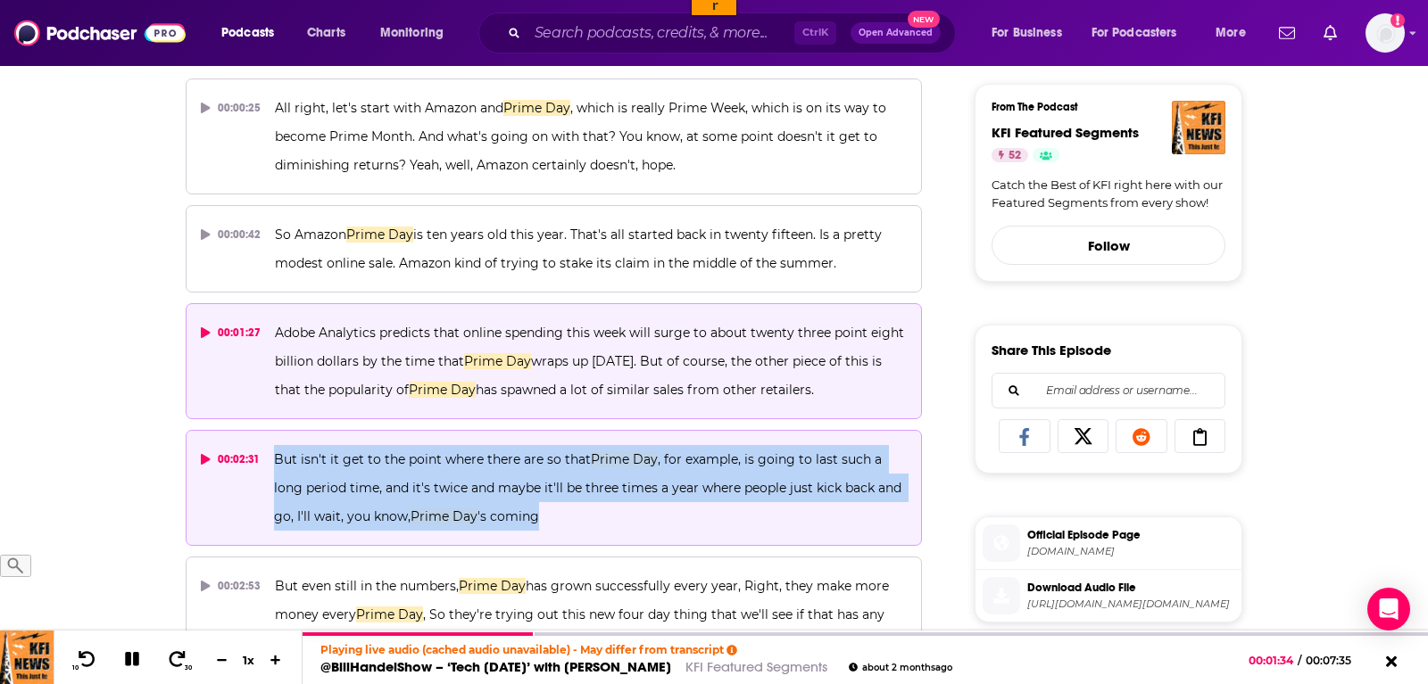
drag, startPoint x: 501, startPoint y: 516, endPoint x: 271, endPoint y: 459, distance: 236.1
click at [271, 459] on button "00:02:31 But isn't it get to the point where there are so that Prime Day , for …" at bounding box center [554, 488] width 736 height 116
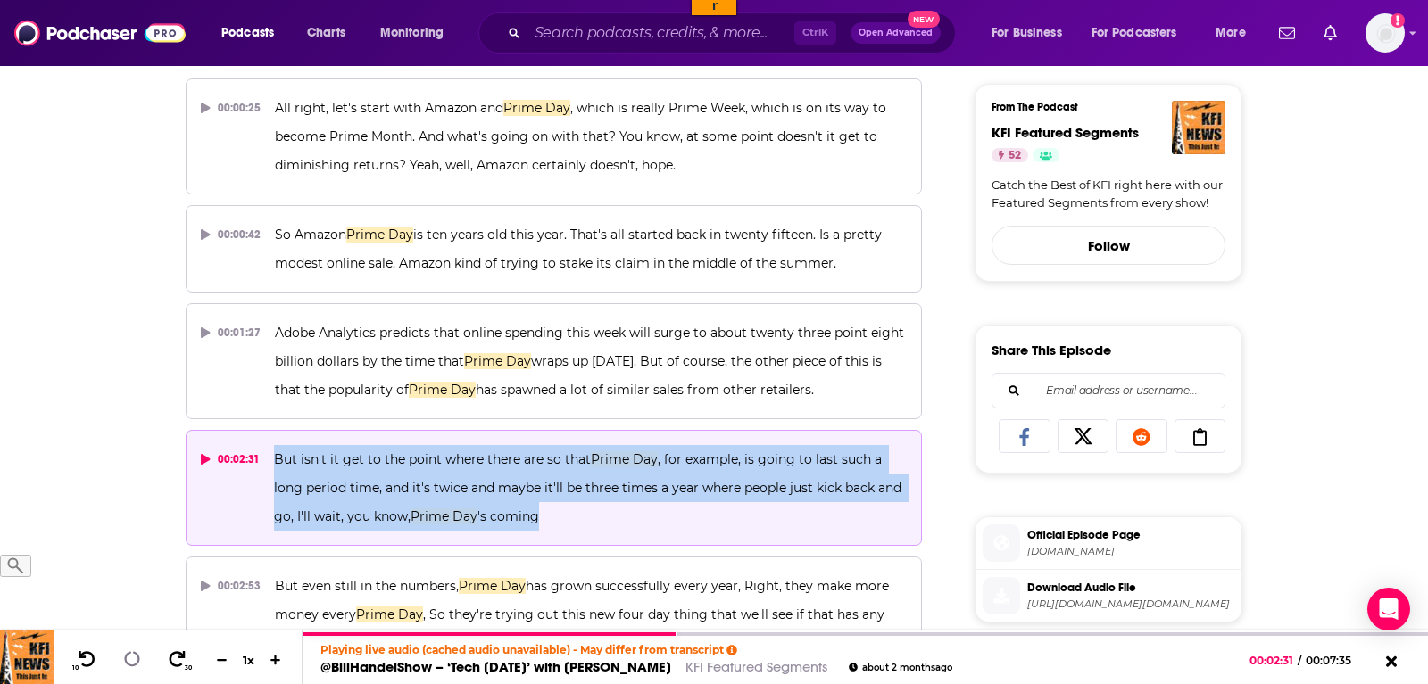
copy span "But isn't it get to the point where there are so that Prime Day , for example, …"
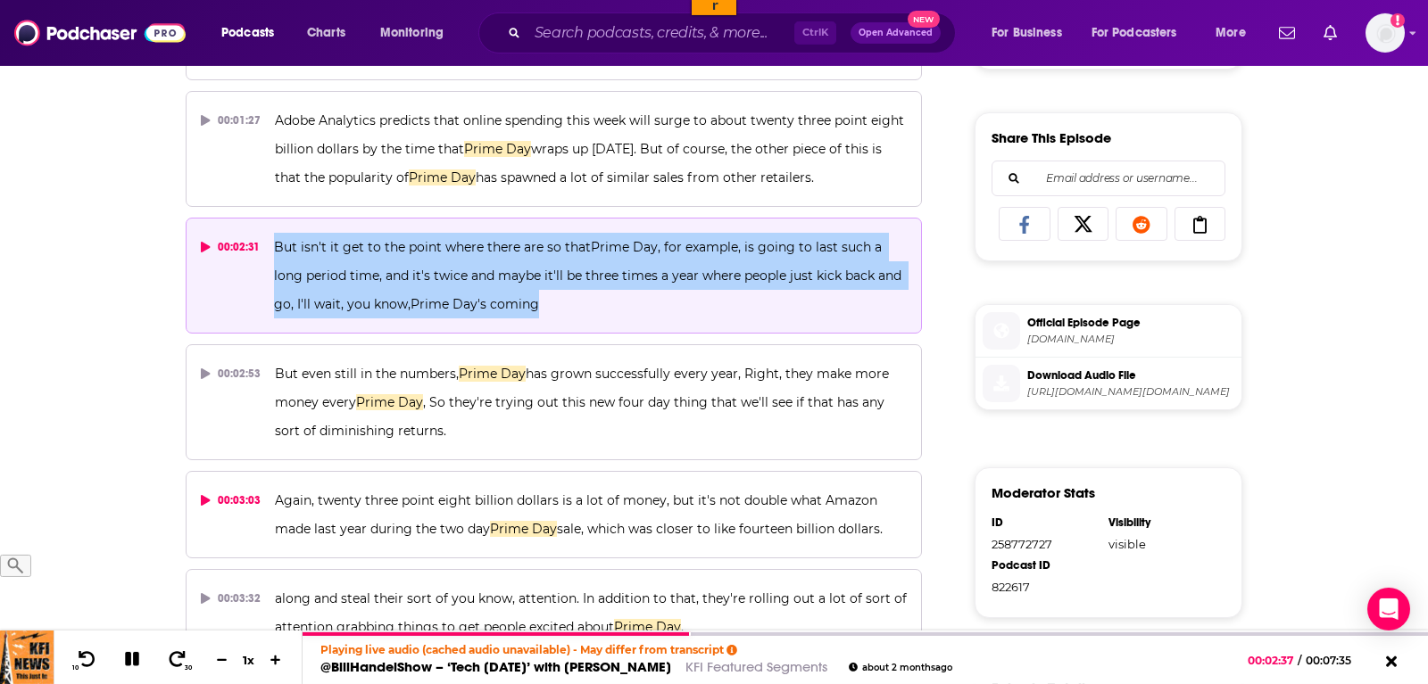
scroll to position [728, 0]
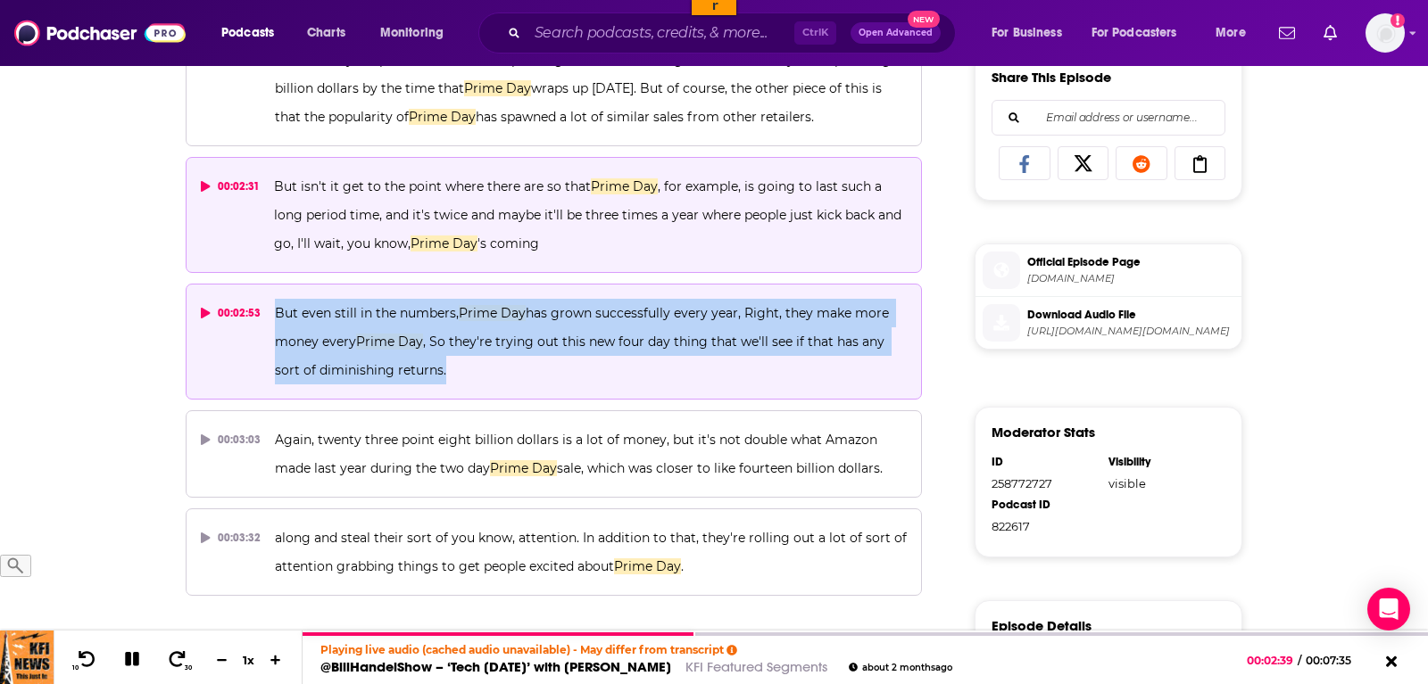
drag, startPoint x: 453, startPoint y: 371, endPoint x: 275, endPoint y: 318, distance: 186.3
click at [275, 318] on p "But even still in the numbers, Prime Day has grown successfully every year, Rig…" at bounding box center [591, 342] width 632 height 86
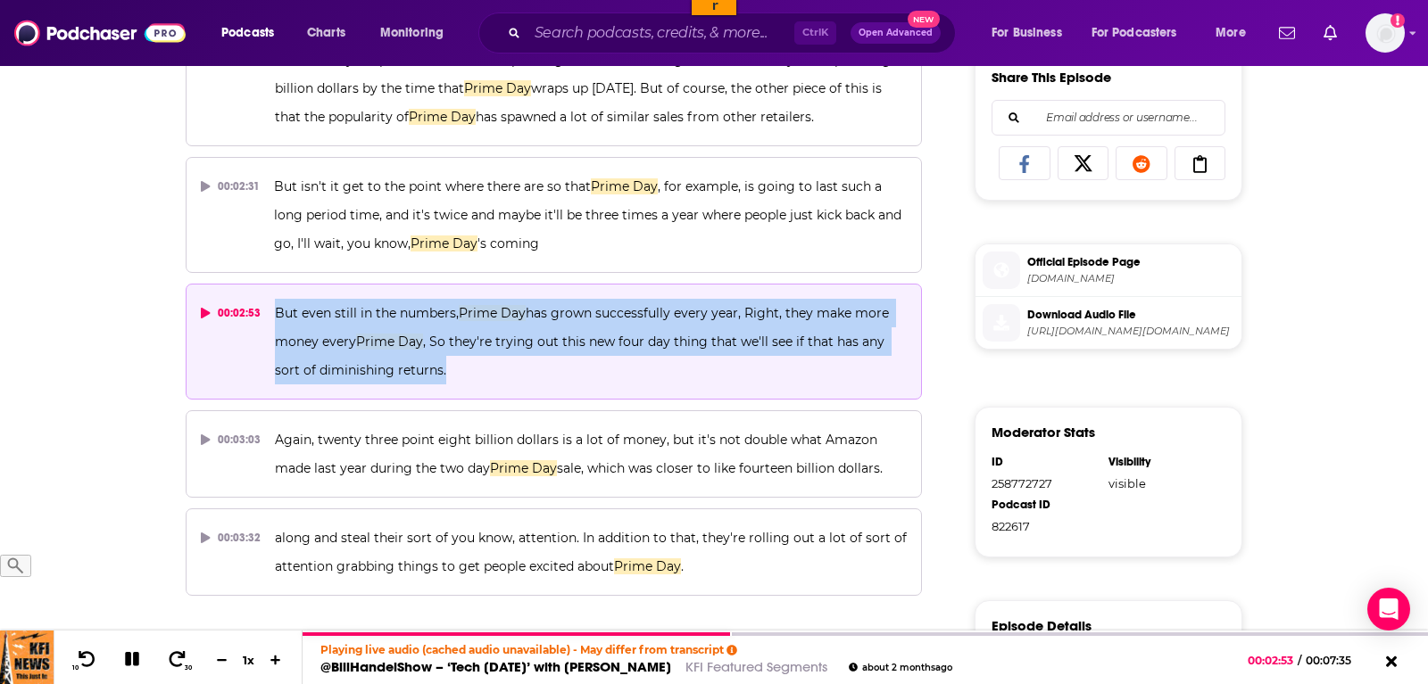
copy span "But even still in the numbers, Prime Day has grown successfully every year, Rig…"
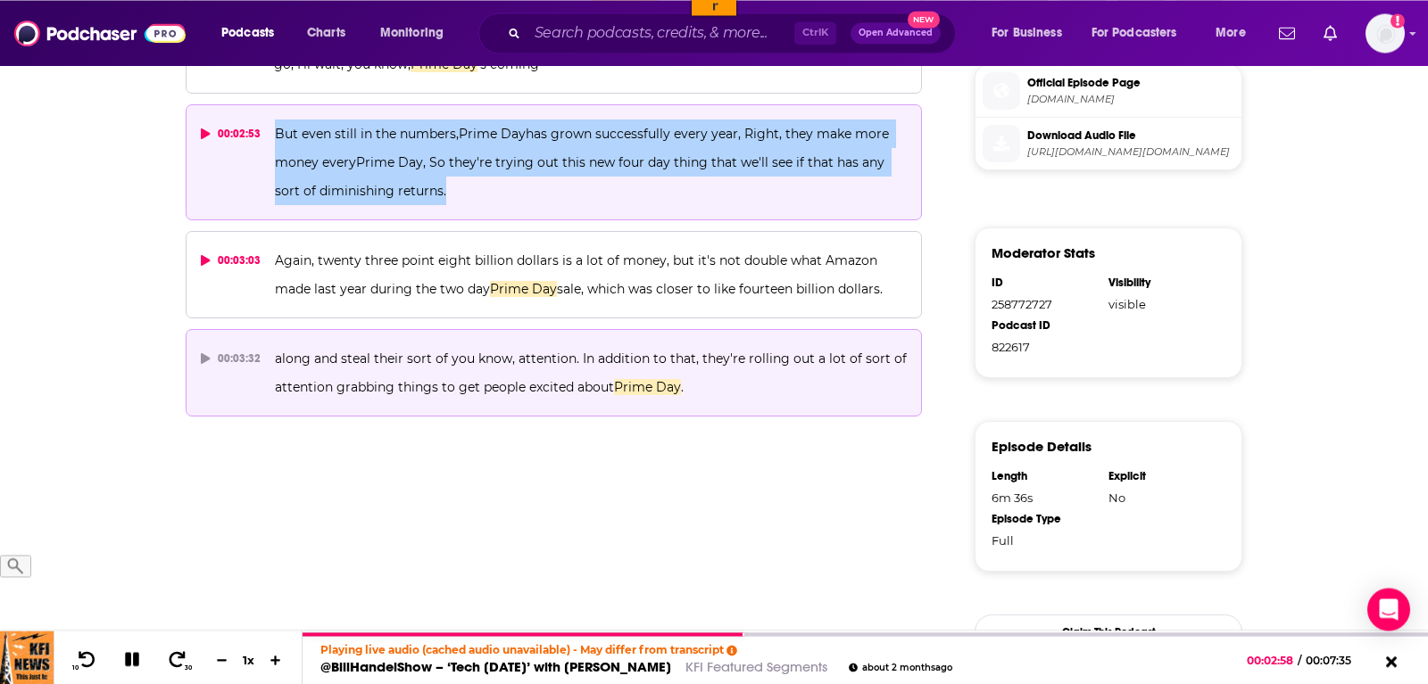
scroll to position [910, 0]
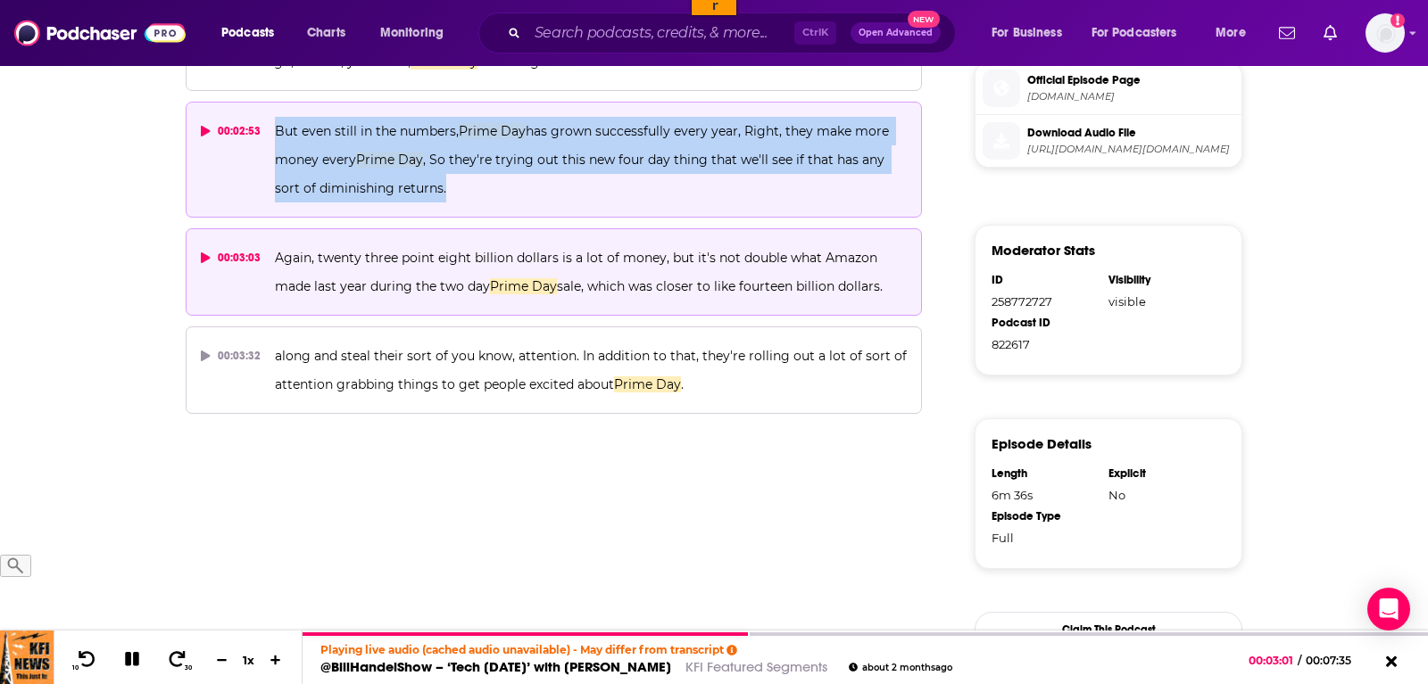
drag, startPoint x: 895, startPoint y: 283, endPoint x: 274, endPoint y: 258, distance: 621.5
click at [275, 258] on p "Again, twenty three point eight billion dollars is a lot of money, but it's not…" at bounding box center [591, 272] width 632 height 57
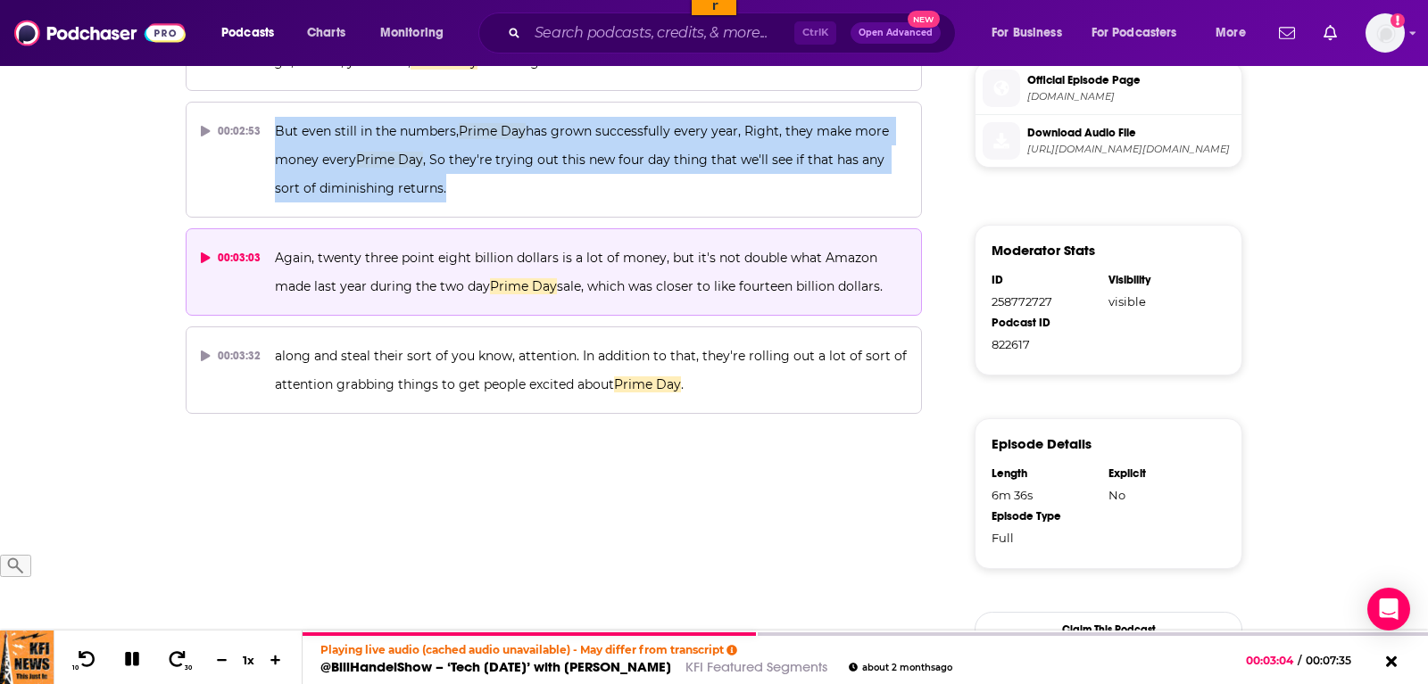
copy span "Again, twenty three point eight billion dollars is a lot of money, but it's not…"
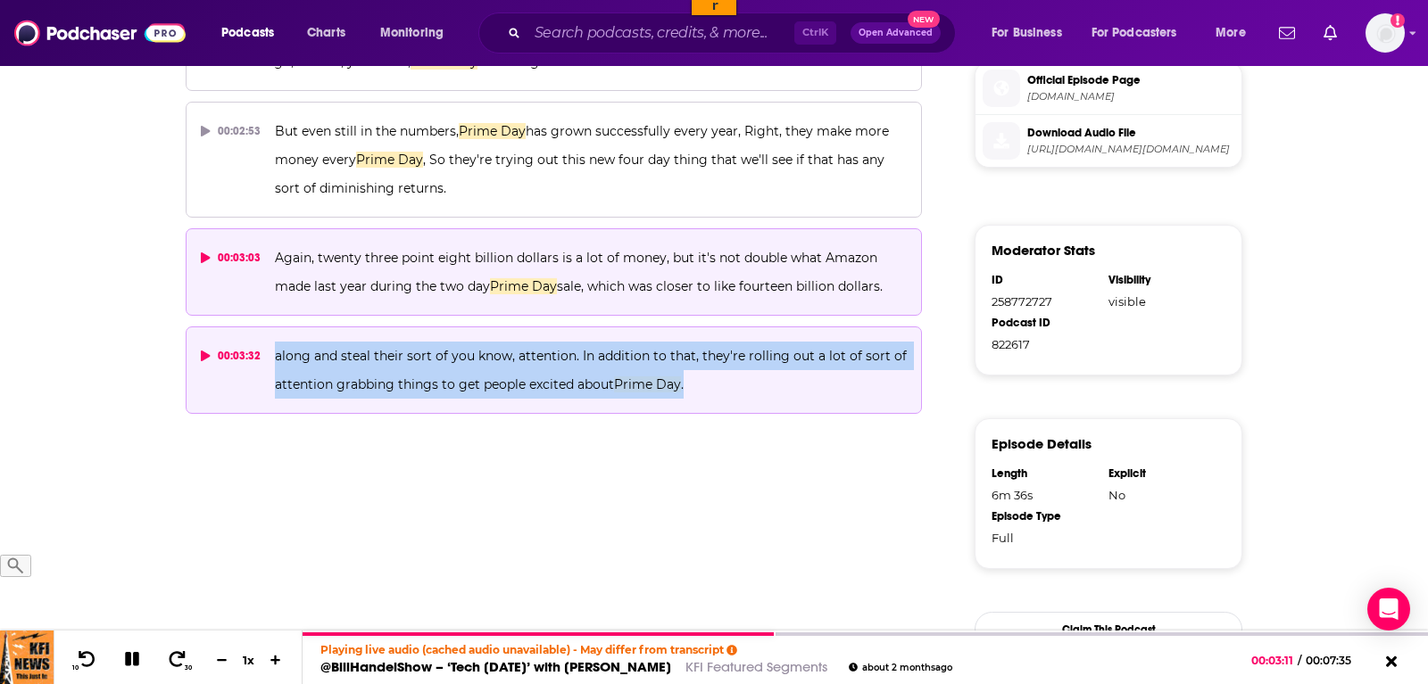
drag, startPoint x: 740, startPoint y: 385, endPoint x: 275, endPoint y: 354, distance: 465.8
click at [275, 354] on p "along and steal their sort of you know, attention. In addition to that, they're…" at bounding box center [591, 370] width 632 height 57
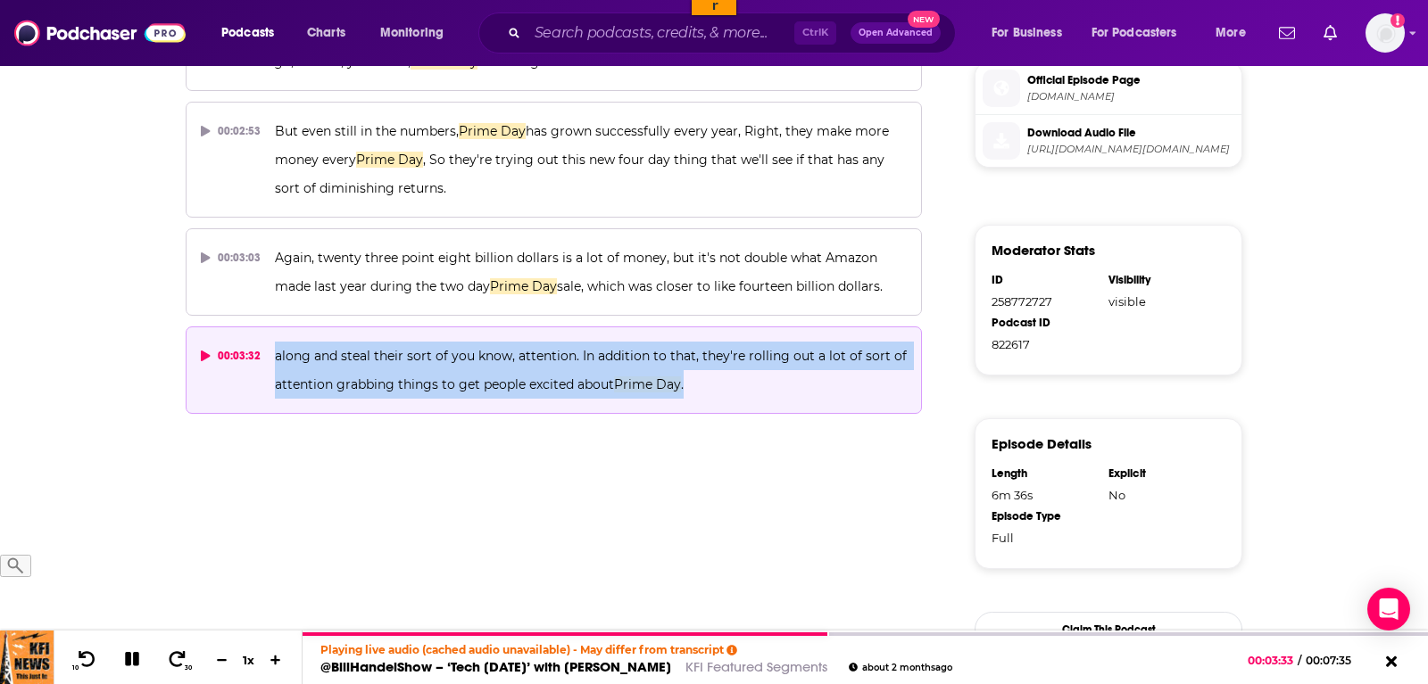
copy span "along and steal their sort of you know, attention. In addition to that, they're…"
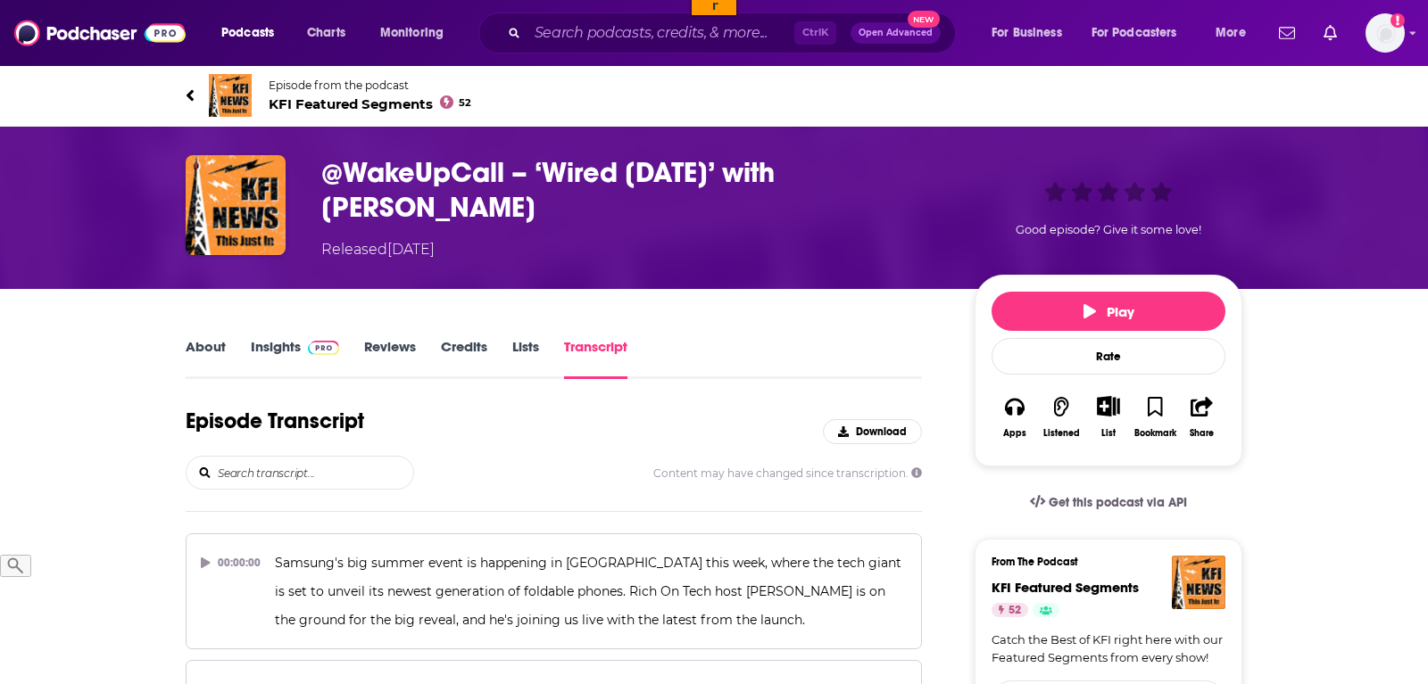
click at [310, 481] on input "search" at bounding box center [314, 473] width 197 height 32
type input "prime day"
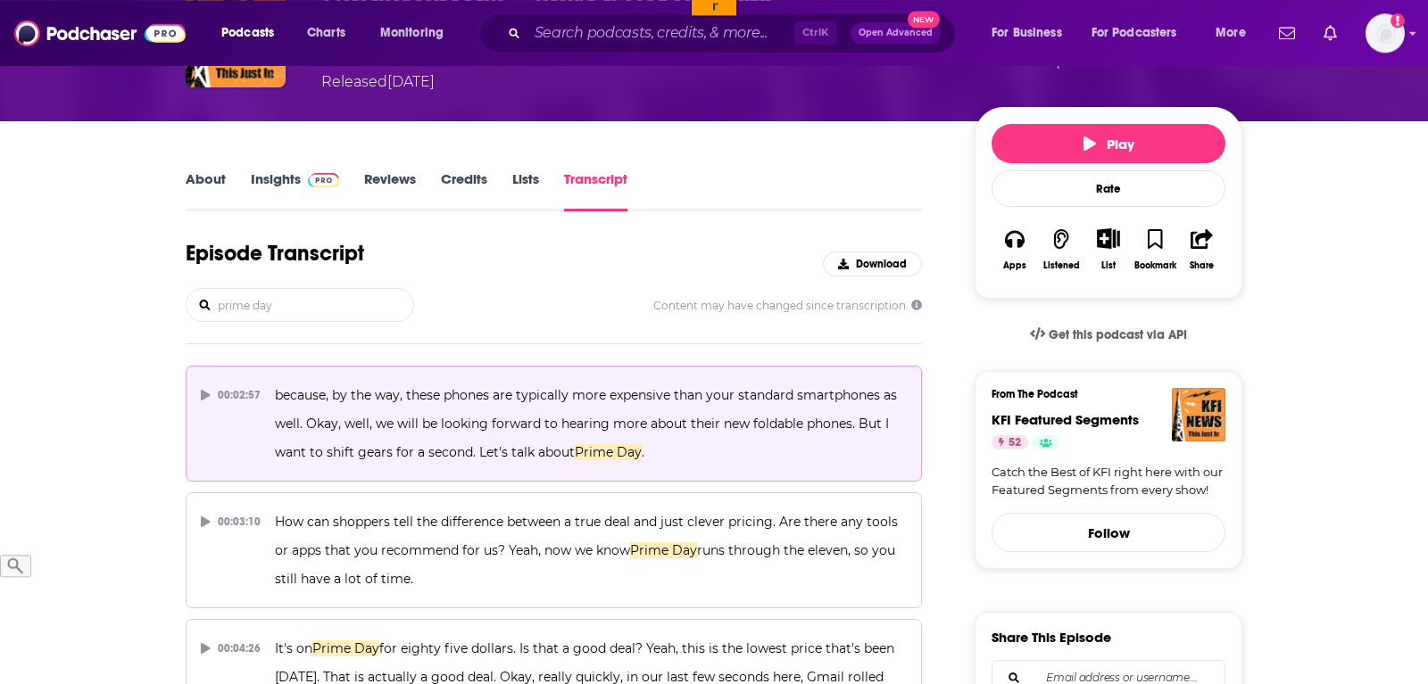
scroll to position [364, 0]
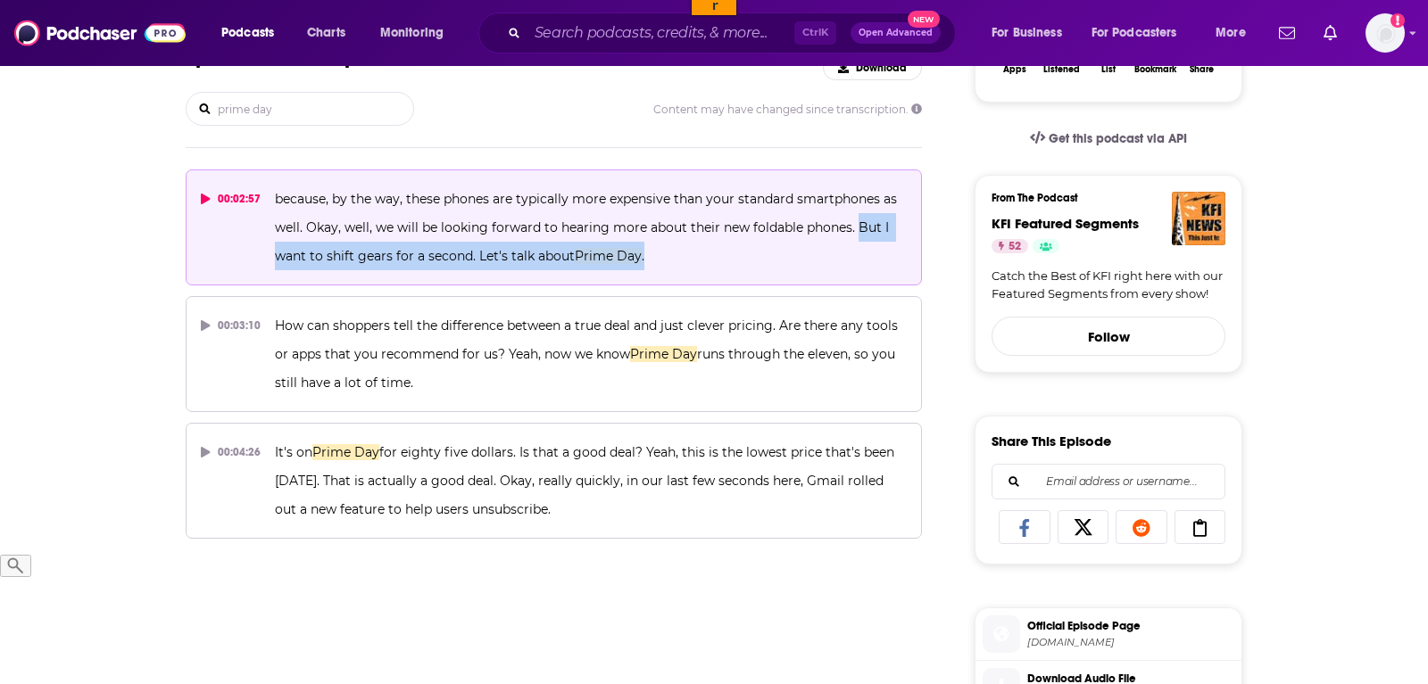
drag, startPoint x: 796, startPoint y: 267, endPoint x: 856, endPoint y: 229, distance: 70.6
click at [856, 229] on p "because, by the way, these phones are typically more expensive than your standa…" at bounding box center [591, 228] width 632 height 86
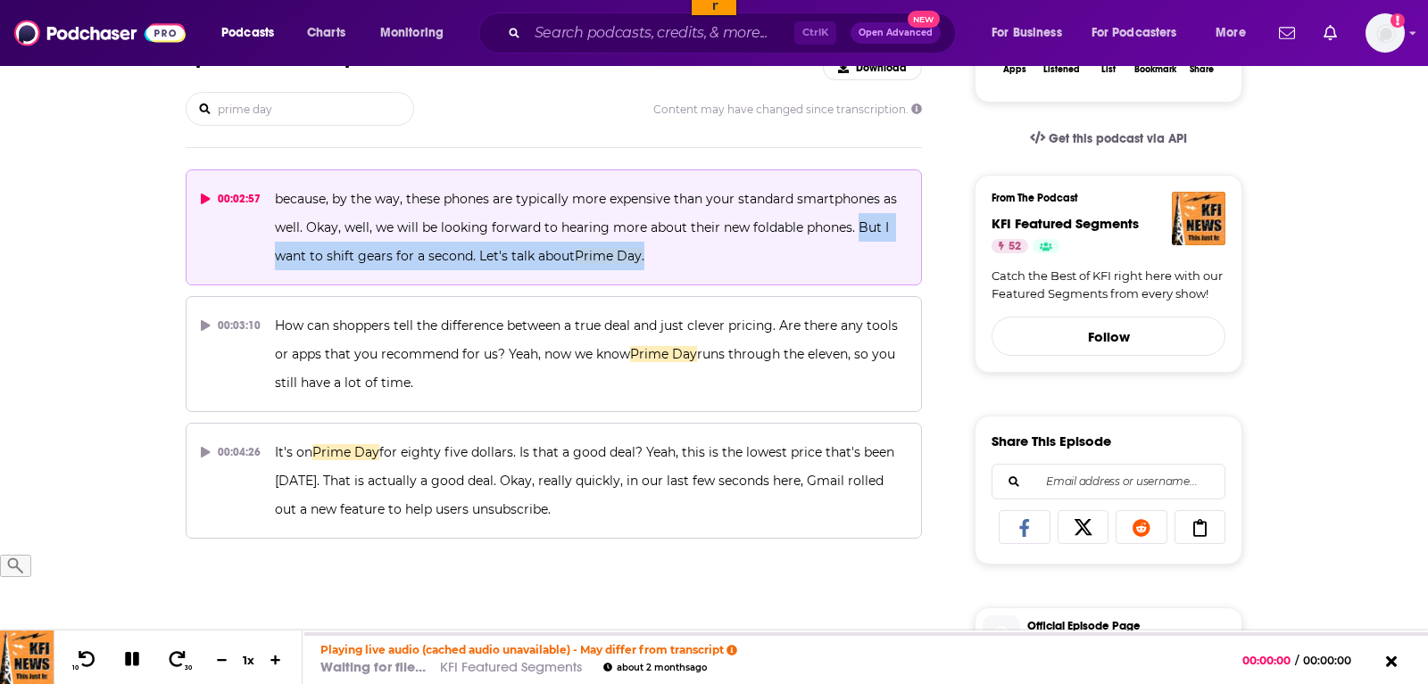
copy span "But I want to shift gears for a second. Let's talk about Prime Day ."
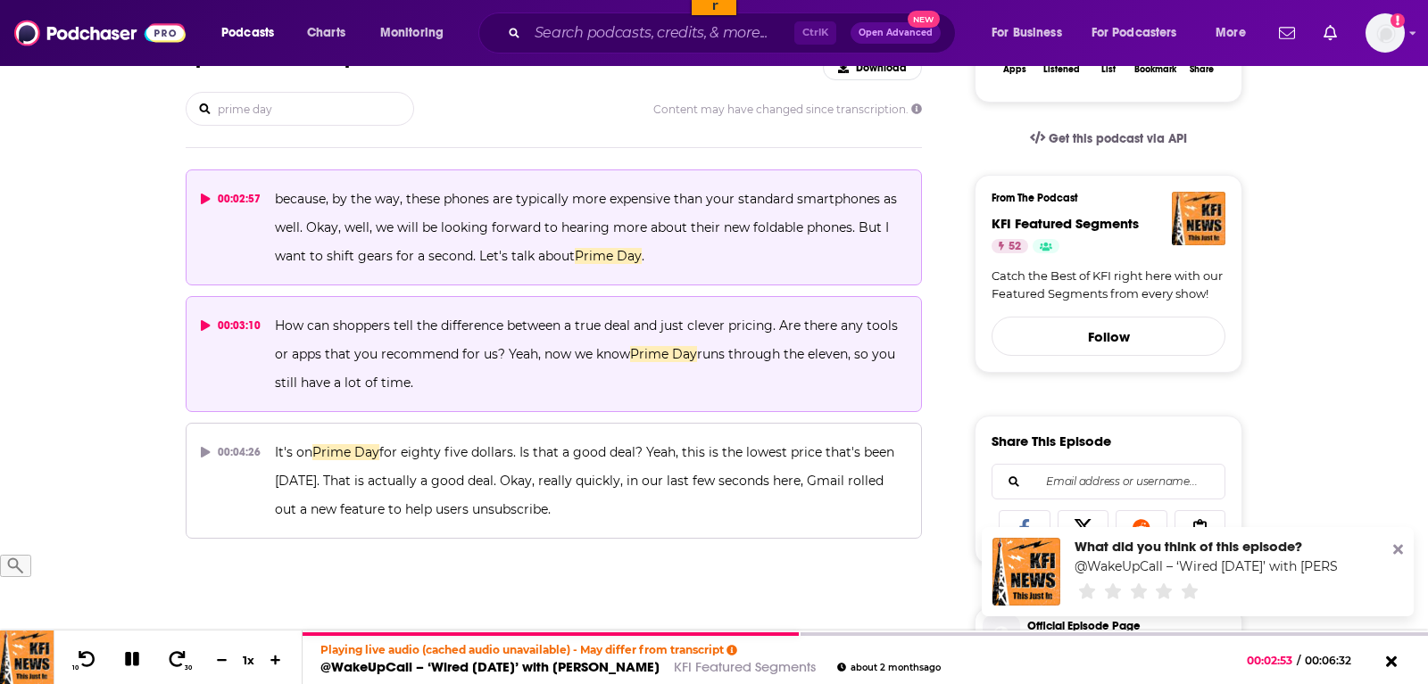
click at [402, 370] on p "How can shoppers tell the difference between a true deal and just clever pricin…" at bounding box center [591, 354] width 632 height 86
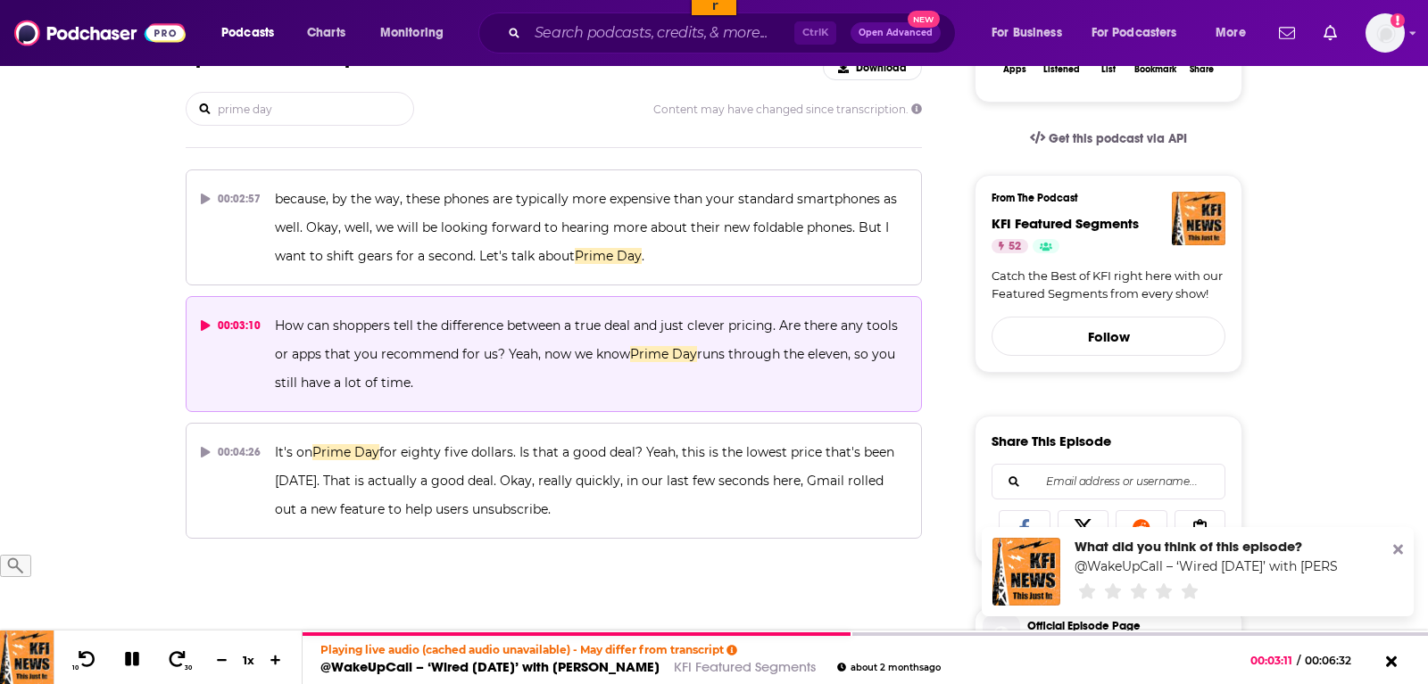
drag, startPoint x: 424, startPoint y: 385, endPoint x: 274, endPoint y: 322, distance: 162.7
click at [275, 322] on p "How can shoppers tell the difference between a true deal and just clever pricin…" at bounding box center [591, 354] width 632 height 86
copy span "How can shoppers tell the difference between a true deal and just clever pricin…"
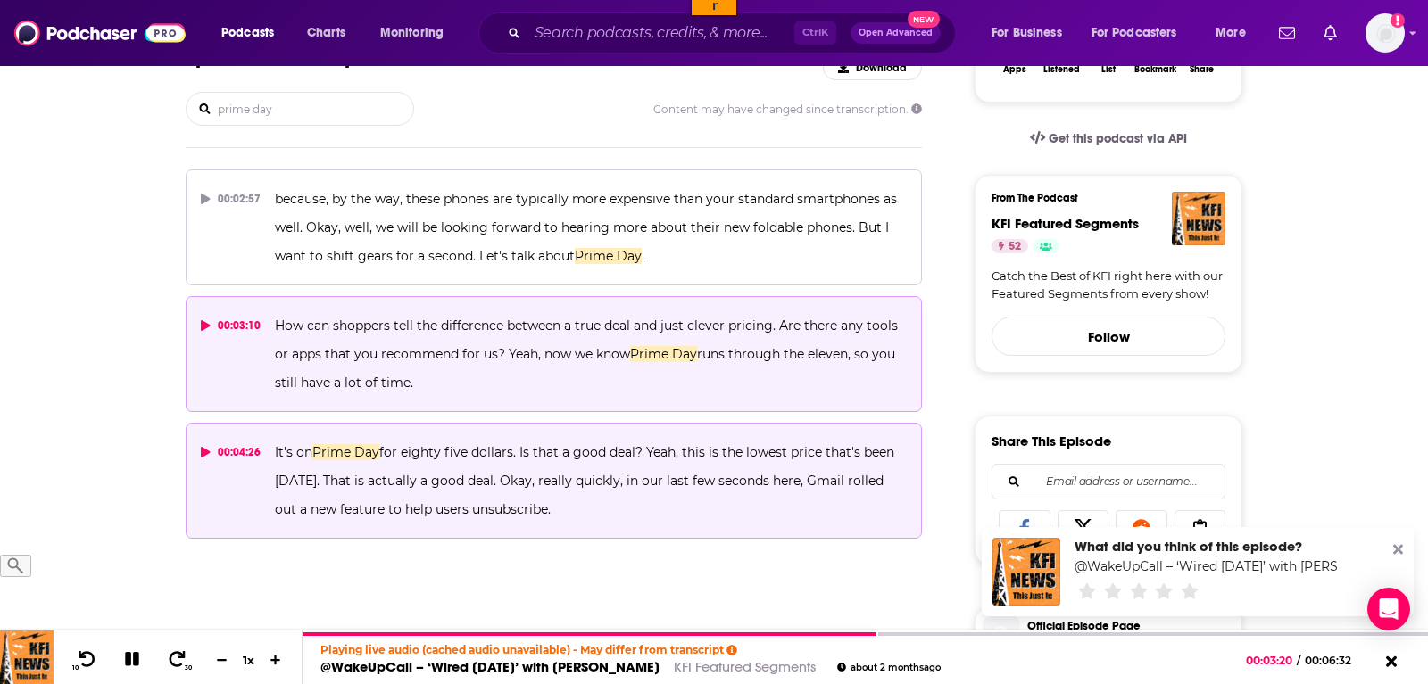
drag, startPoint x: 658, startPoint y: 496, endPoint x: 269, endPoint y: 446, distance: 393.1
click at [269, 446] on button "00:04:26 It's on Prime Day for eighty five dollars. Is that a good deal? Yeah, …" at bounding box center [554, 481] width 736 height 116
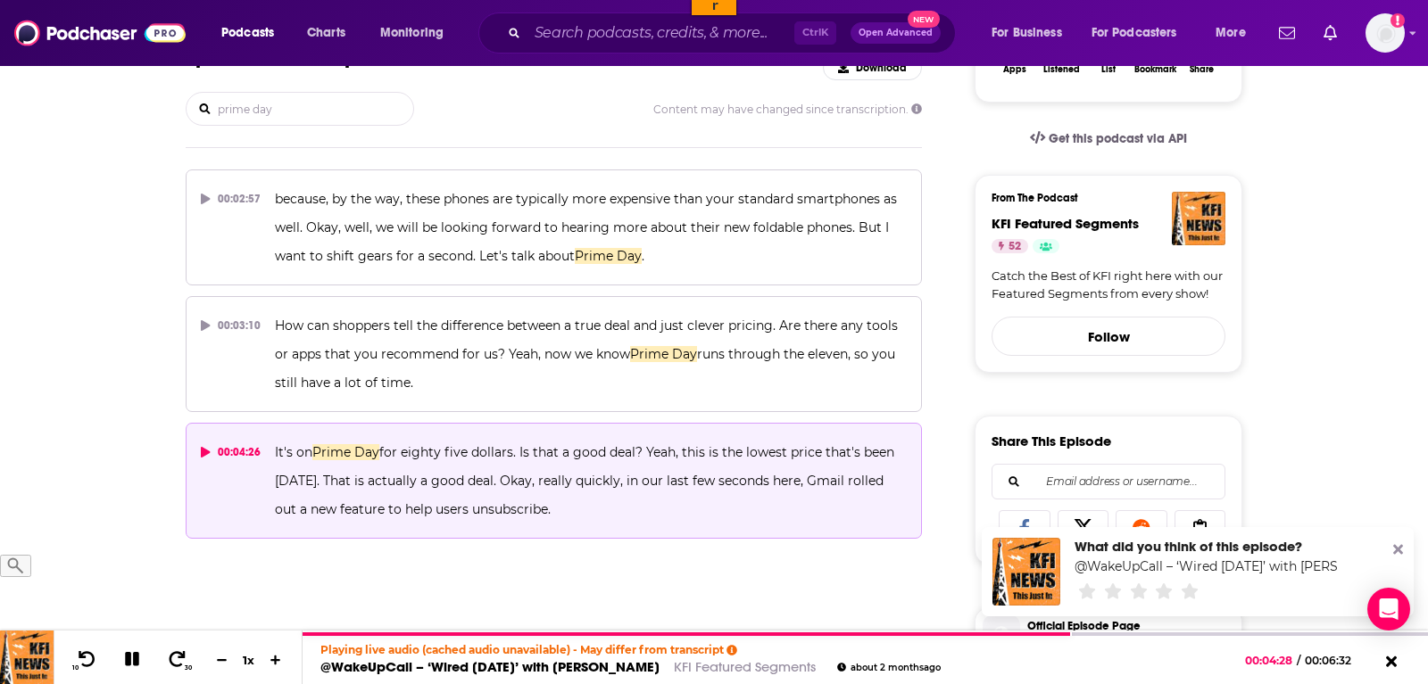
copy span "It's on Prime Day for eighty five dollars. Is that a good deal? Yeah, this is t…"
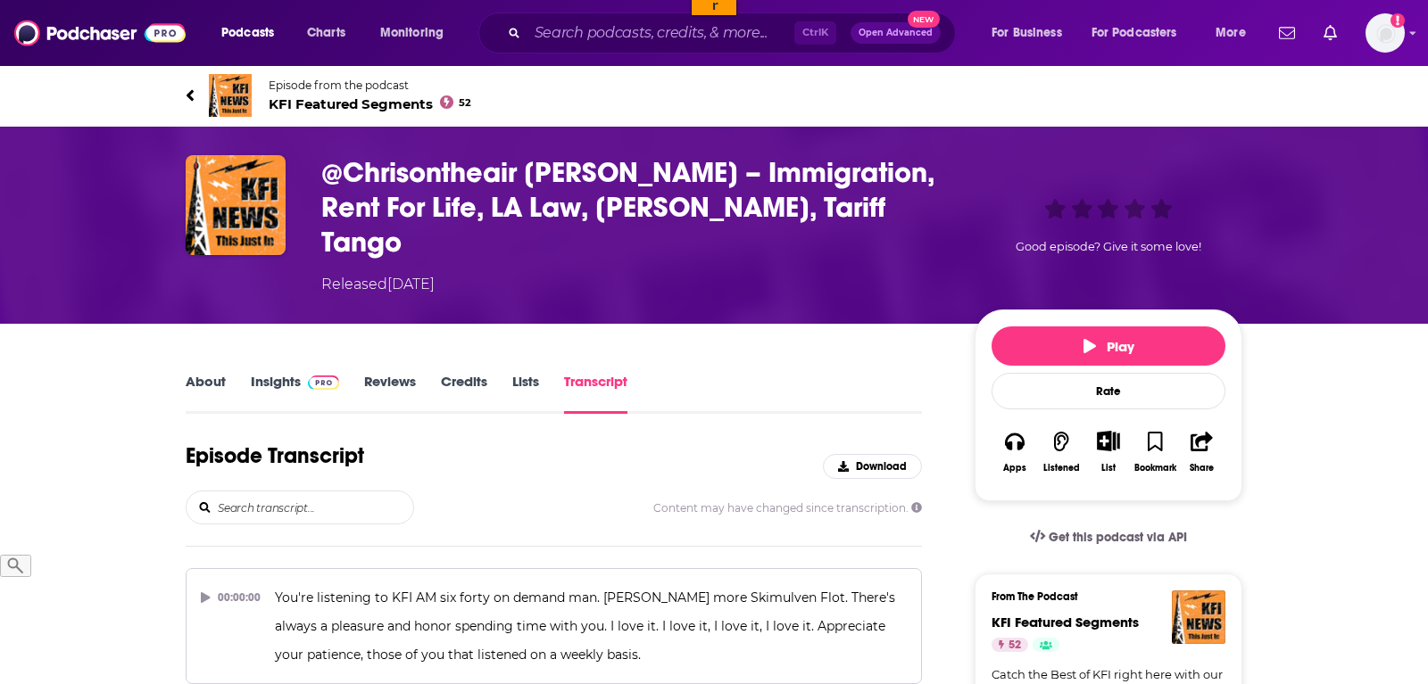
click at [317, 492] on input "search" at bounding box center [314, 508] width 197 height 32
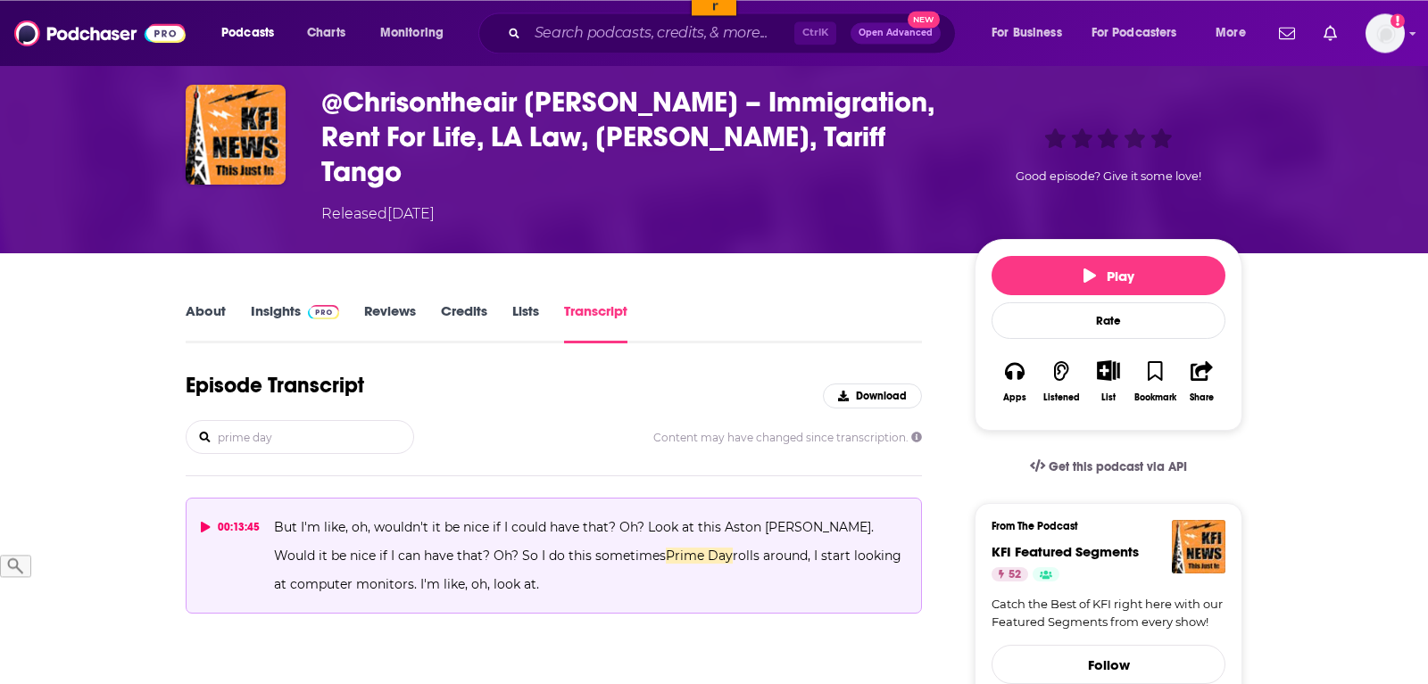
scroll to position [182, 0]
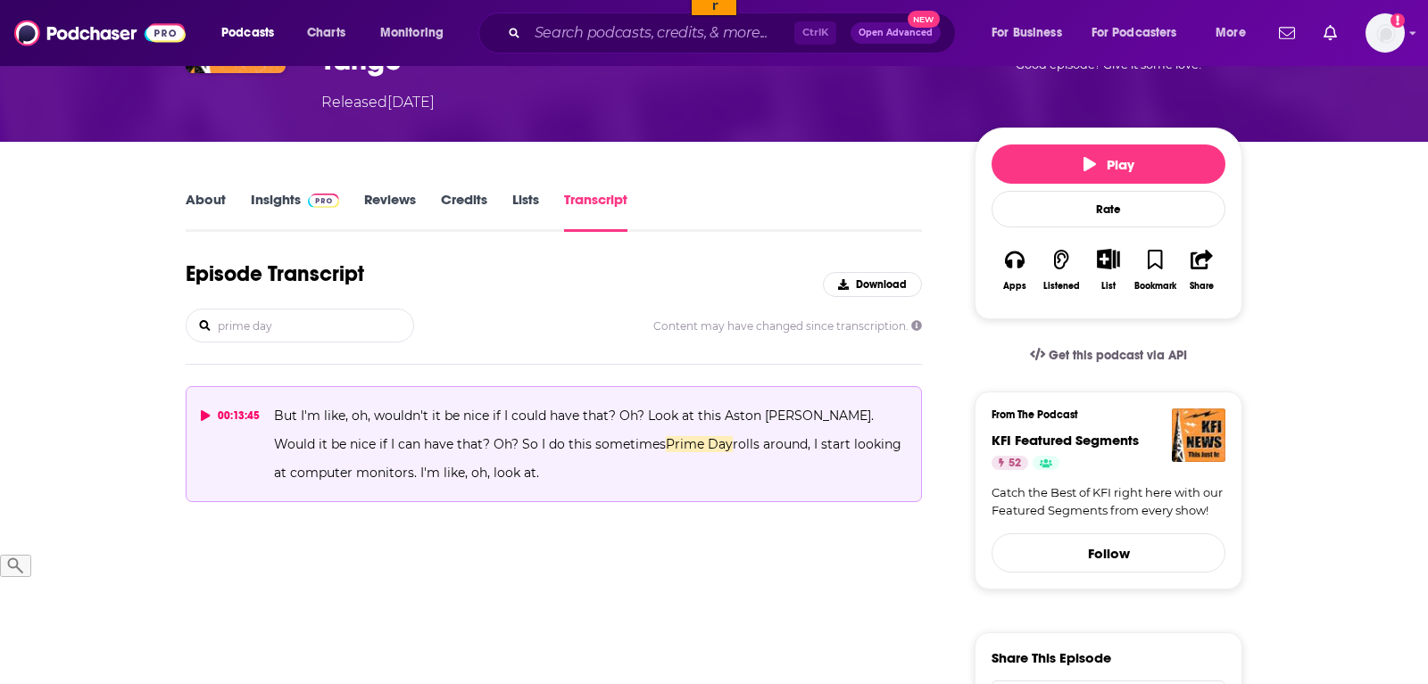
type input "prime day"
drag, startPoint x: 515, startPoint y: 442, endPoint x: 272, endPoint y: 376, distance: 251.5
click at [272, 386] on button "00:13:45 But I'm like, oh, wouldn't it be nice if I could have that? Oh? Look a…" at bounding box center [554, 444] width 736 height 116
copy span "But I'm like, oh, wouldn't it be nice if I could have that? Oh? Look at this As…"
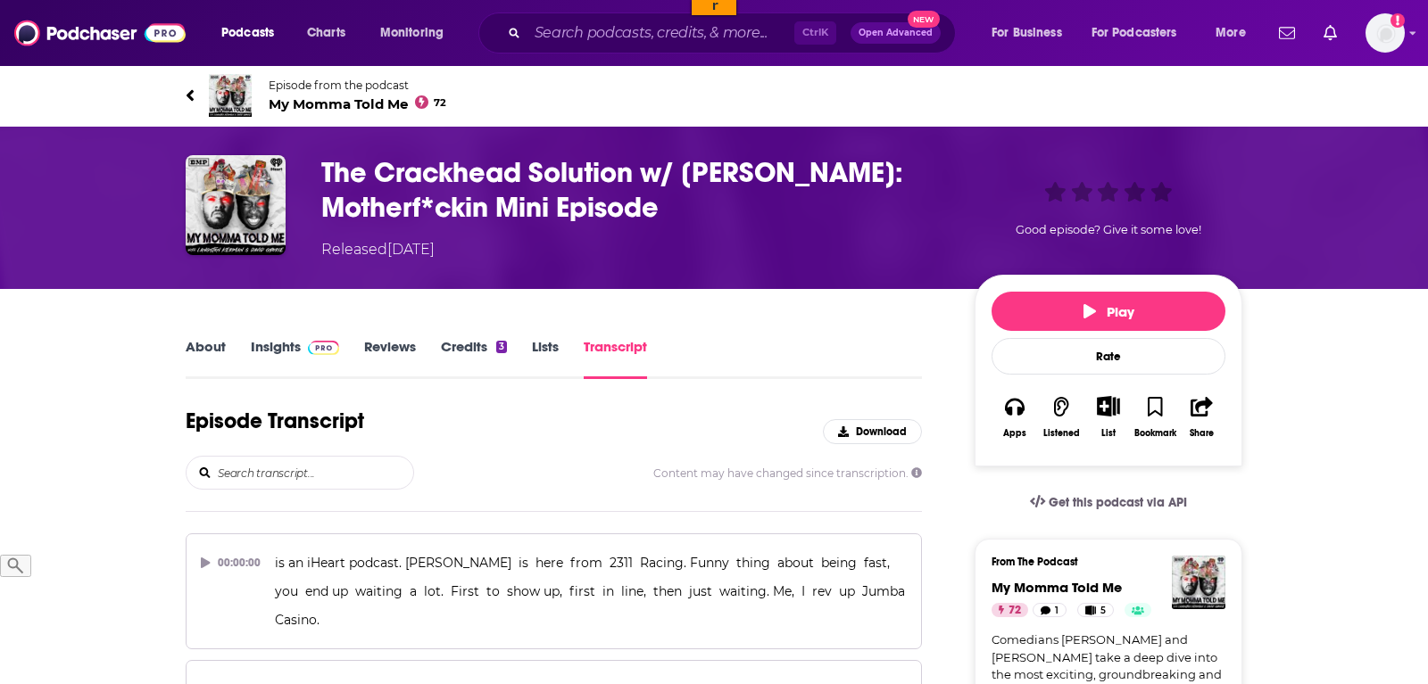
click at [289, 468] on input "search" at bounding box center [314, 473] width 197 height 32
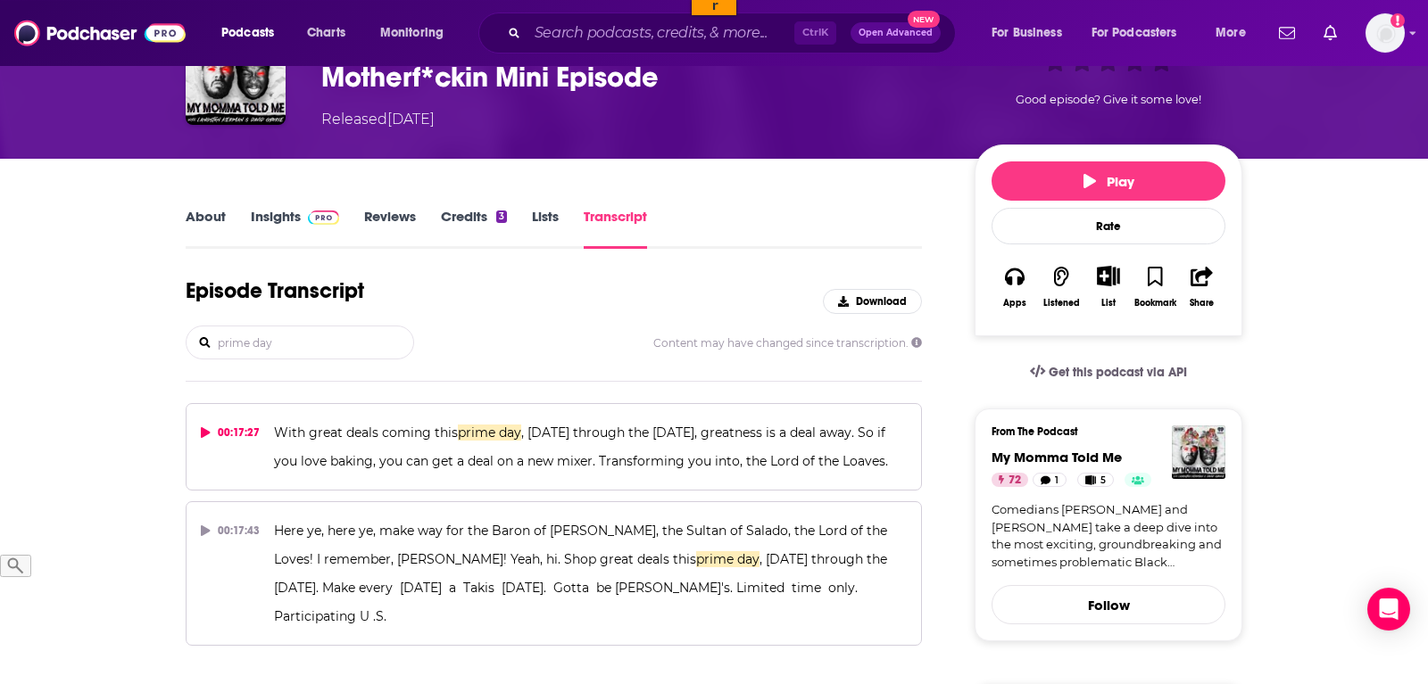
scroll to position [182, 0]
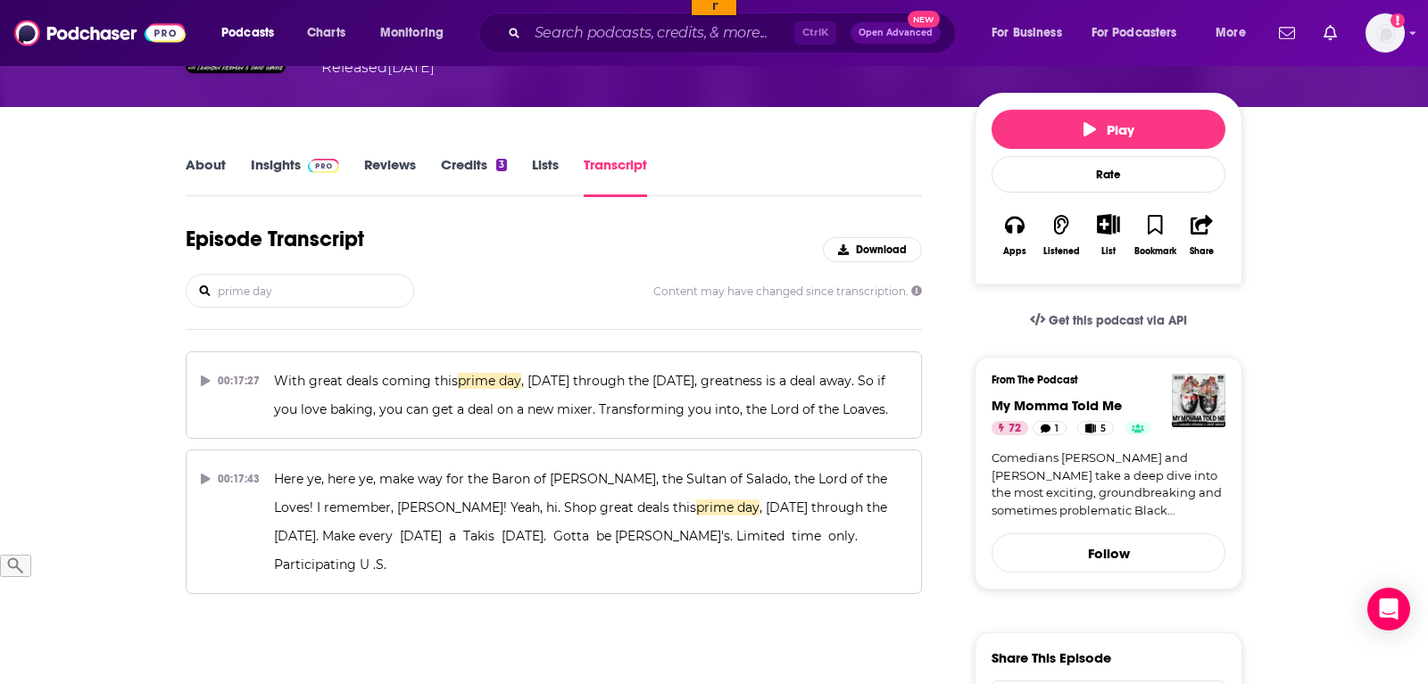
type input "prime day"
